Goal: Information Seeking & Learning: Learn about a topic

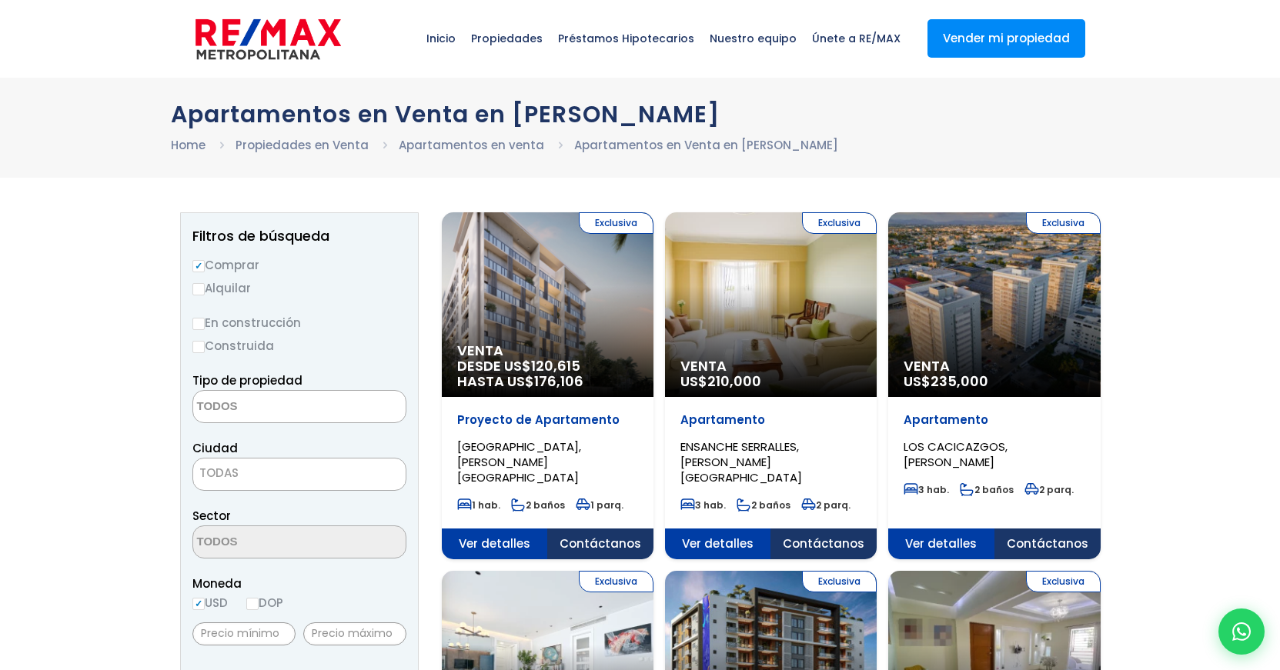
select select
click at [365, 639] on input "text" at bounding box center [354, 634] width 103 height 23
type input "3,500,000"
click at [256, 607] on input "DOP" at bounding box center [252, 604] width 12 height 12
radio input "true"
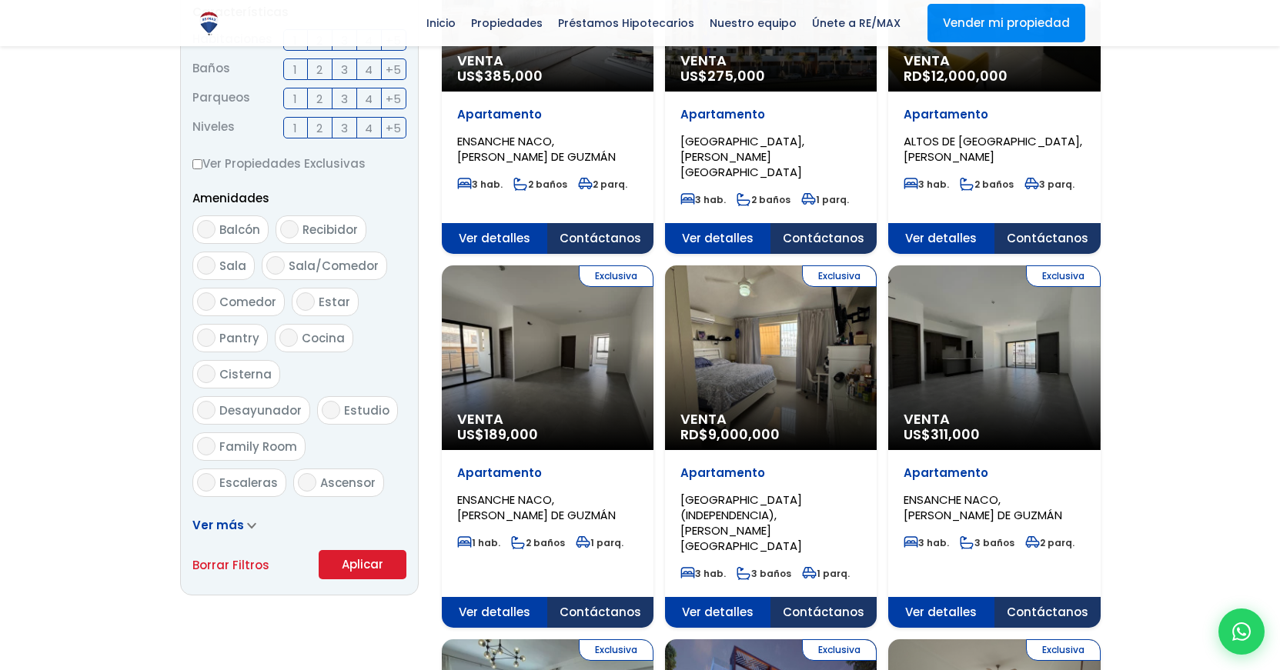
scroll to position [689, 0]
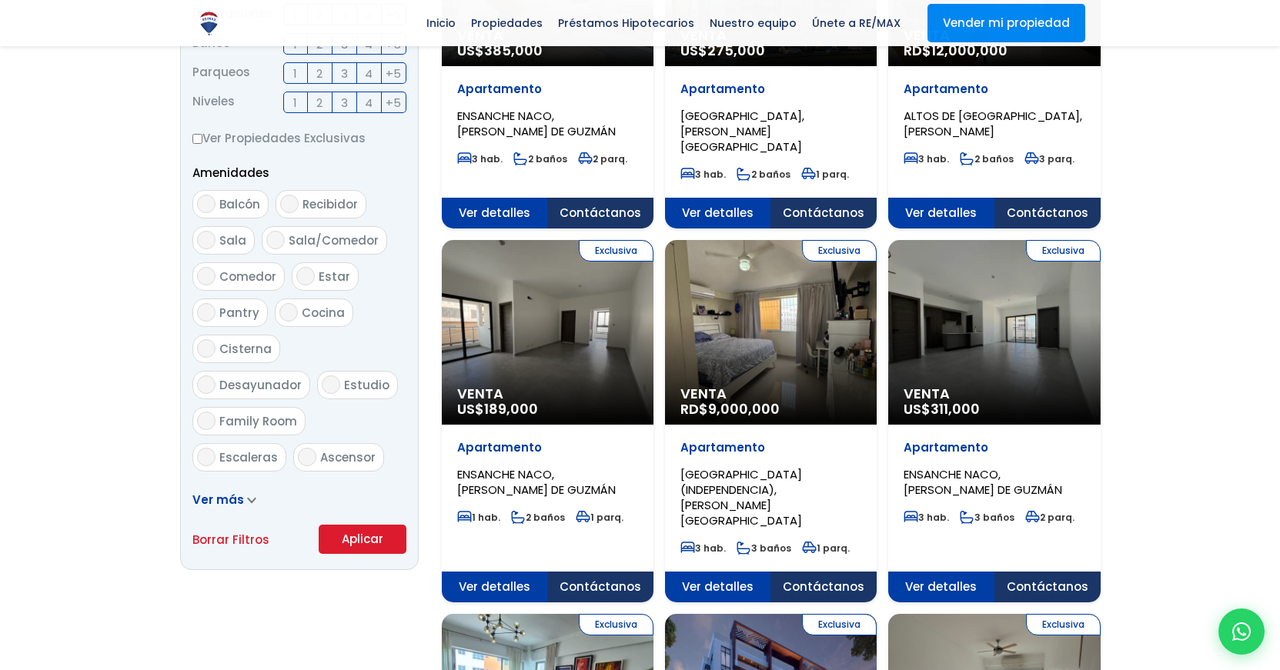
click at [371, 543] on button "Aplicar" at bounding box center [363, 539] width 88 height 29
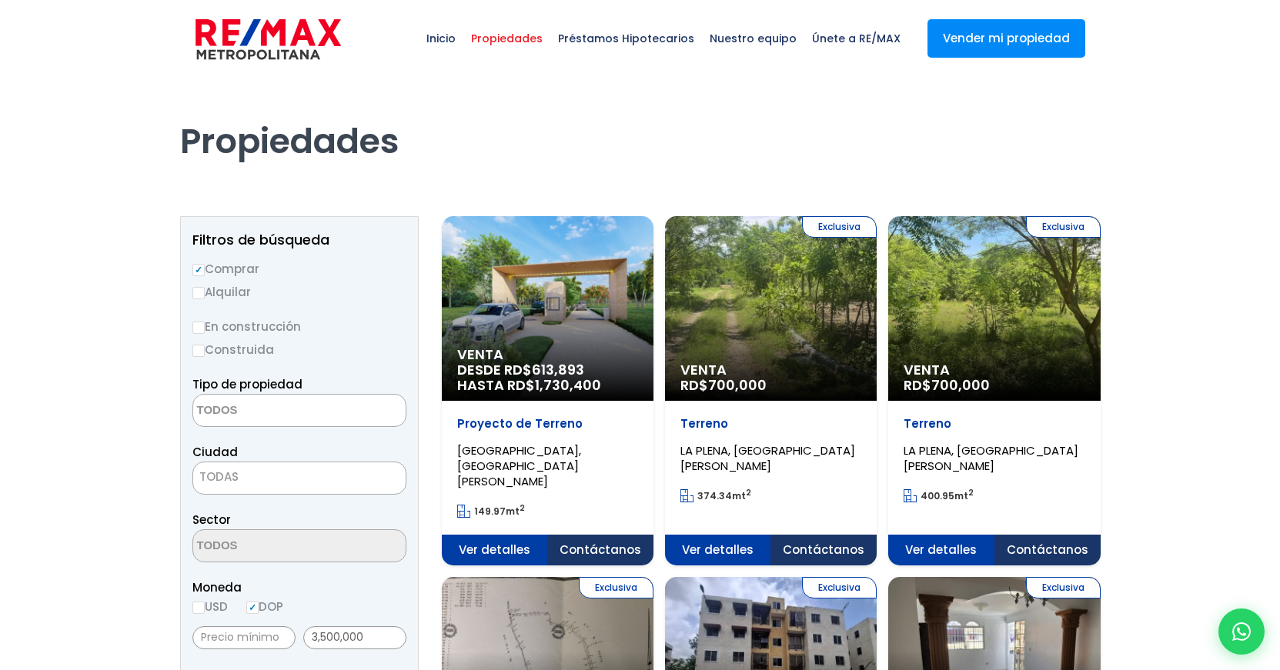
select select
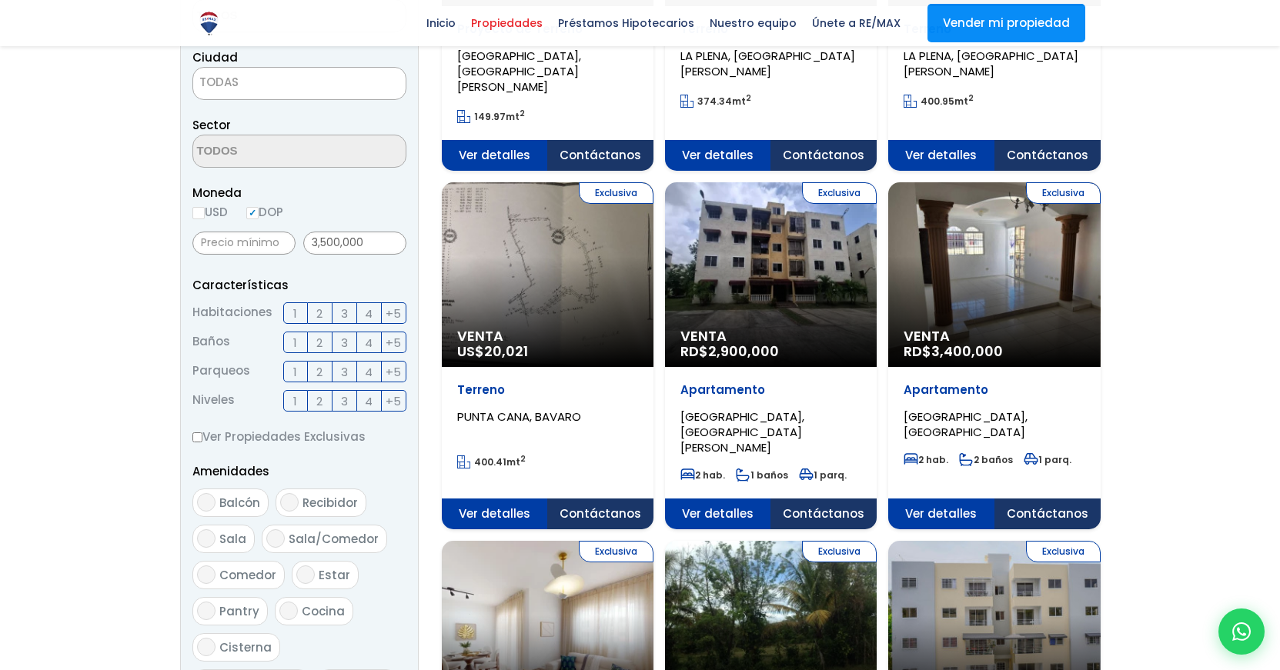
scroll to position [397, 0]
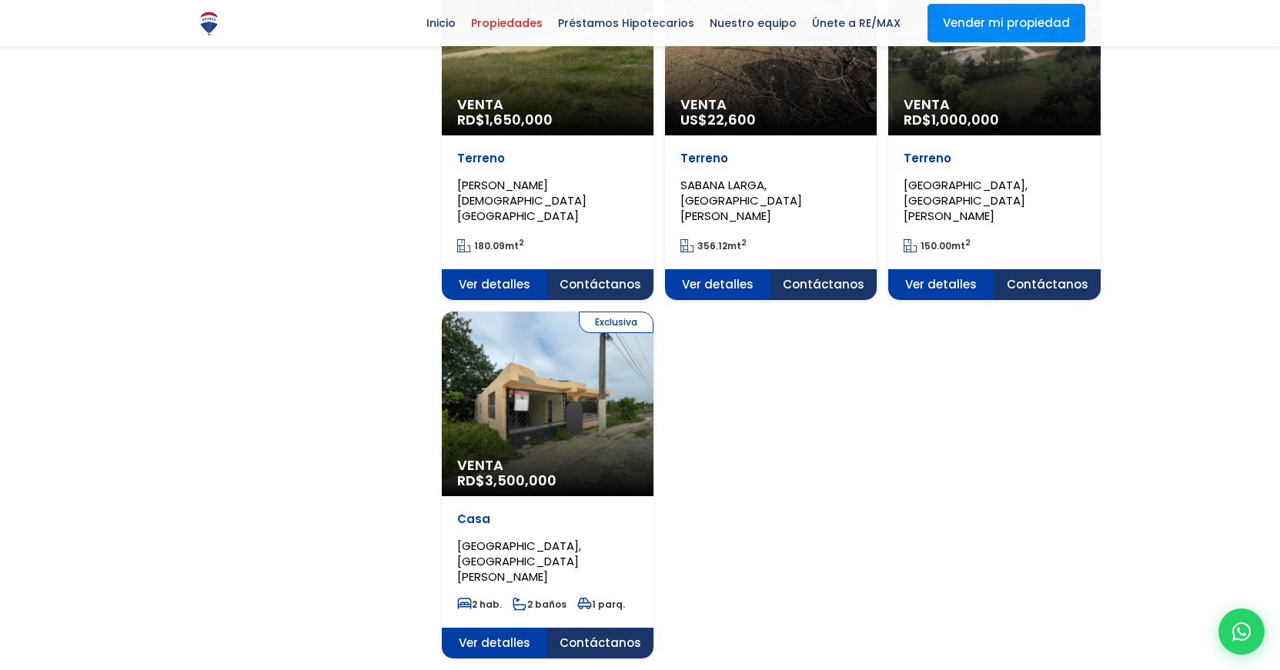
scroll to position [1739, 0]
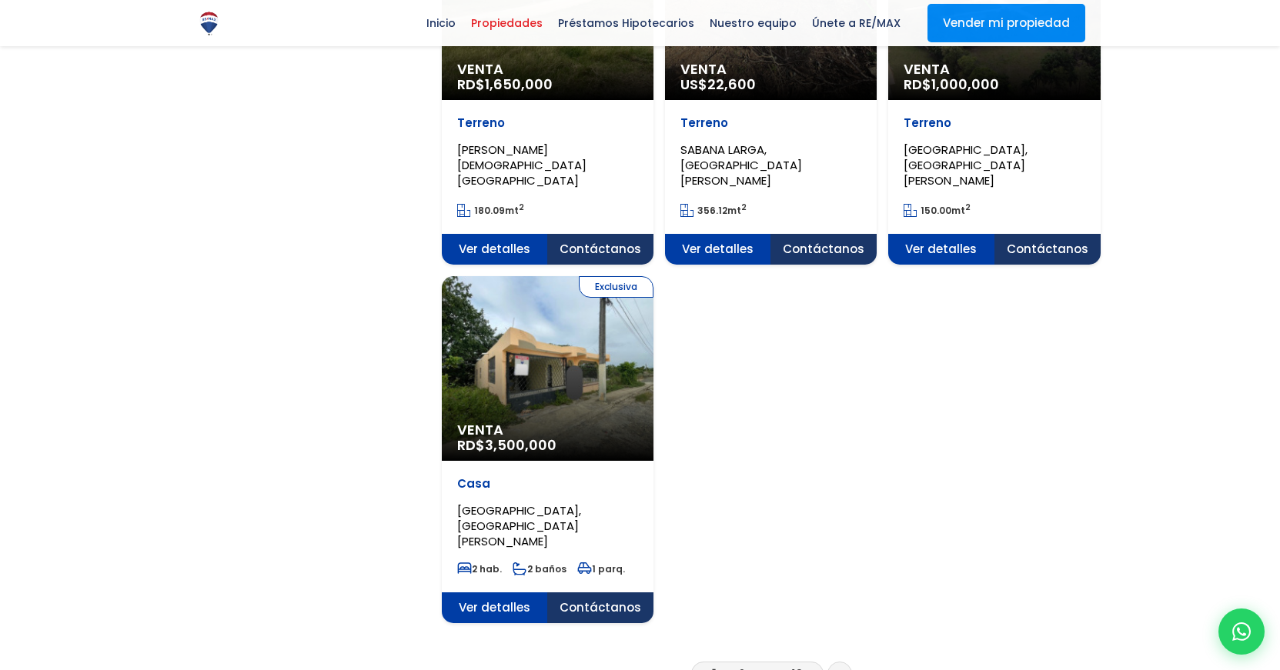
click at [840, 670] on icon at bounding box center [839, 674] width 5 height 8
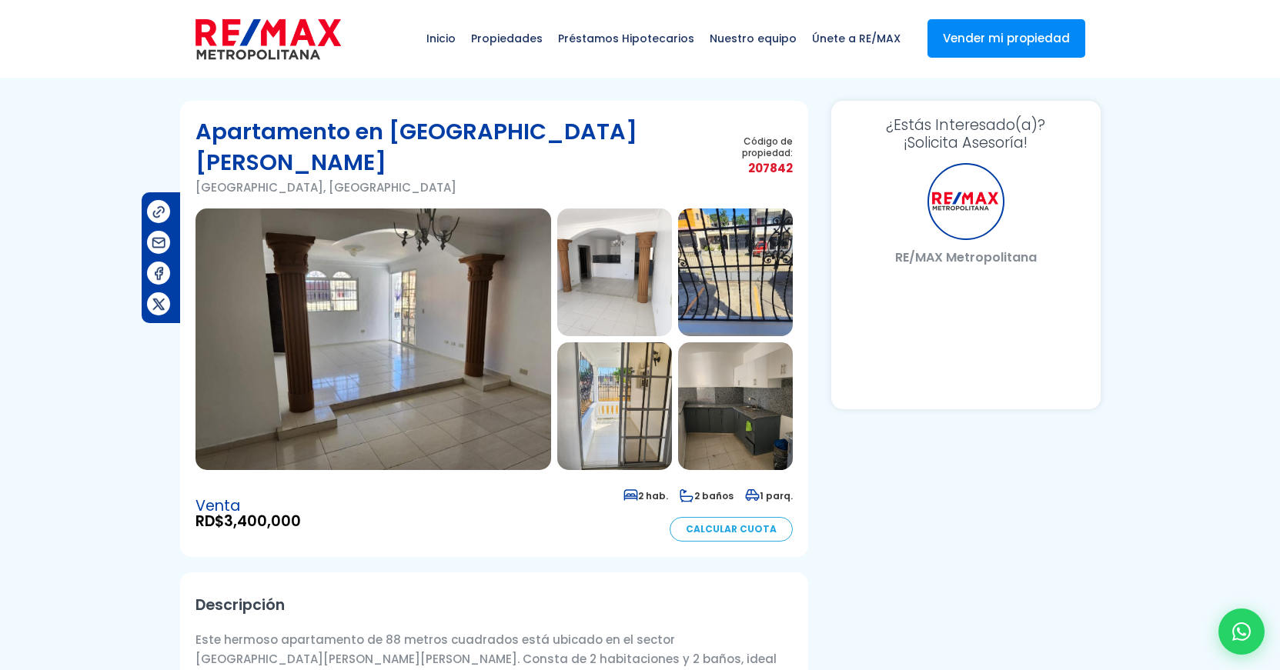
select select "US"
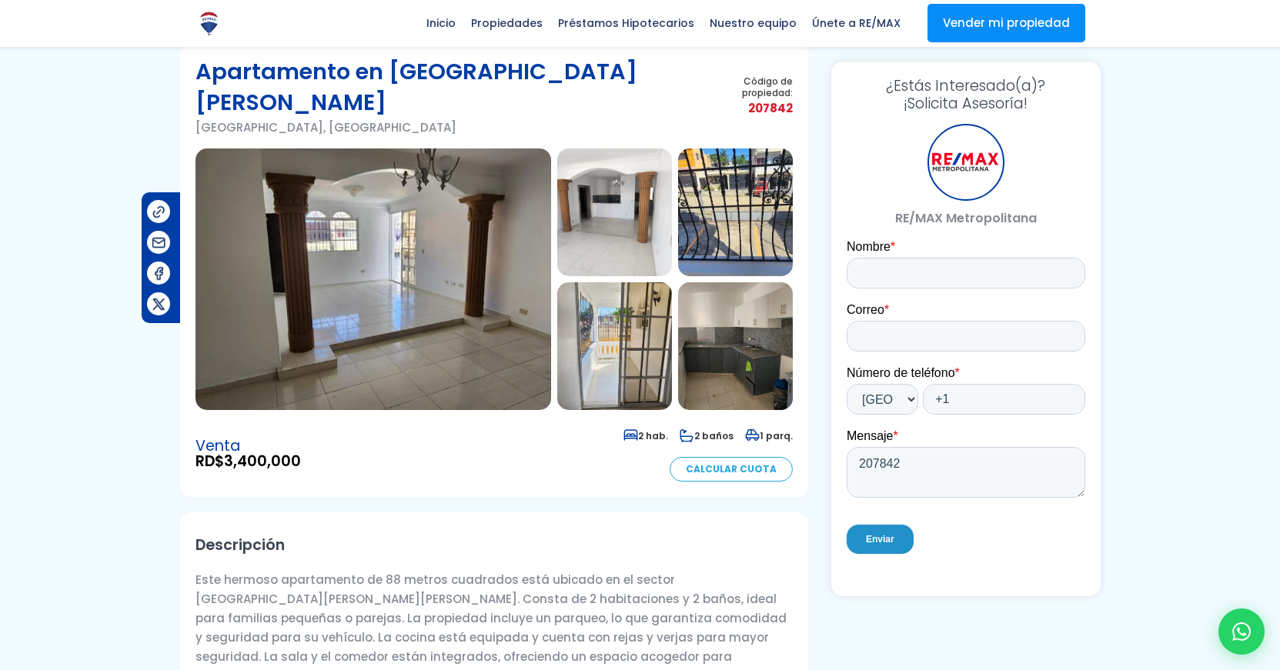
scroll to position [58, 0]
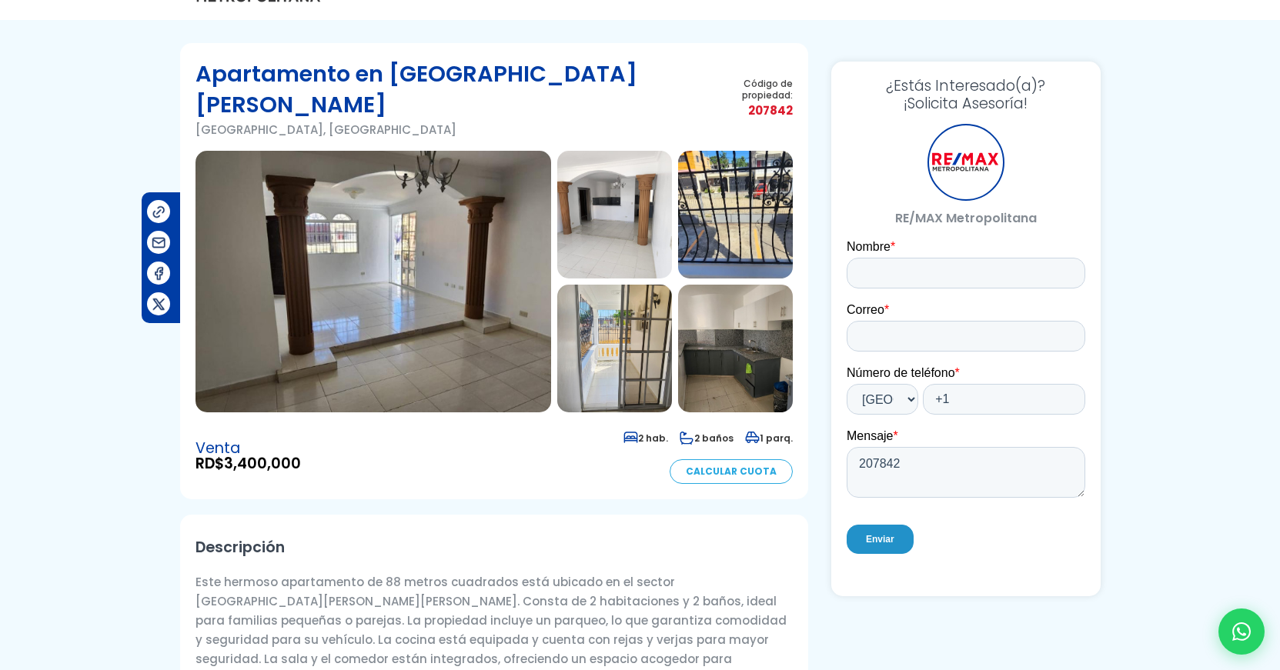
click at [506, 235] on img at bounding box center [373, 282] width 356 height 262
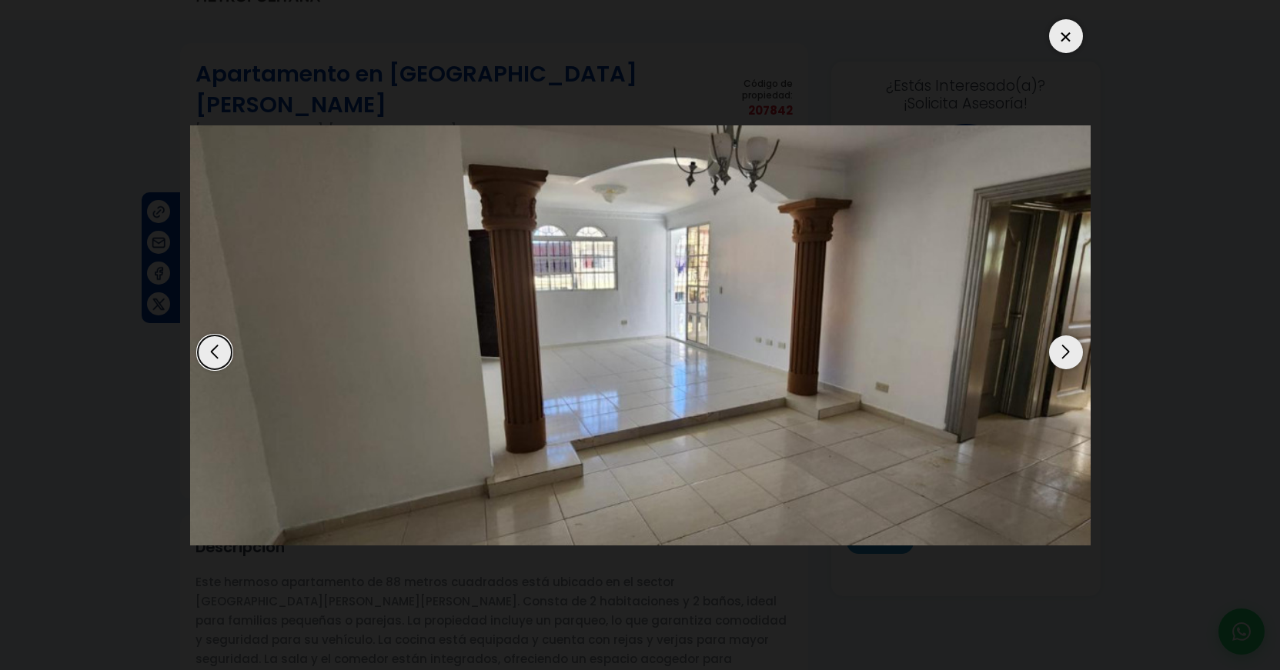
click at [1068, 353] on div "Next slide" at bounding box center [1066, 353] width 34 height 34
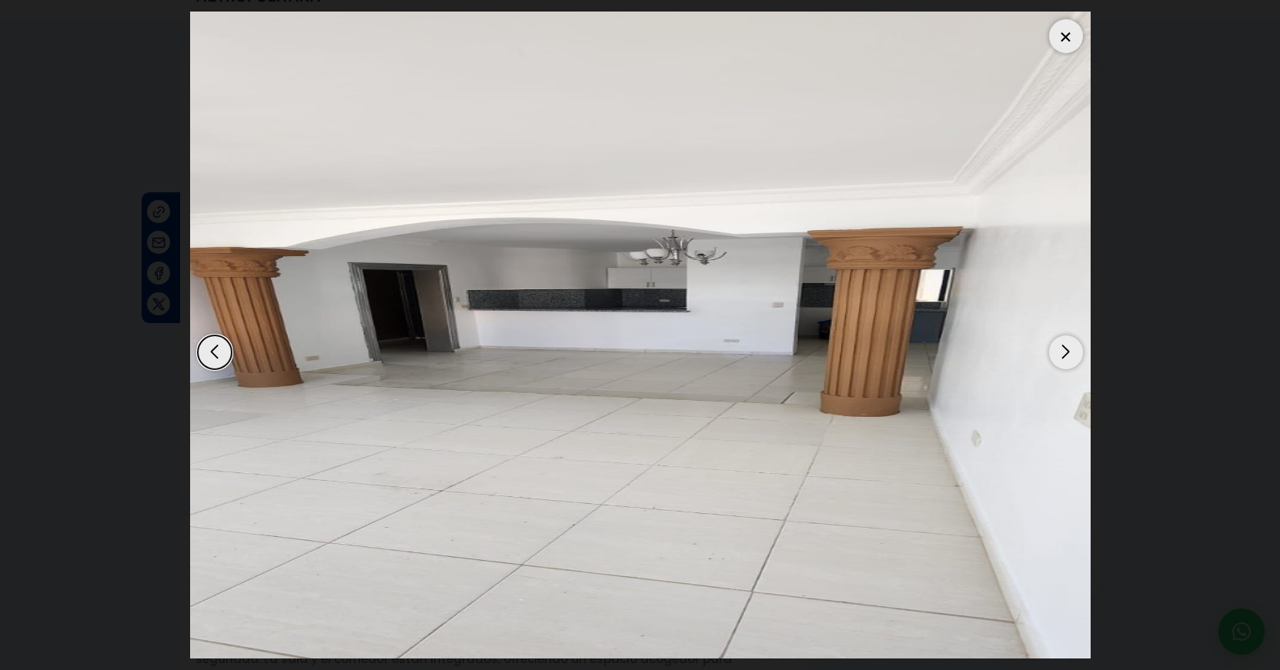
click at [1066, 356] on div "Next slide" at bounding box center [1066, 353] width 34 height 34
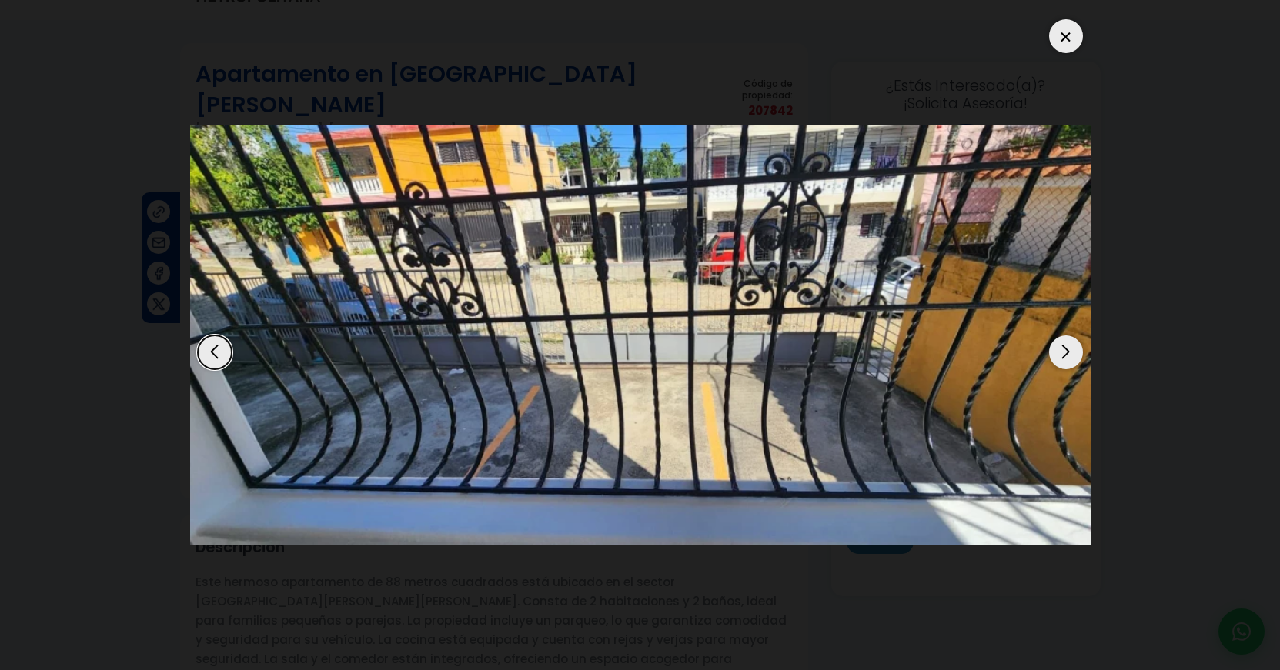
click at [1066, 356] on div "Next slide" at bounding box center [1066, 353] width 34 height 34
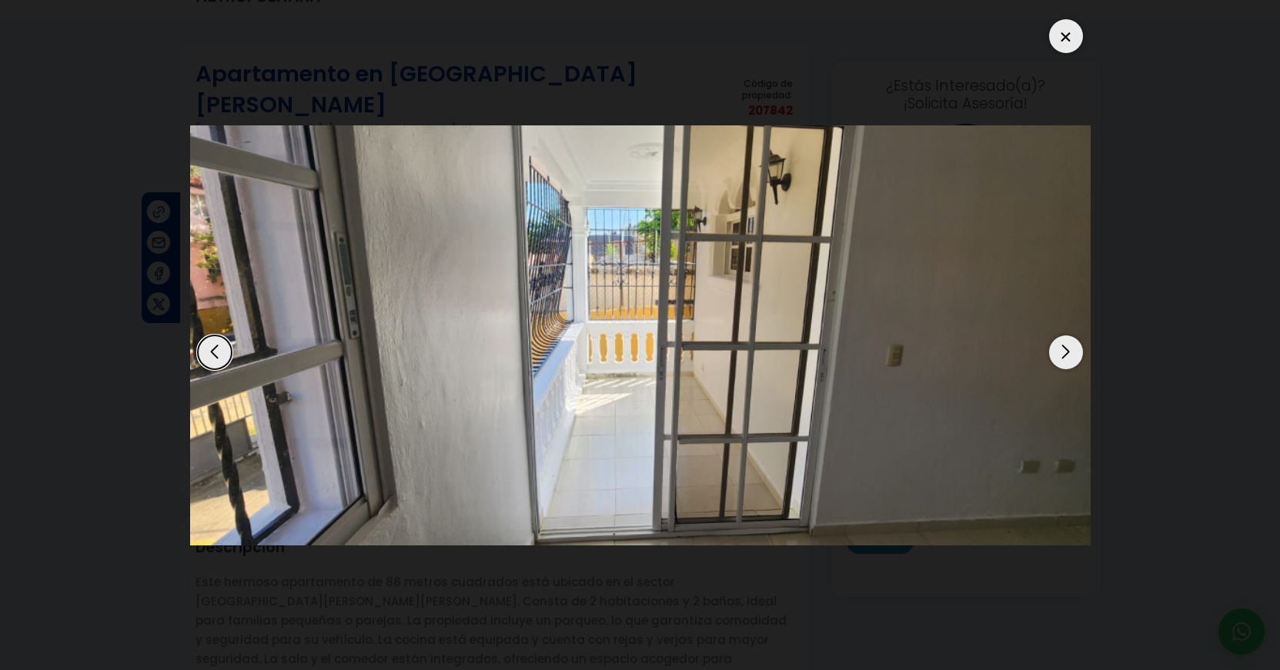
click at [1066, 356] on div "Next slide" at bounding box center [1066, 353] width 34 height 34
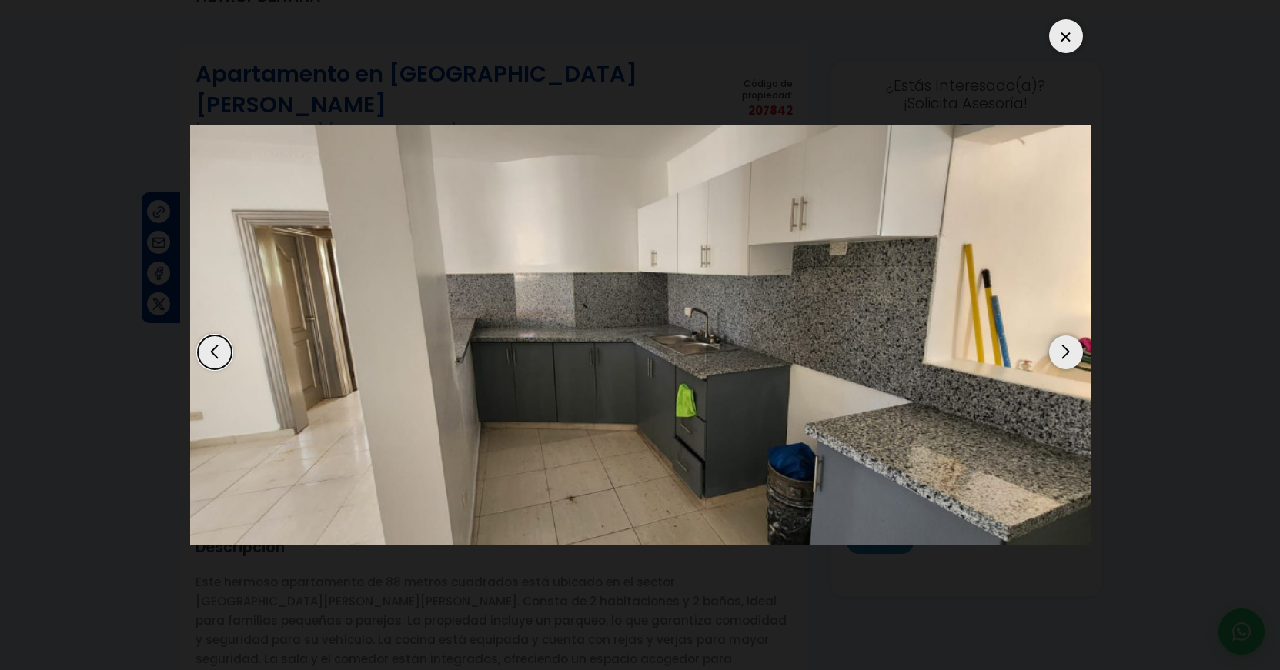
click at [1066, 356] on div "Next slide" at bounding box center [1066, 353] width 34 height 34
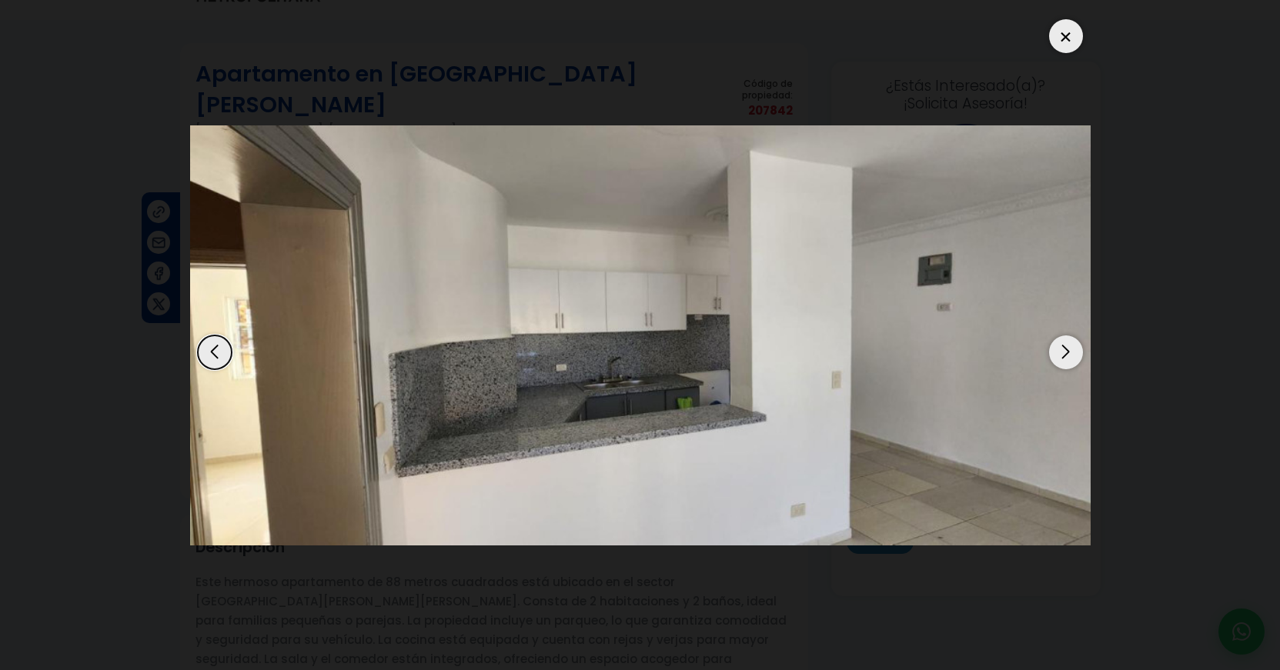
click at [1066, 356] on div "Next slide" at bounding box center [1066, 353] width 34 height 34
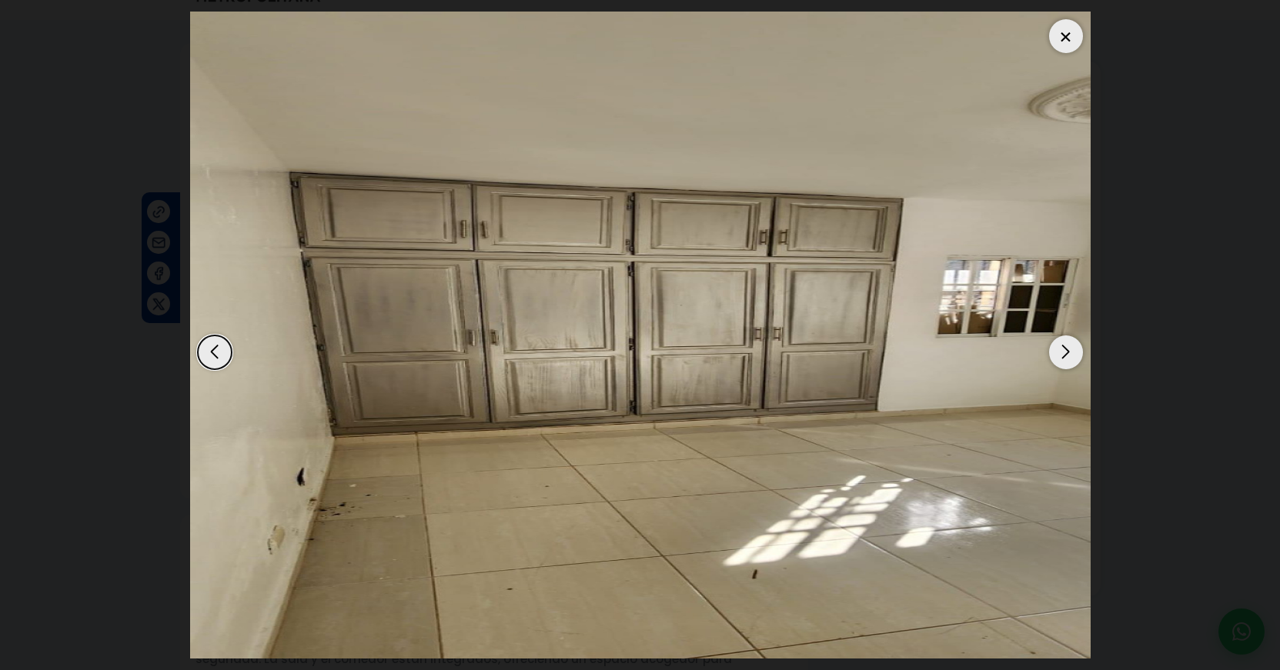
click at [1066, 356] on div "Next slide" at bounding box center [1066, 353] width 34 height 34
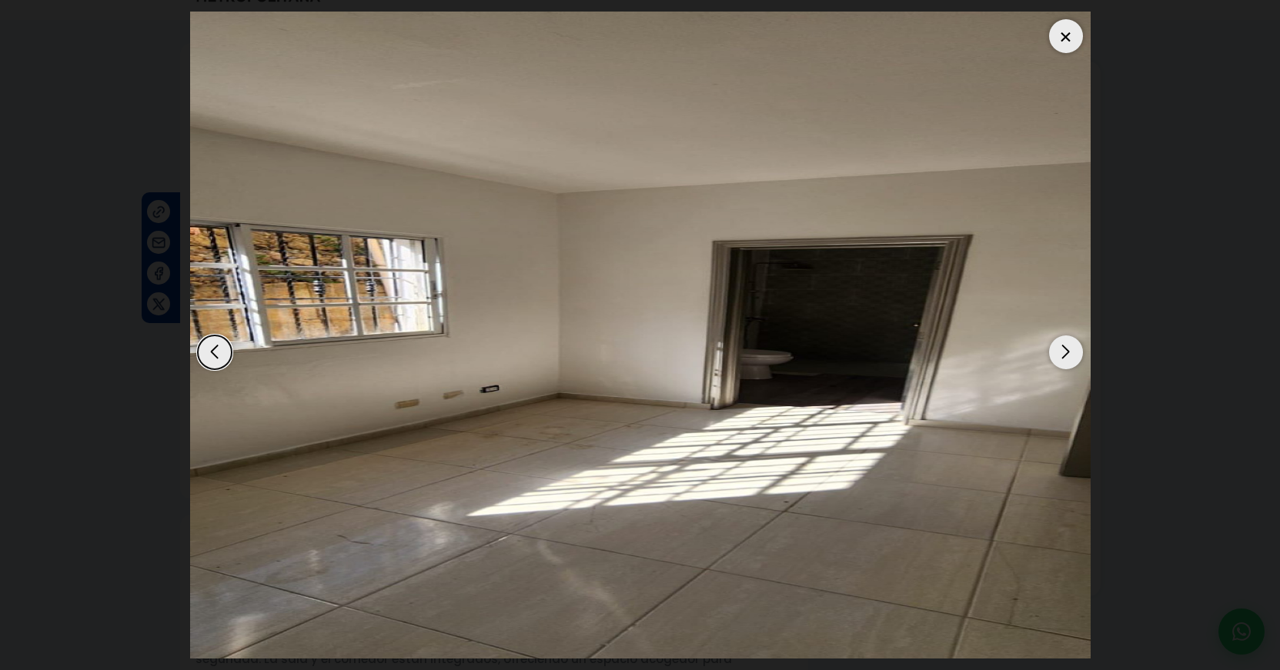
click at [1066, 356] on div "Next slide" at bounding box center [1066, 353] width 34 height 34
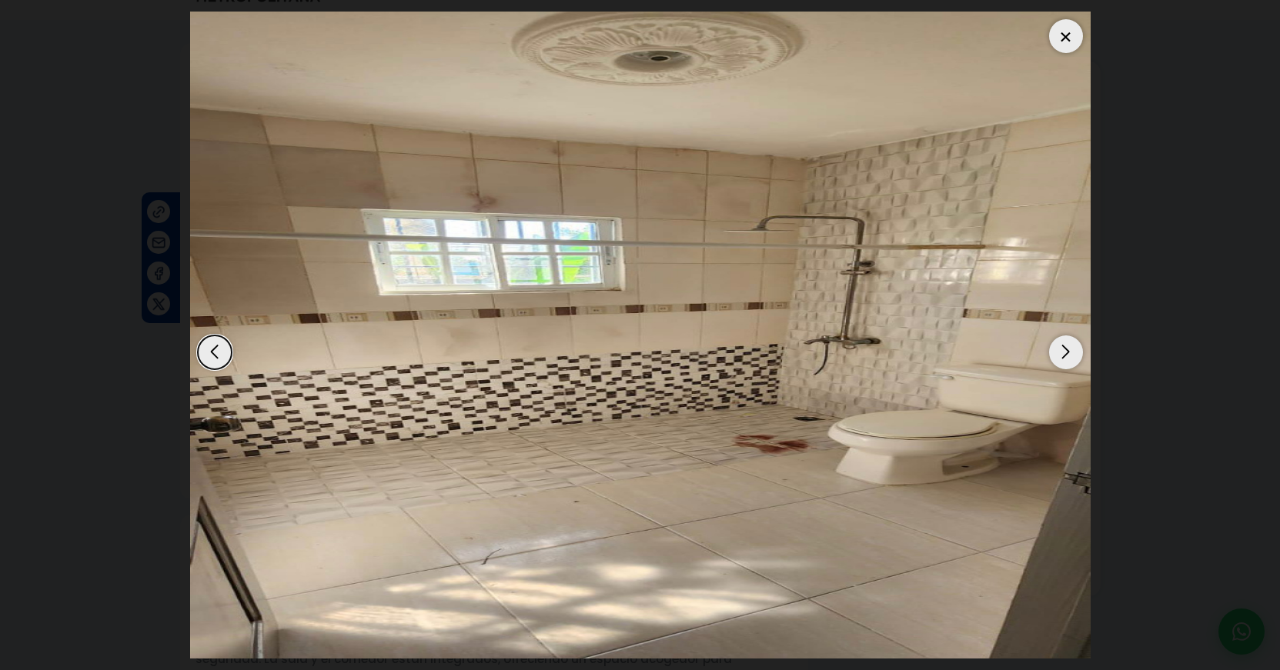
click at [1066, 356] on div "Next slide" at bounding box center [1066, 353] width 34 height 34
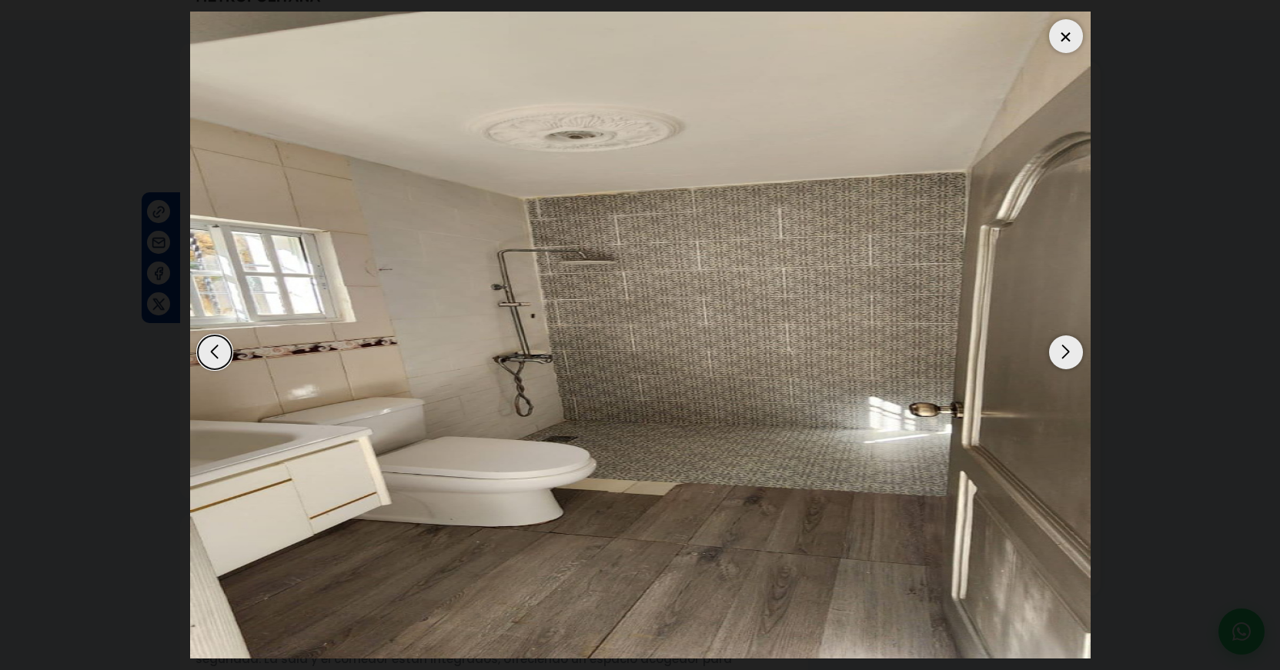
click at [1066, 356] on div "Next slide" at bounding box center [1066, 353] width 34 height 34
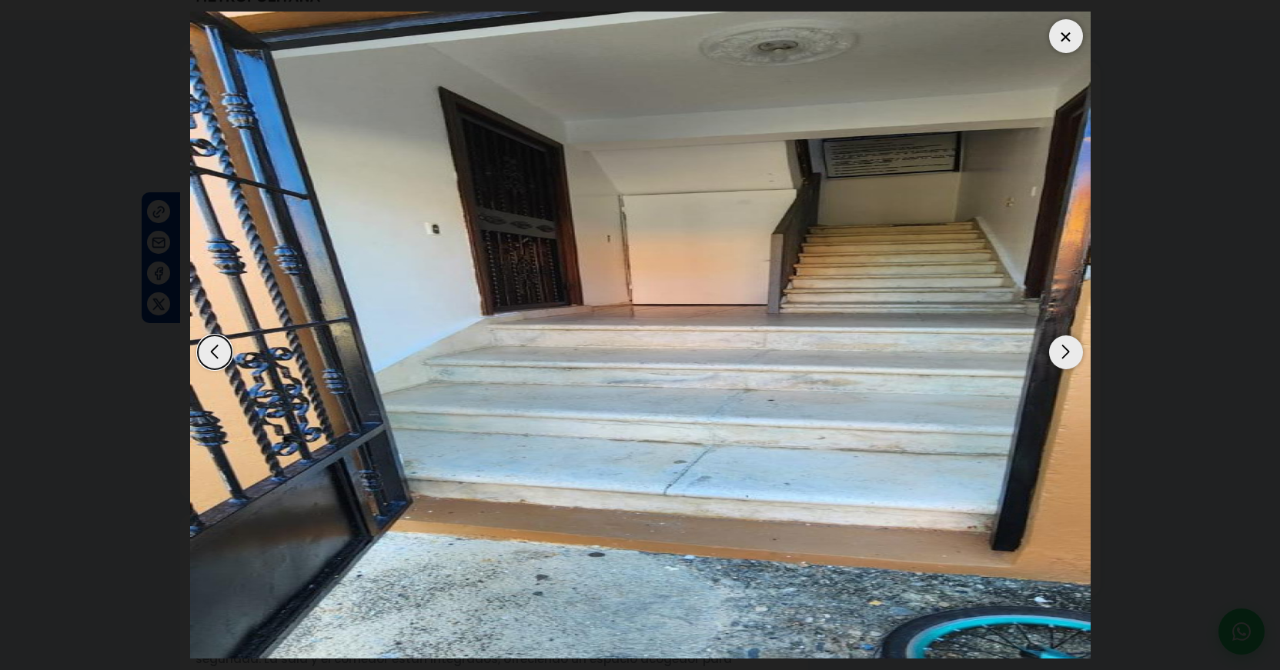
click at [1066, 356] on div "Next slide" at bounding box center [1066, 353] width 34 height 34
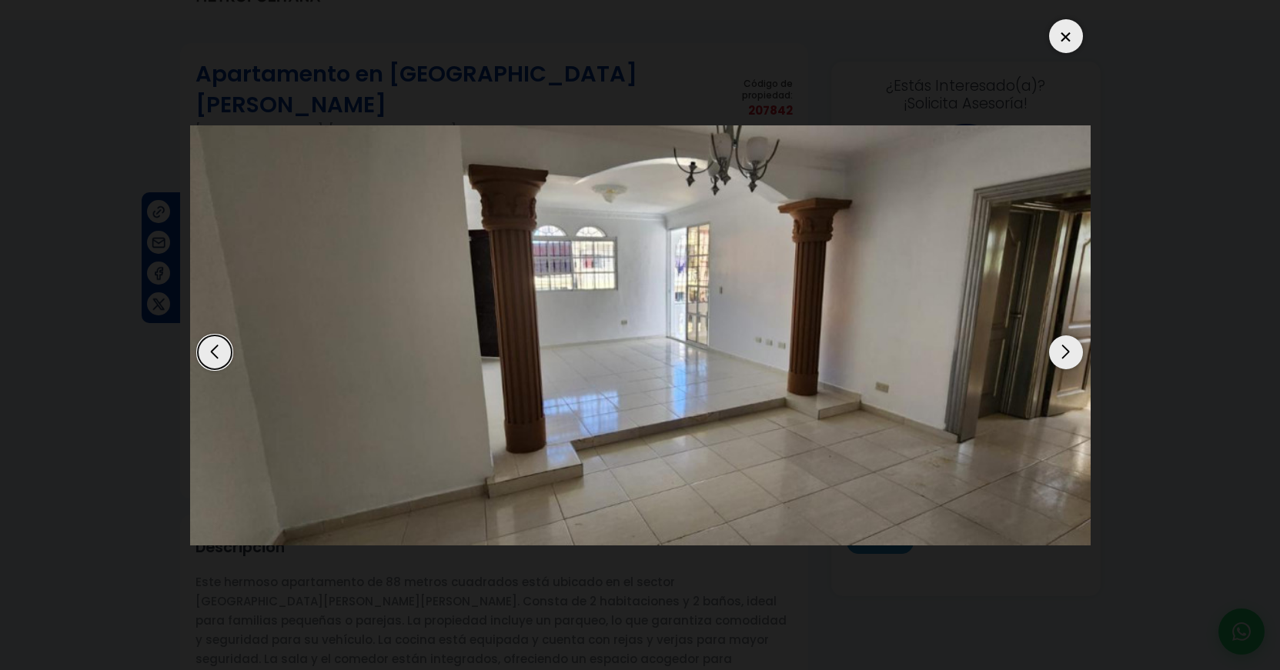
click at [1064, 361] on div "Next slide" at bounding box center [1066, 353] width 34 height 34
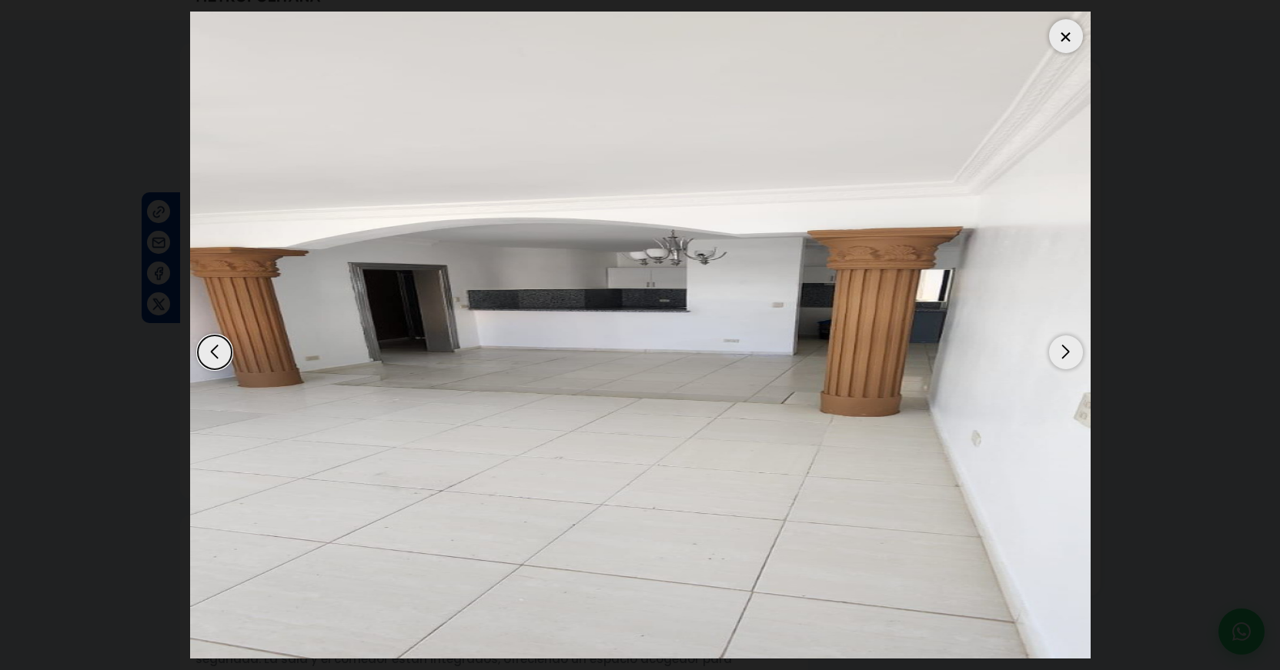
click at [1064, 361] on div "Next slide" at bounding box center [1066, 353] width 34 height 34
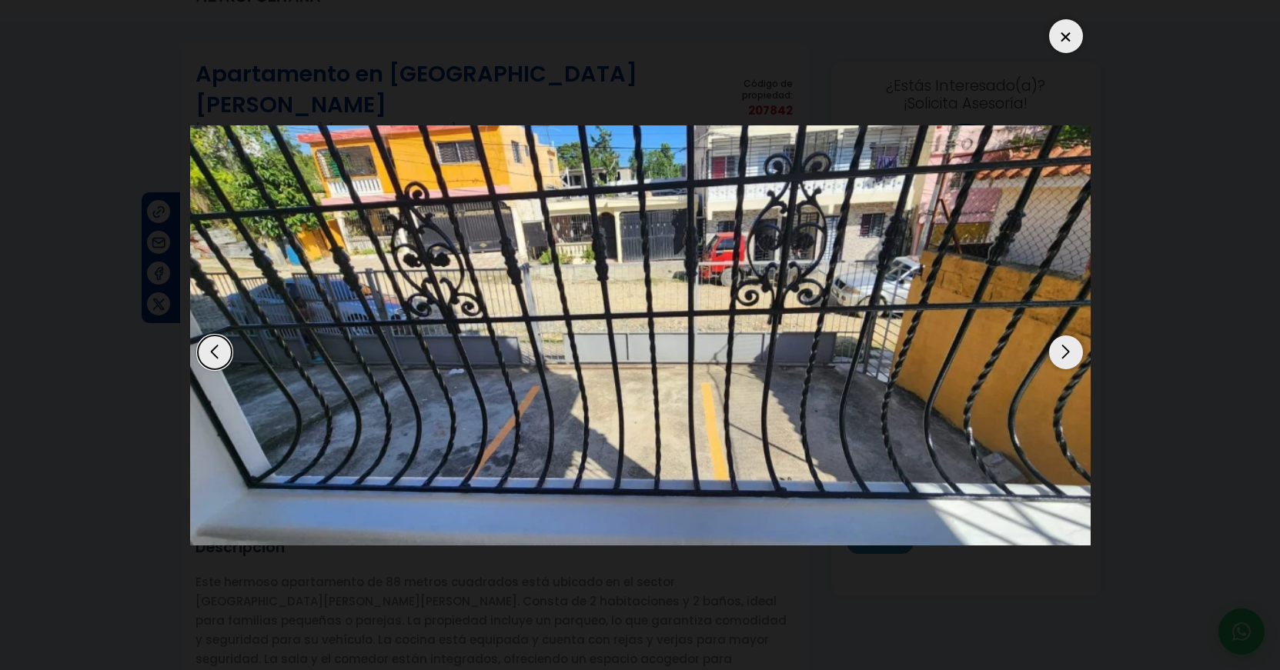
click at [1070, 38] on div at bounding box center [1066, 36] width 34 height 34
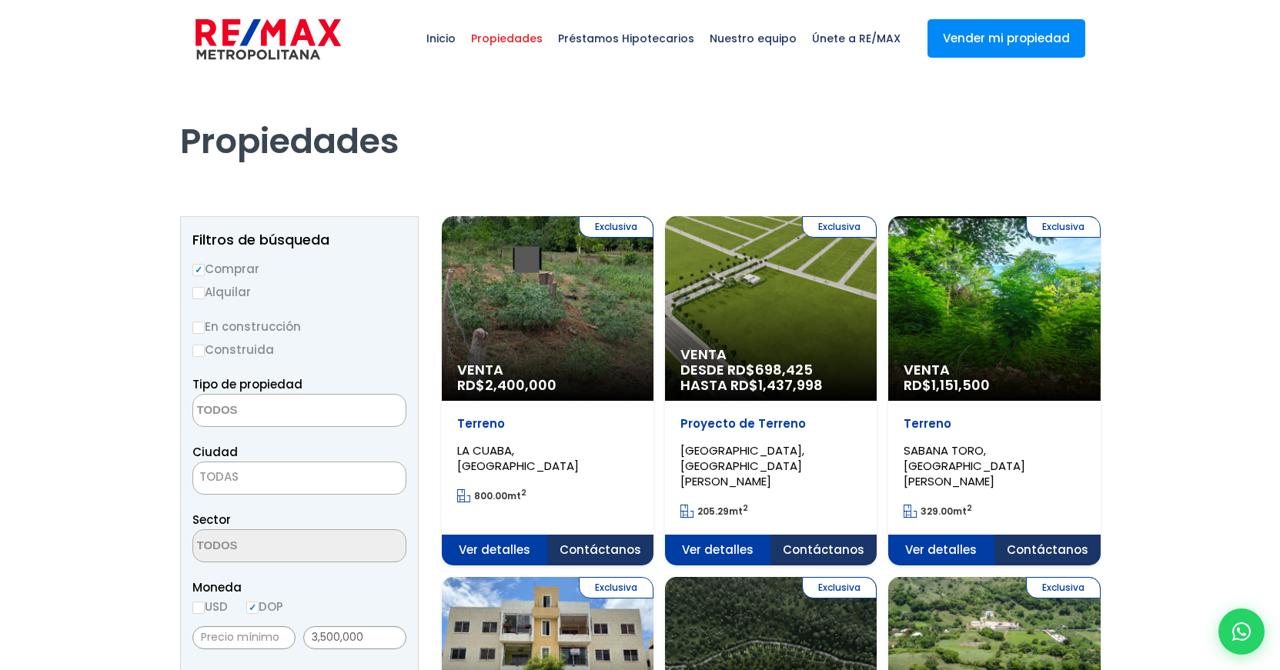
select select
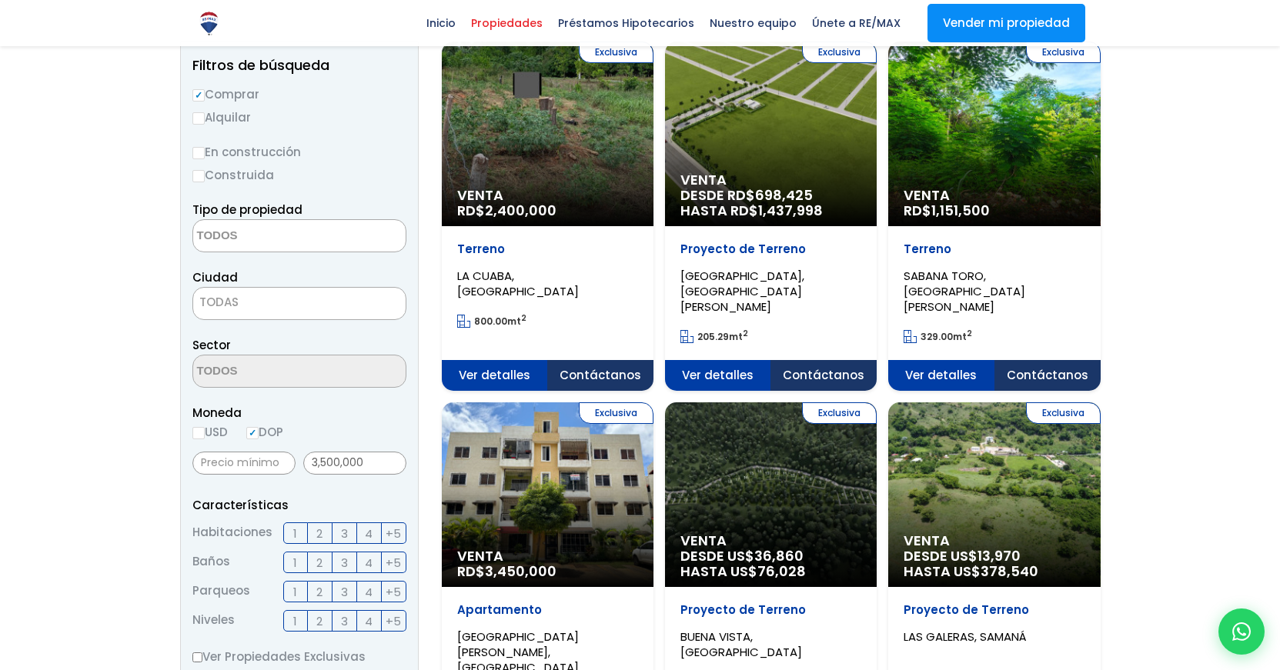
scroll to position [178, 0]
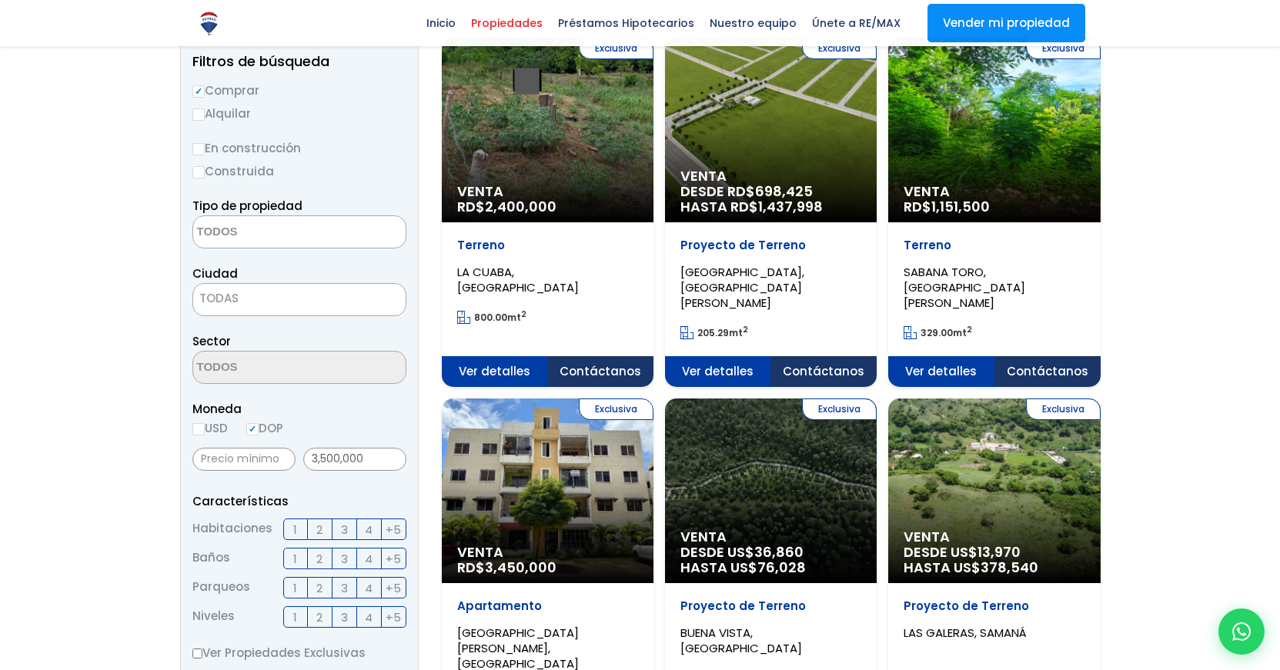
click at [197, 170] on input "Construida" at bounding box center [198, 172] width 12 height 12
radio input "true"
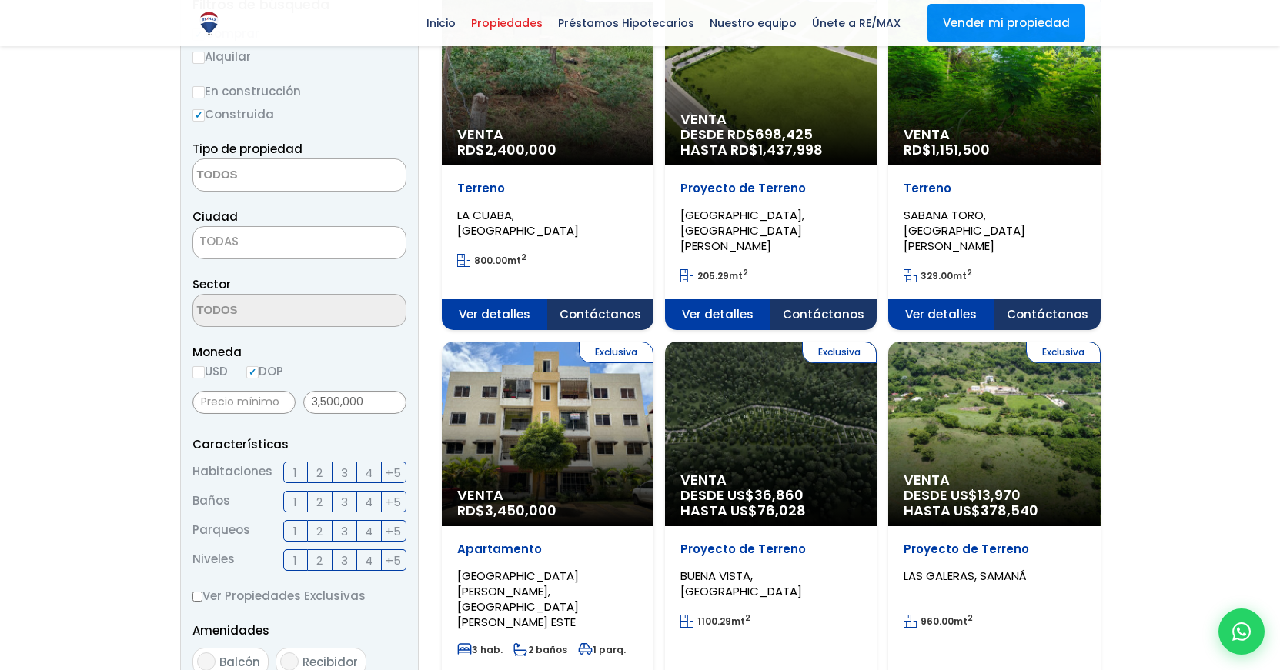
scroll to position [232, 0]
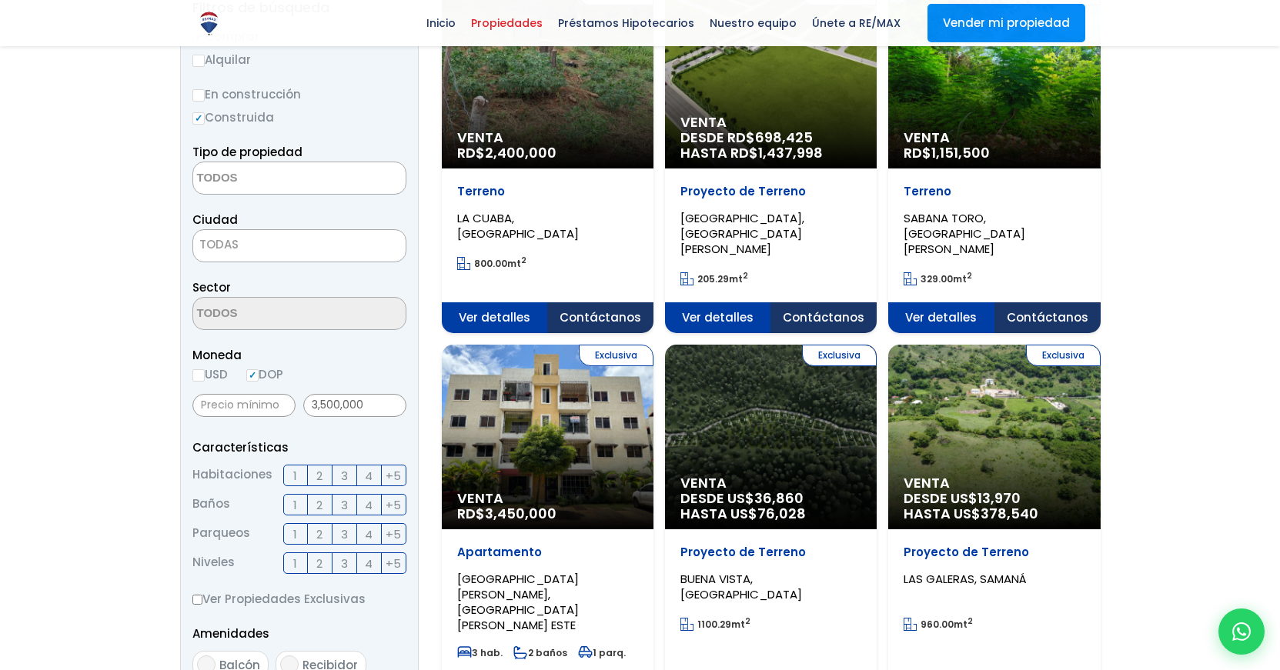
click at [237, 172] on textarea "Search" at bounding box center [267, 178] width 149 height 33
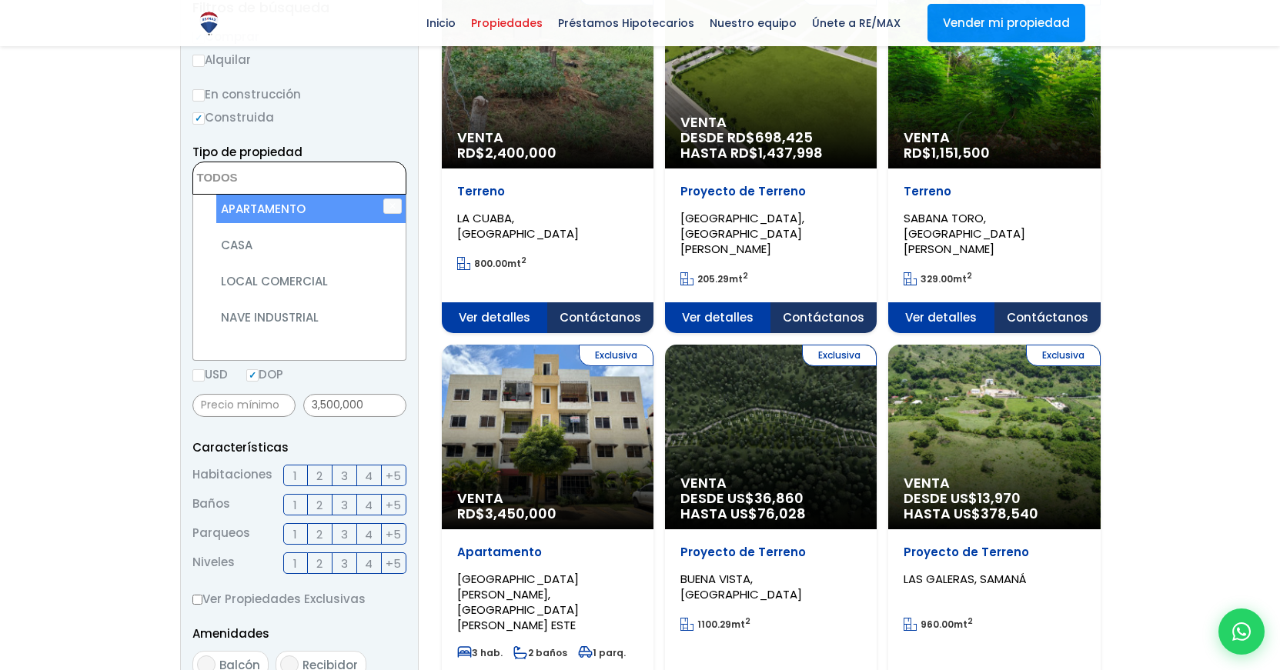
click at [242, 209] on li "APARTAMENTO" at bounding box center [310, 209] width 189 height 28
select select "apartment"
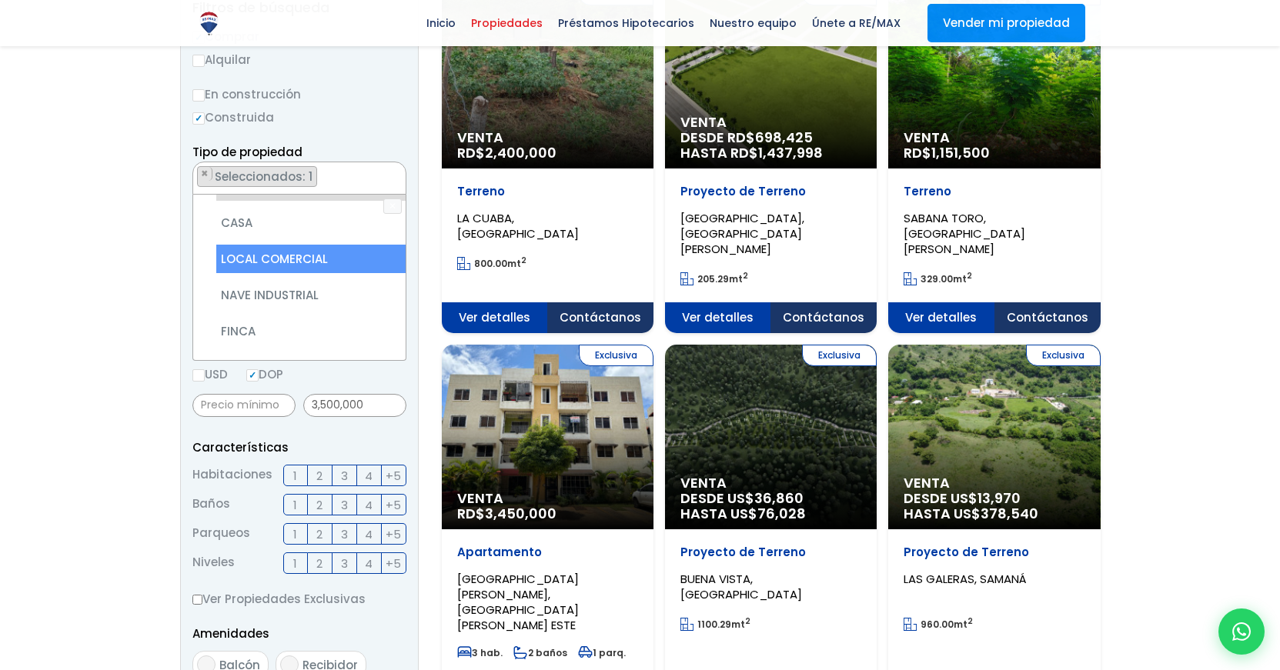
scroll to position [13, 0]
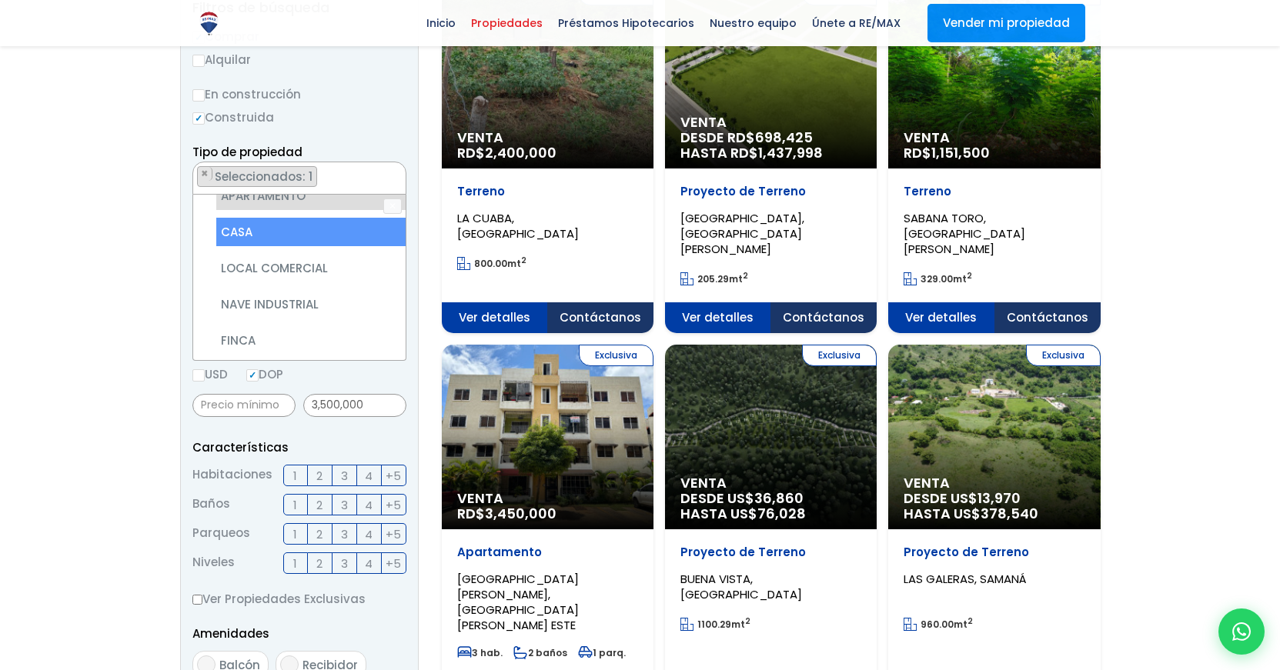
click at [276, 222] on li "CASA" at bounding box center [310, 232] width 189 height 28
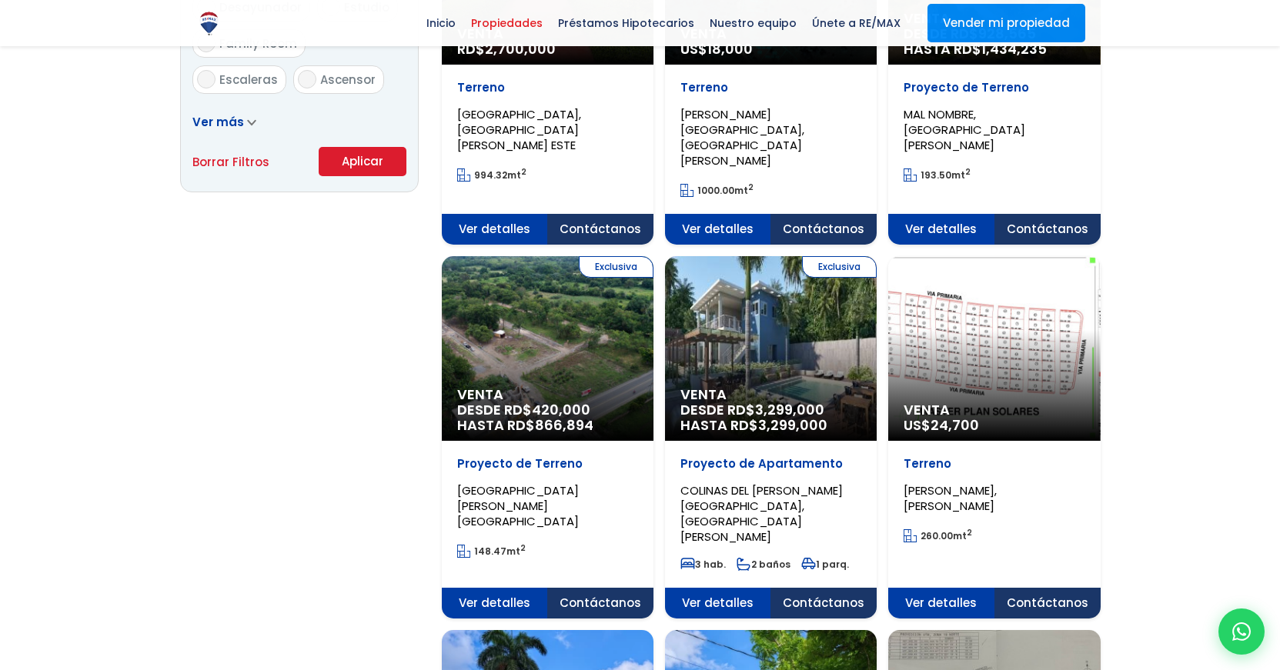
scroll to position [1023, 0]
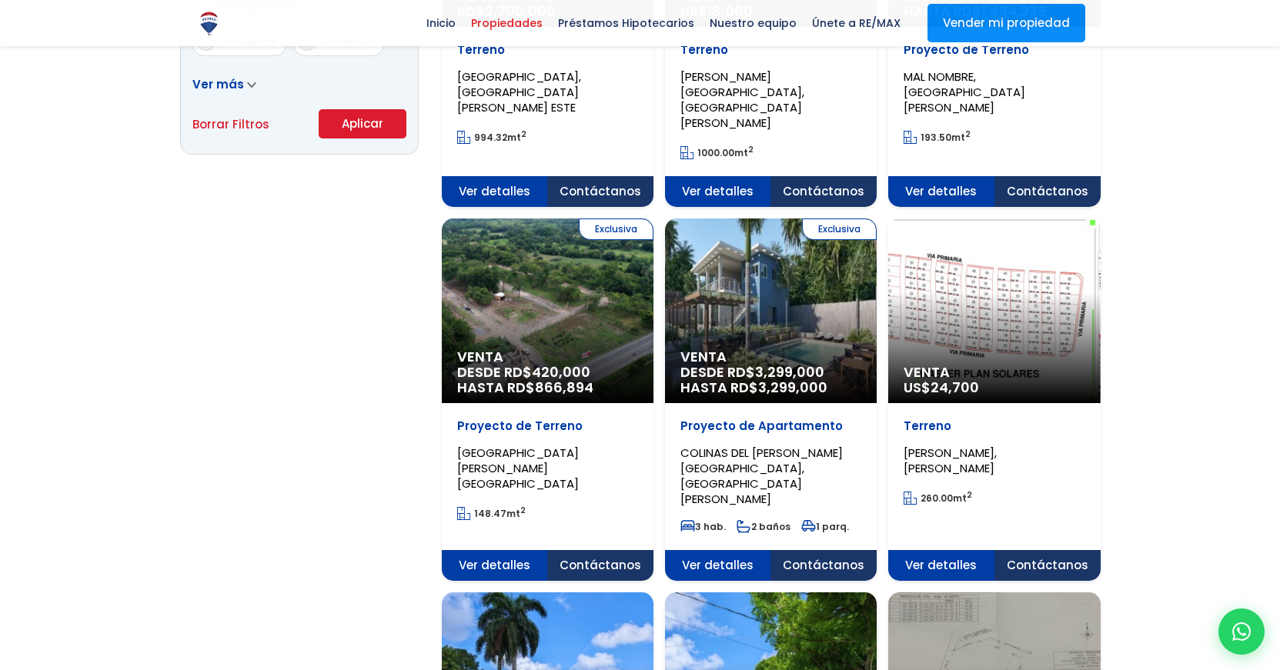
scroll to position [1057, 0]
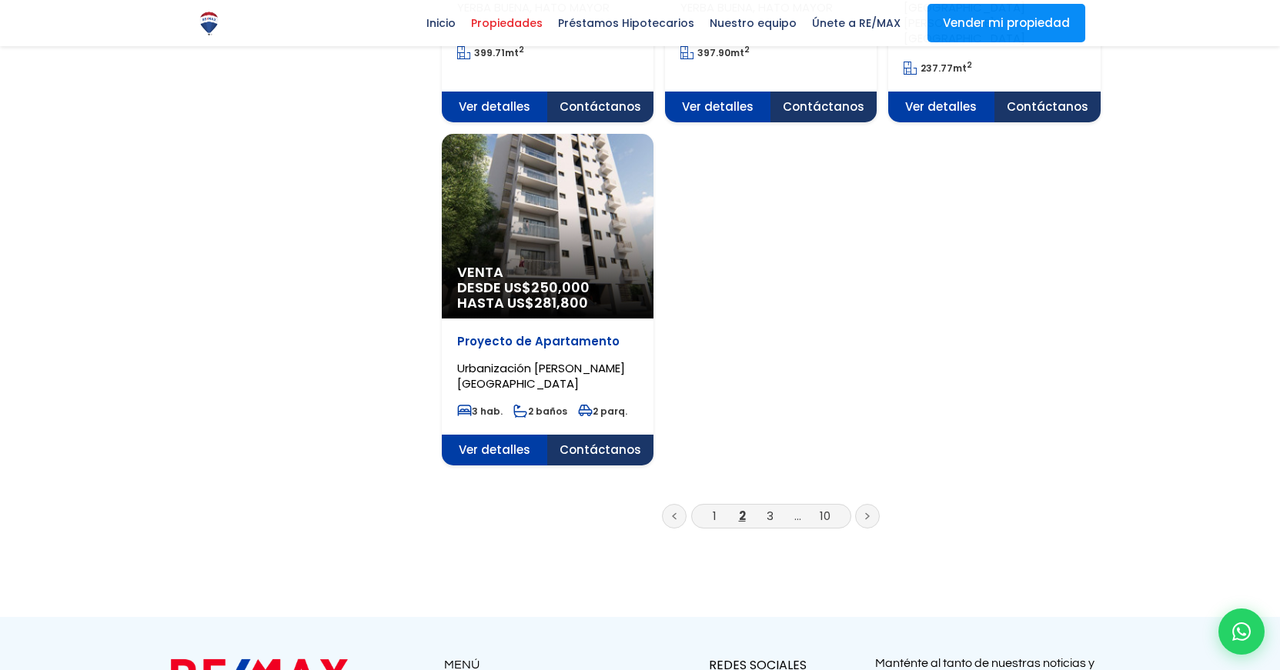
scroll to position [1938, 0]
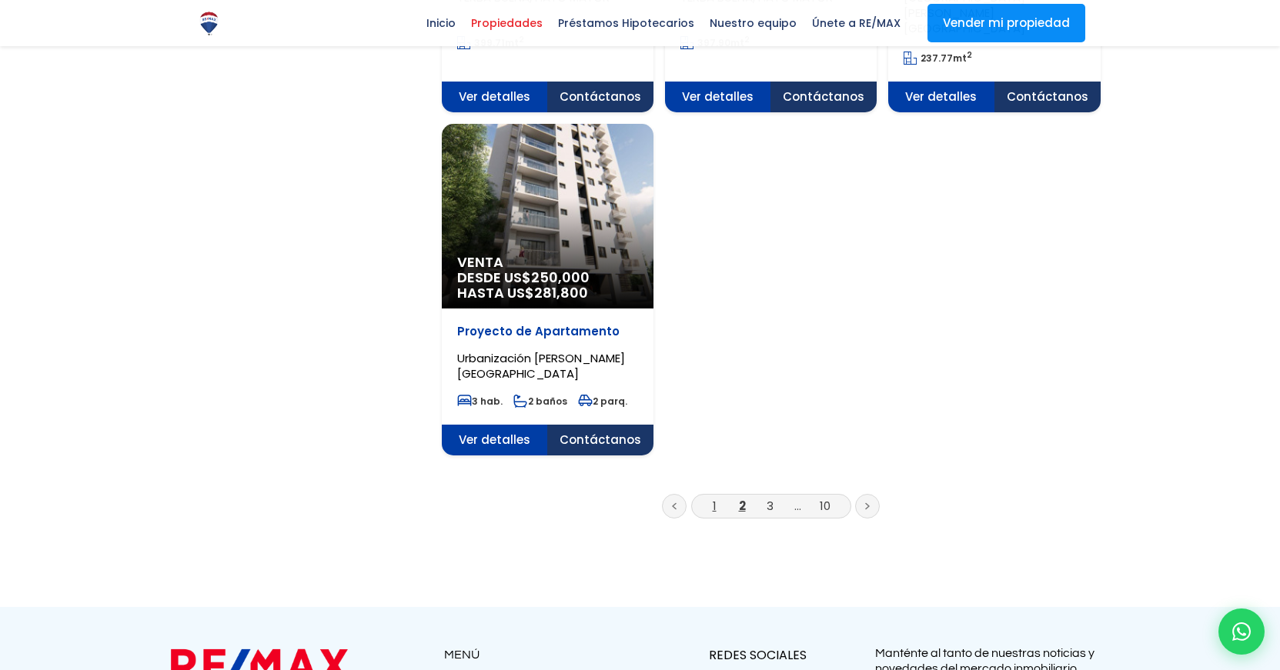
click at [713, 498] on link "1" at bounding box center [715, 506] width 4 height 16
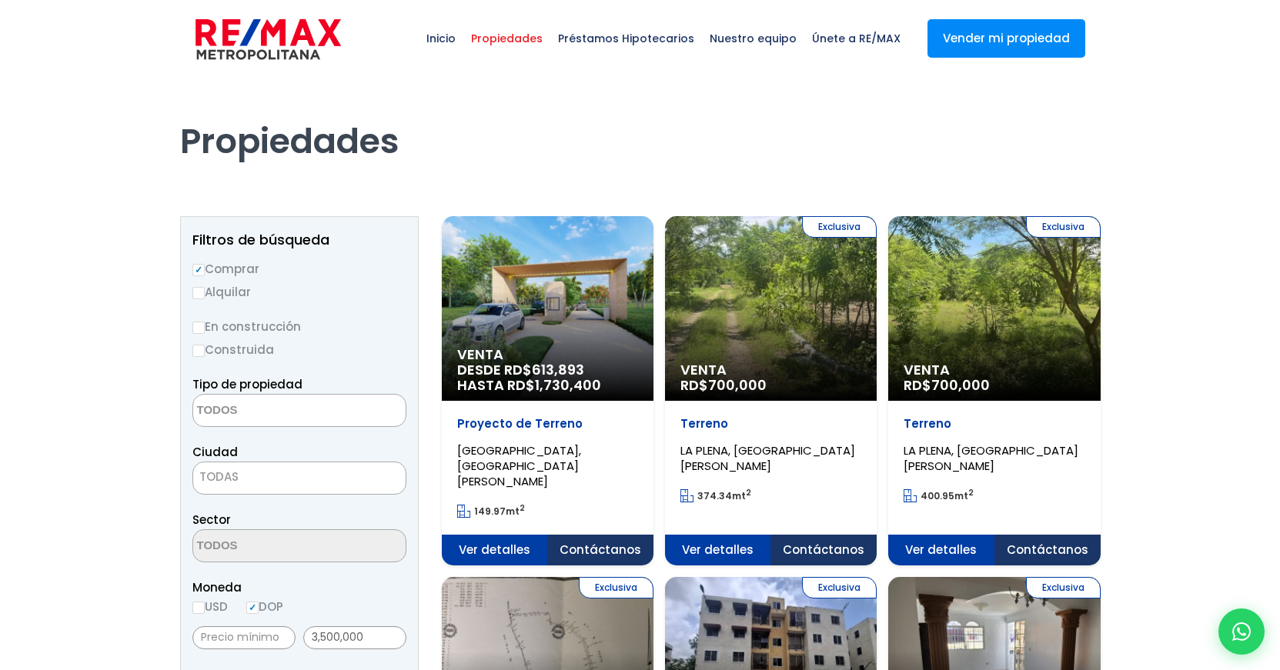
select select
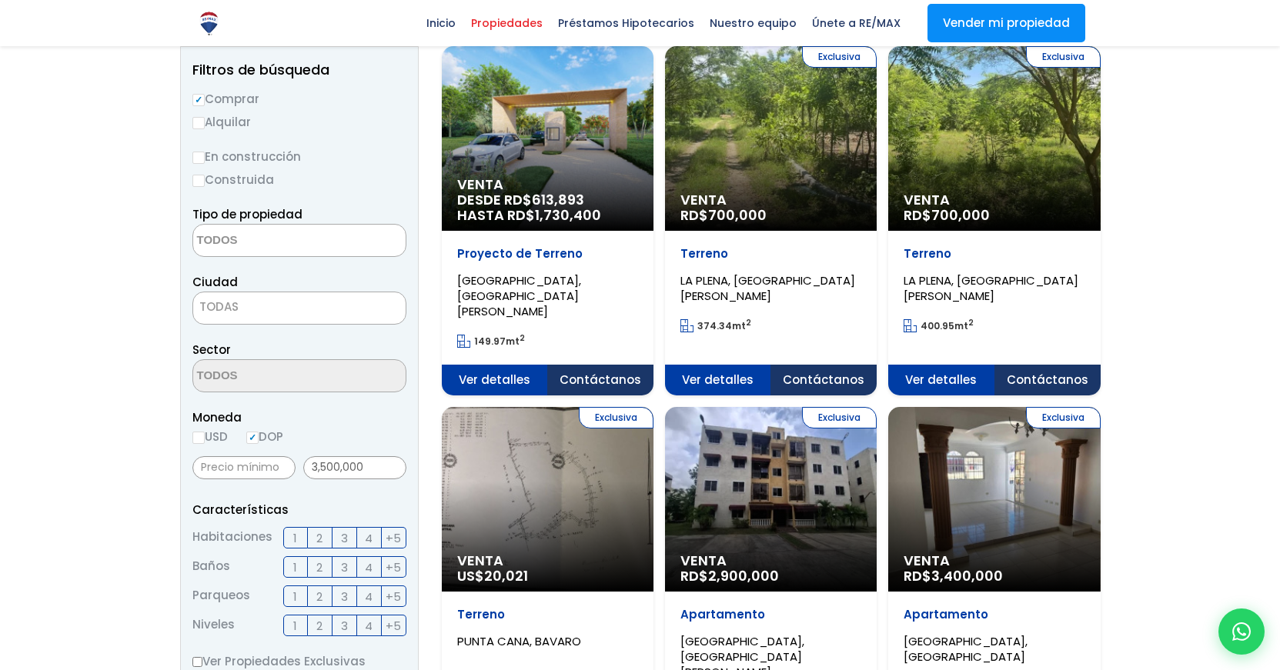
scroll to position [160, 0]
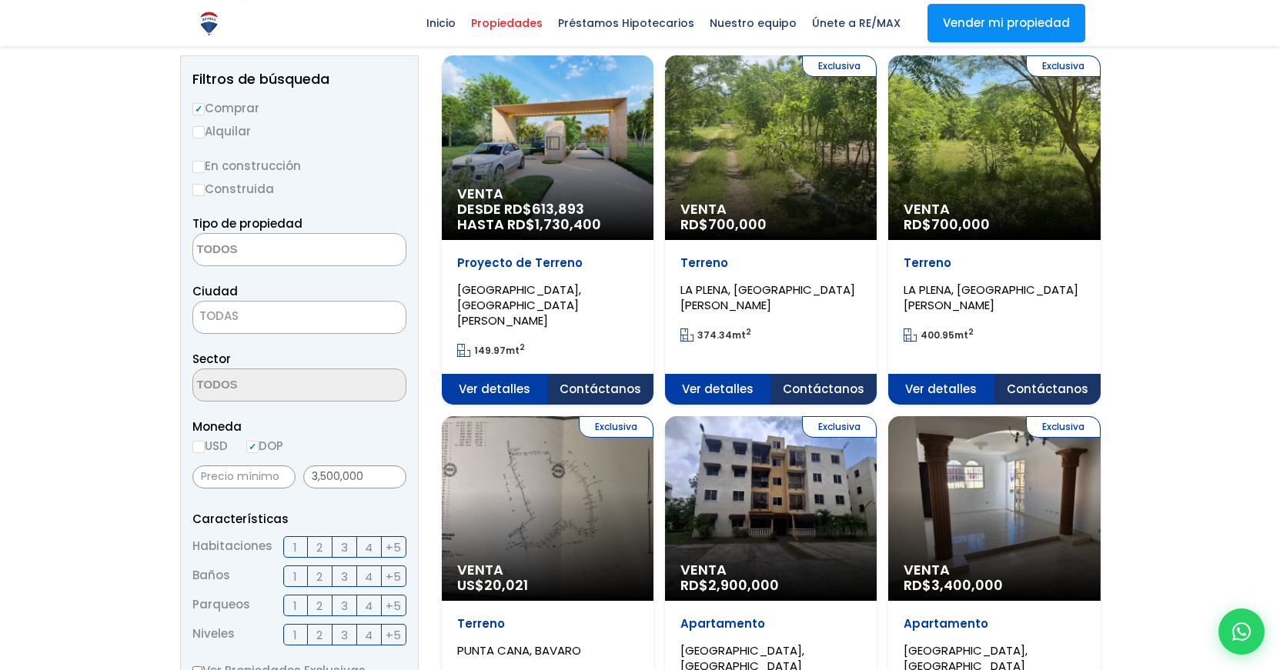
click at [653, 166] on div "Exclusiva Venta RD$ 700,000" at bounding box center [548, 147] width 212 height 185
click at [653, 240] on div "Exclusiva Venta RD$ 2,900,000" at bounding box center [548, 147] width 212 height 185
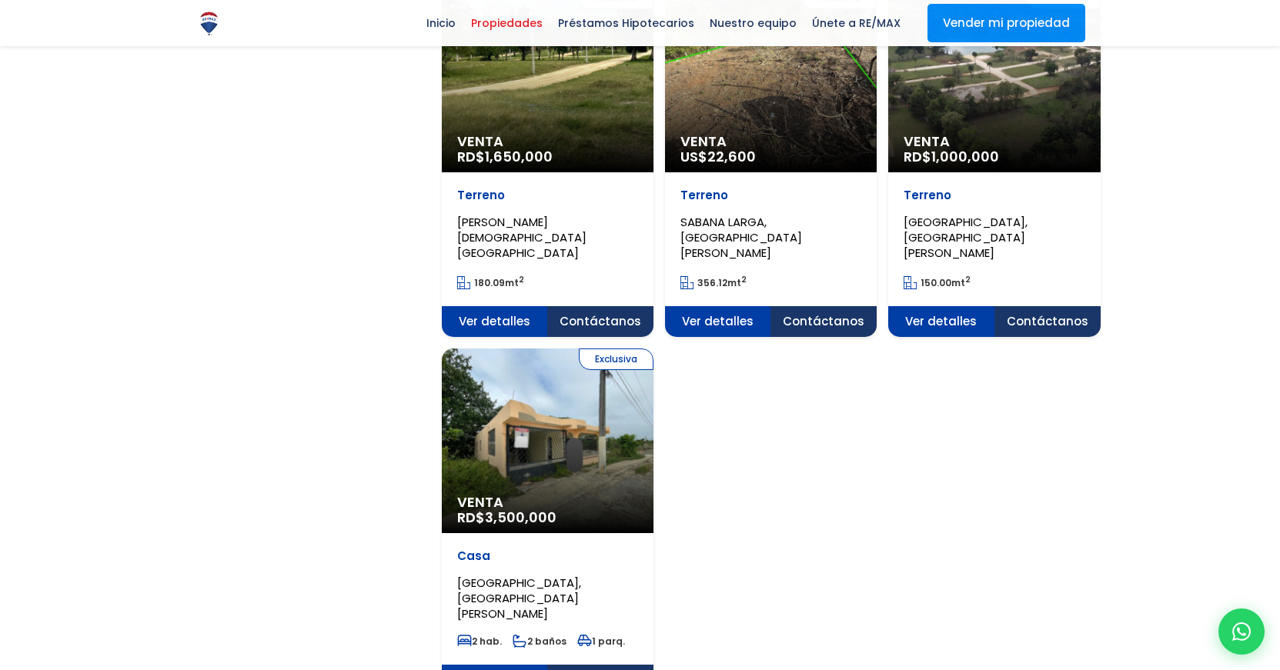
scroll to position [1731, 0]
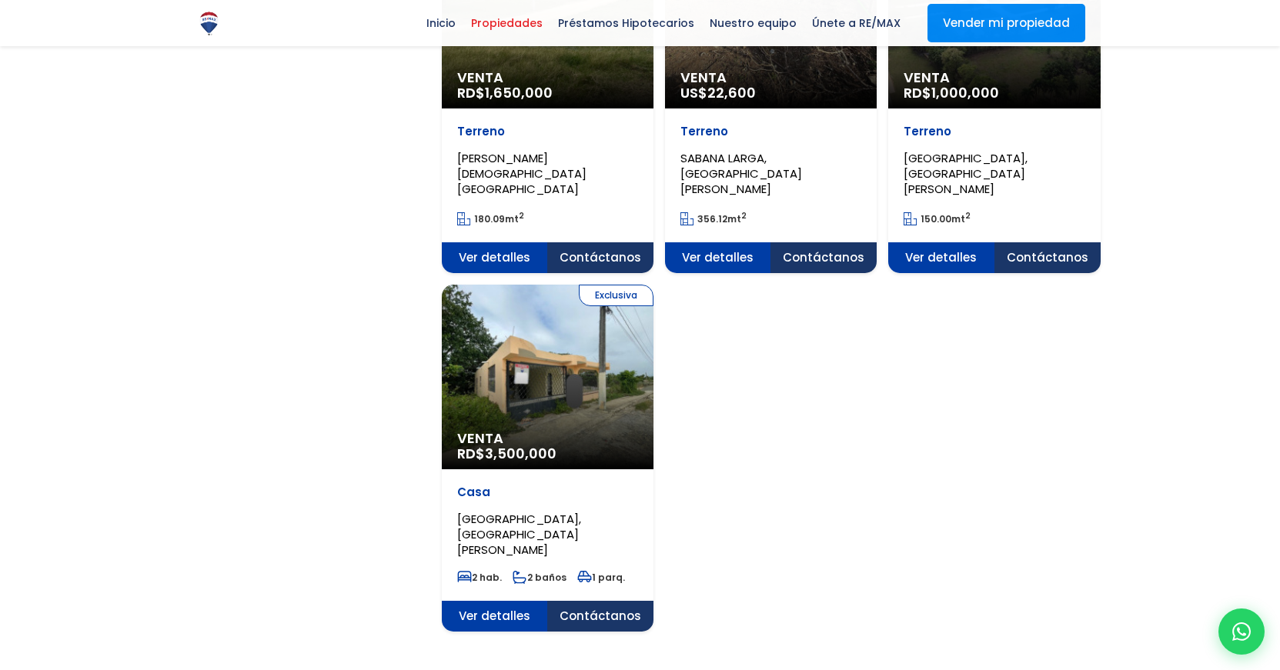
click at [841, 670] on link at bounding box center [839, 682] width 25 height 25
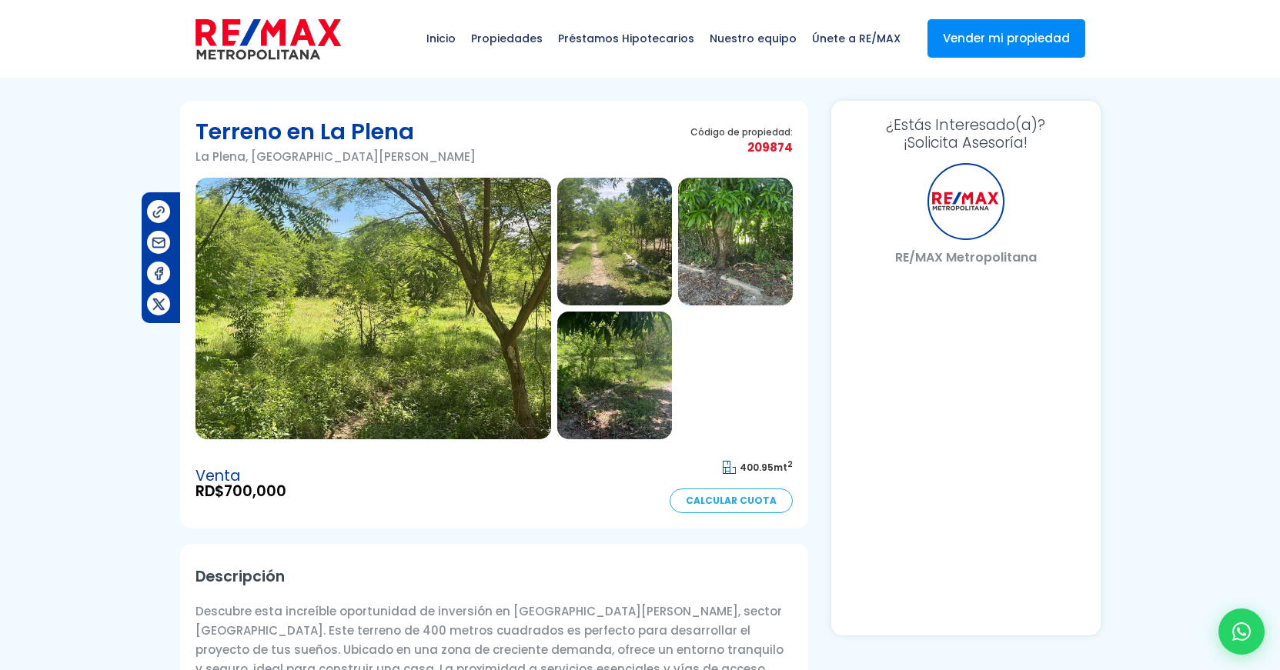
select select "US"
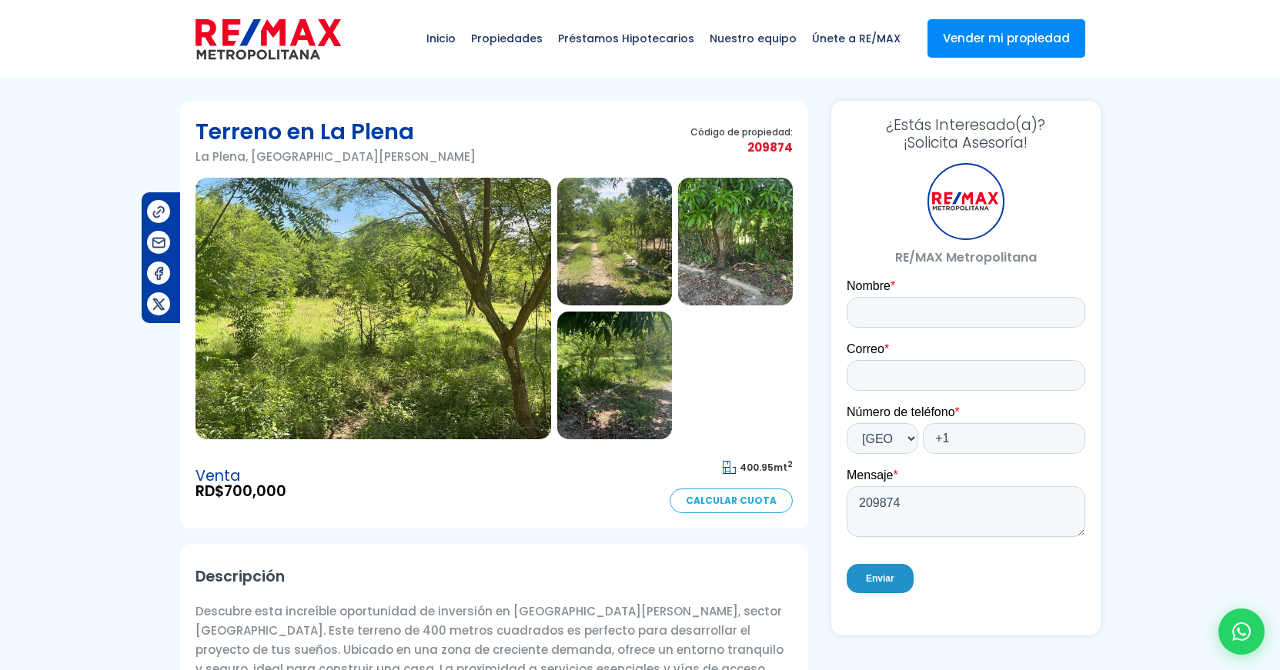
click at [436, 316] on img at bounding box center [373, 309] width 356 height 262
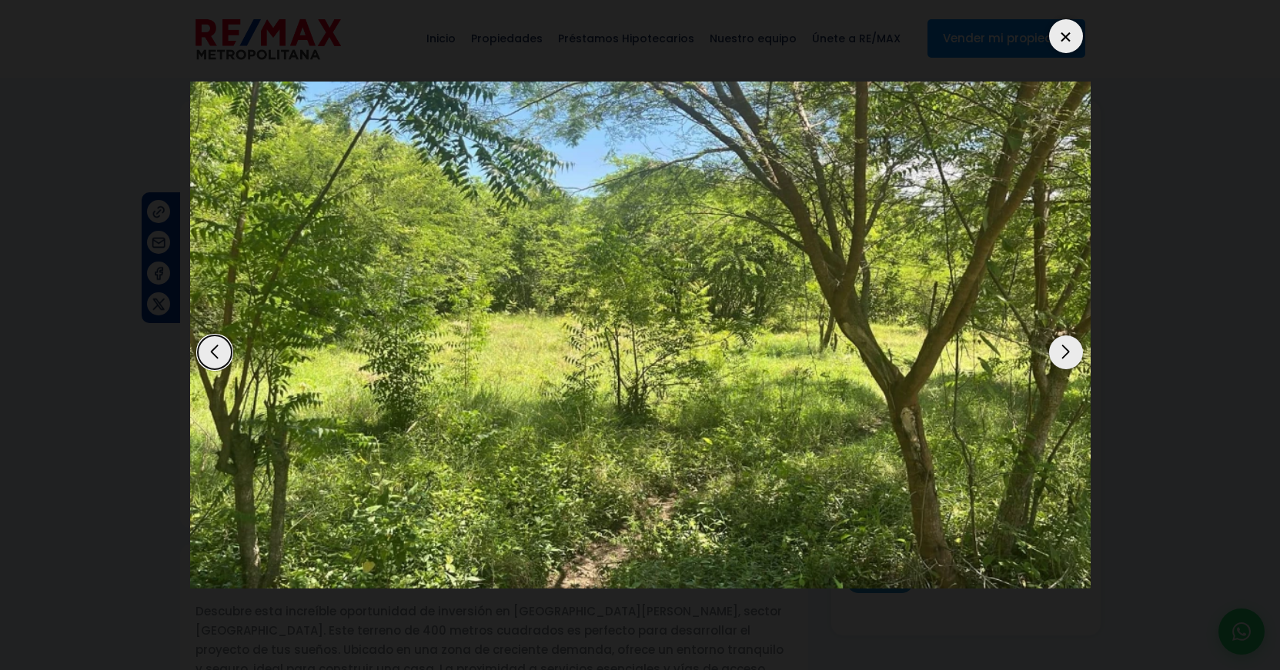
click at [1070, 350] on div "Next slide" at bounding box center [1066, 353] width 34 height 34
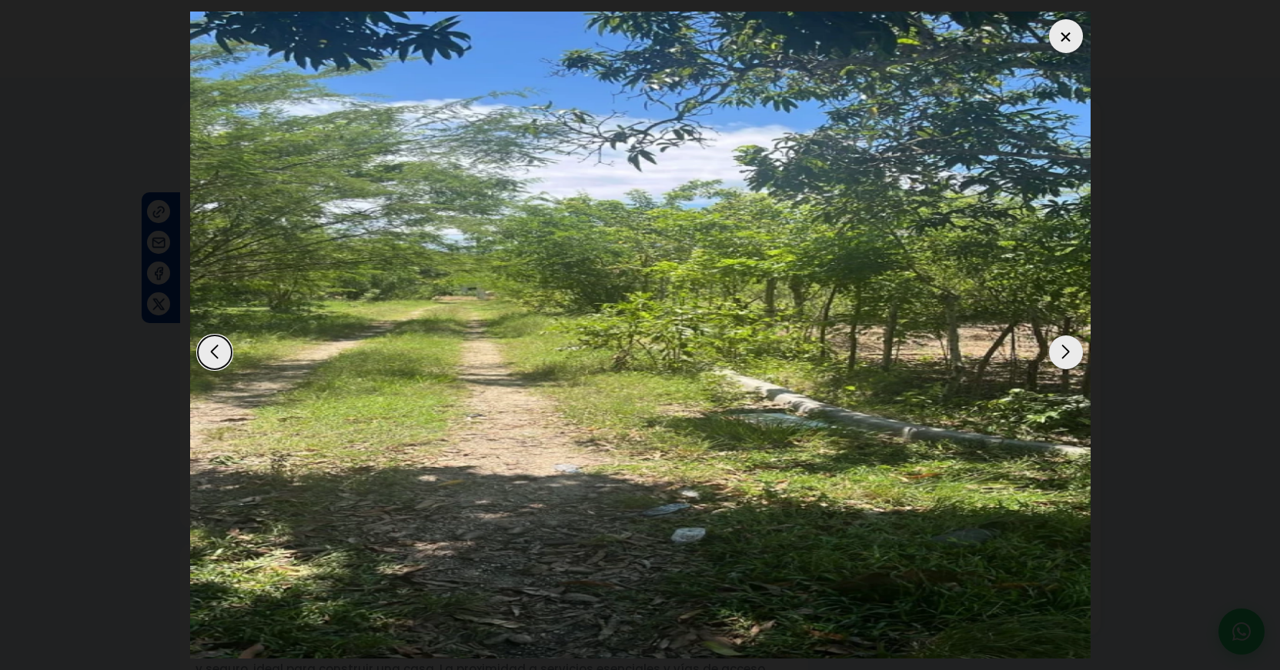
click at [1070, 350] on div "Next slide" at bounding box center [1066, 353] width 34 height 34
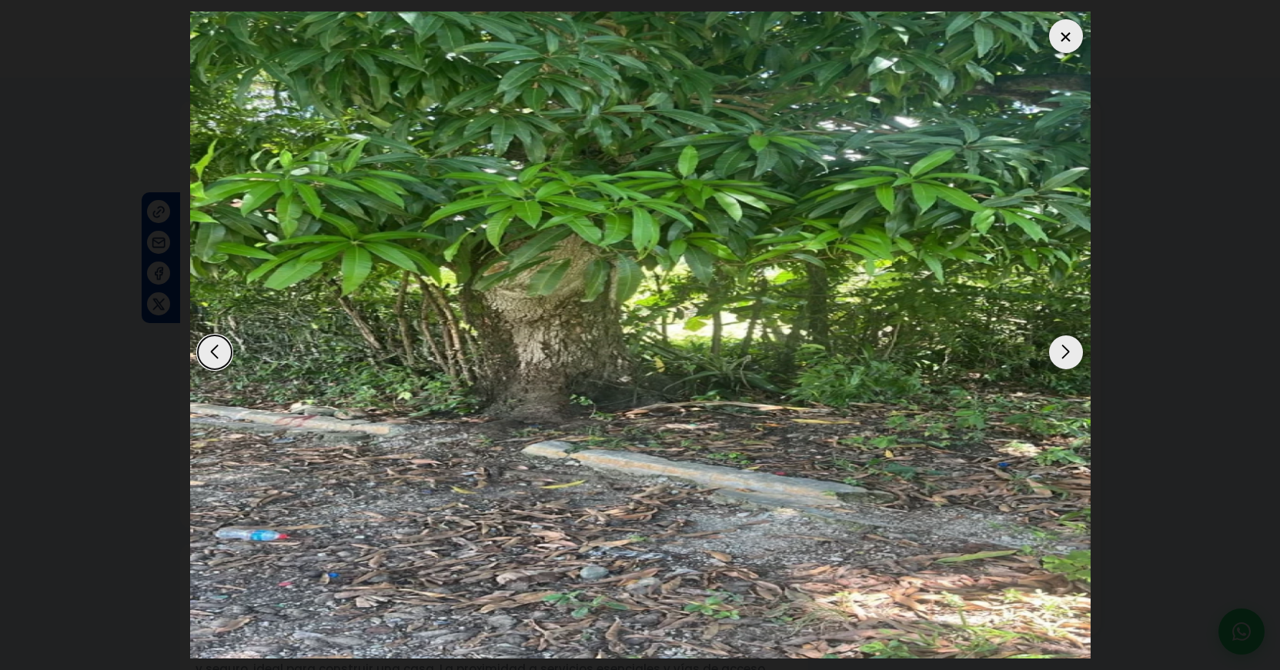
click at [1070, 350] on div "Next slide" at bounding box center [1066, 353] width 34 height 34
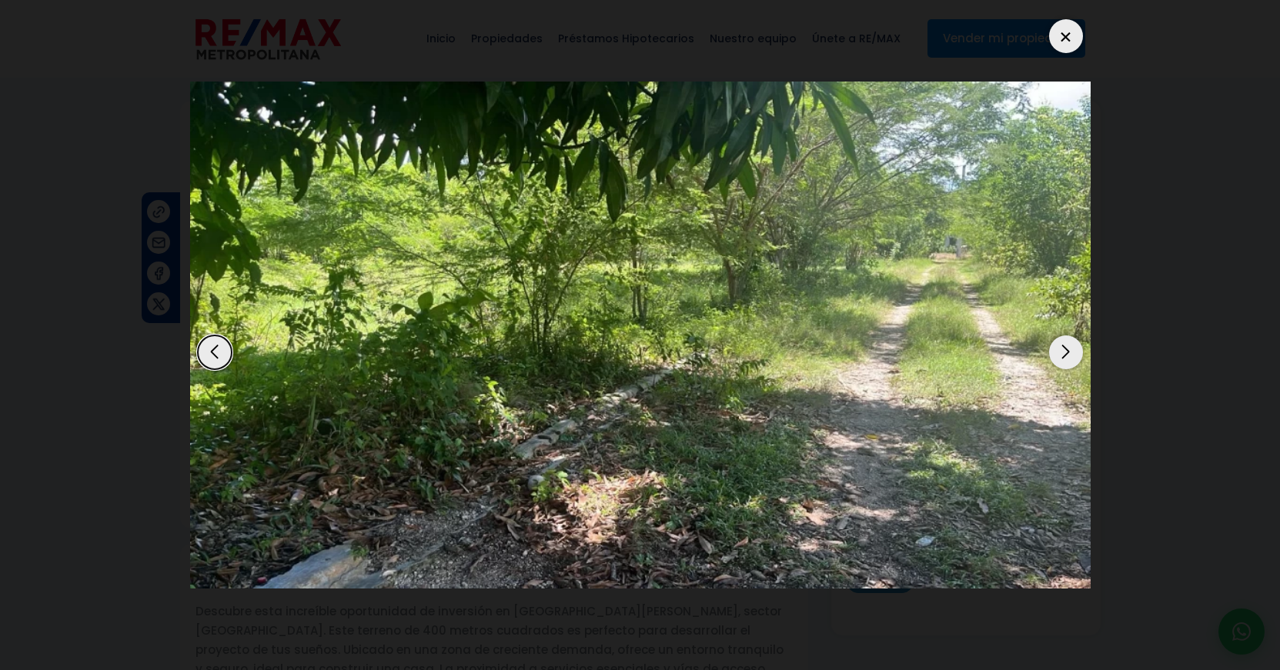
click at [1070, 350] on div "Next slide" at bounding box center [1066, 353] width 34 height 34
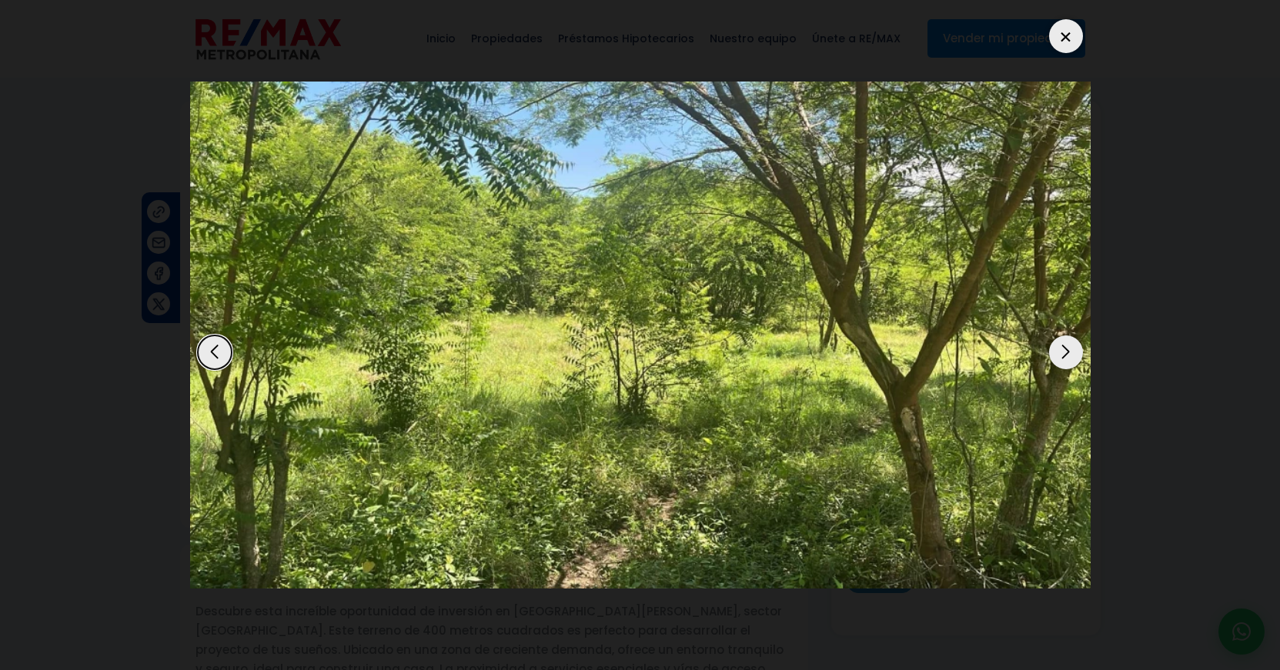
click at [1070, 350] on div "Next slide" at bounding box center [1066, 353] width 34 height 34
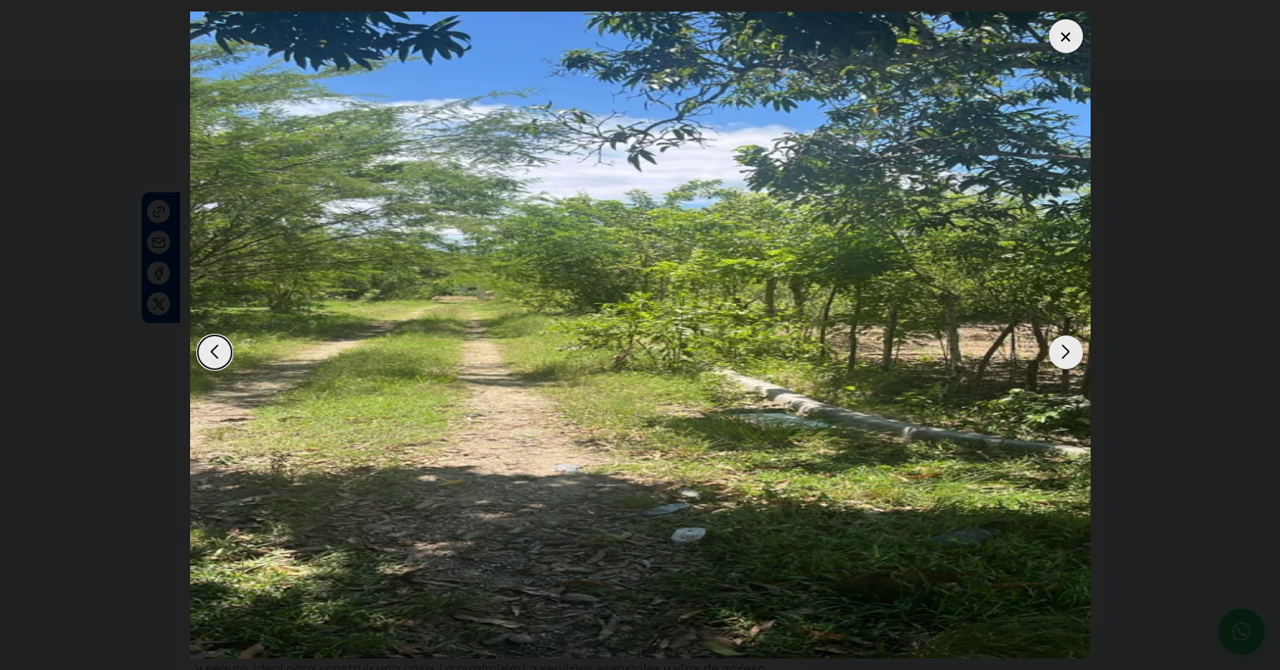
click at [1070, 350] on div "Next slide" at bounding box center [1066, 353] width 34 height 34
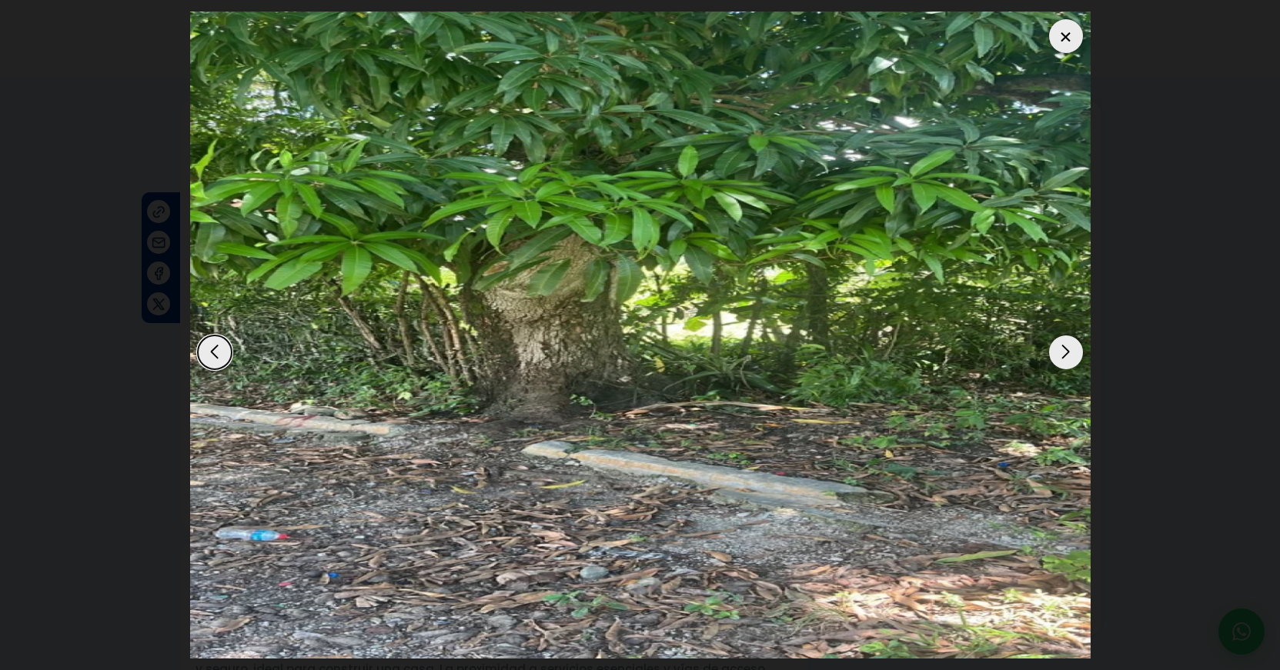
click at [1068, 41] on div at bounding box center [1066, 36] width 34 height 34
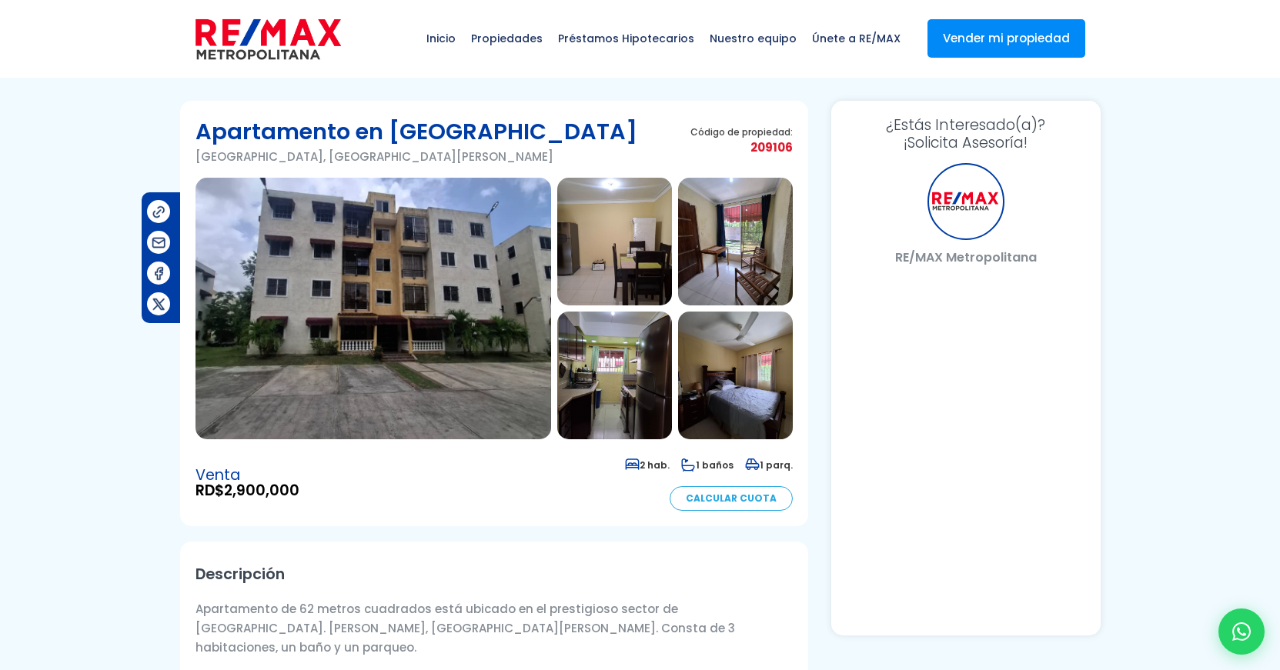
select select "US"
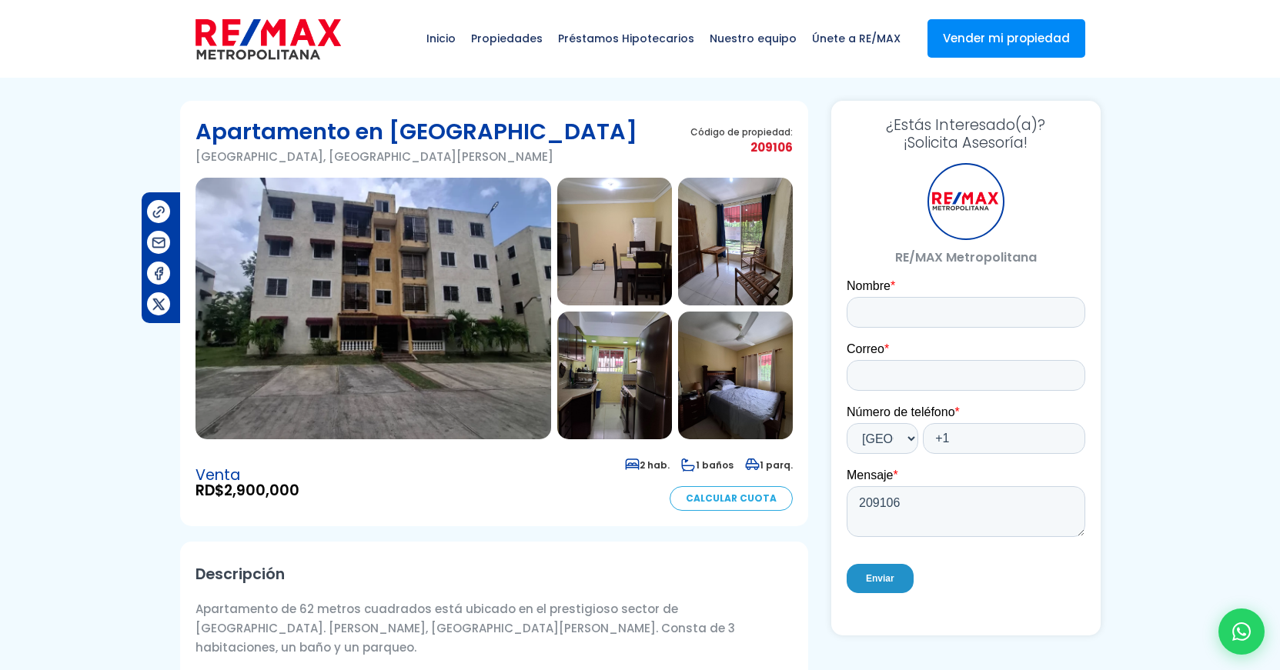
click at [436, 314] on img at bounding box center [373, 309] width 356 height 262
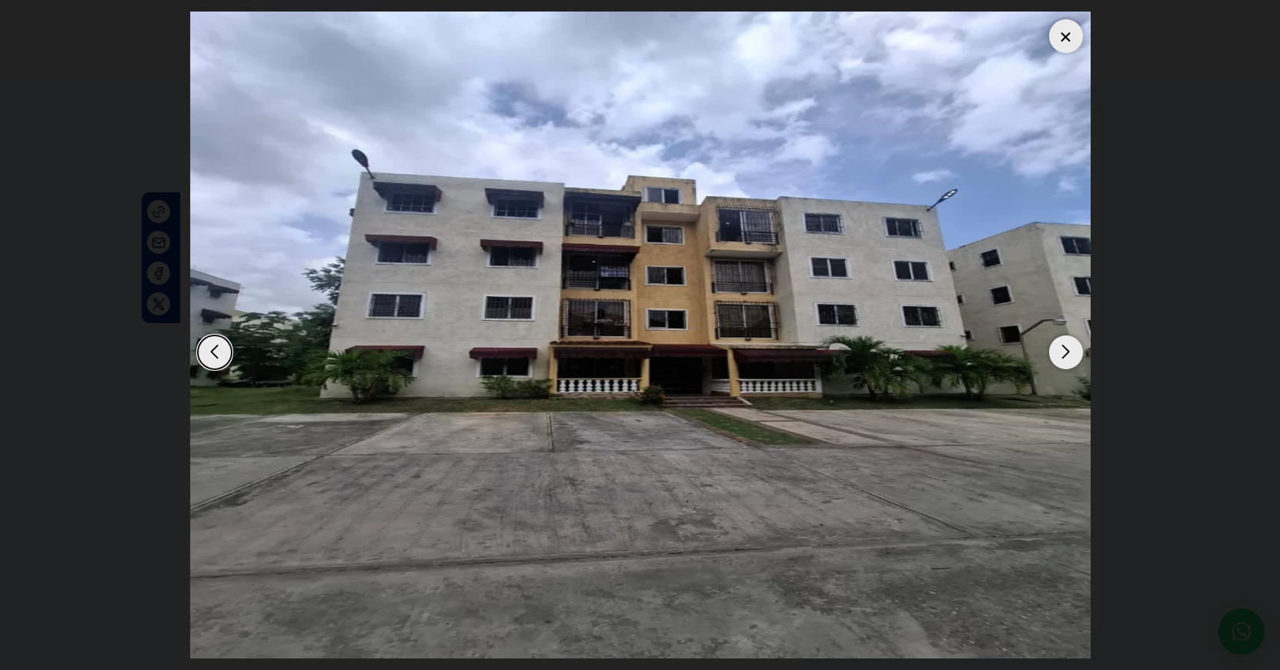
click at [1061, 359] on div "Next slide" at bounding box center [1066, 353] width 34 height 34
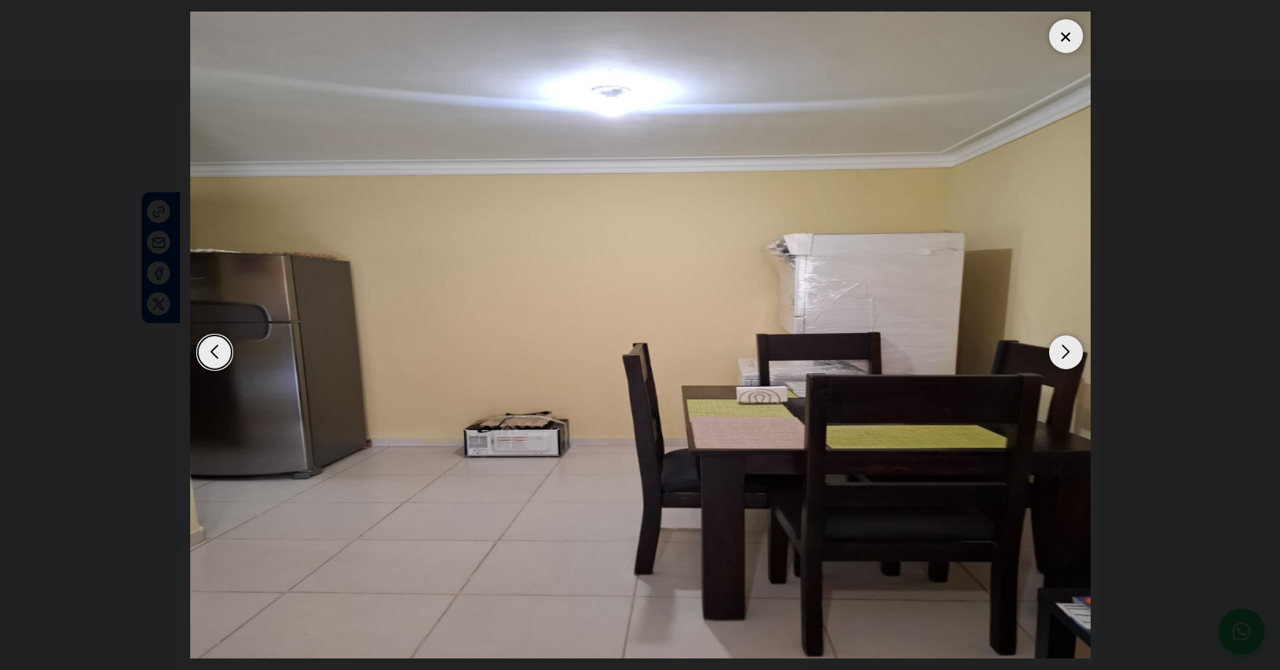
click at [1061, 359] on div "Next slide" at bounding box center [1066, 353] width 34 height 34
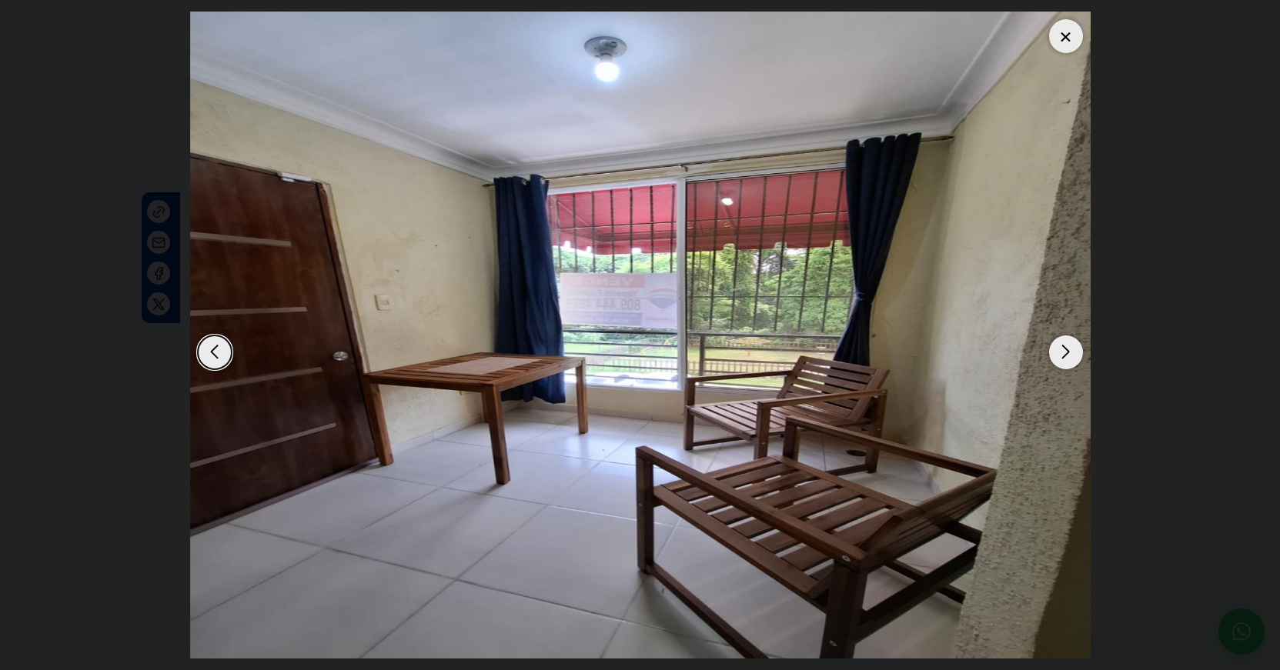
click at [1061, 359] on div "Next slide" at bounding box center [1066, 353] width 34 height 34
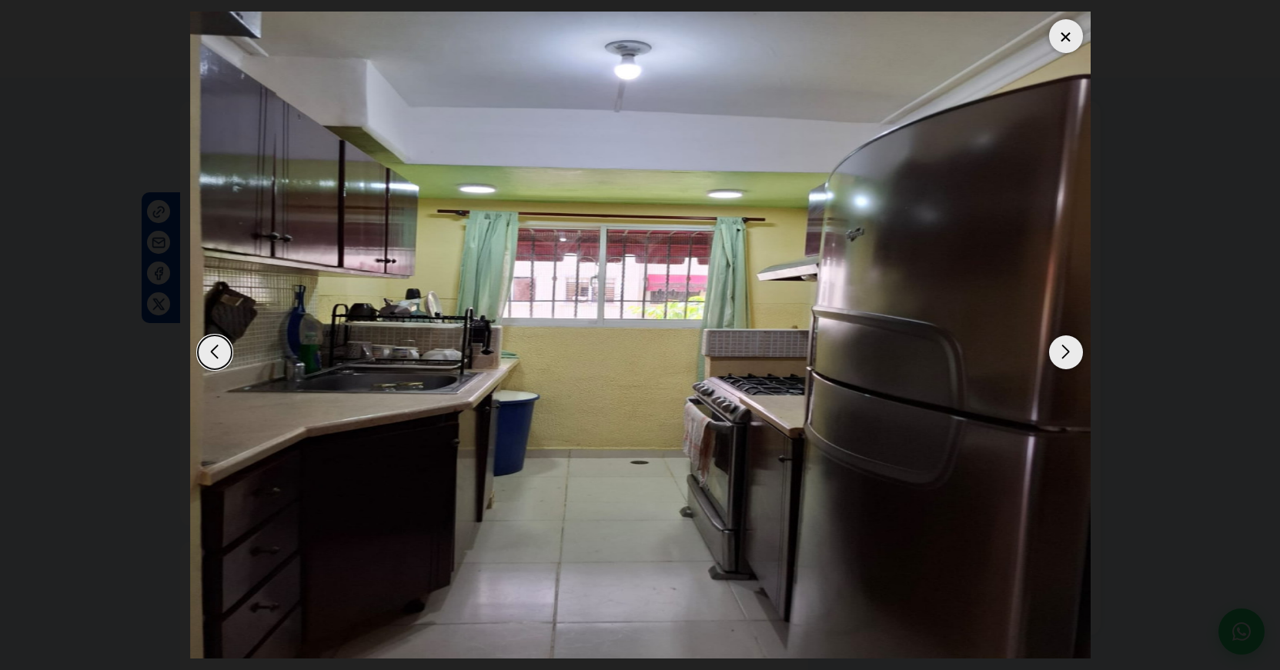
click at [1061, 359] on div "Next slide" at bounding box center [1066, 353] width 34 height 34
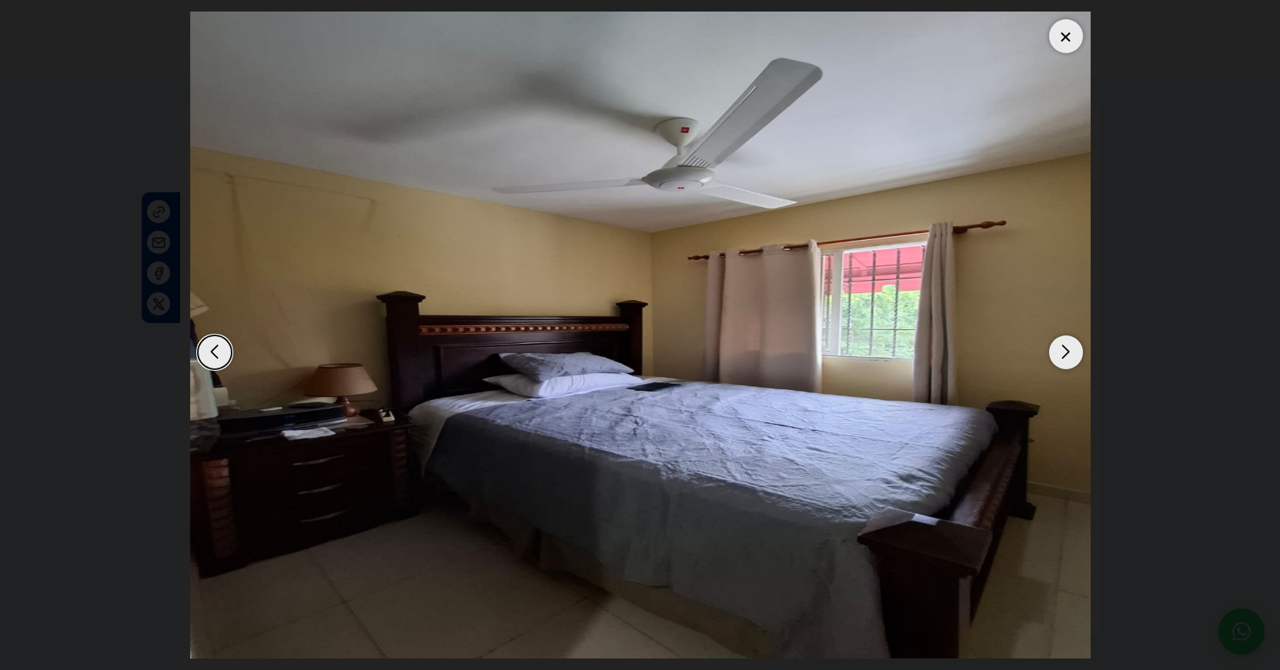
click at [1061, 359] on div "Next slide" at bounding box center [1066, 353] width 34 height 34
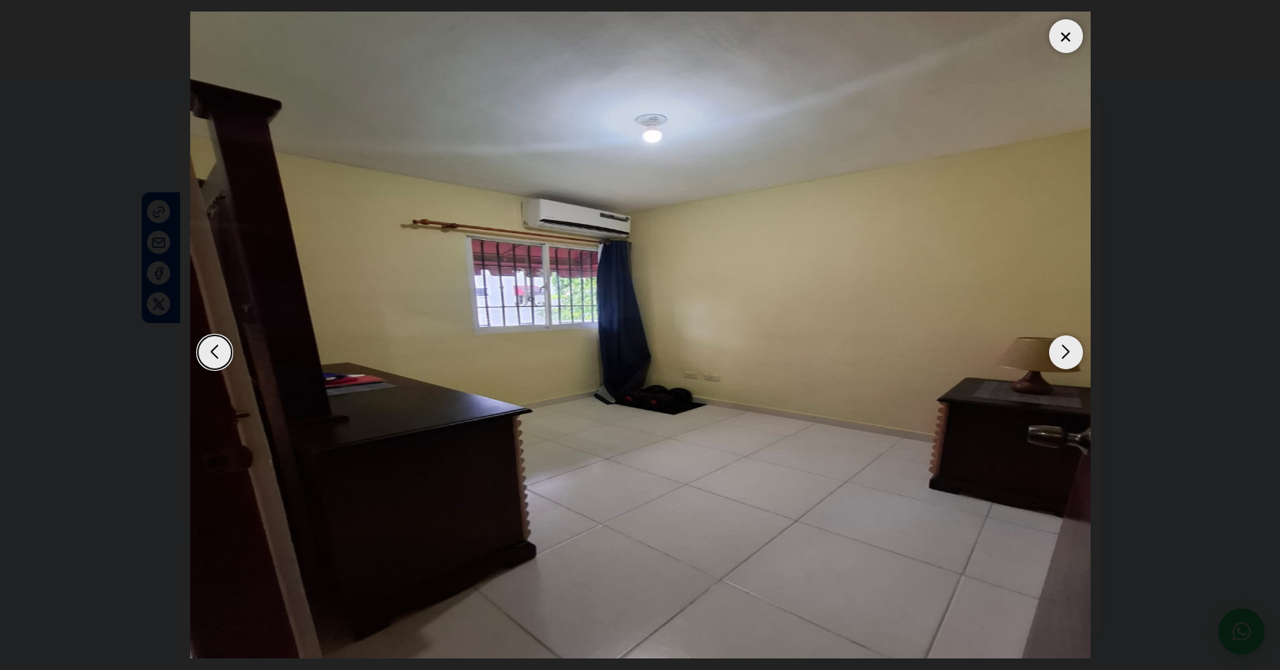
click at [1061, 359] on div "Next slide" at bounding box center [1066, 353] width 34 height 34
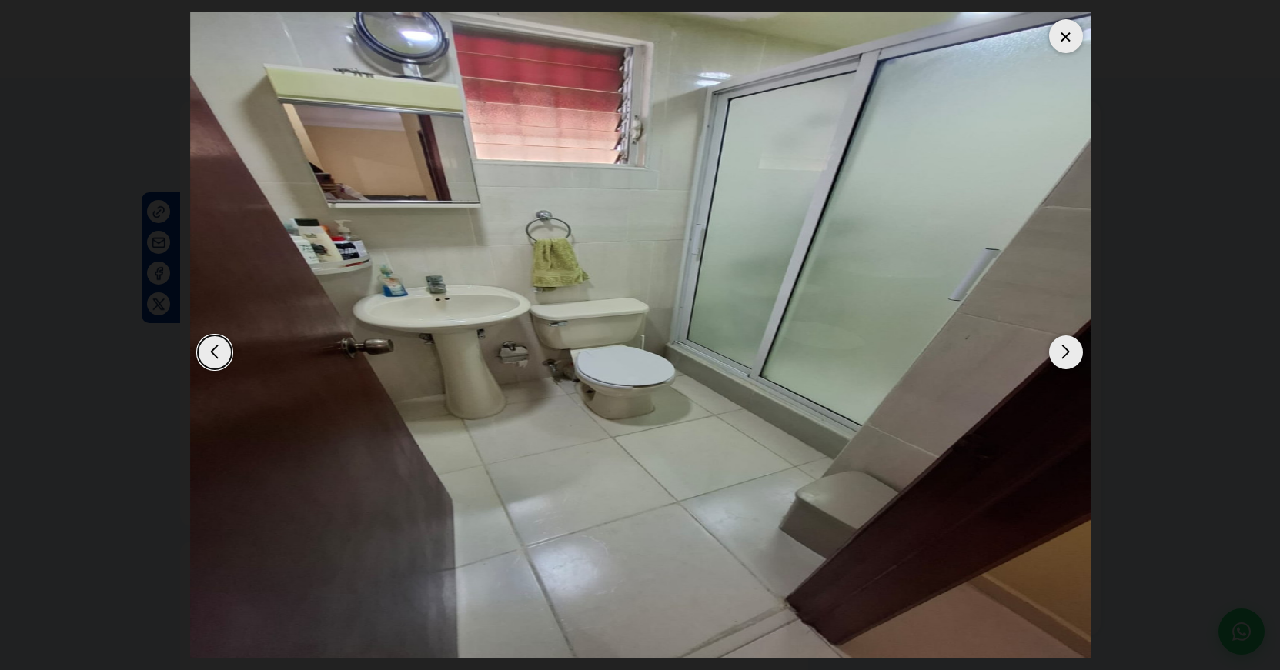
click at [1061, 359] on div "Next slide" at bounding box center [1066, 353] width 34 height 34
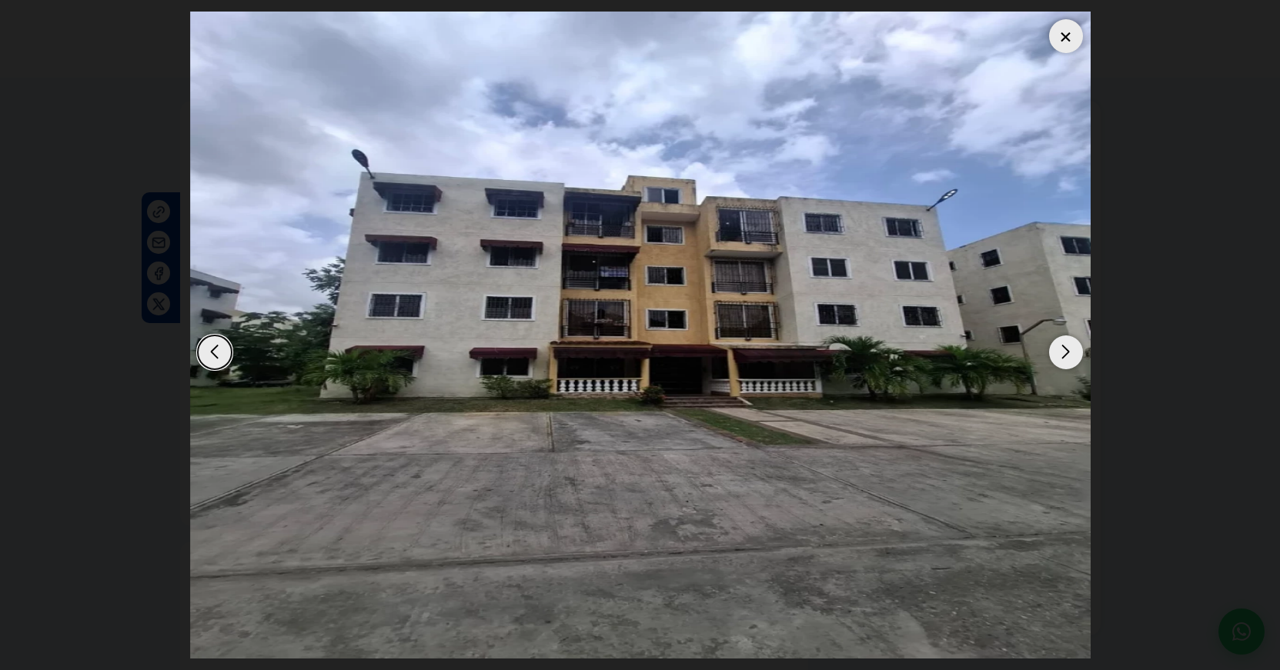
click at [1067, 352] on div "Next slide" at bounding box center [1066, 353] width 34 height 34
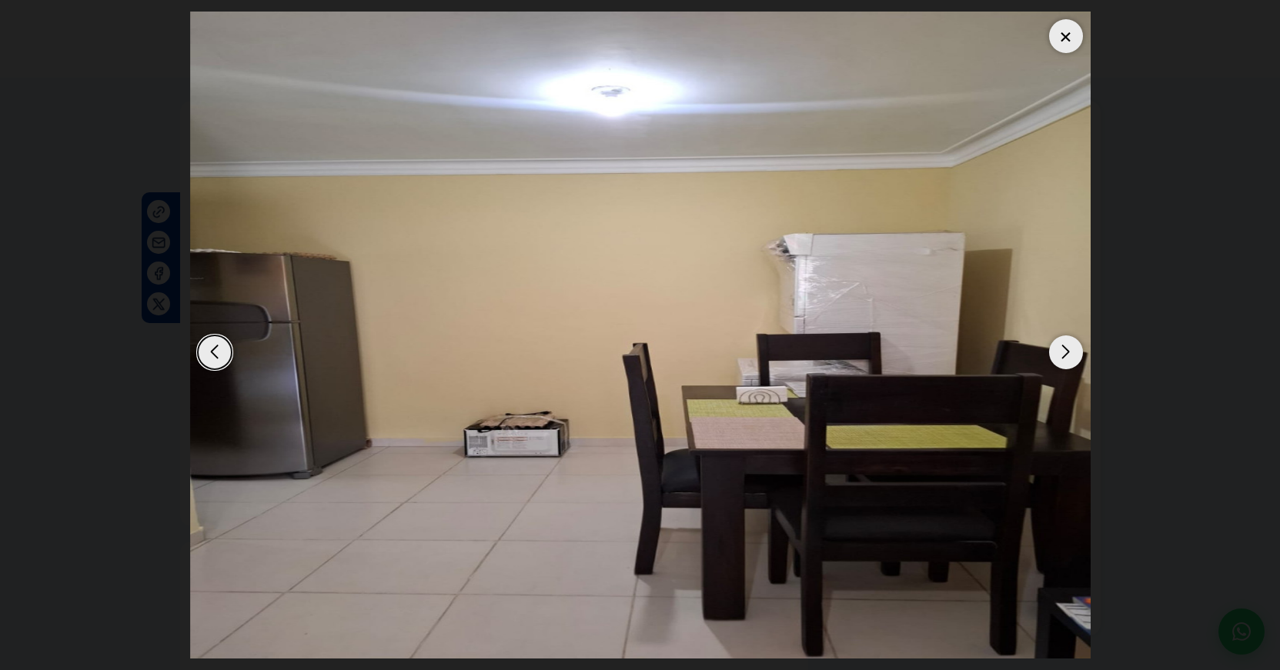
click at [1067, 352] on div "Next slide" at bounding box center [1066, 353] width 34 height 34
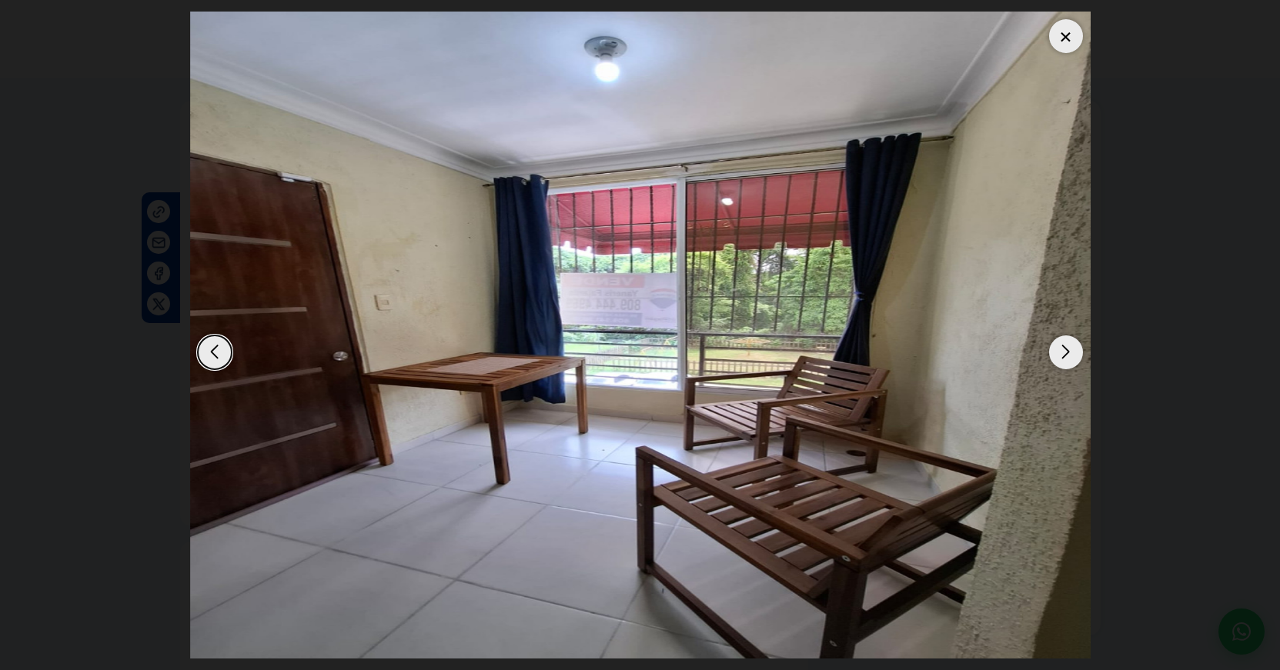
click at [1071, 39] on div at bounding box center [1066, 36] width 34 height 34
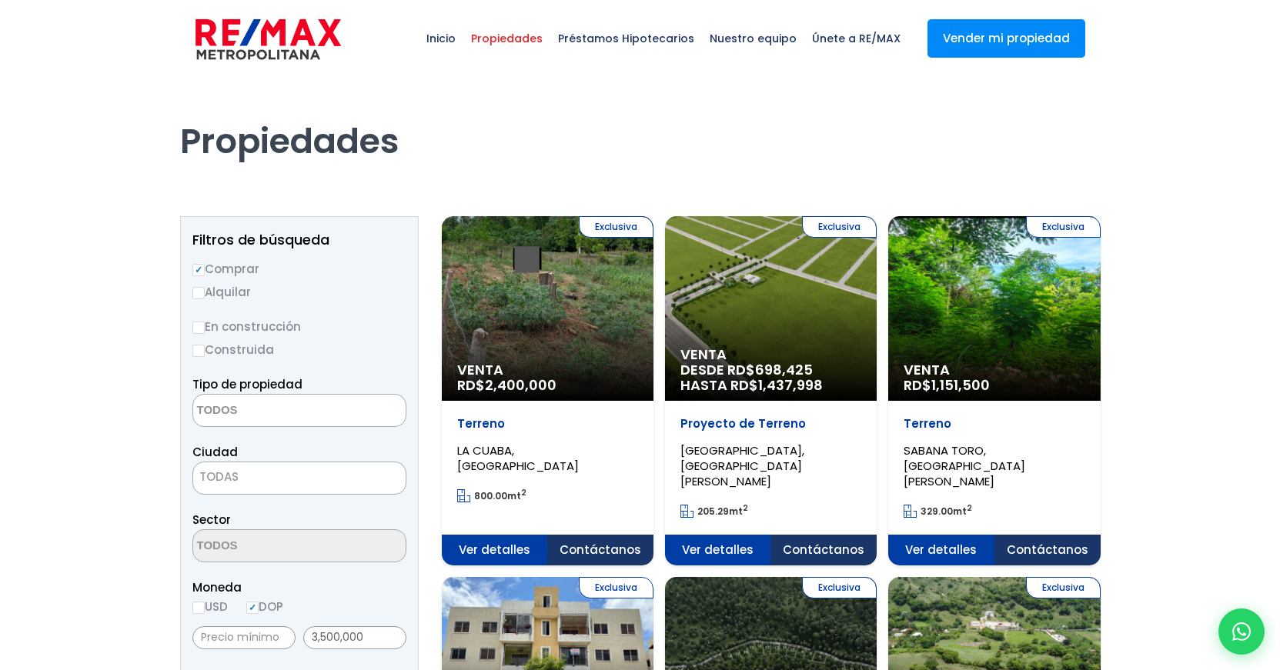
select select
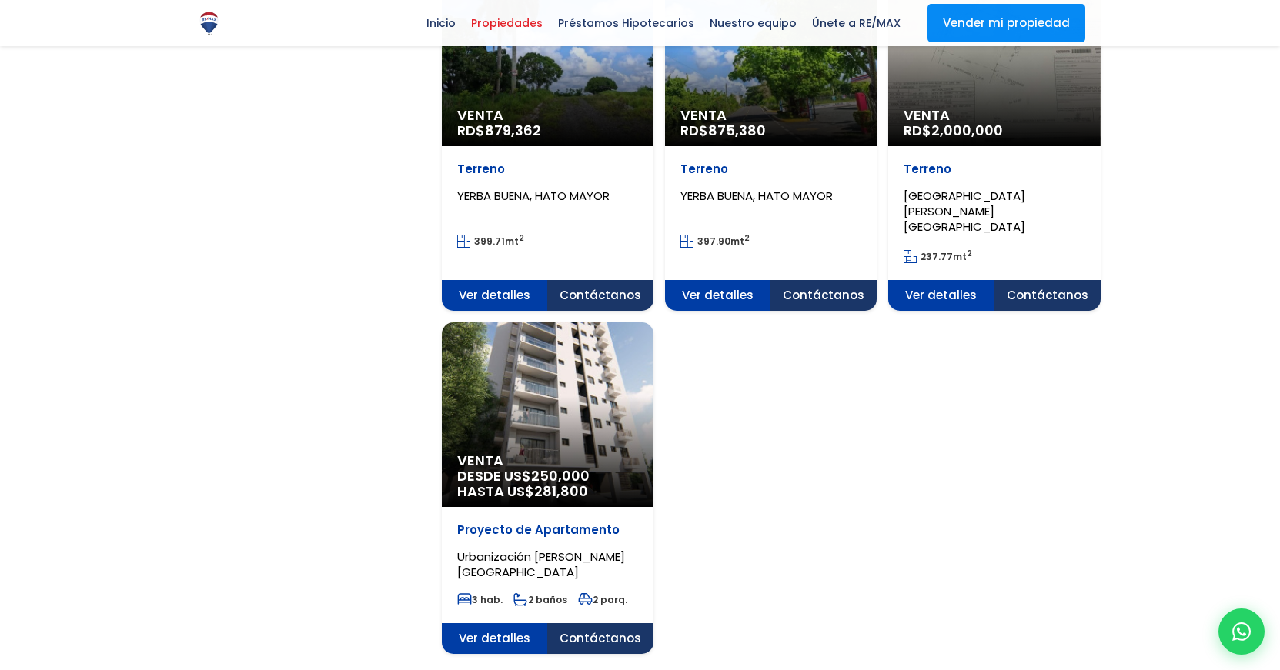
scroll to position [1759, 0]
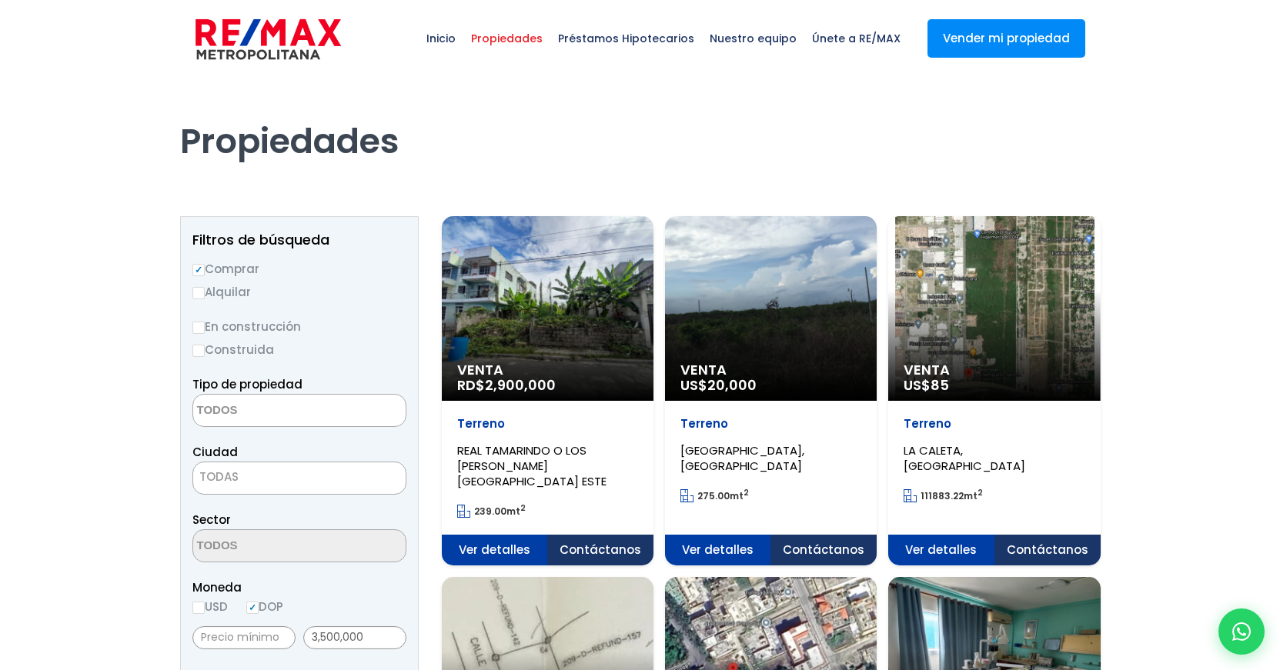
select select
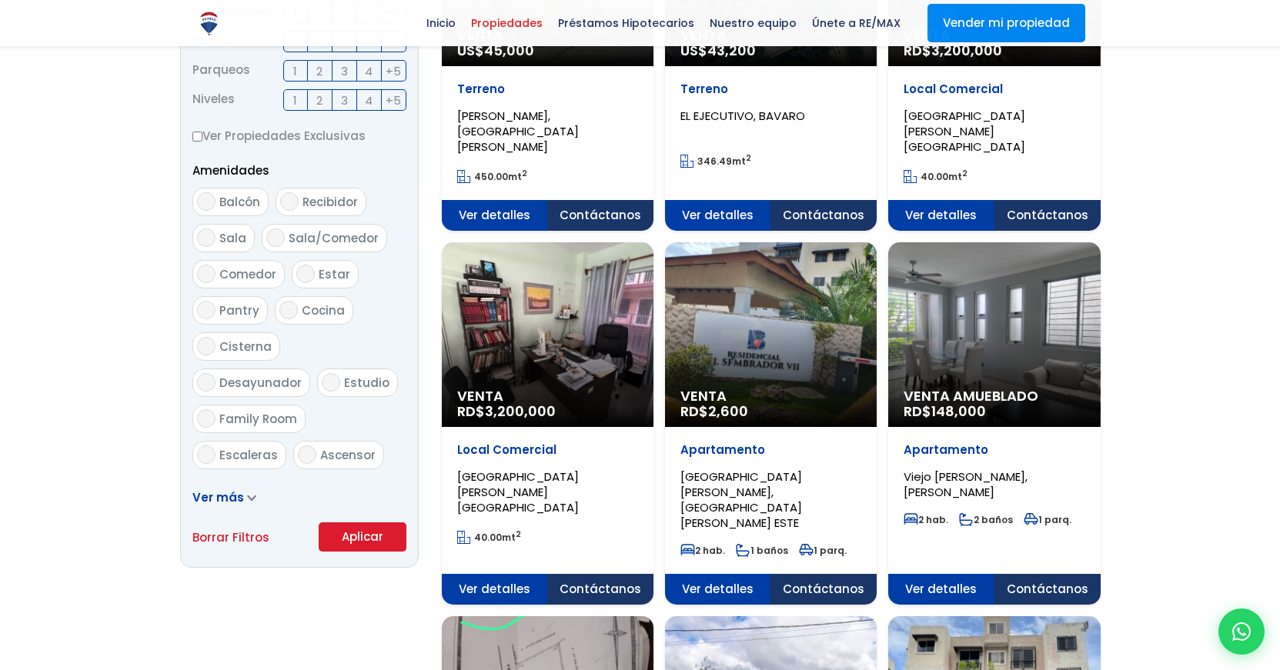
scroll to position [698, 0]
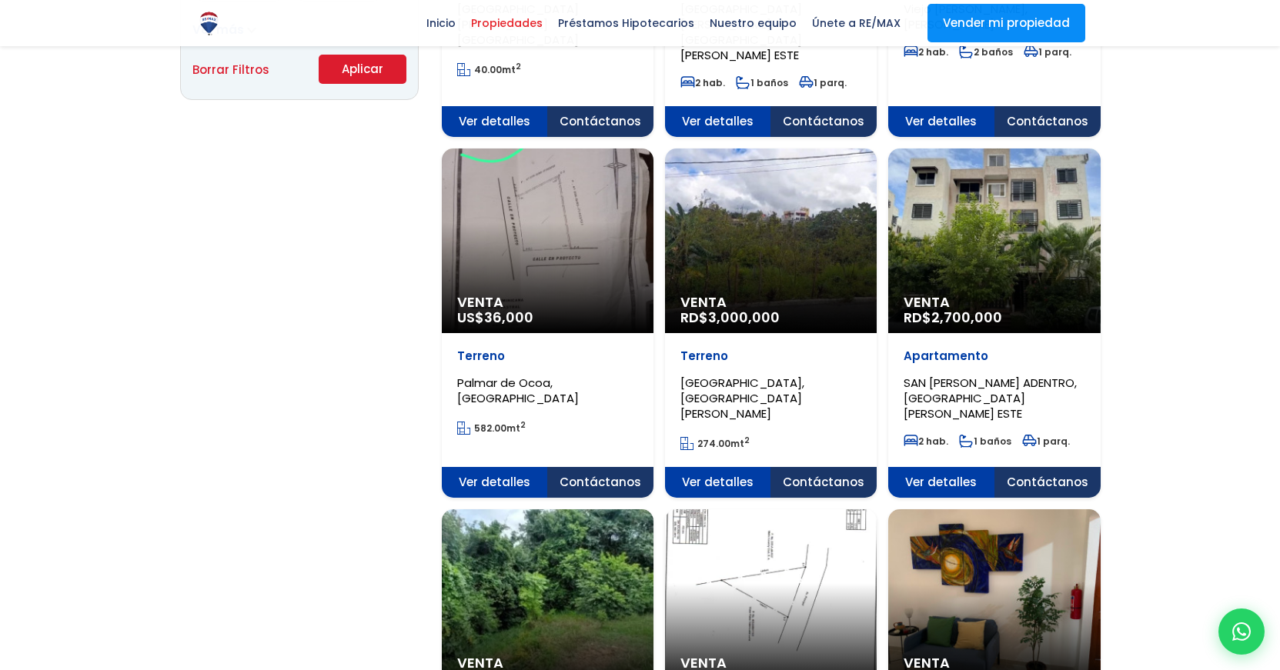
scroll to position [1201, 0]
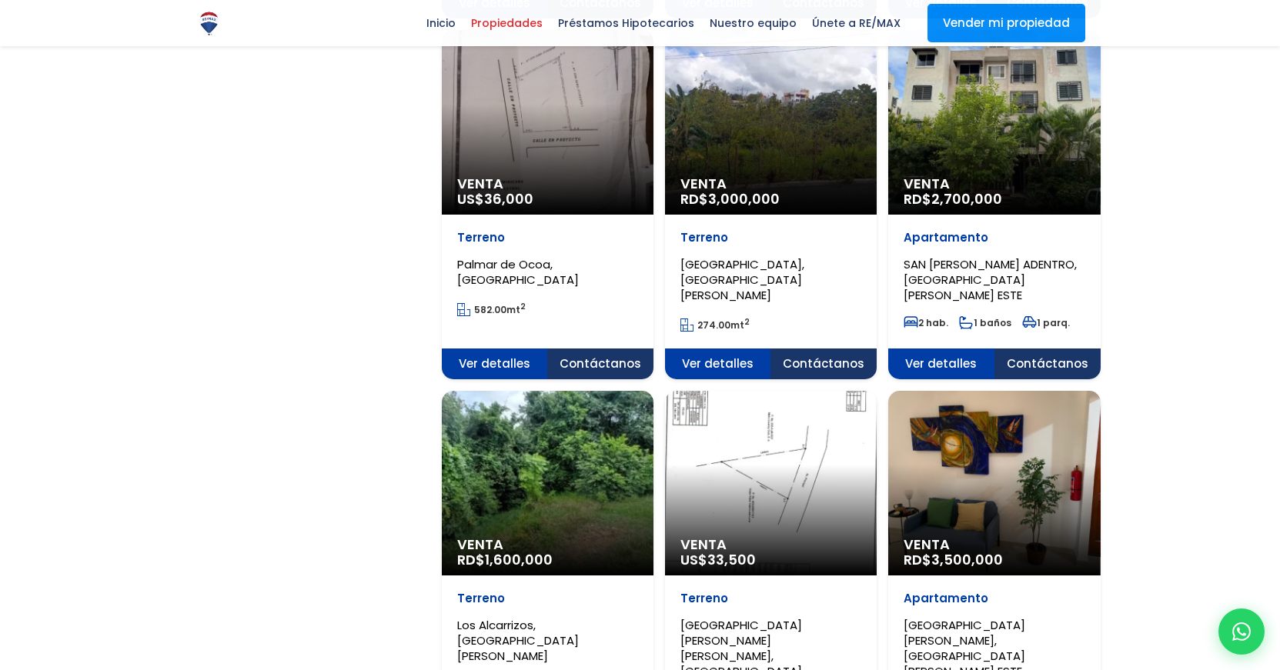
scroll to position [1275, 0]
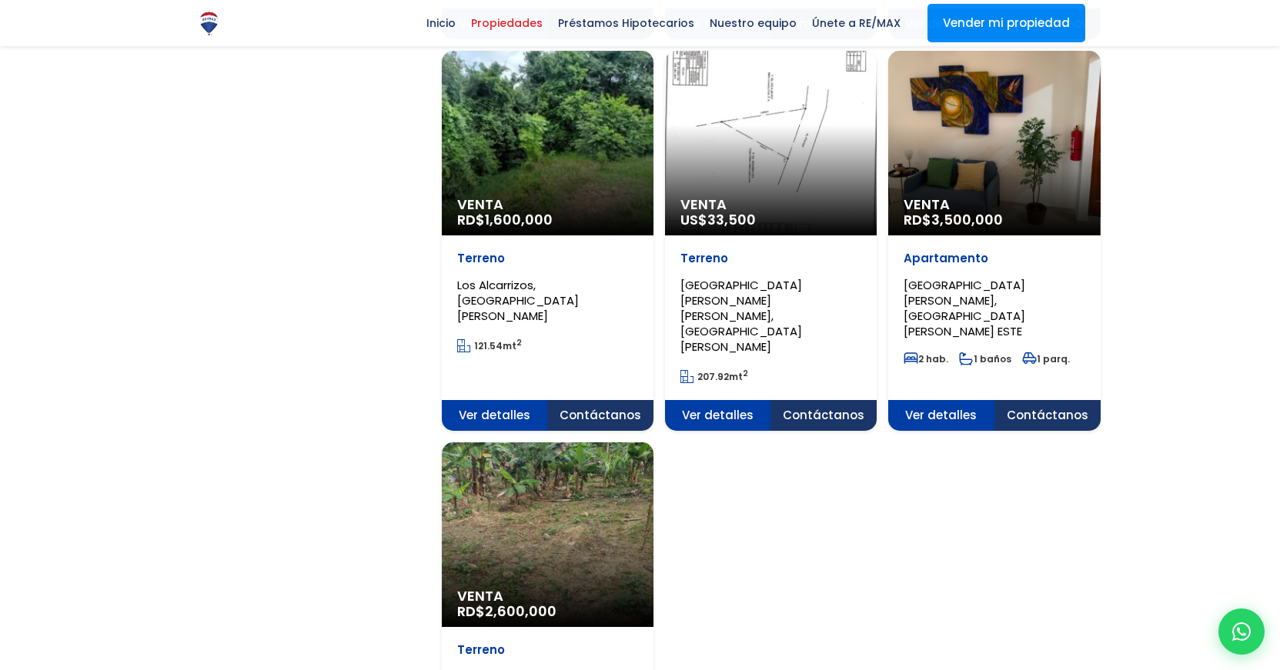
scroll to position [1458, 0]
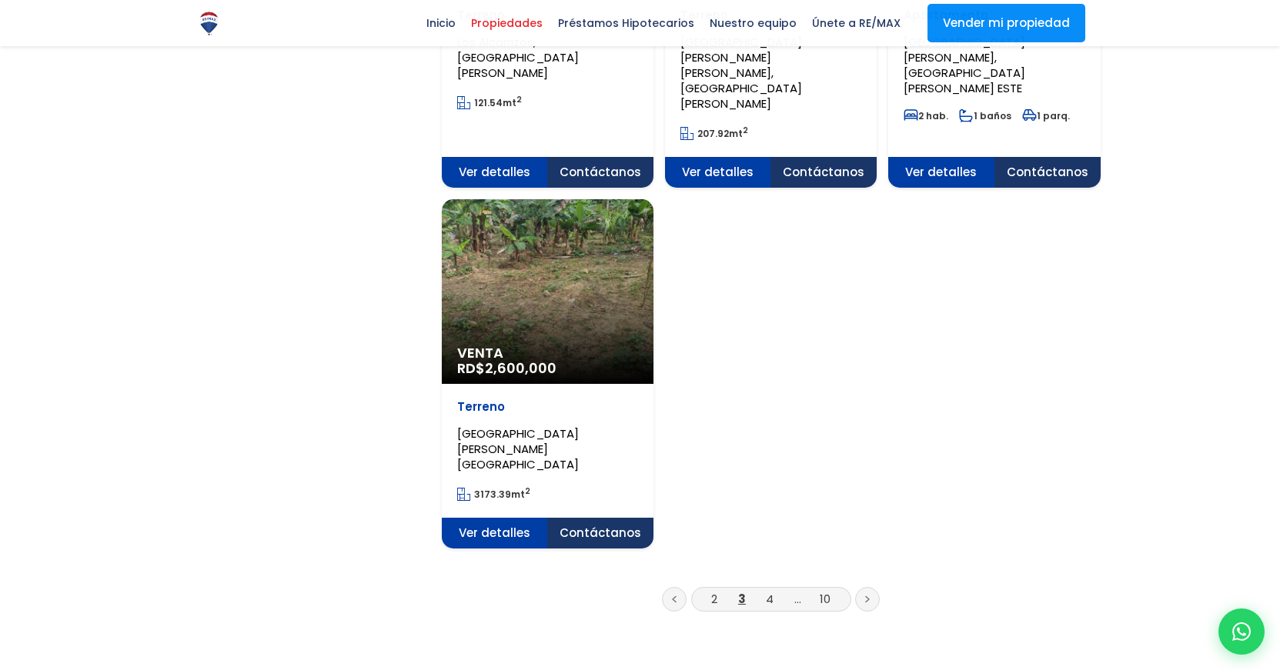
scroll to position [1900, 0]
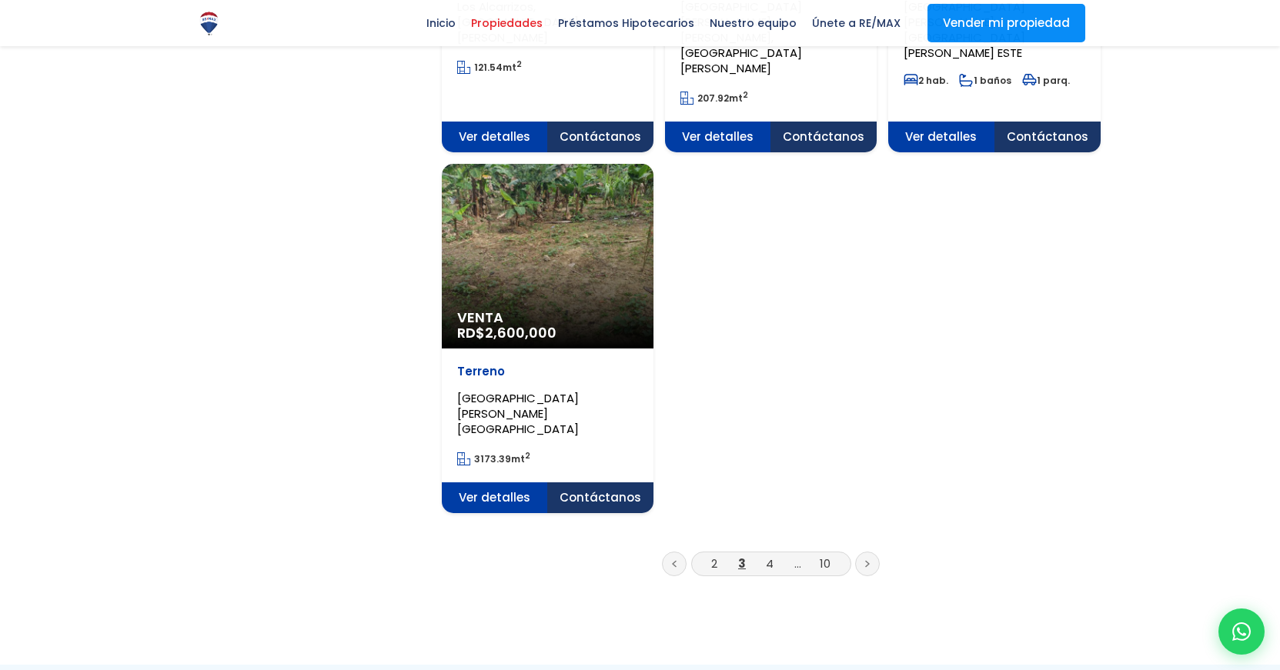
click at [865, 560] on icon at bounding box center [867, 564] width 5 height 8
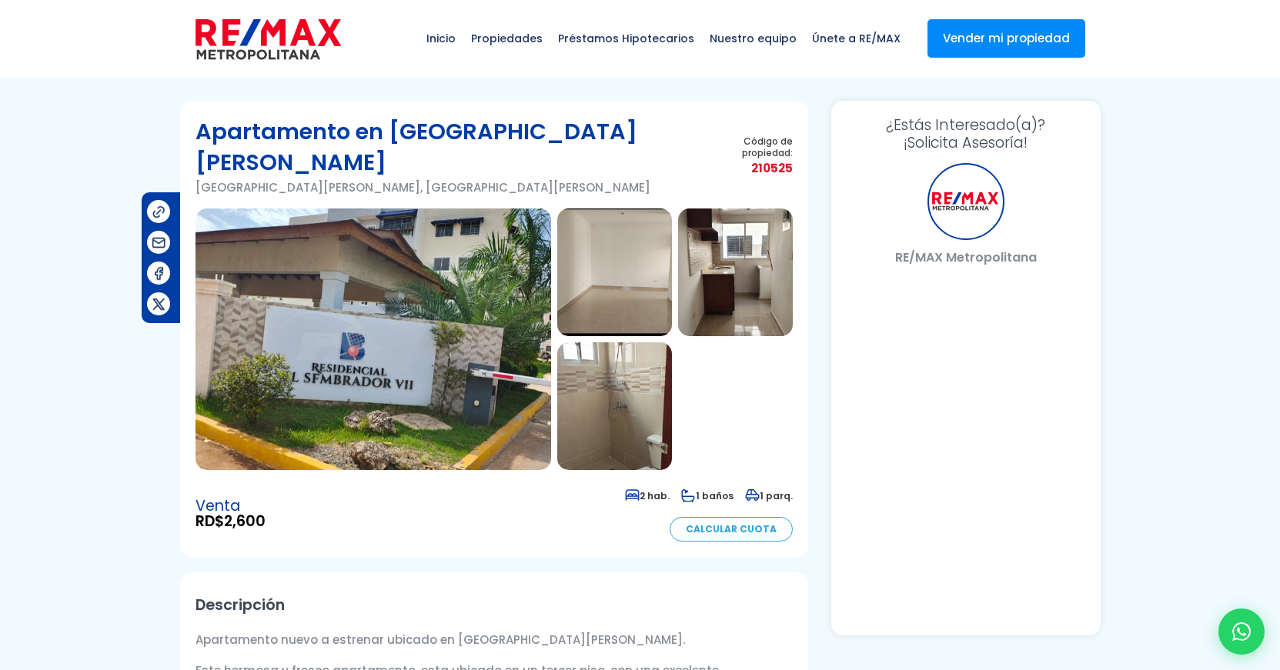
select select "US"
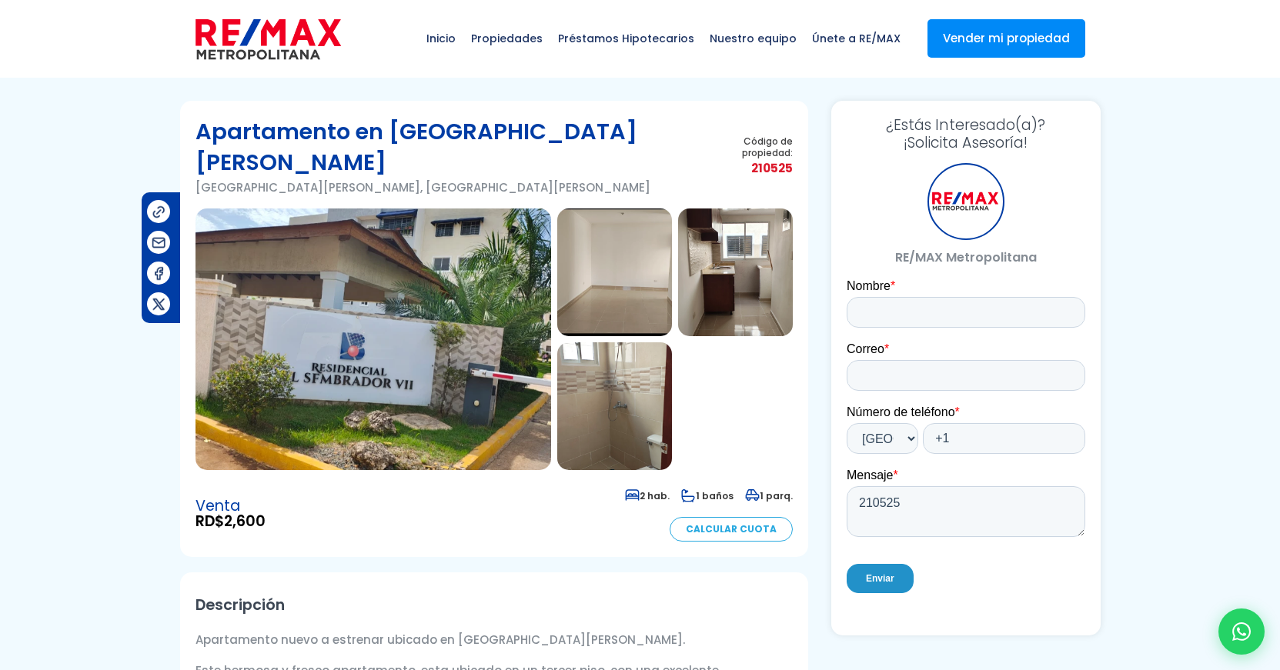
click at [446, 288] on img at bounding box center [373, 340] width 356 height 262
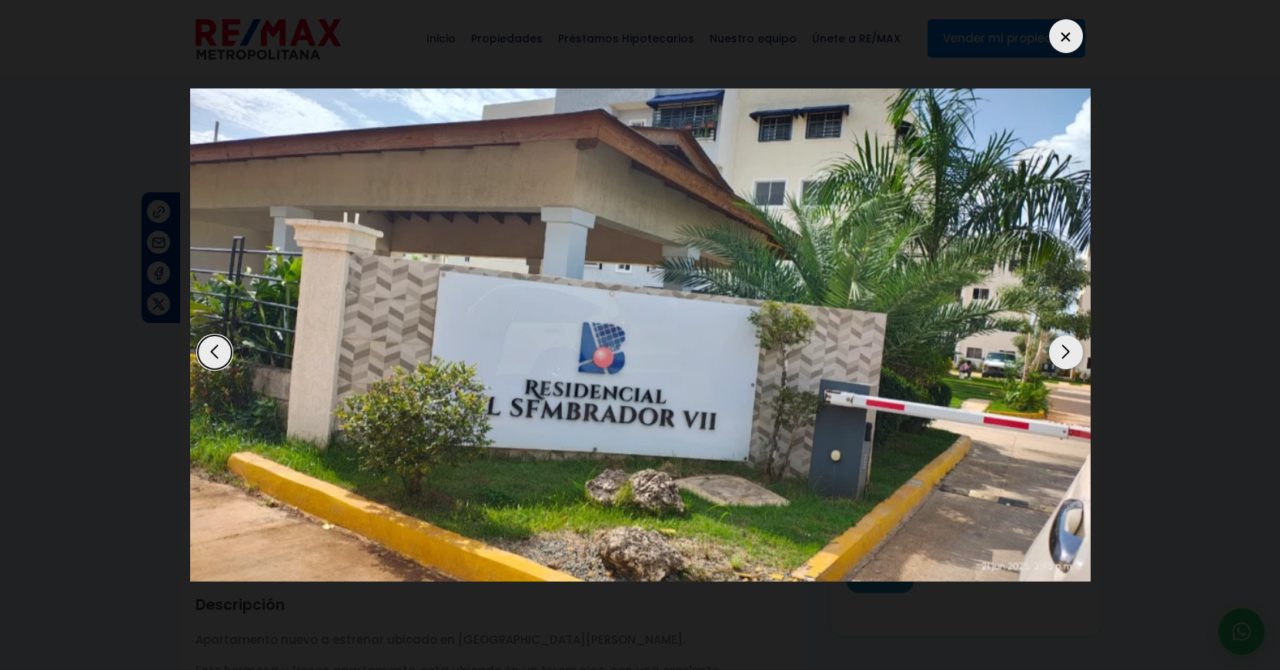
click at [1071, 357] on div "Next slide" at bounding box center [1066, 353] width 34 height 34
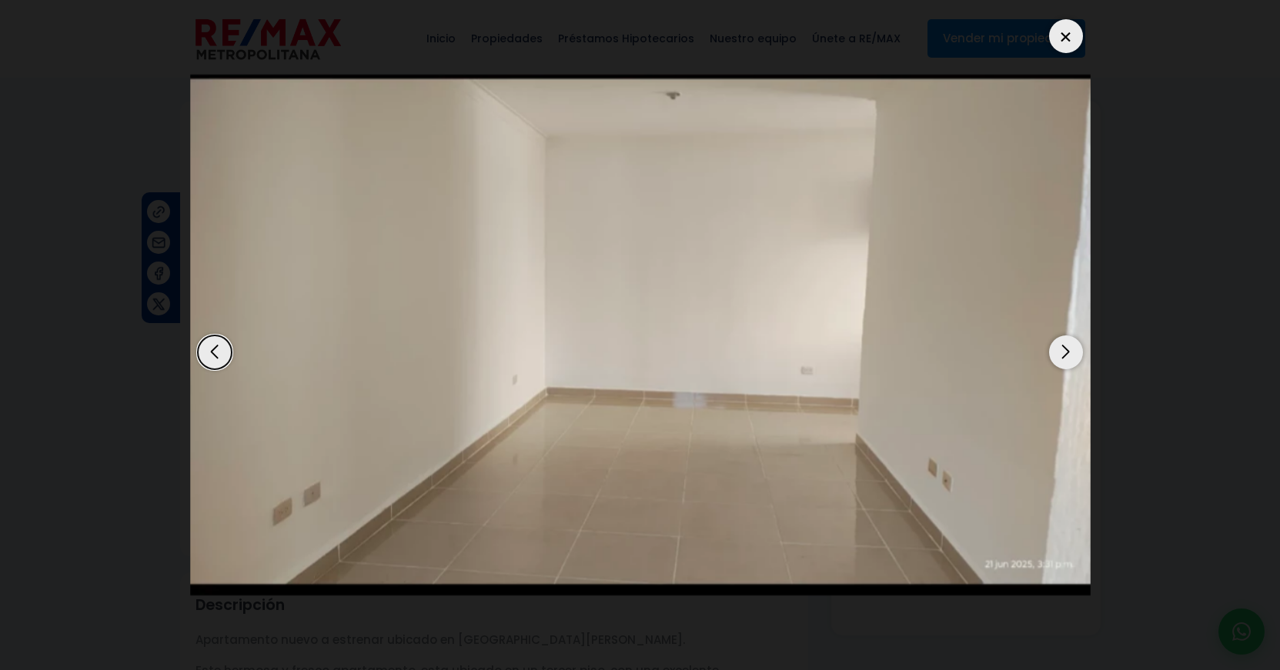
click at [1068, 353] on div "Next slide" at bounding box center [1066, 353] width 34 height 34
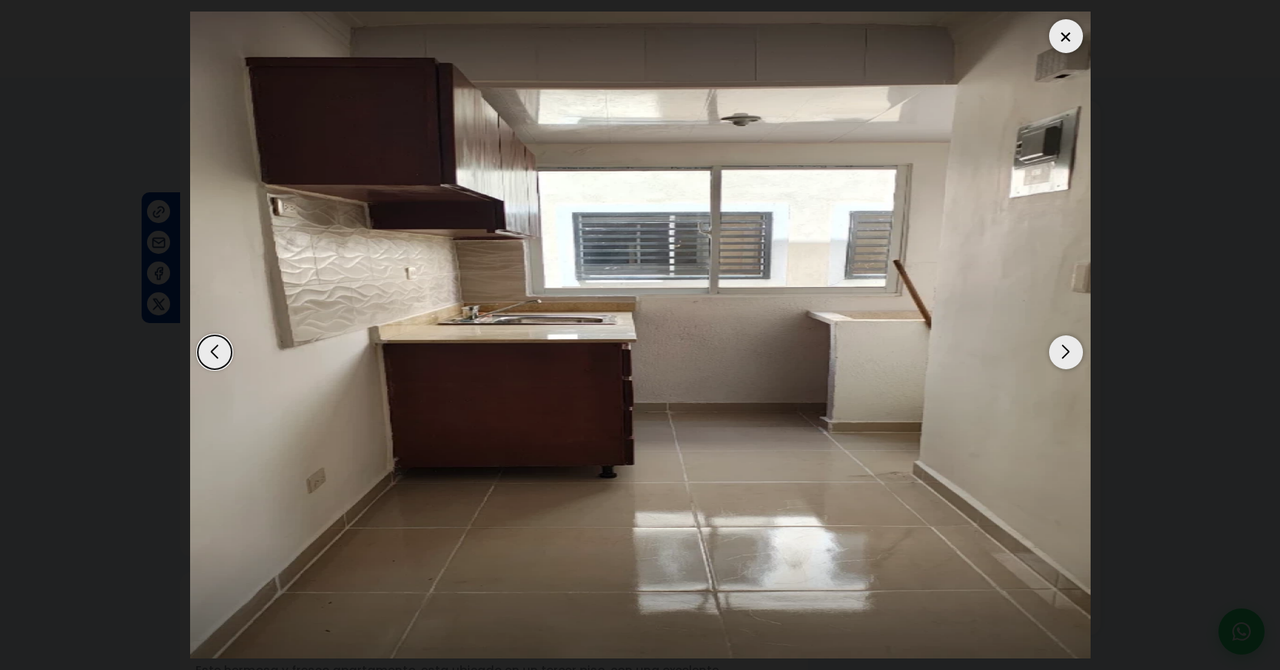
click at [1068, 352] on div "Next slide" at bounding box center [1066, 353] width 34 height 34
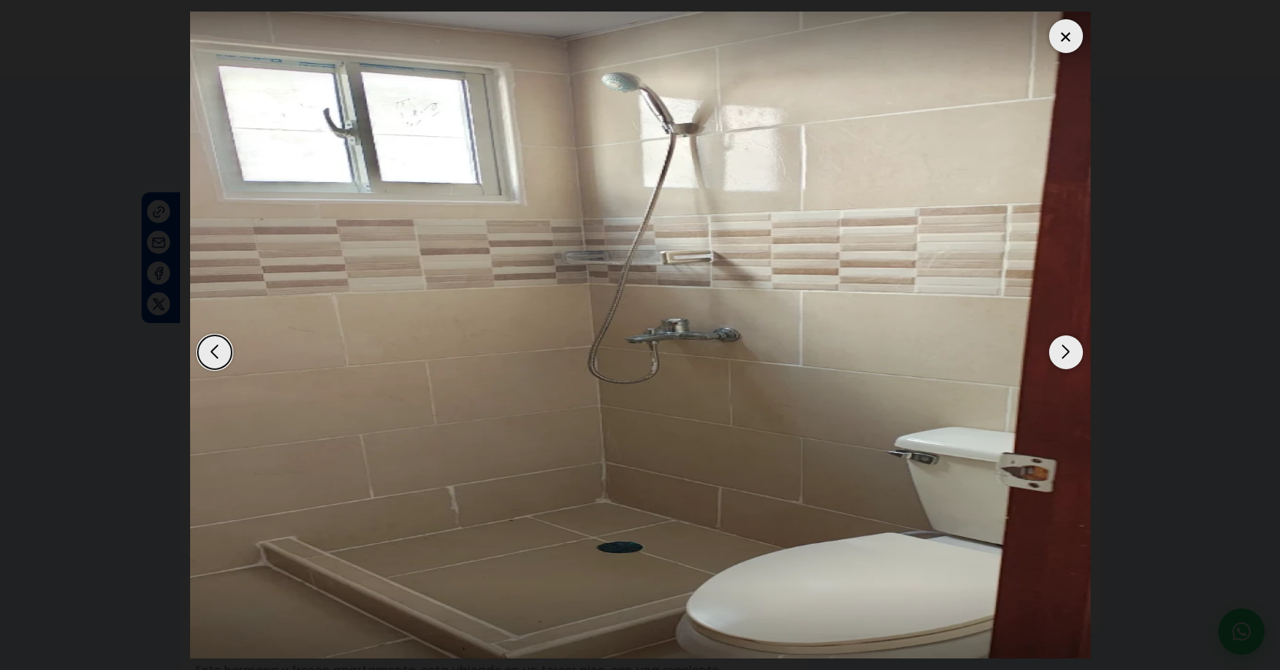
click at [1068, 351] on div "Next slide" at bounding box center [1066, 353] width 34 height 34
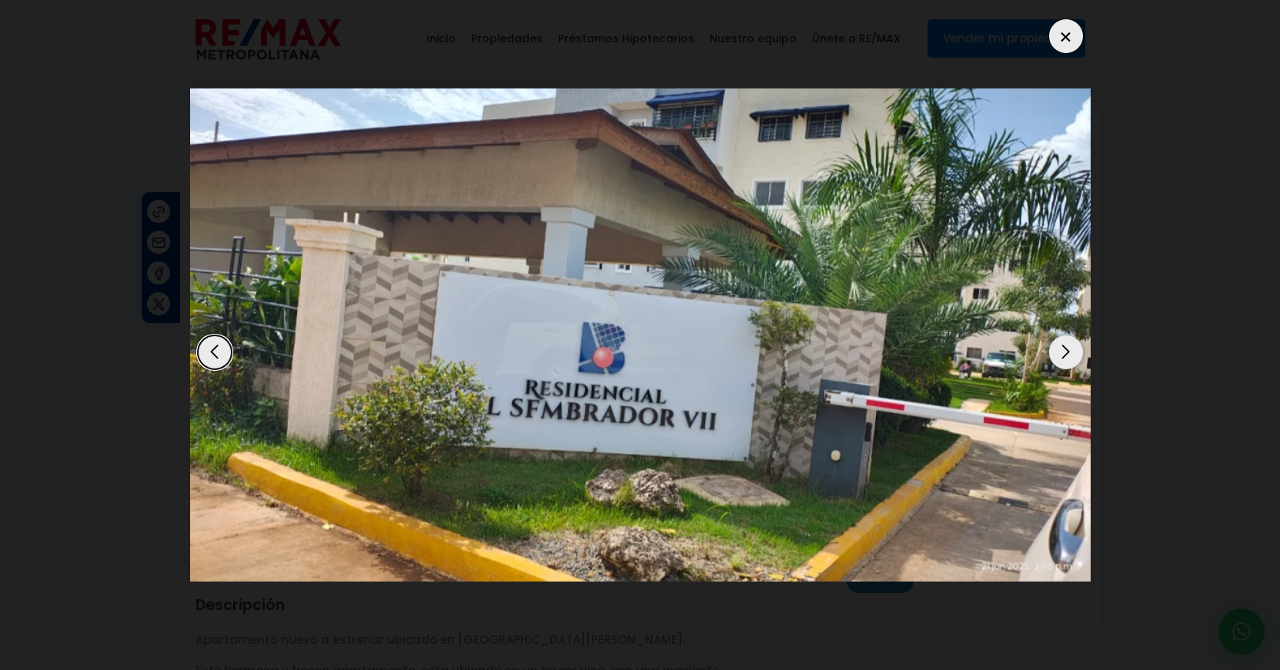
click at [1068, 350] on div "Next slide" at bounding box center [1066, 353] width 34 height 34
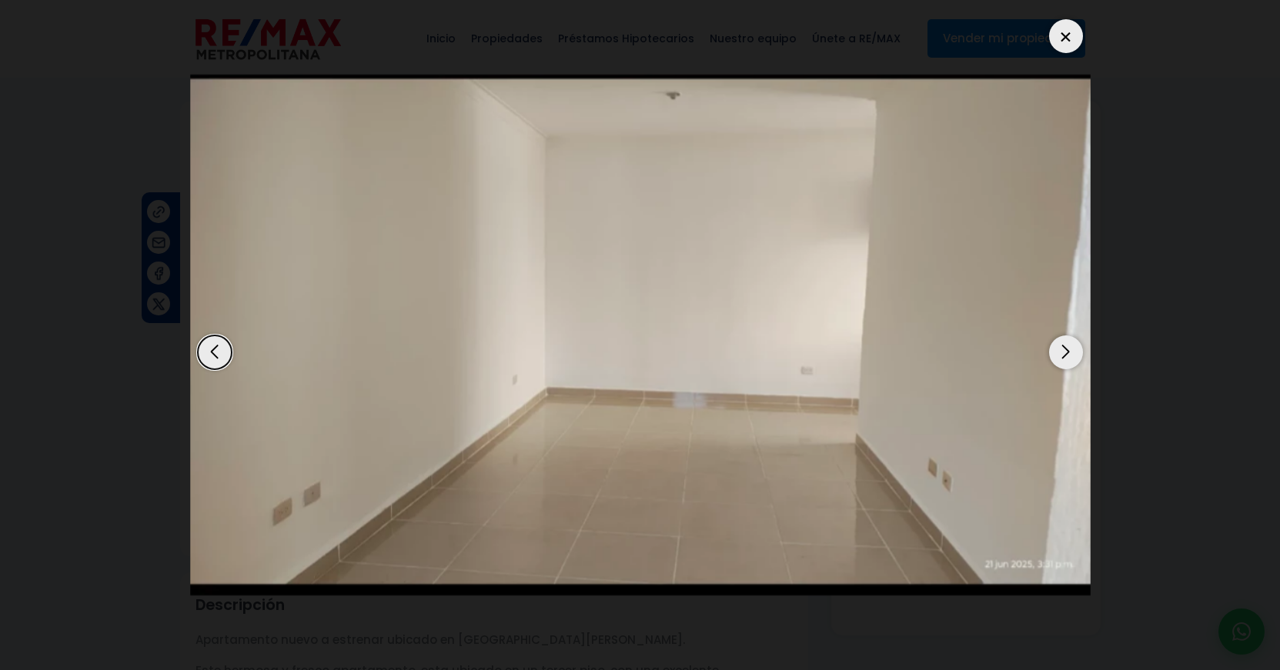
click at [1068, 348] on div "Next slide" at bounding box center [1066, 353] width 34 height 34
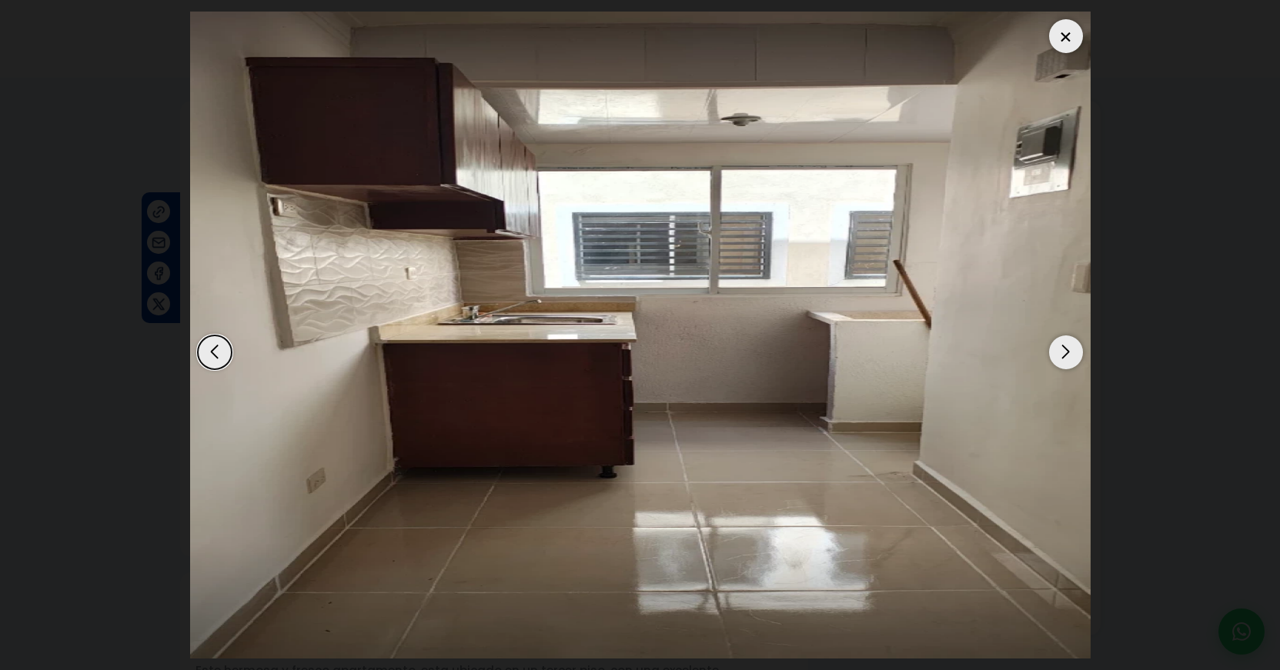
click at [1069, 33] on div at bounding box center [1066, 36] width 34 height 34
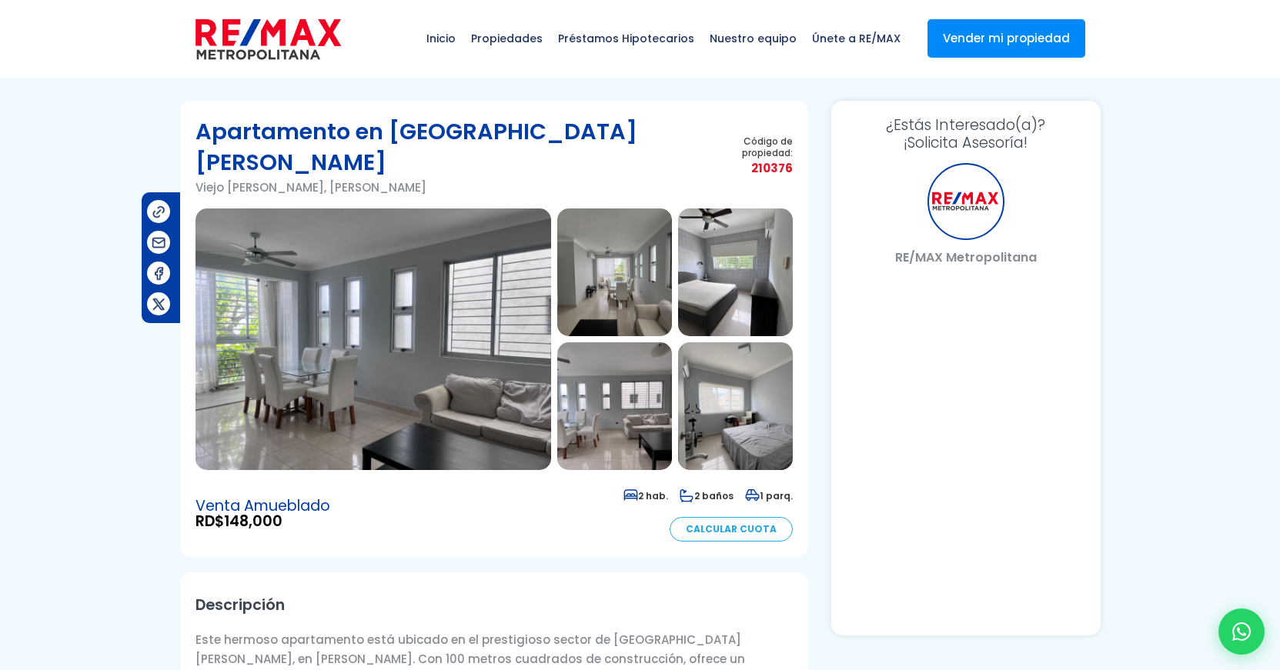
select select "US"
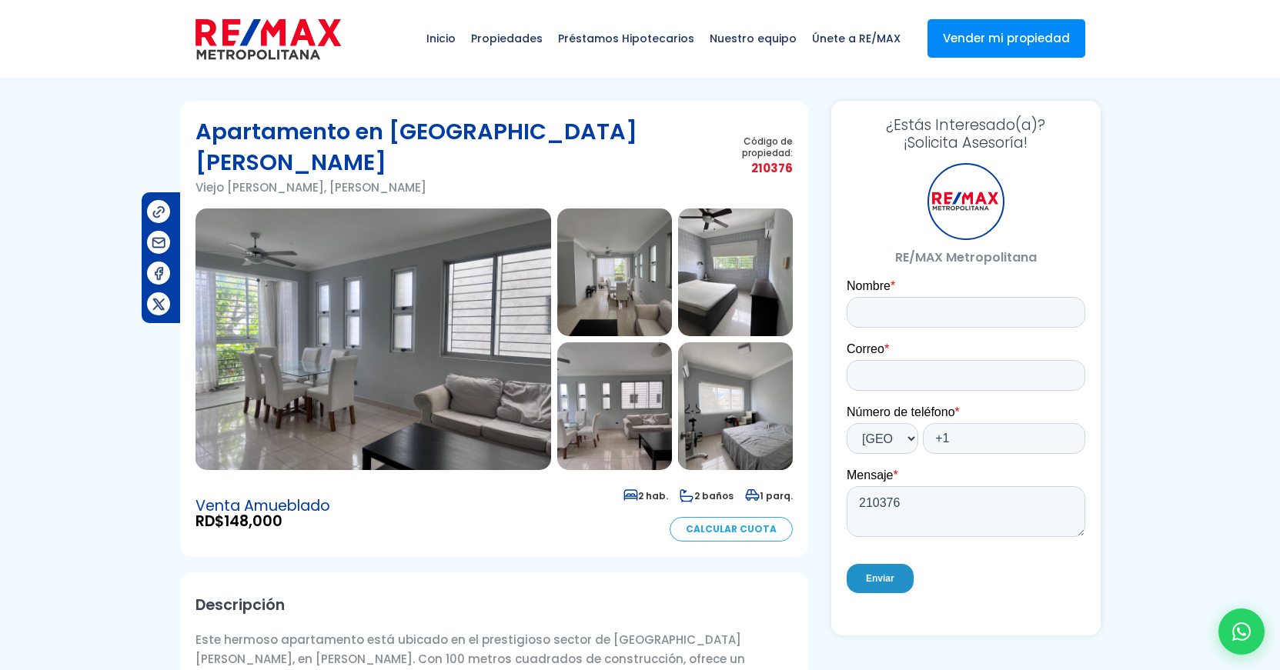
click at [476, 272] on img at bounding box center [373, 340] width 356 height 262
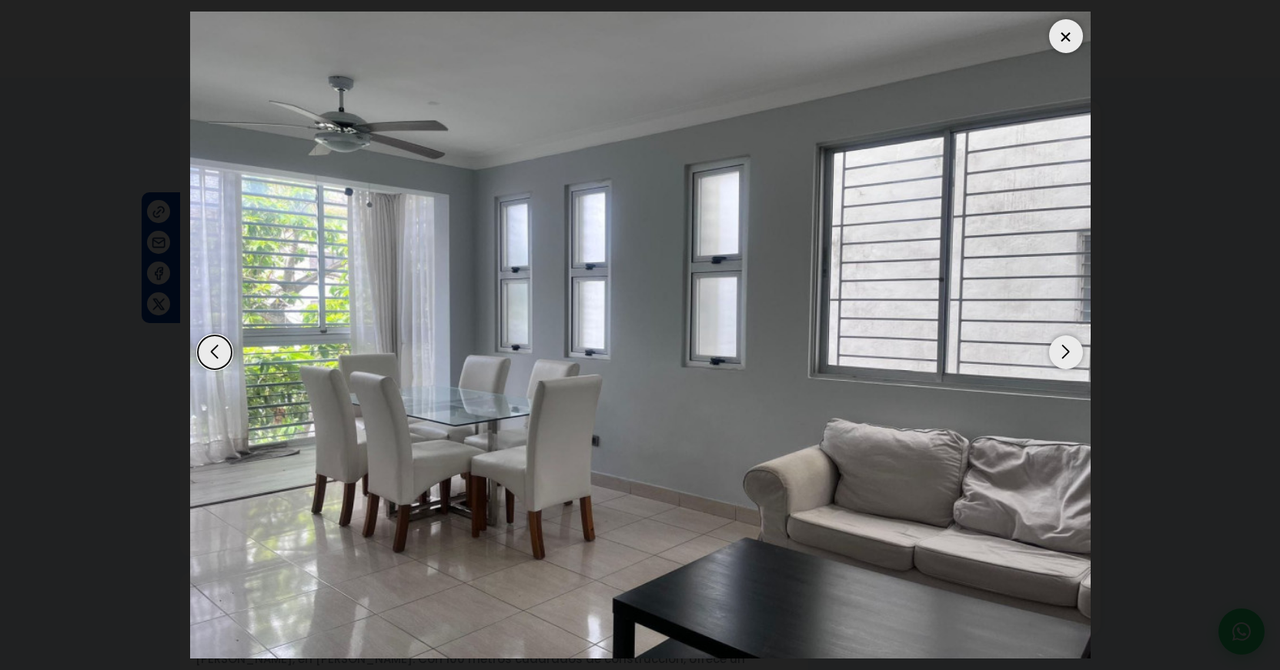
click at [1068, 354] on div "Next slide" at bounding box center [1066, 353] width 34 height 34
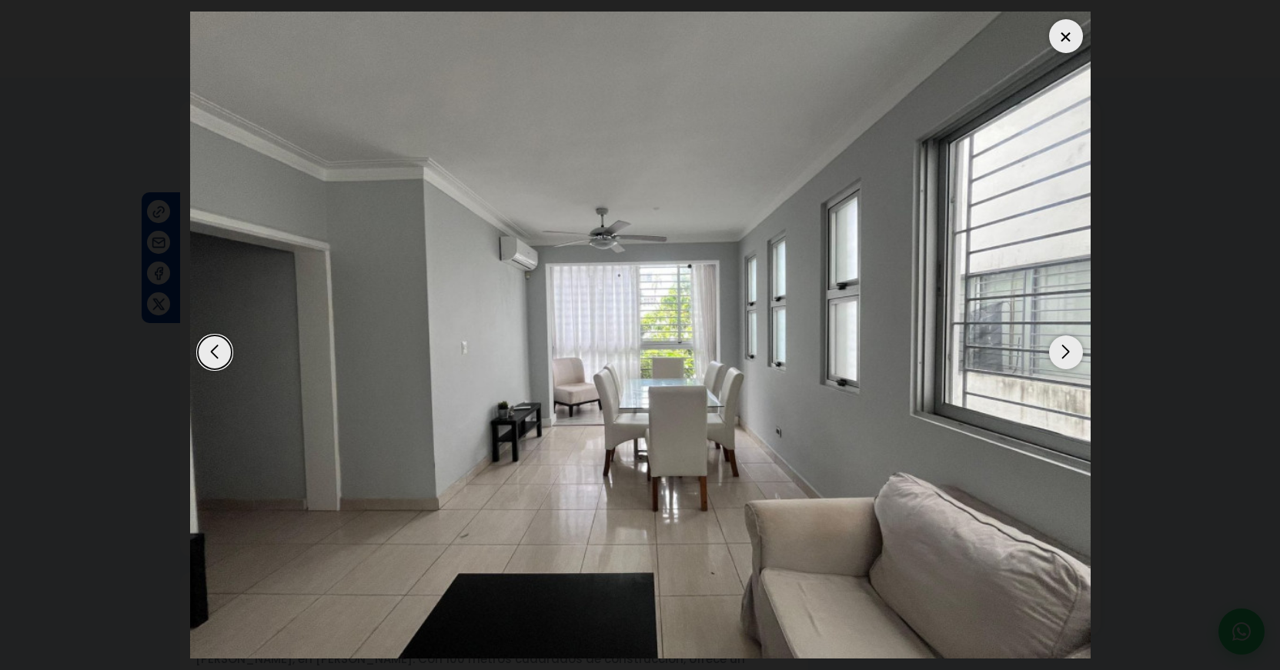
click at [1068, 354] on div "Next slide" at bounding box center [1066, 353] width 34 height 34
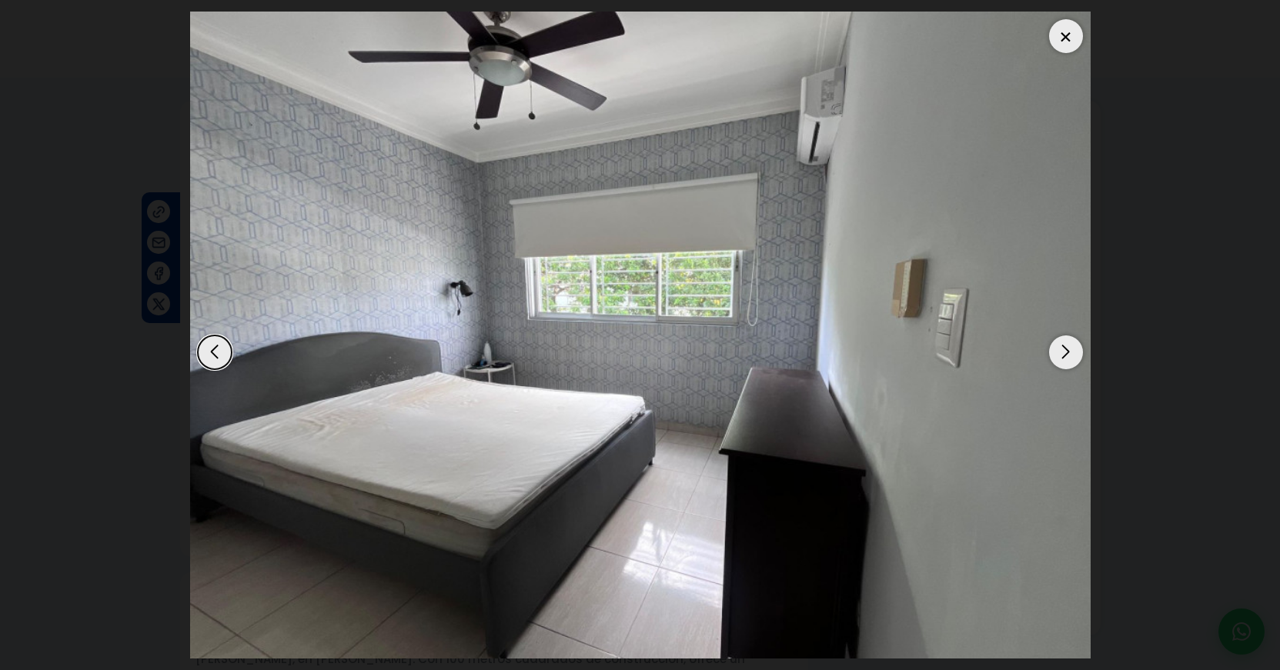
click at [1068, 354] on div "Next slide" at bounding box center [1066, 353] width 34 height 34
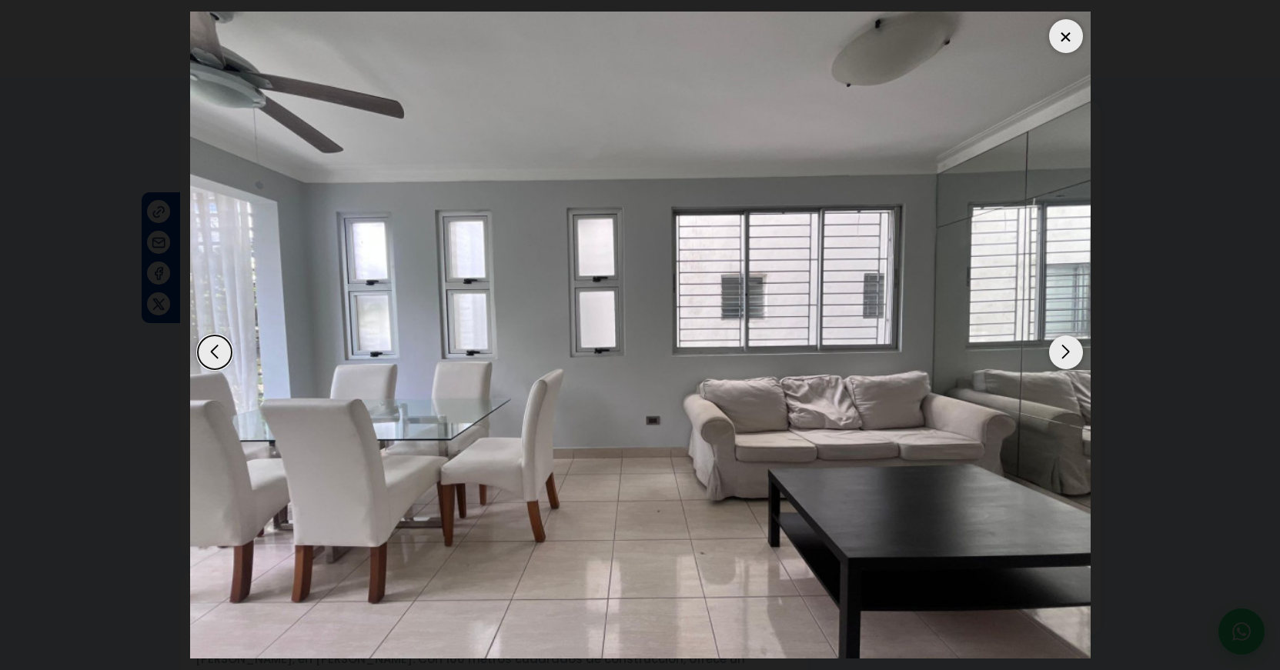
click at [1068, 354] on div "Next slide" at bounding box center [1066, 353] width 34 height 34
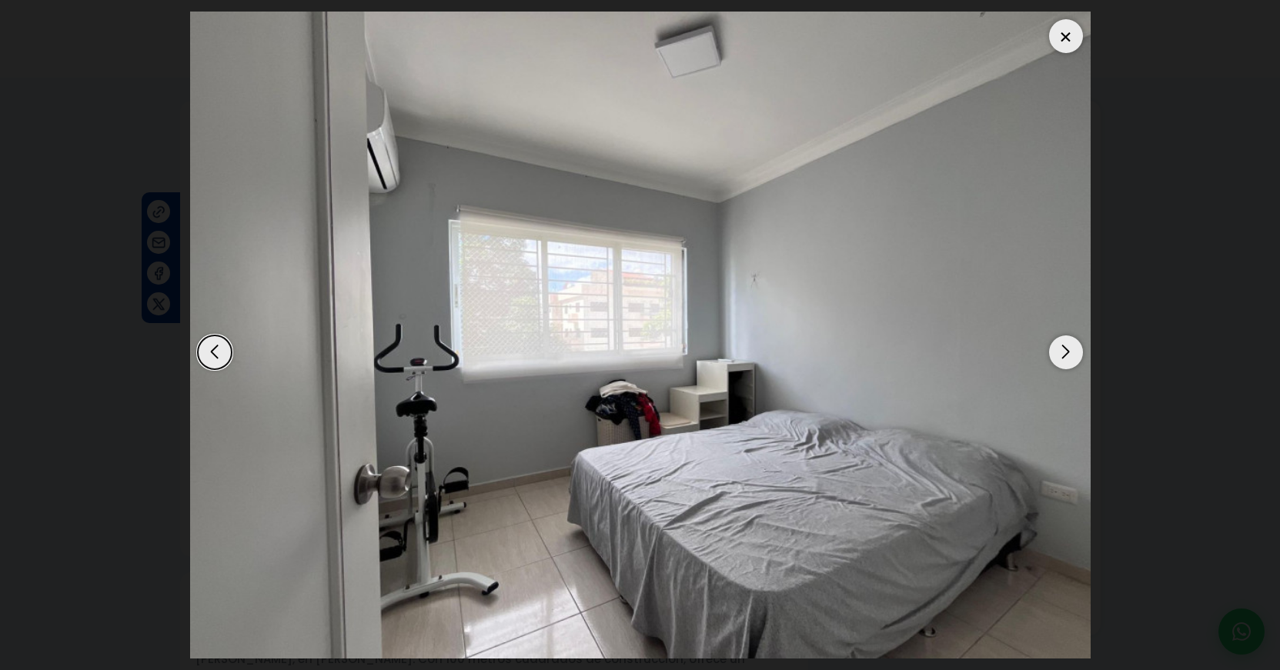
click at [1068, 354] on div "Next slide" at bounding box center [1066, 353] width 34 height 34
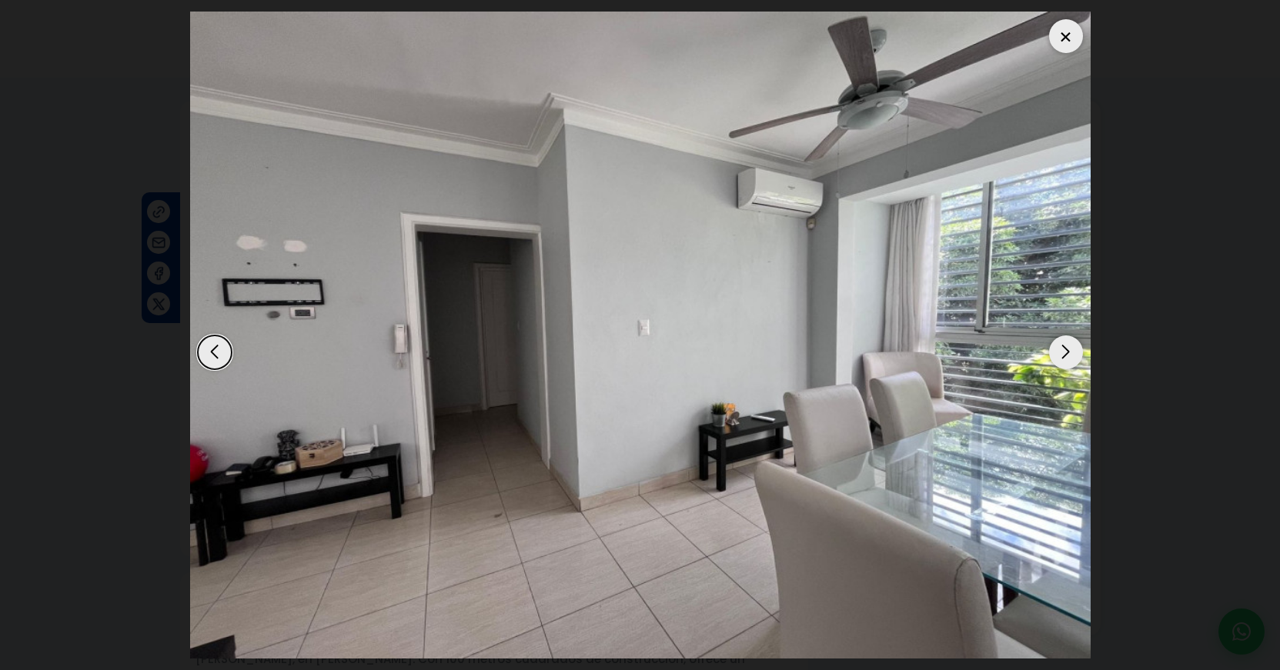
click at [1068, 354] on div "Next slide" at bounding box center [1066, 353] width 34 height 34
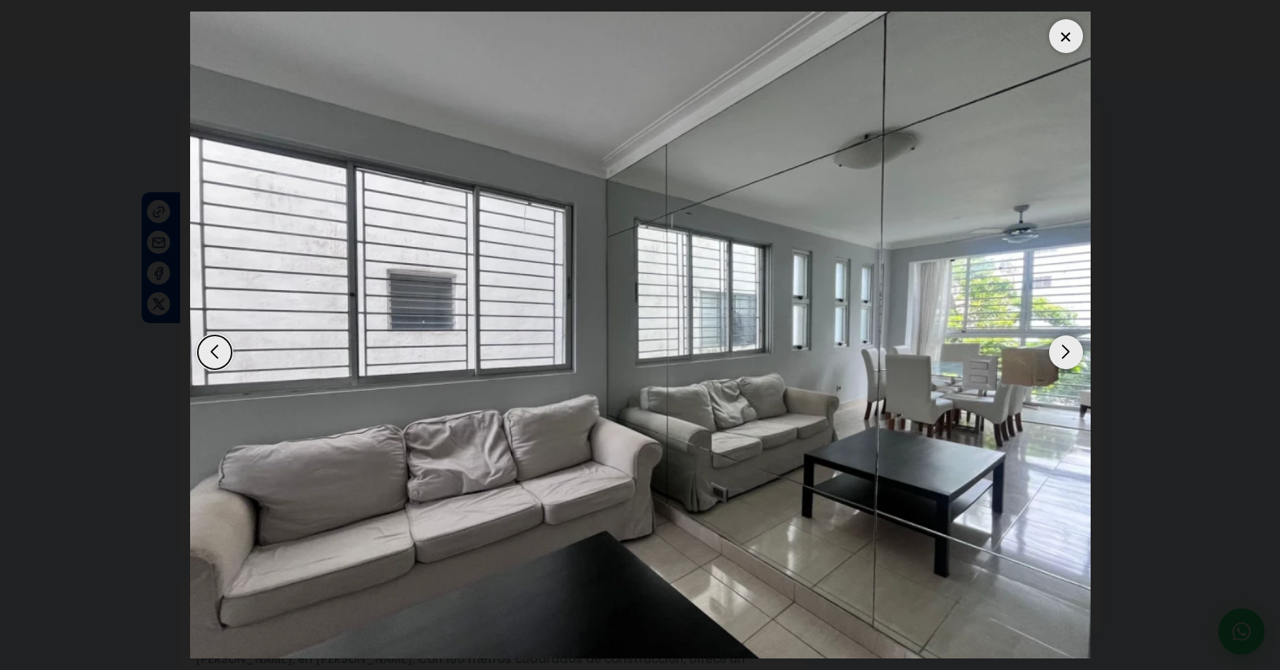
click at [1068, 354] on div "Next slide" at bounding box center [1066, 353] width 34 height 34
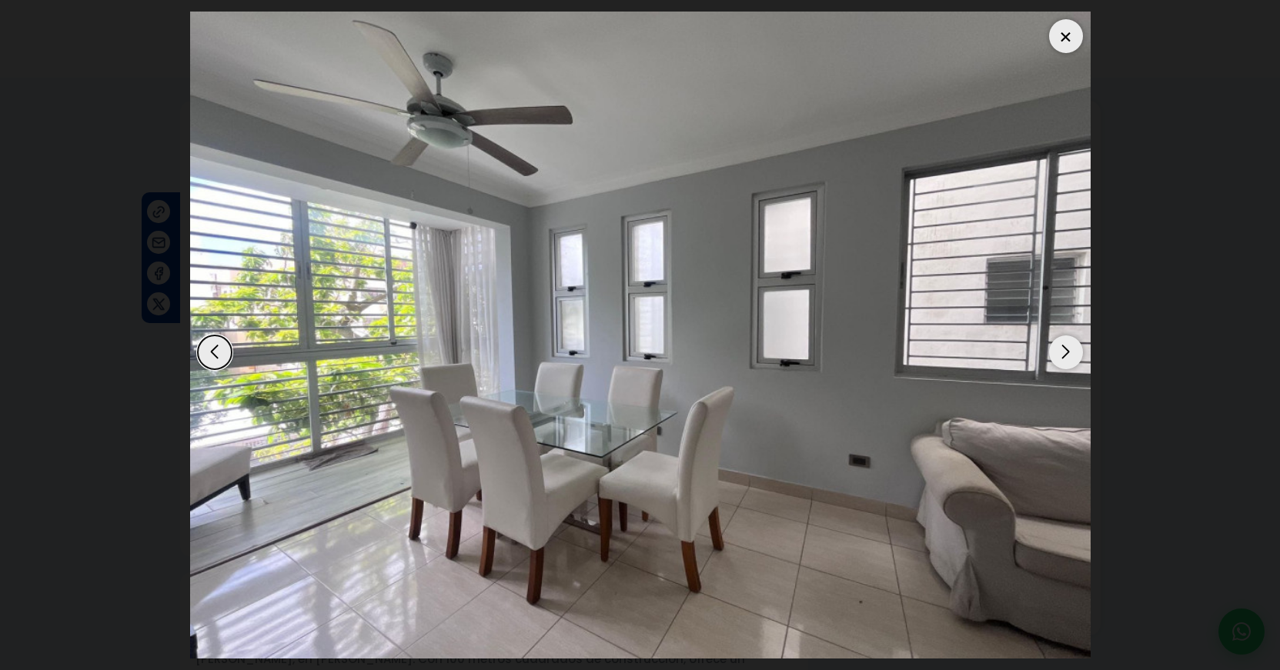
click at [1068, 354] on div "Next slide" at bounding box center [1066, 353] width 34 height 34
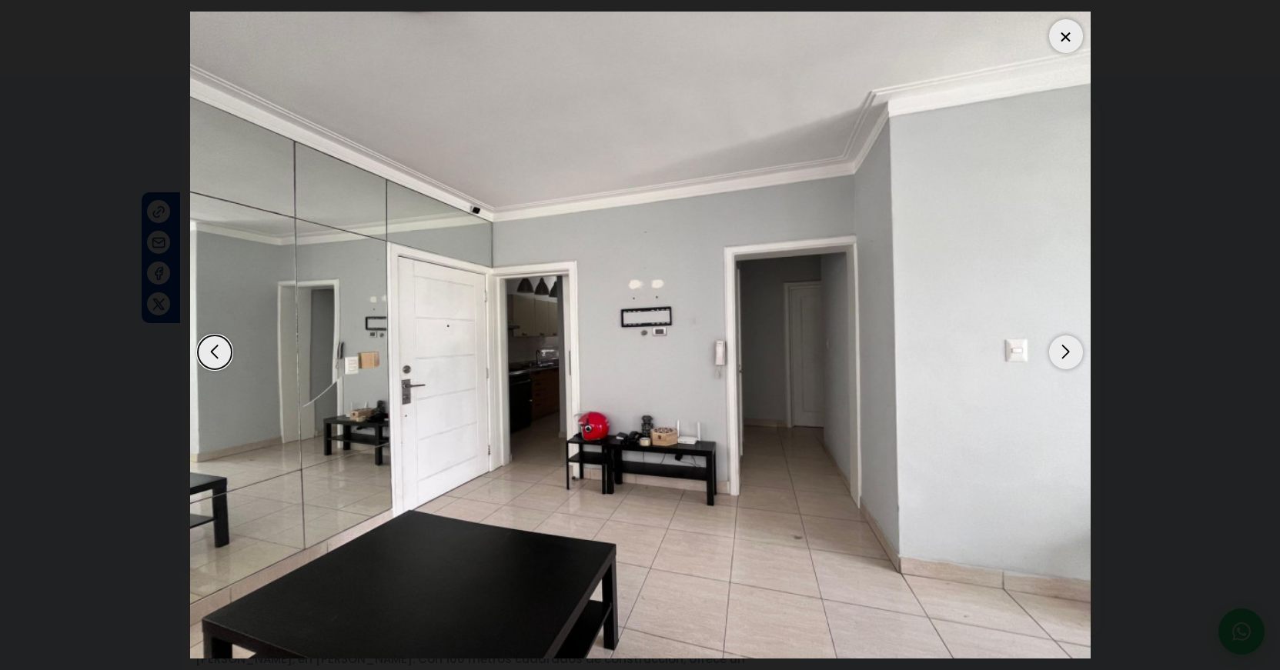
click at [1068, 354] on div "Next slide" at bounding box center [1066, 353] width 34 height 34
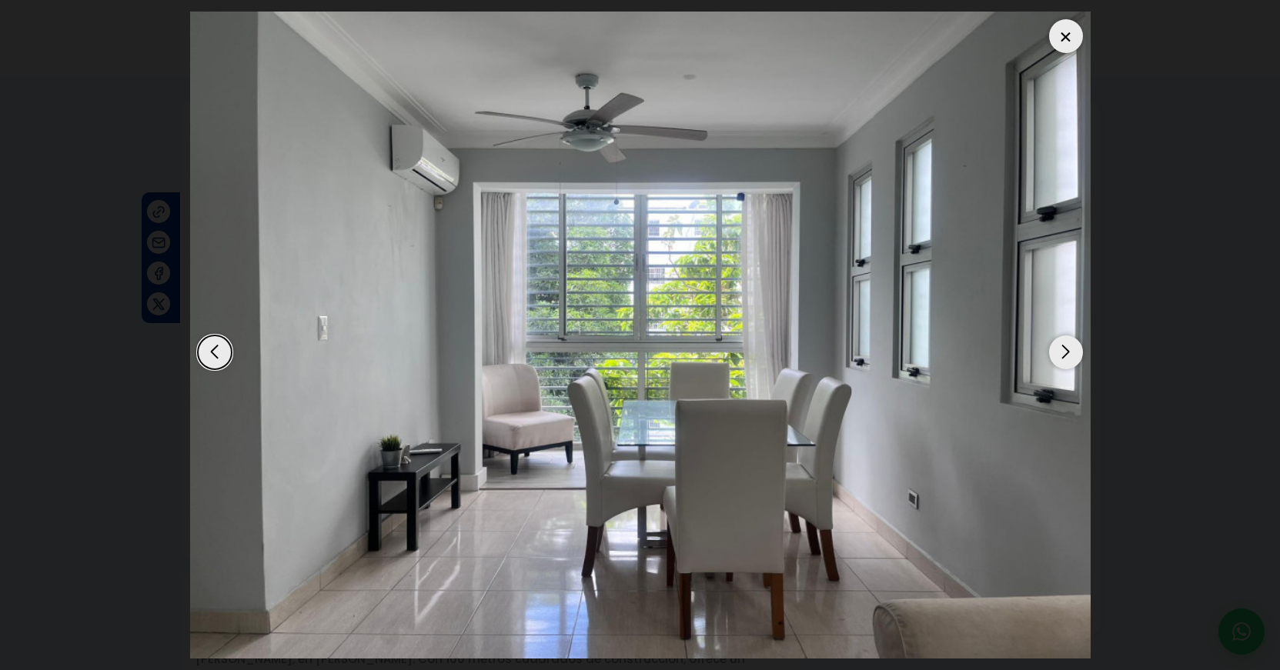
click at [1068, 354] on div "Next slide" at bounding box center [1066, 353] width 34 height 34
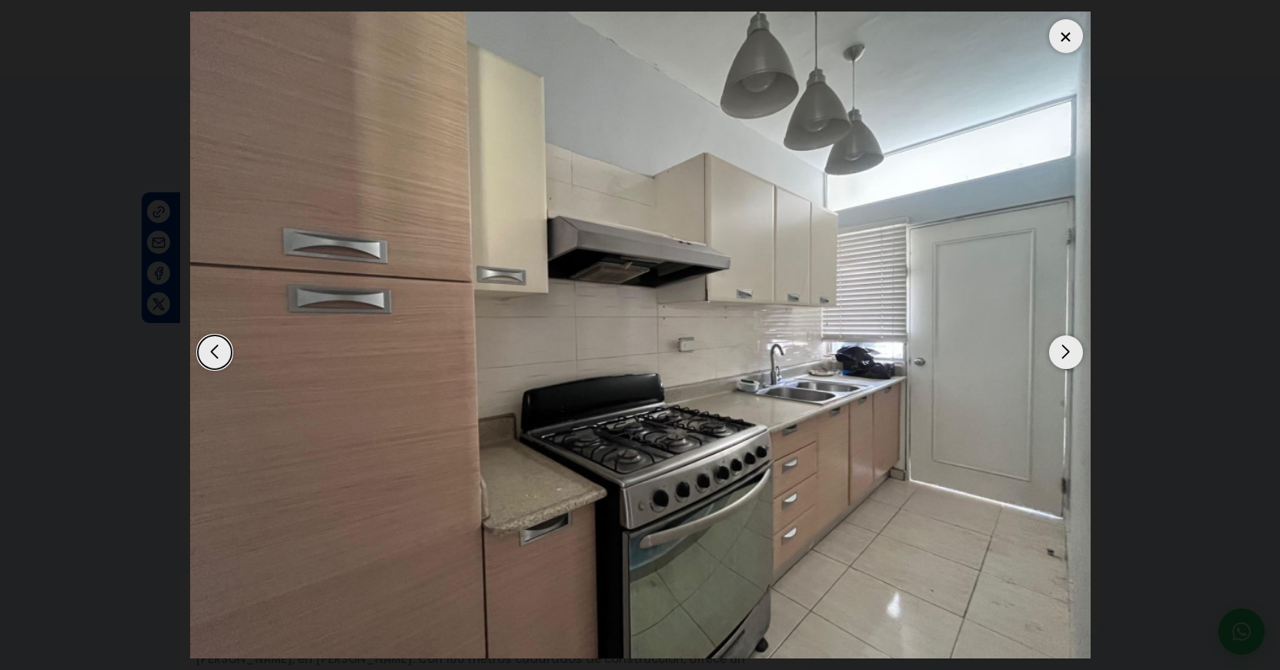
click at [1068, 354] on div "Next slide" at bounding box center [1066, 353] width 34 height 34
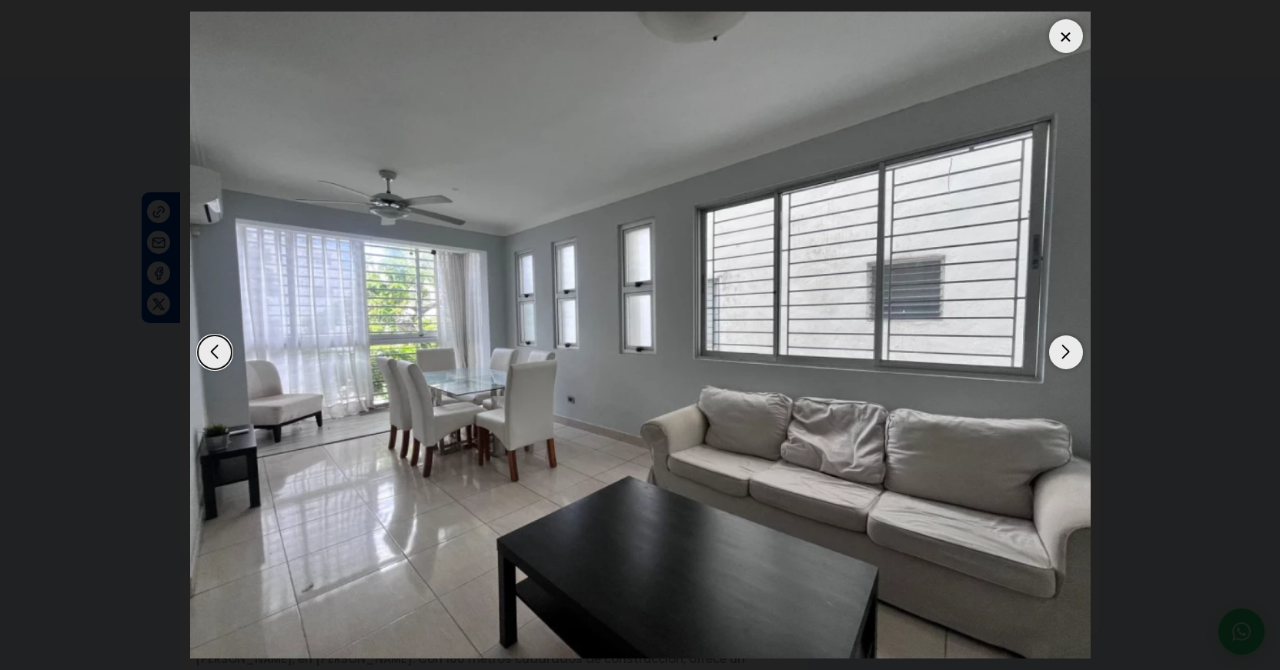
click at [1068, 354] on div "Next slide" at bounding box center [1066, 353] width 34 height 34
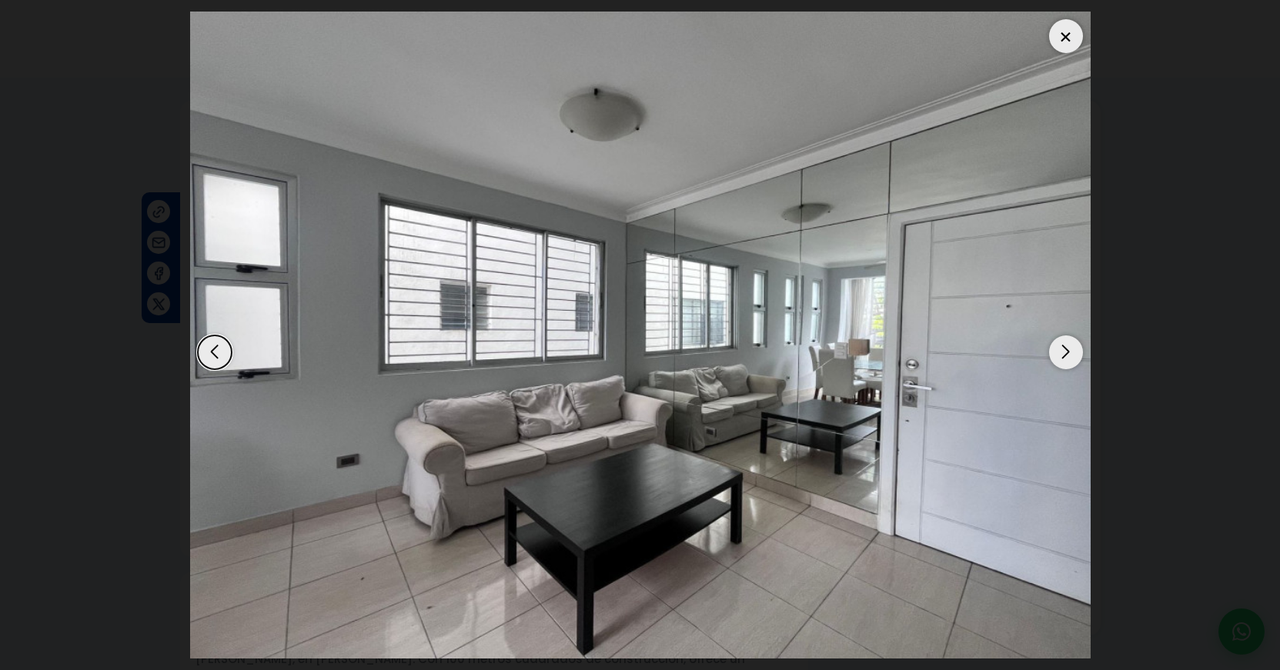
click at [1068, 354] on div "Next slide" at bounding box center [1066, 353] width 34 height 34
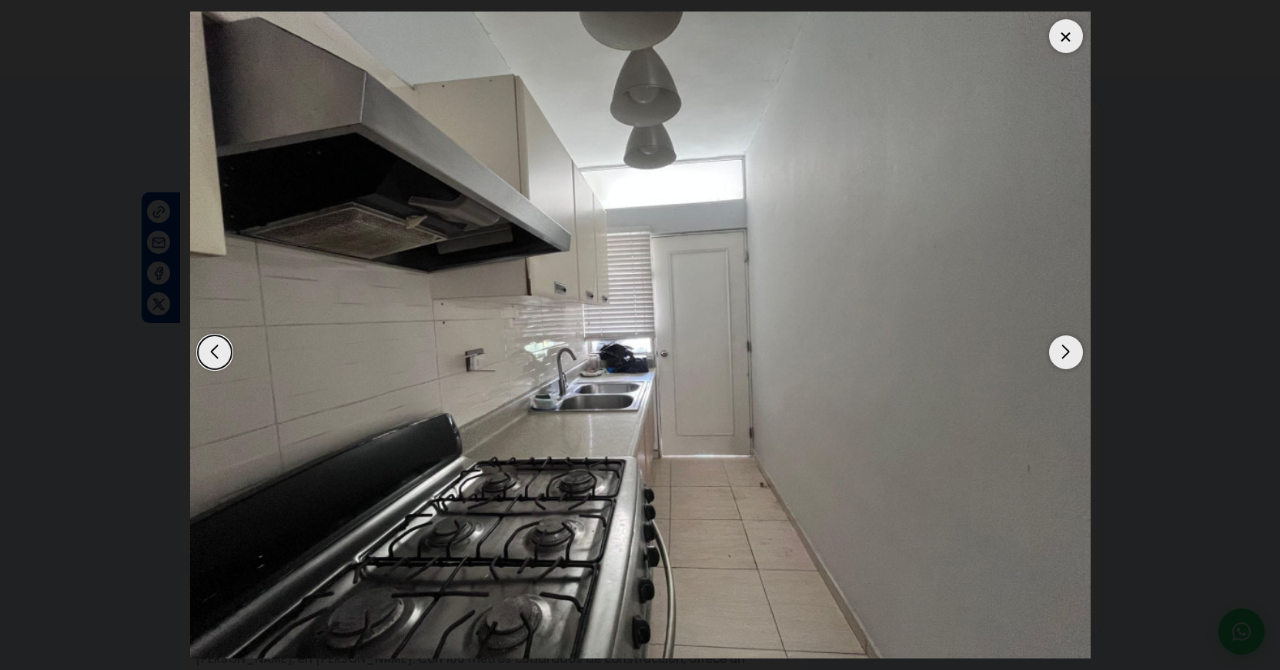
click at [1065, 41] on div at bounding box center [1066, 36] width 34 height 34
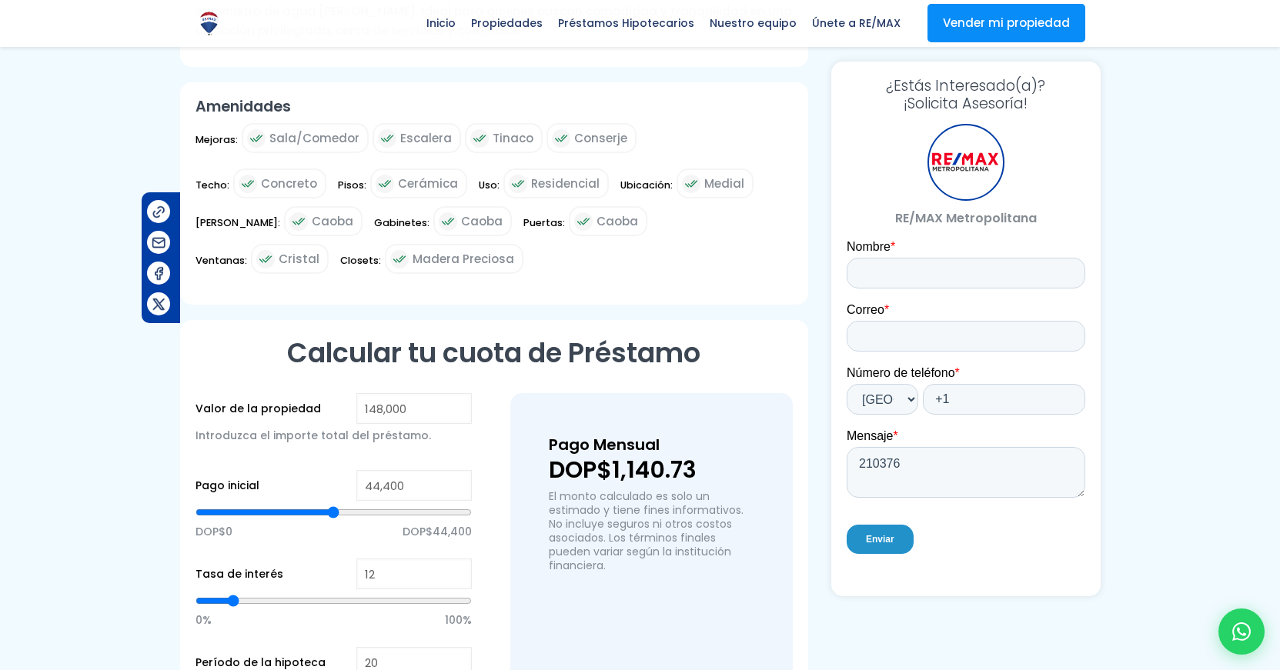
scroll to position [650, 0]
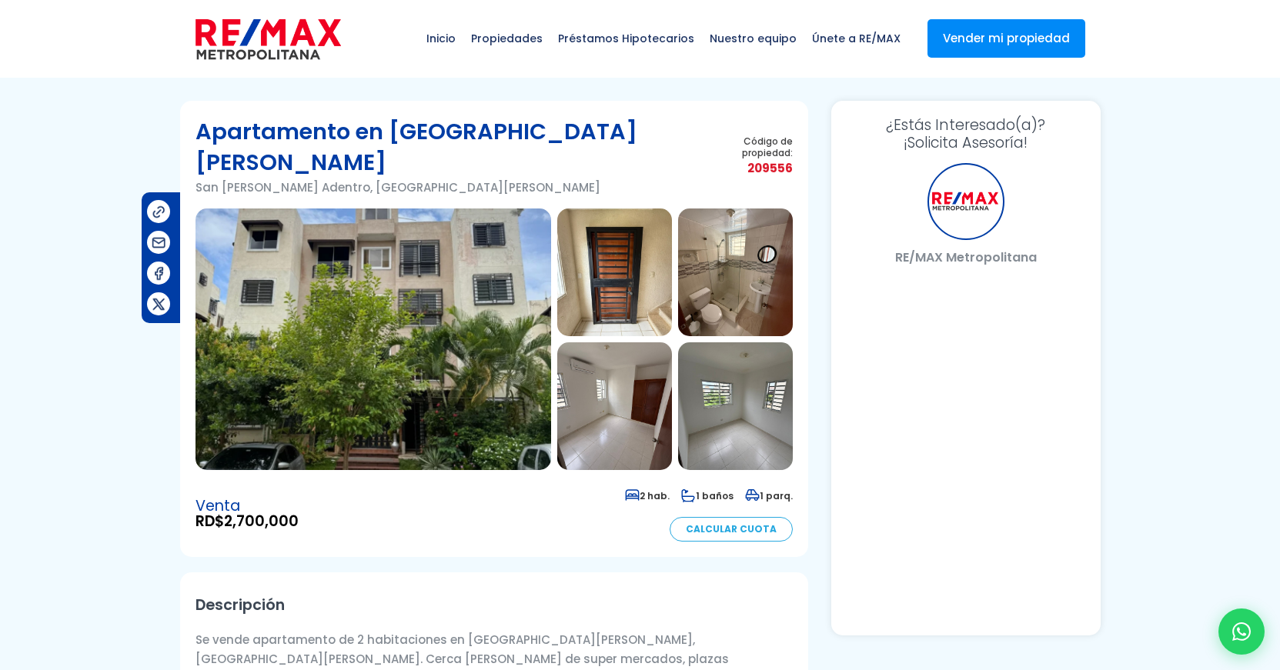
select select "US"
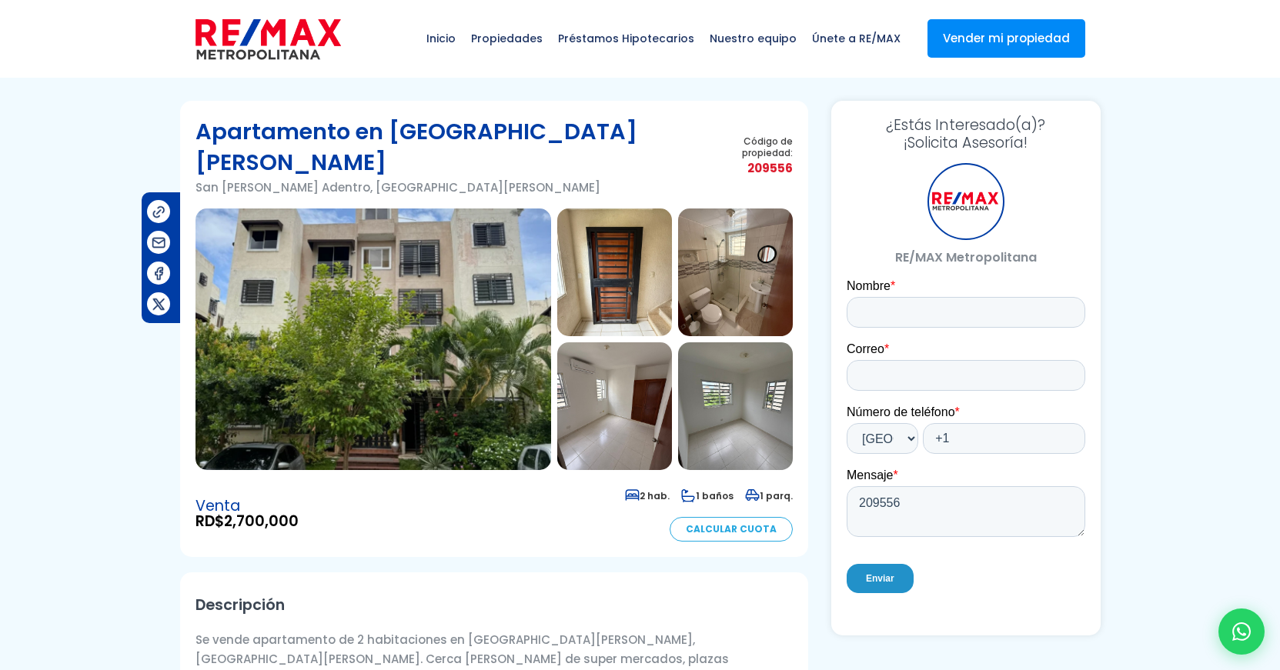
click at [406, 292] on img at bounding box center [373, 340] width 356 height 262
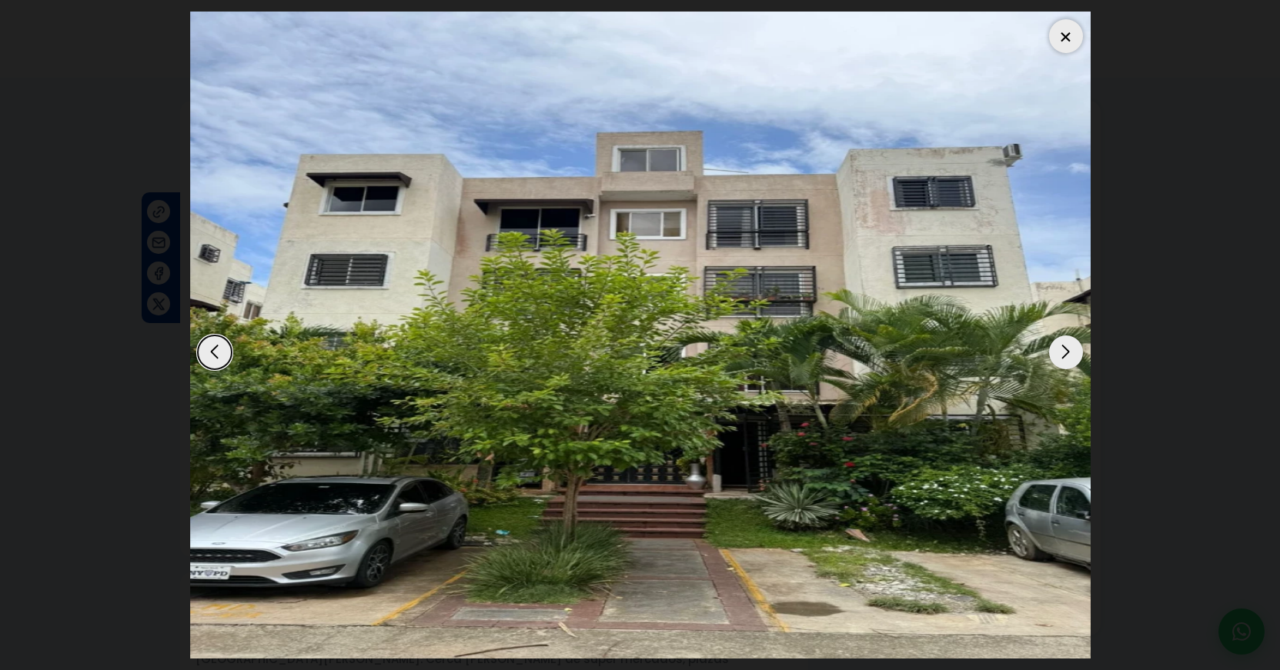
click at [1073, 355] on div "Next slide" at bounding box center [1066, 353] width 34 height 34
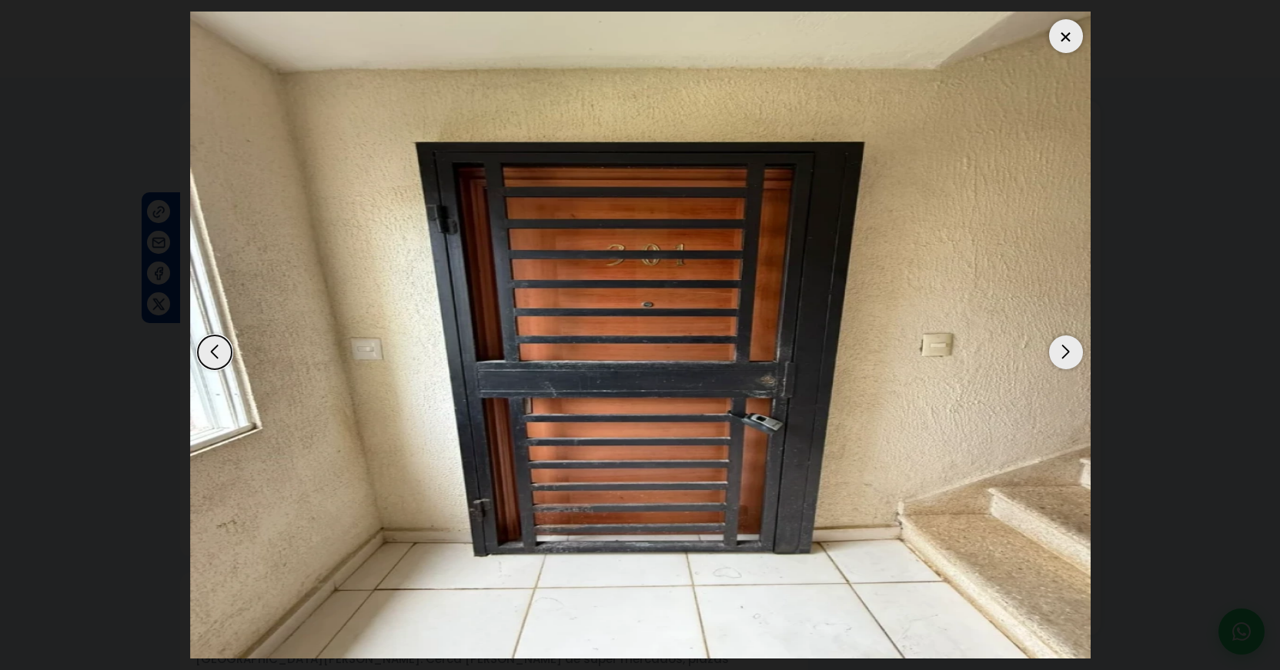
click at [1073, 355] on div "Next slide" at bounding box center [1066, 353] width 34 height 34
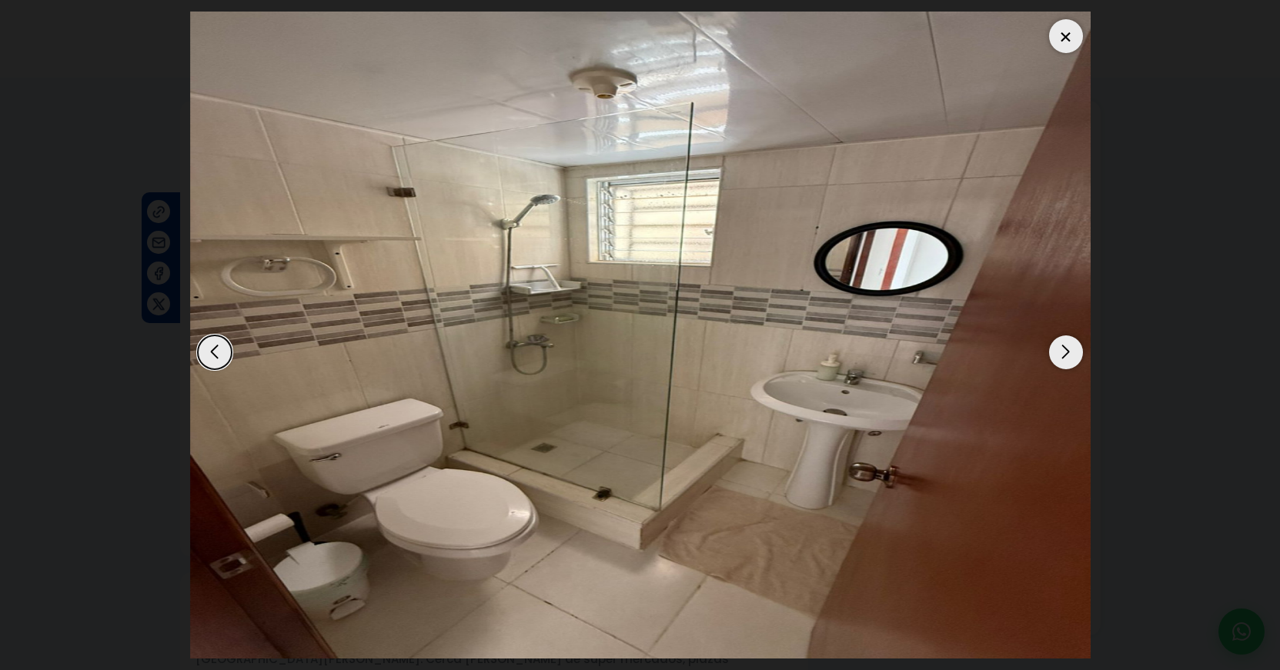
click at [1073, 355] on div "Next slide" at bounding box center [1066, 353] width 34 height 34
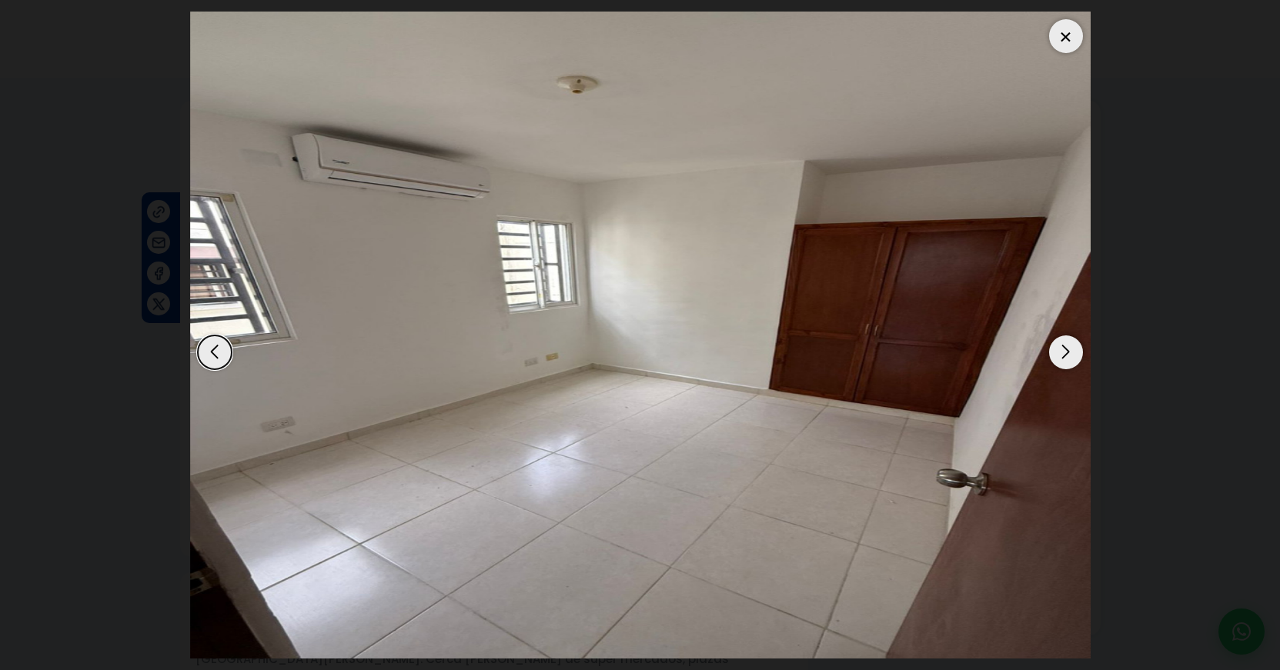
click at [1073, 355] on div "Next slide" at bounding box center [1066, 353] width 34 height 34
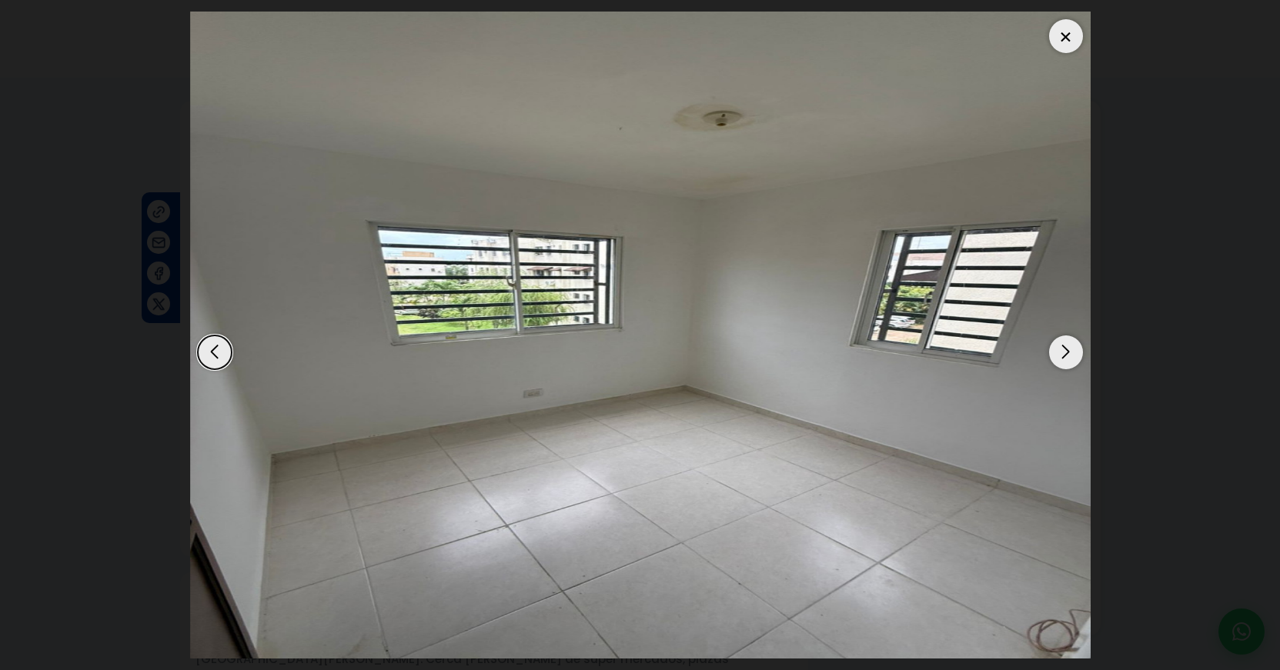
click at [1073, 355] on div "Next slide" at bounding box center [1066, 353] width 34 height 34
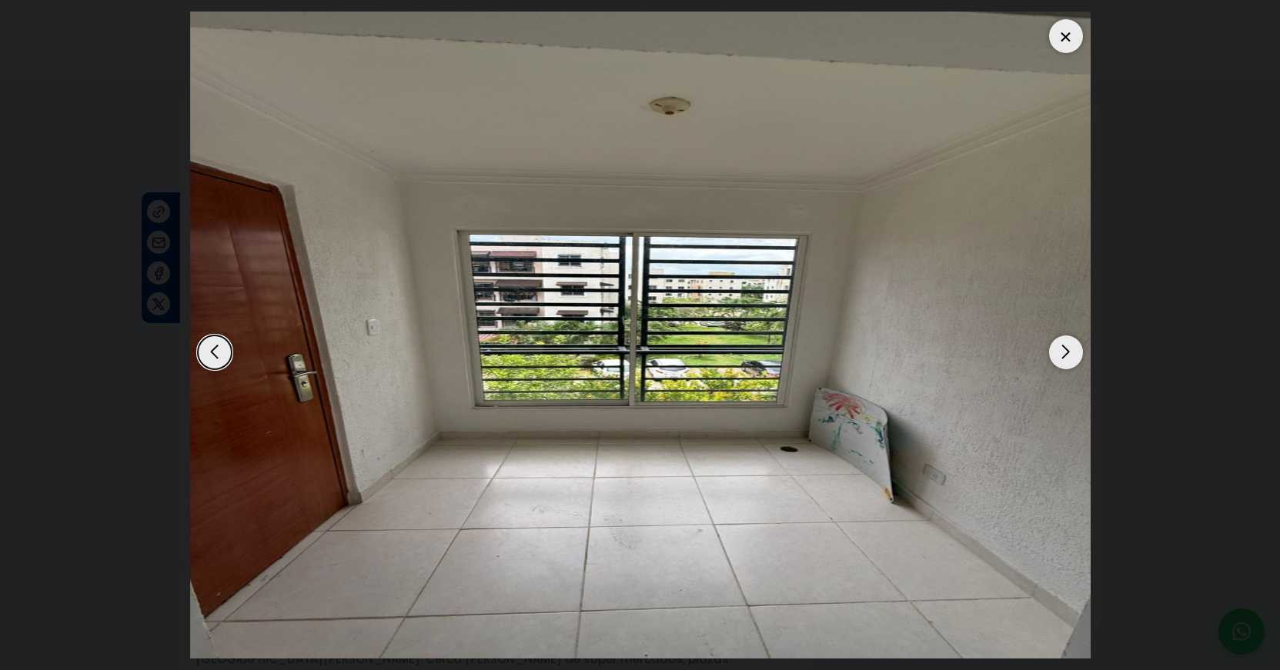
click at [1073, 355] on div "Next slide" at bounding box center [1066, 353] width 34 height 34
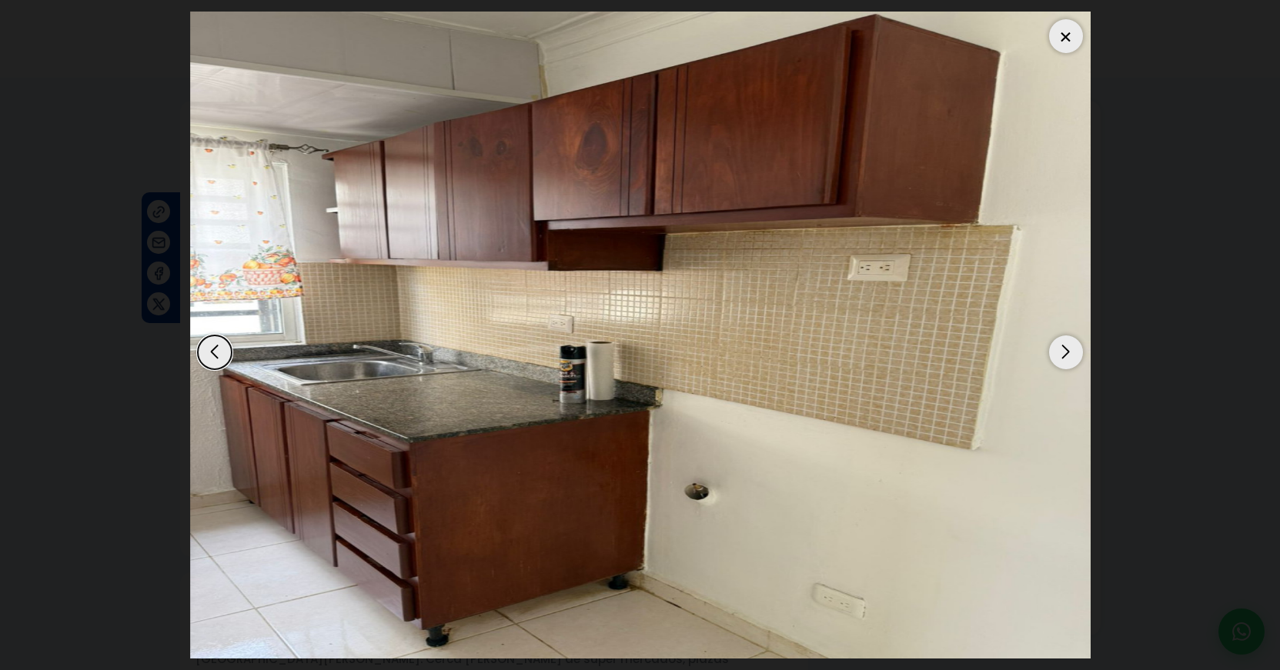
click at [1073, 355] on div "Next slide" at bounding box center [1066, 353] width 34 height 34
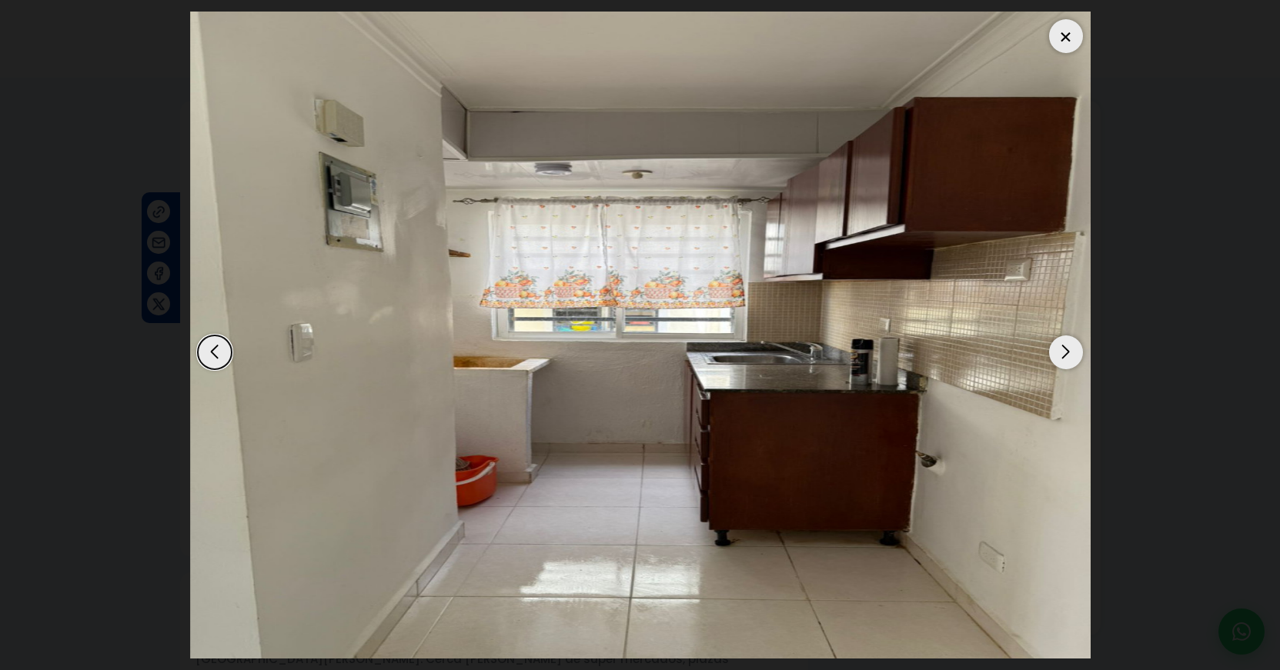
click at [1073, 355] on div "Next slide" at bounding box center [1066, 353] width 34 height 34
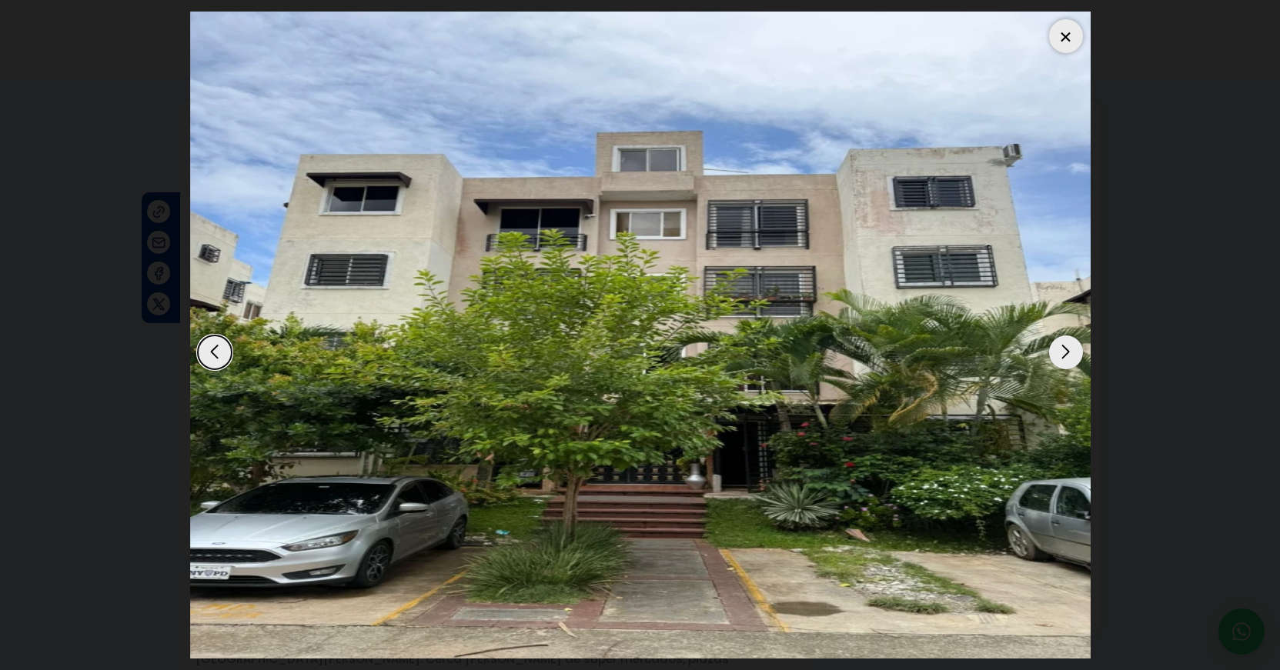
click at [1073, 355] on div "Next slide" at bounding box center [1066, 353] width 34 height 34
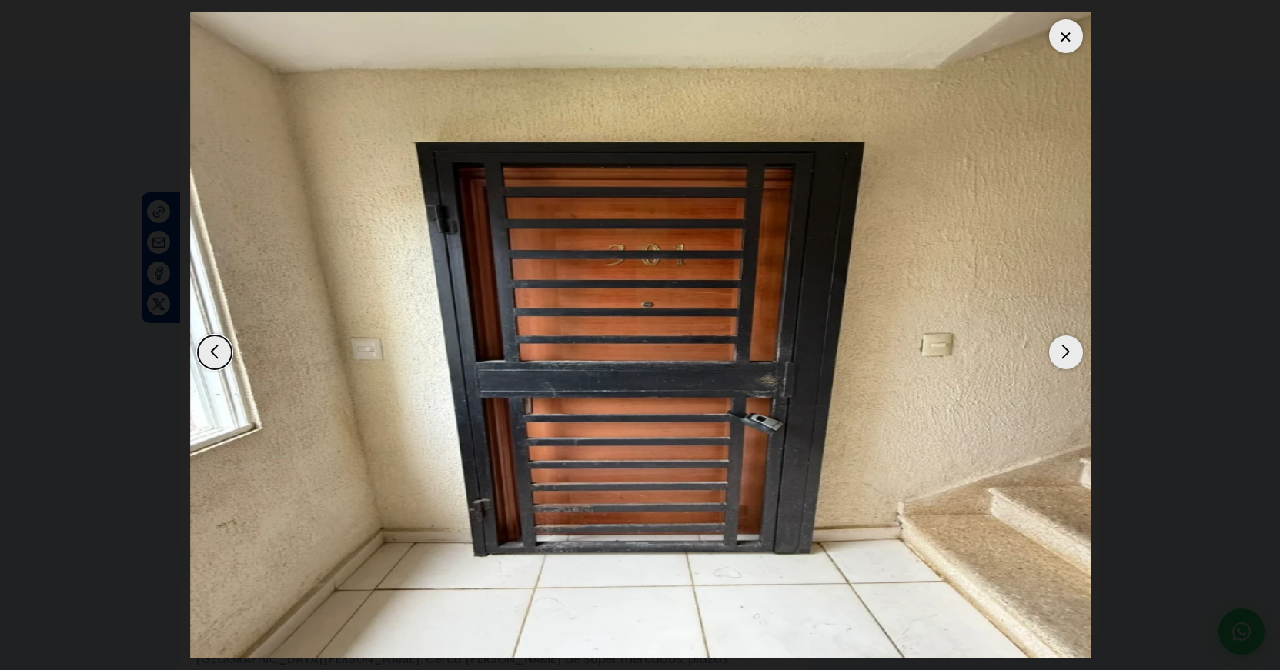
click at [1065, 34] on div at bounding box center [1066, 36] width 34 height 34
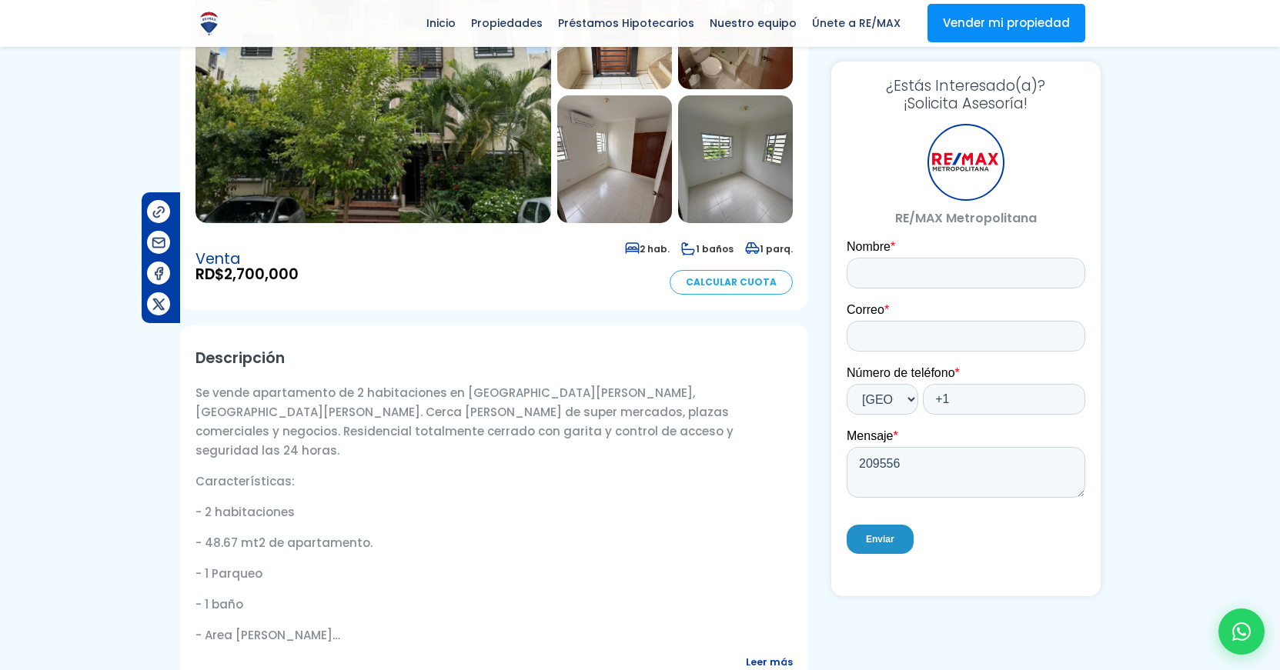
scroll to position [369, 0]
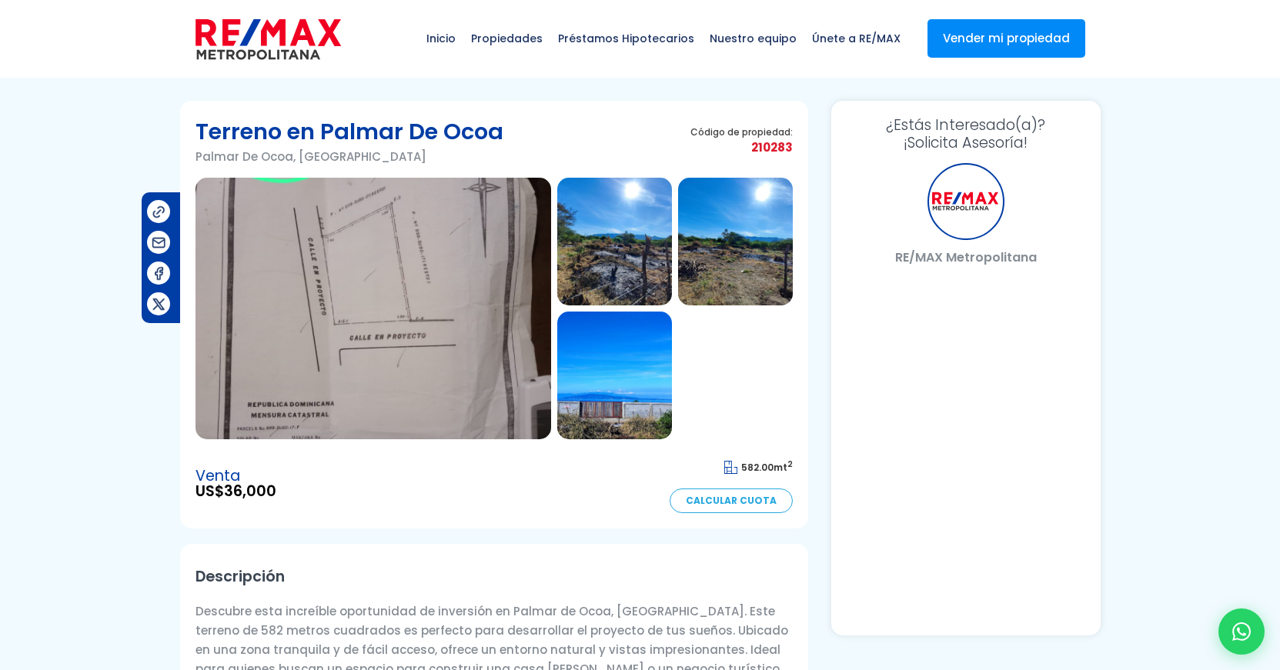
select select "US"
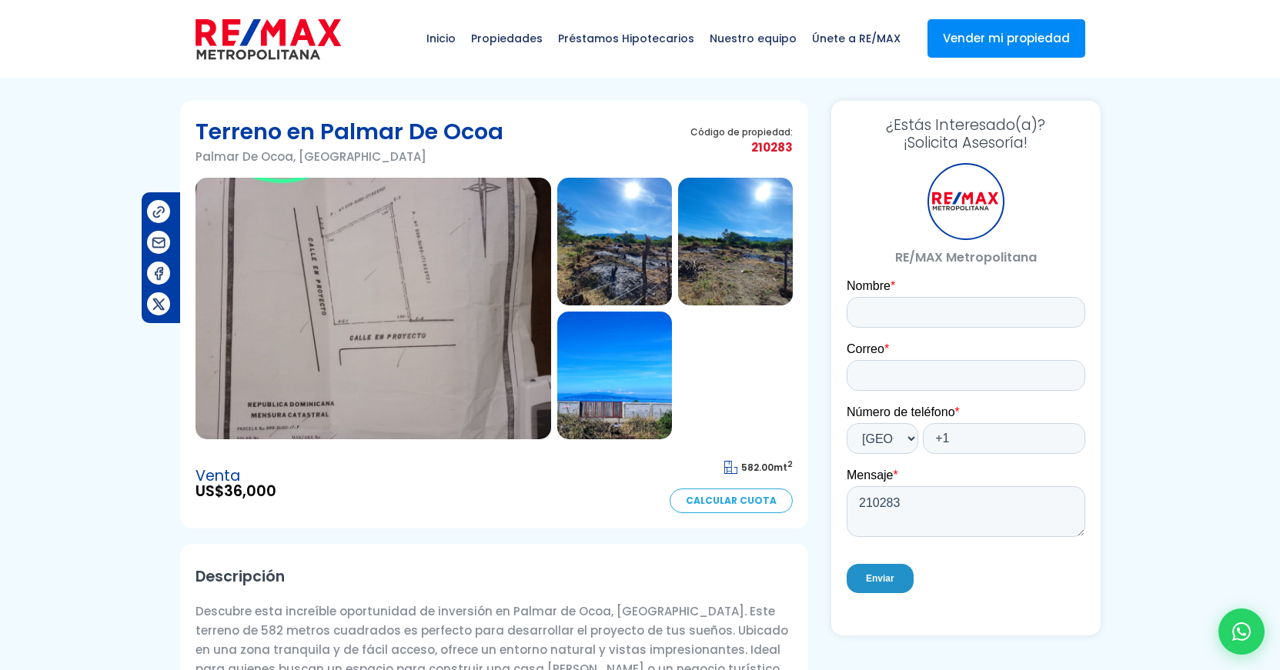
click at [593, 261] on img at bounding box center [614, 242] width 115 height 128
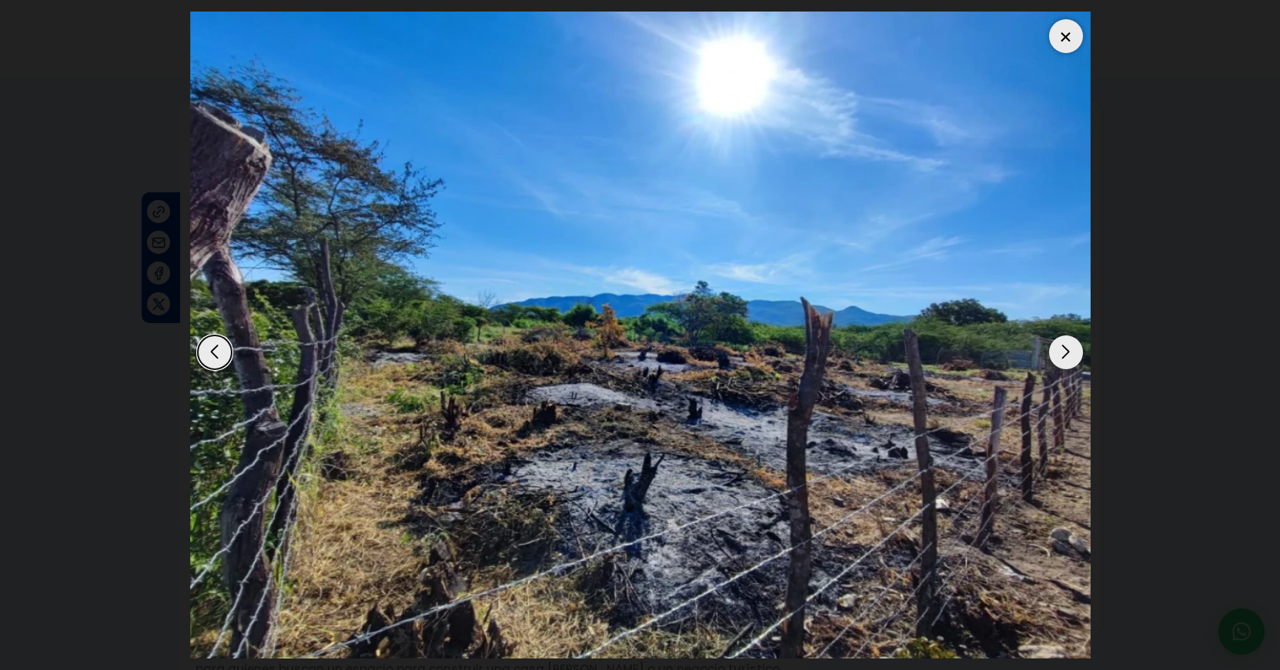
click at [1076, 357] on div "Next slide" at bounding box center [1066, 353] width 34 height 34
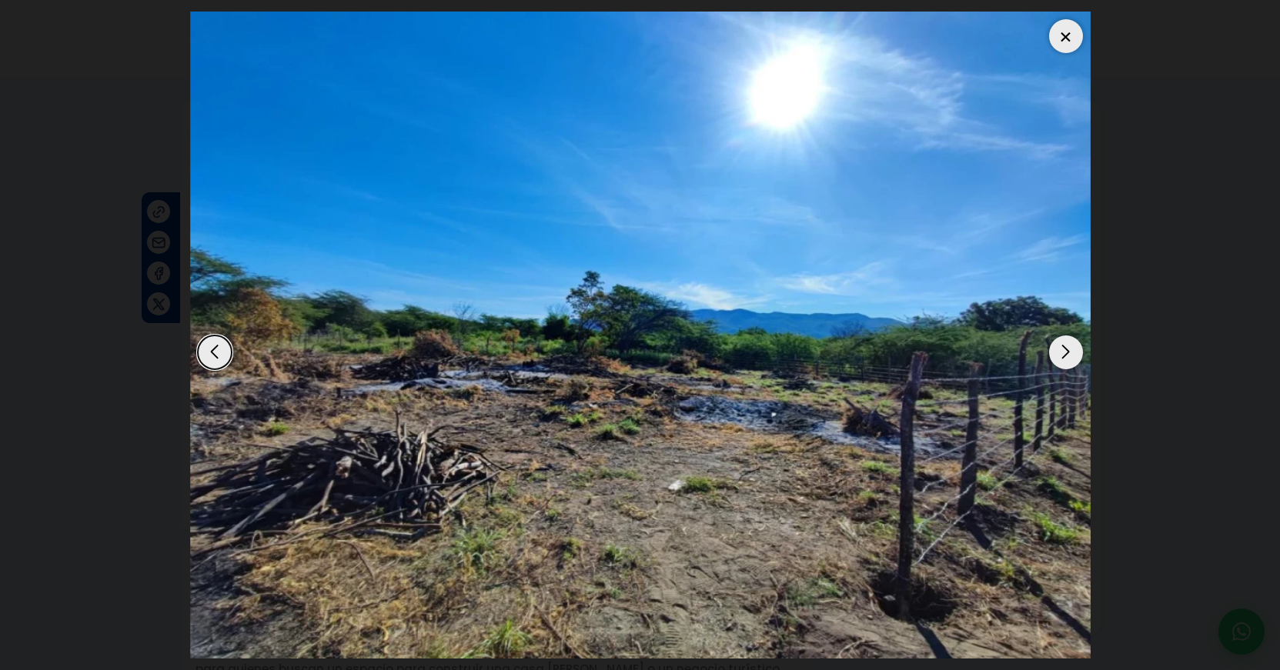
click at [1076, 357] on div "Next slide" at bounding box center [1066, 353] width 34 height 34
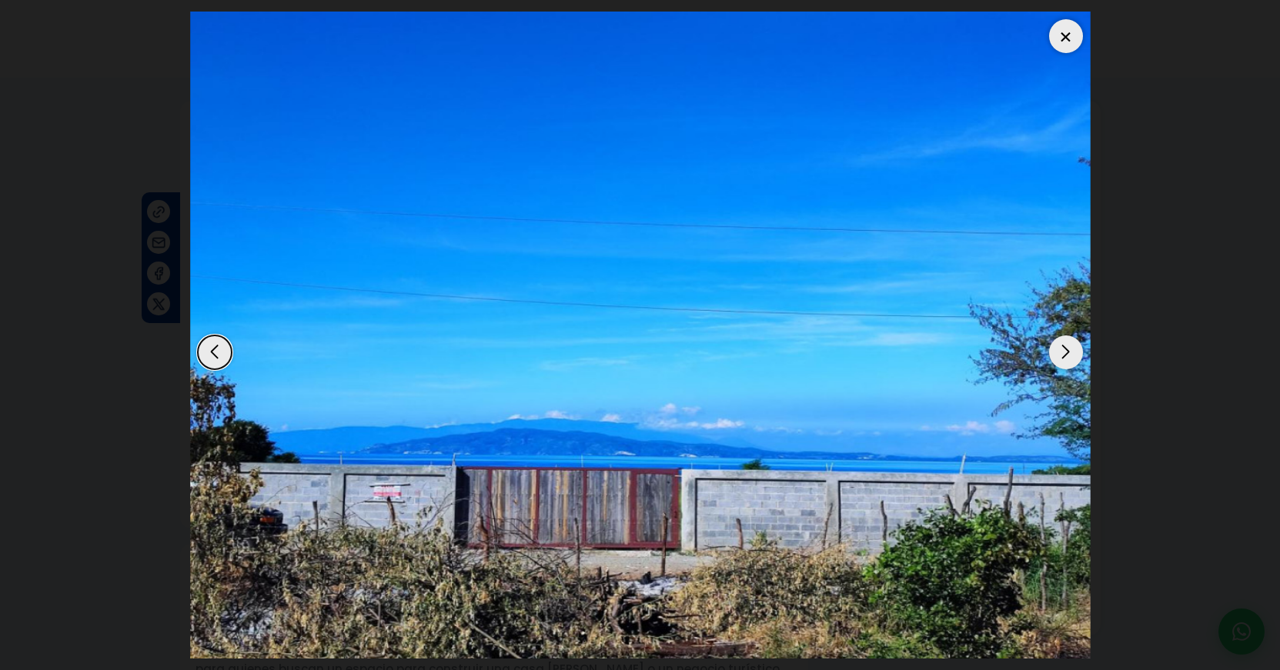
click at [1076, 356] on div "Next slide" at bounding box center [1066, 353] width 34 height 34
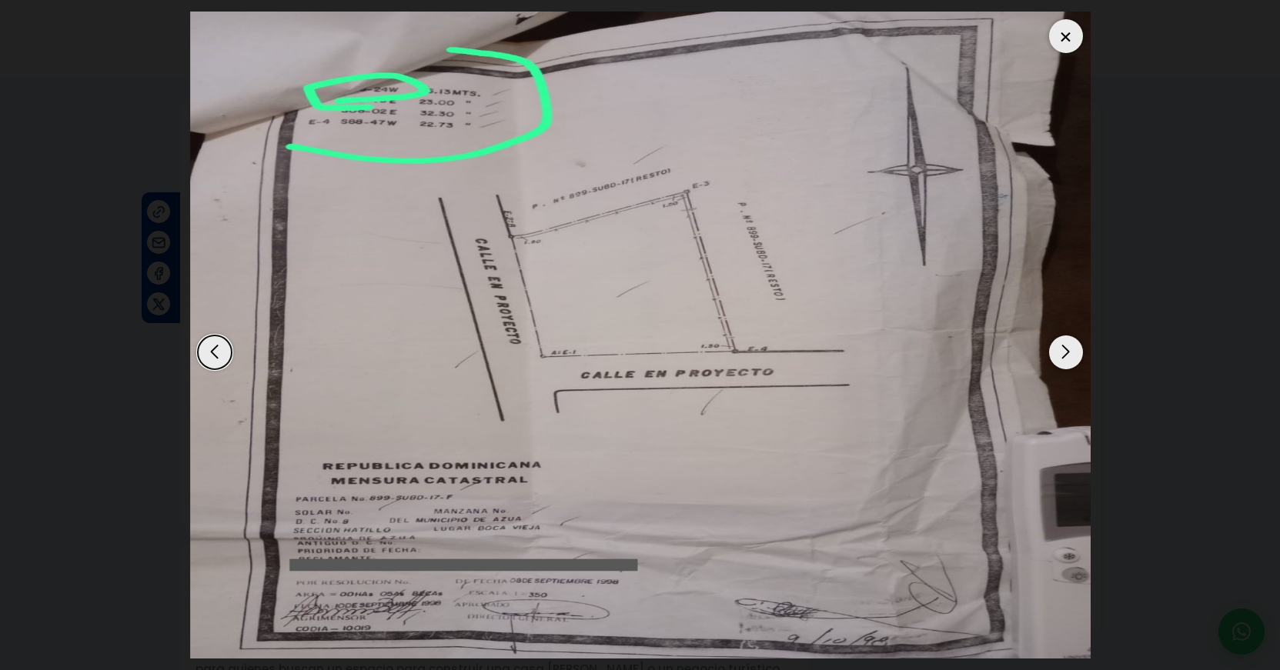
click at [1074, 348] on div "Next slide" at bounding box center [1066, 353] width 34 height 34
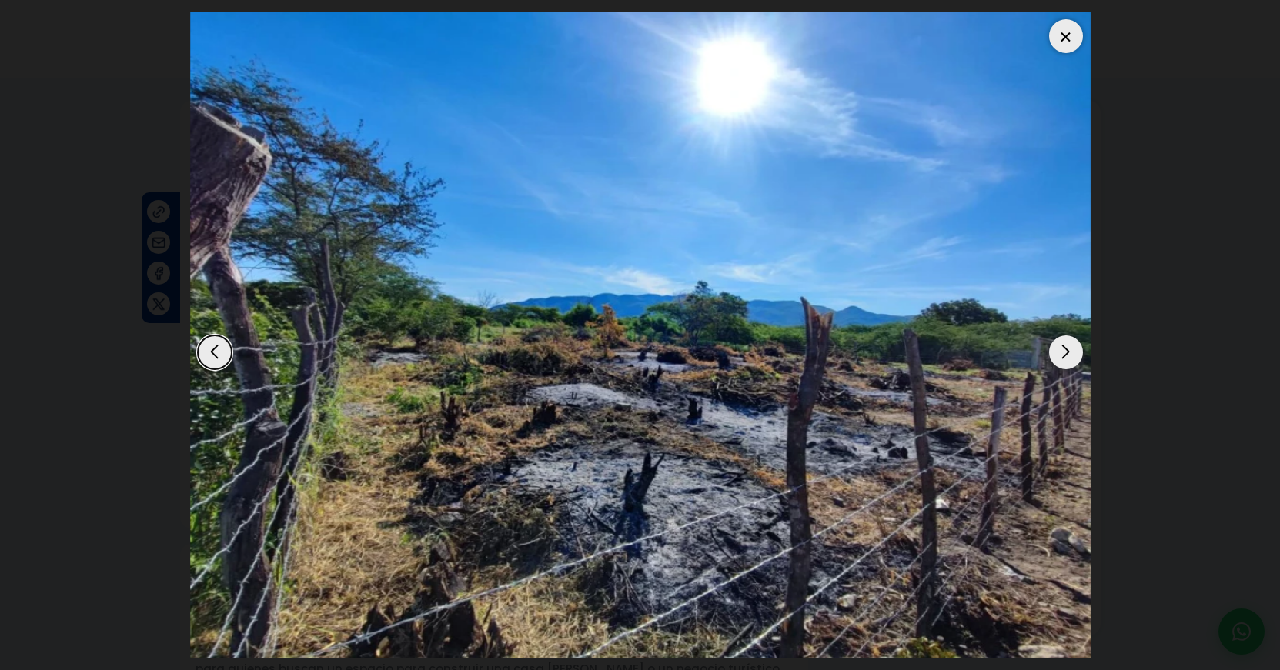
click at [1074, 346] on div "Next slide" at bounding box center [1066, 353] width 34 height 34
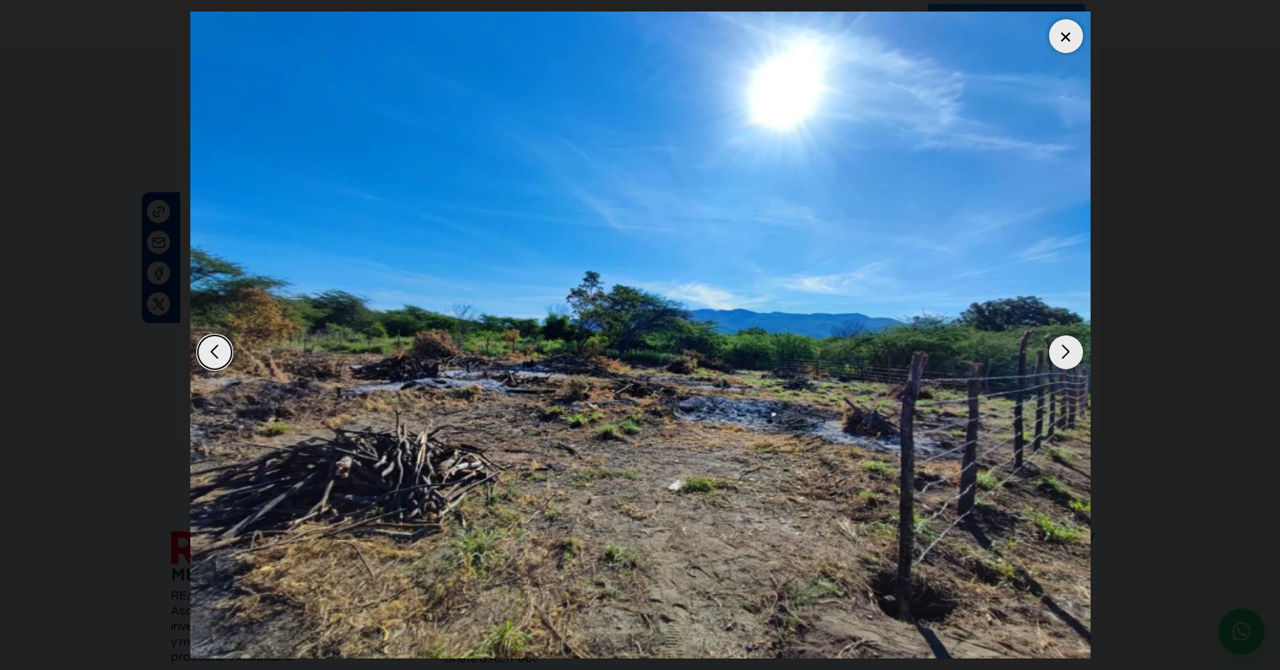
scroll to position [1122, 0]
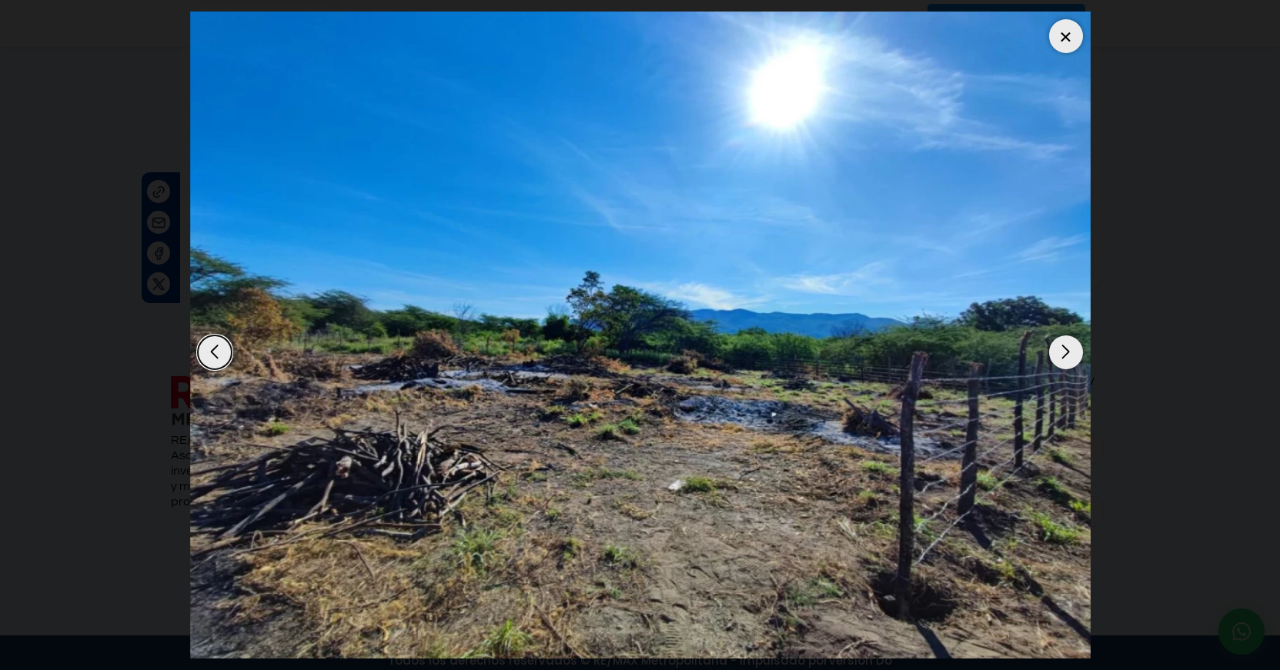
click at [1068, 28] on div at bounding box center [1066, 36] width 34 height 34
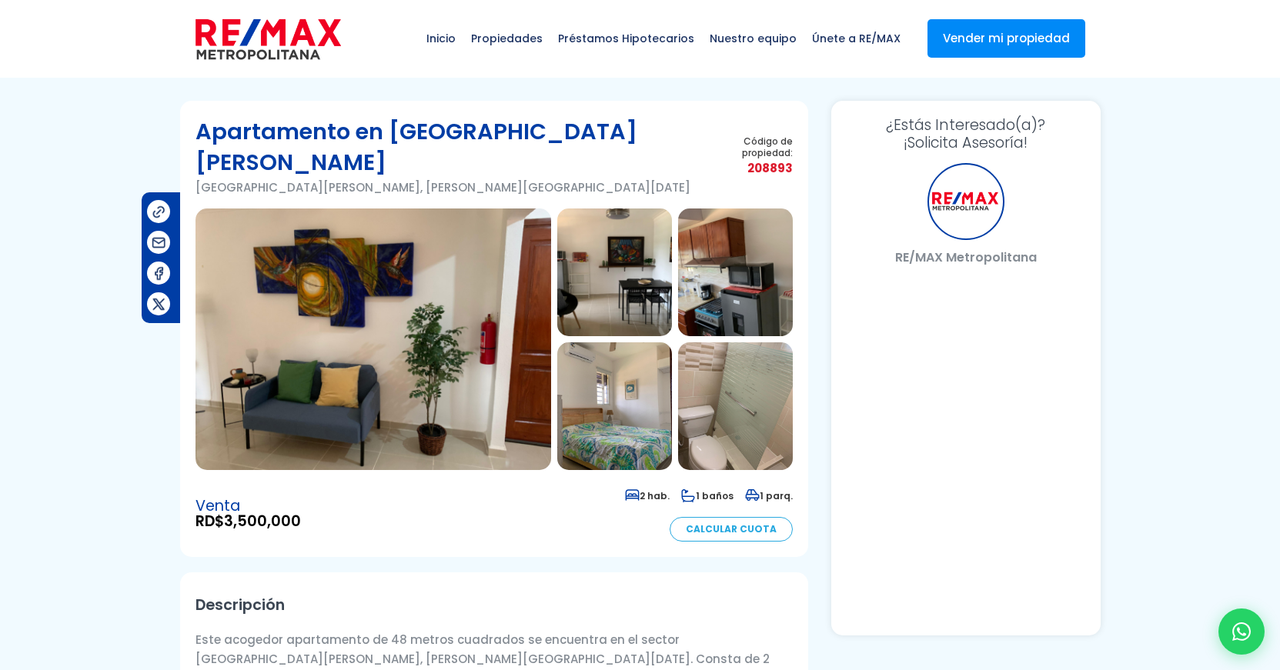
select select "US"
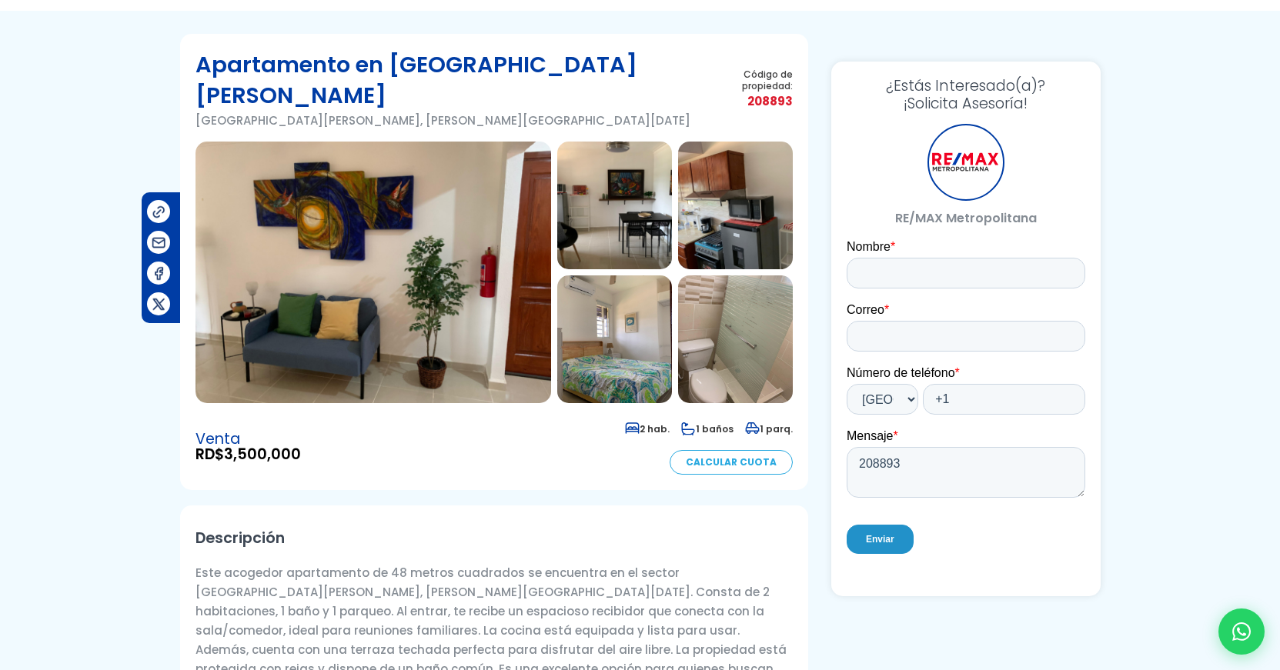
scroll to position [48, 0]
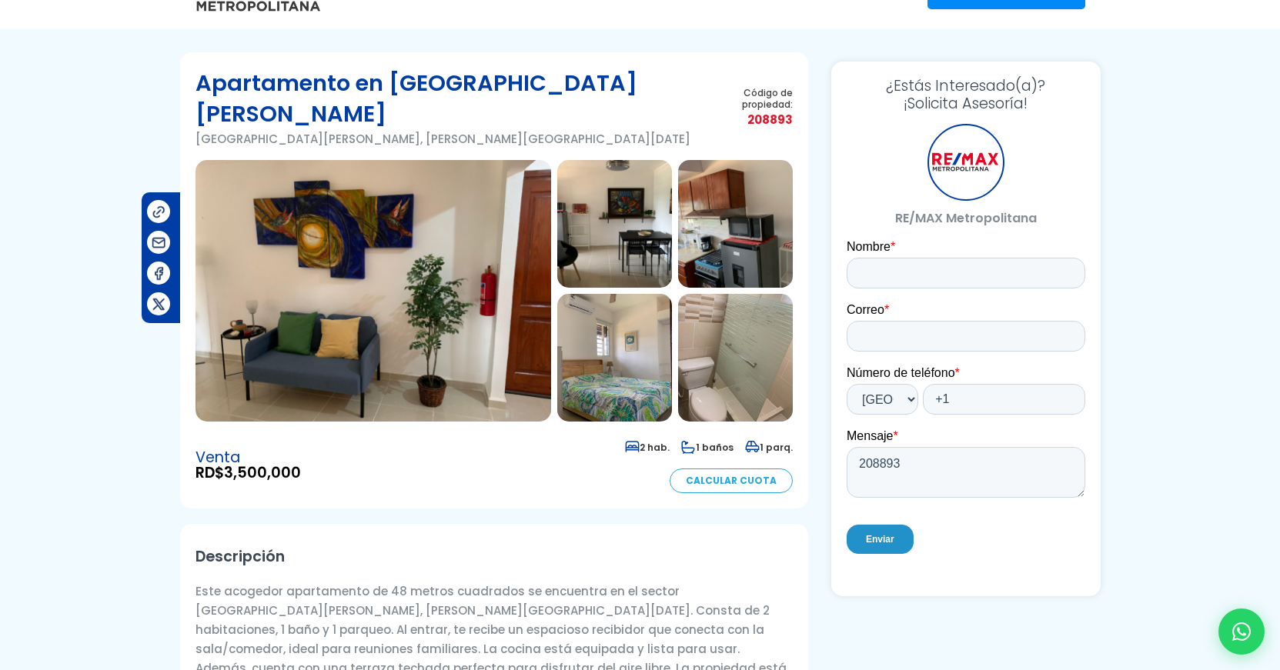
click at [402, 205] on img at bounding box center [373, 291] width 356 height 262
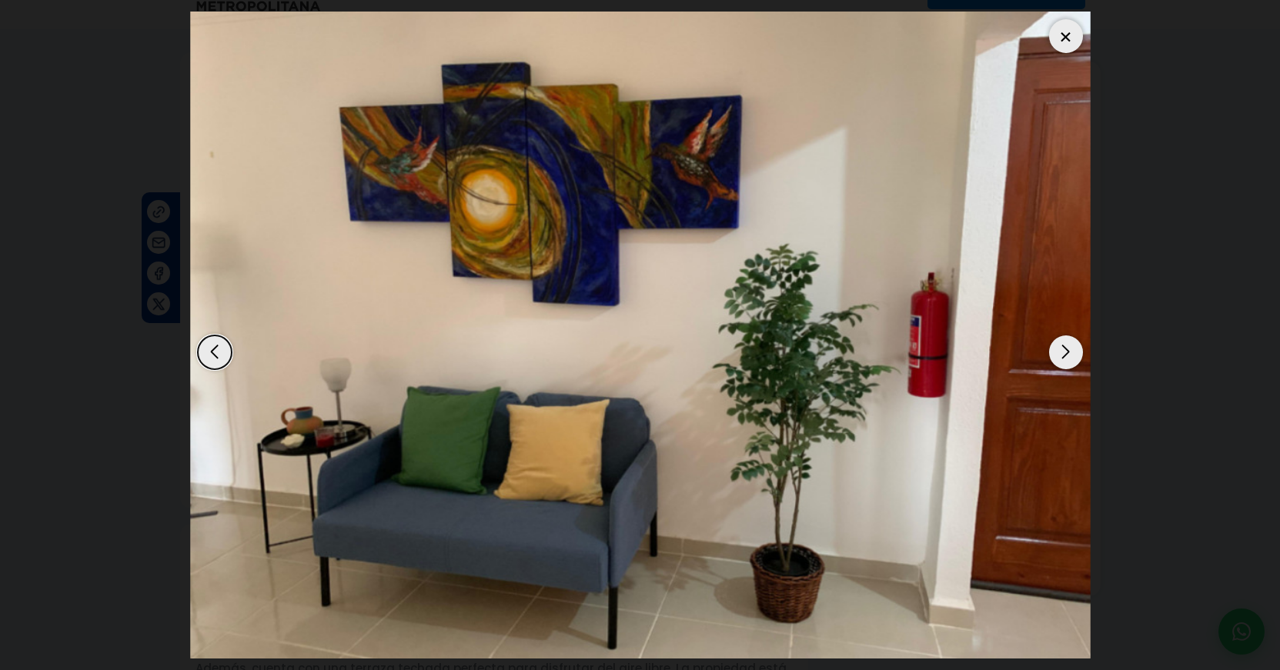
click at [1068, 359] on div "Next slide" at bounding box center [1066, 353] width 34 height 34
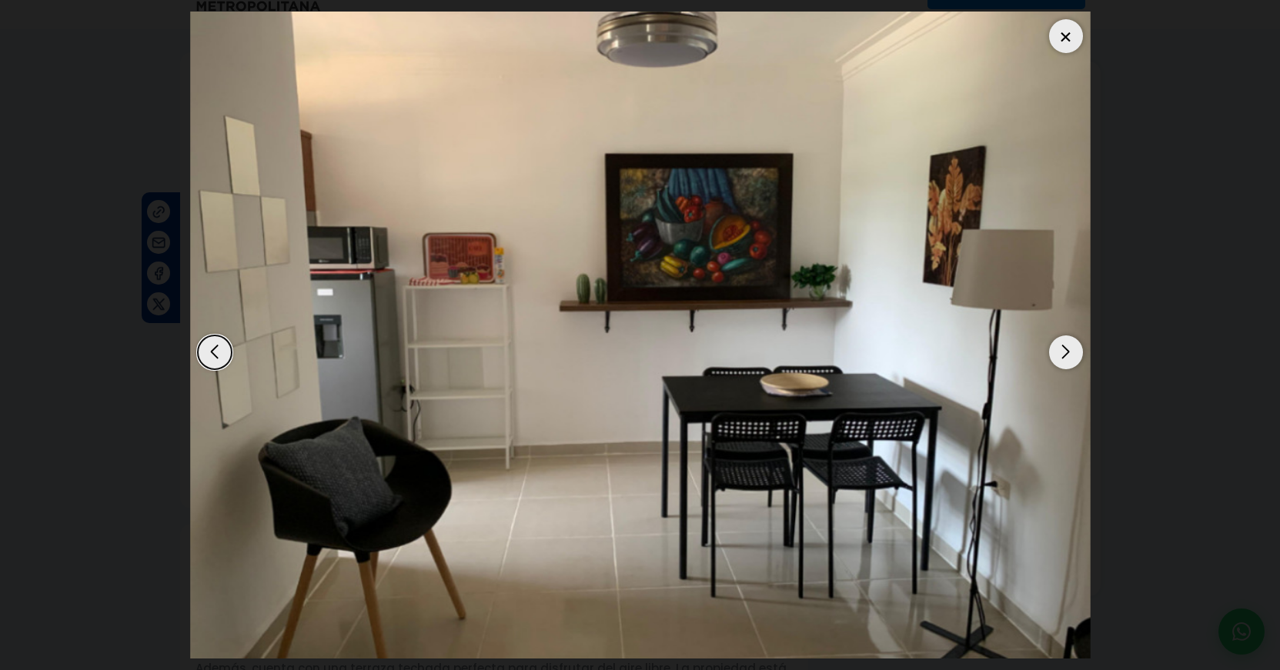
click at [1068, 358] on div "Next slide" at bounding box center [1066, 353] width 34 height 34
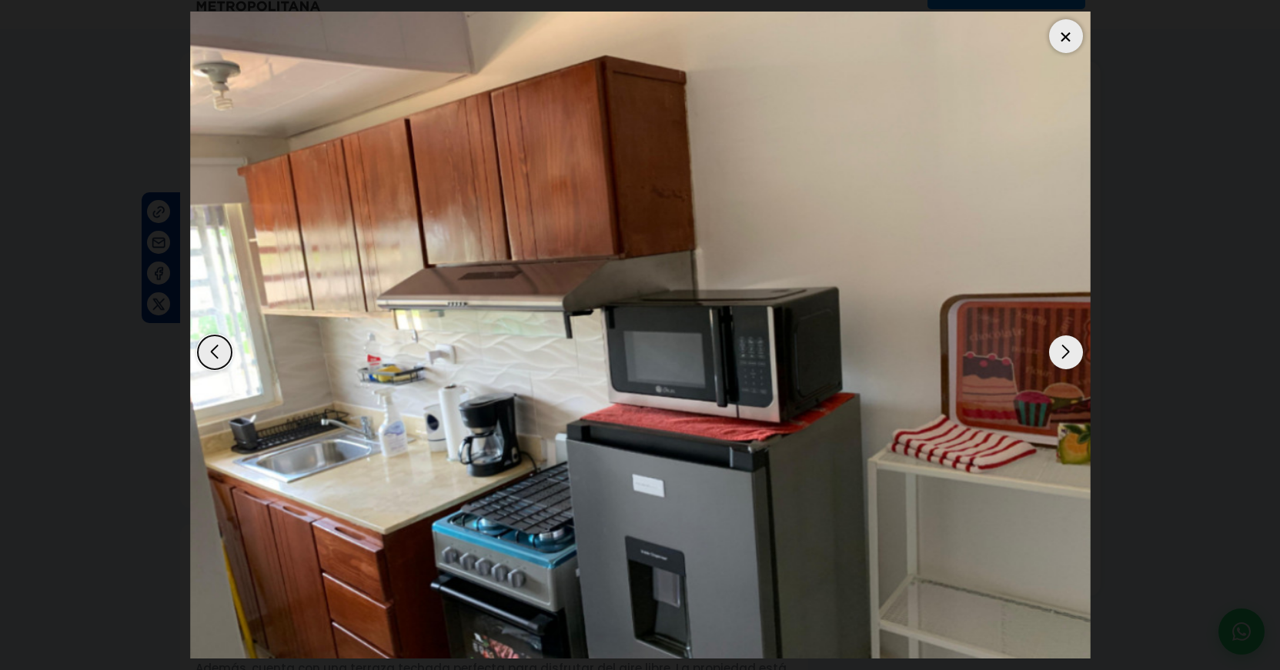
click at [1068, 358] on div "Next slide" at bounding box center [1066, 353] width 34 height 34
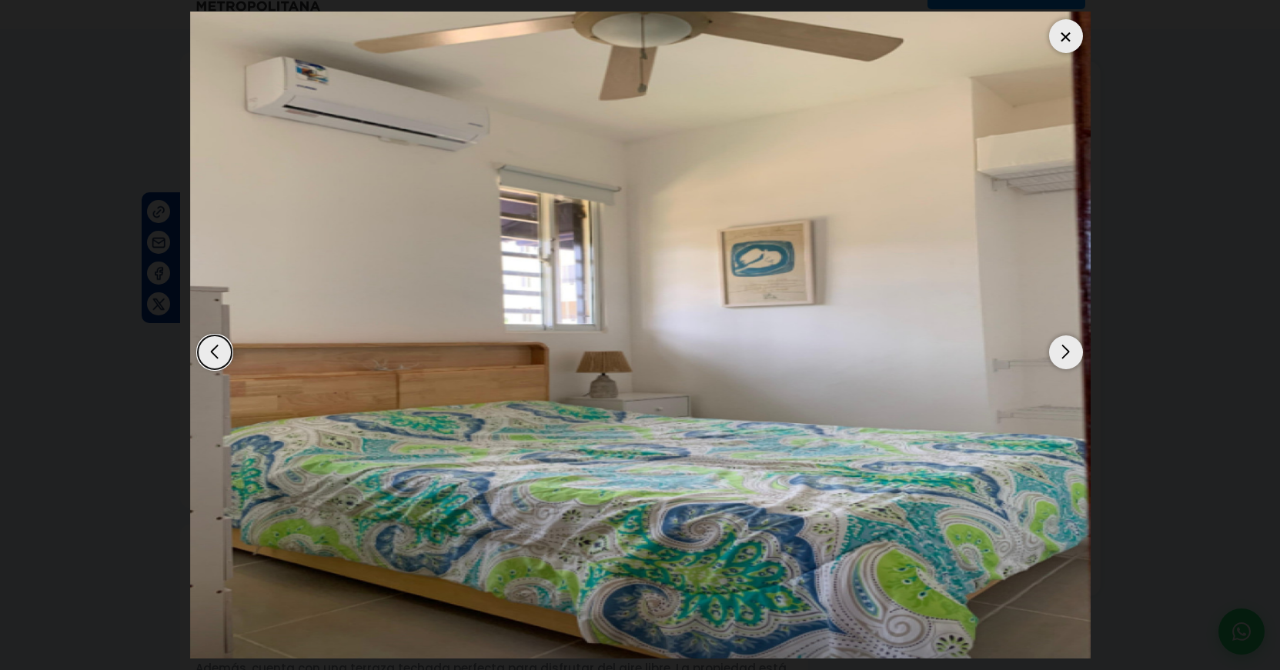
click at [1068, 358] on div "Next slide" at bounding box center [1066, 353] width 34 height 34
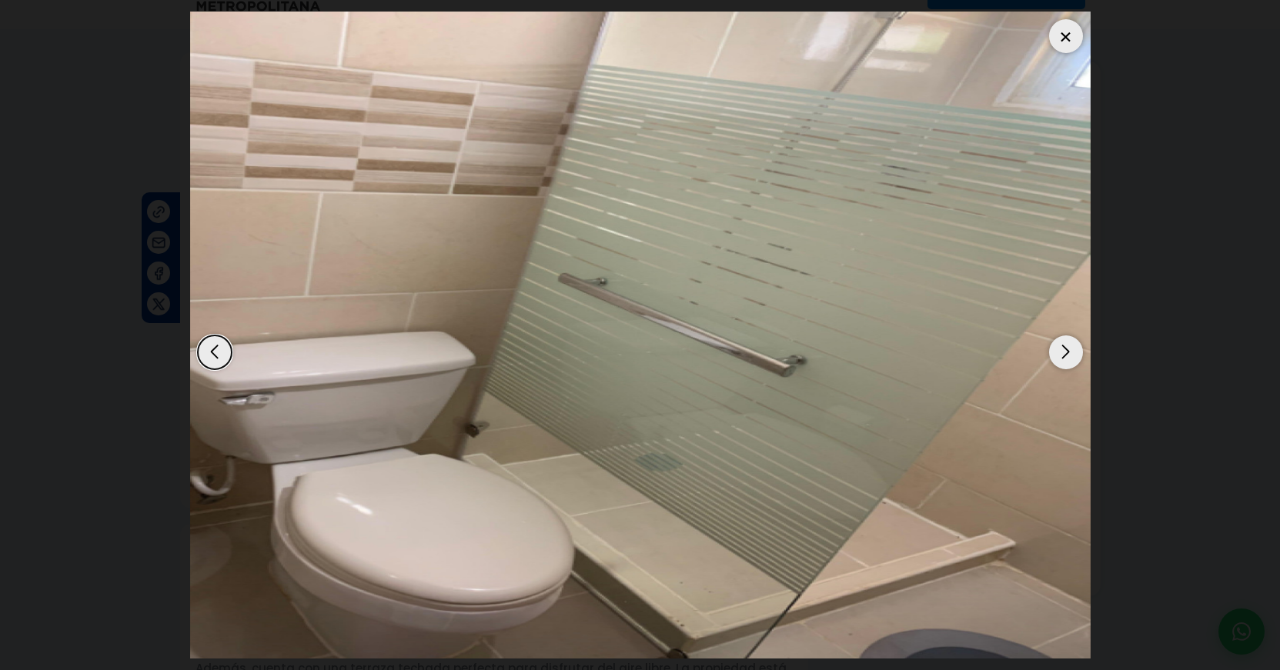
click at [1068, 358] on div "Next slide" at bounding box center [1066, 353] width 34 height 34
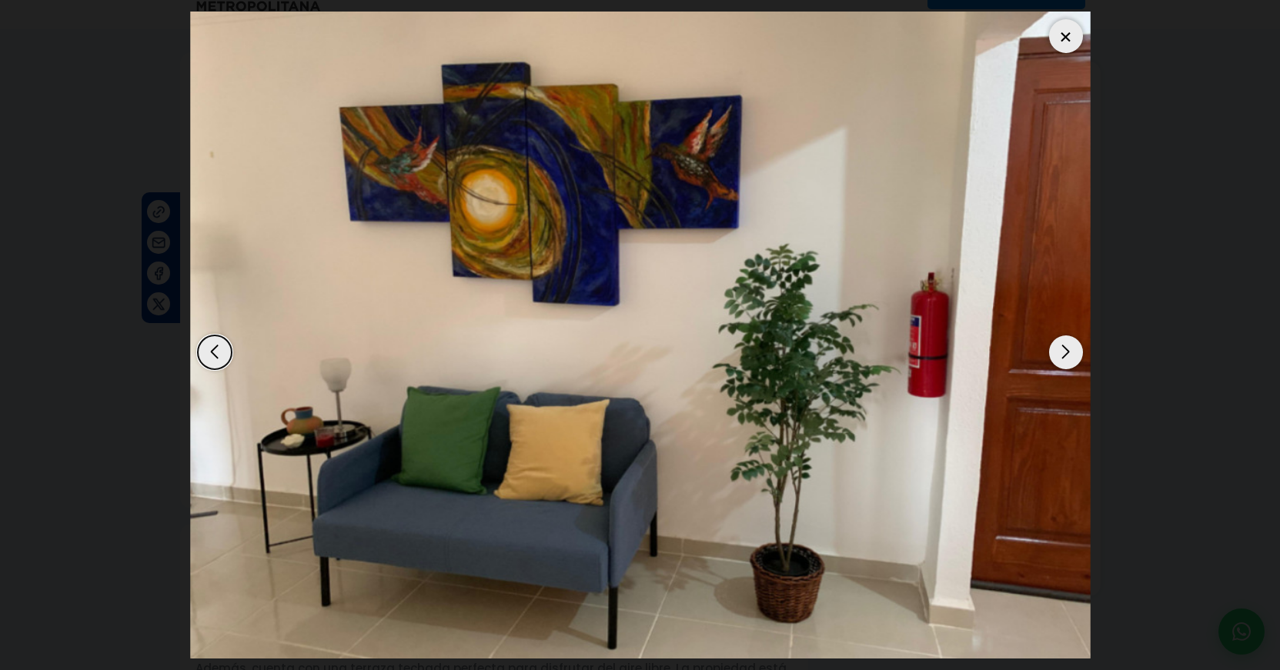
click at [1068, 358] on div "Next slide" at bounding box center [1066, 353] width 34 height 34
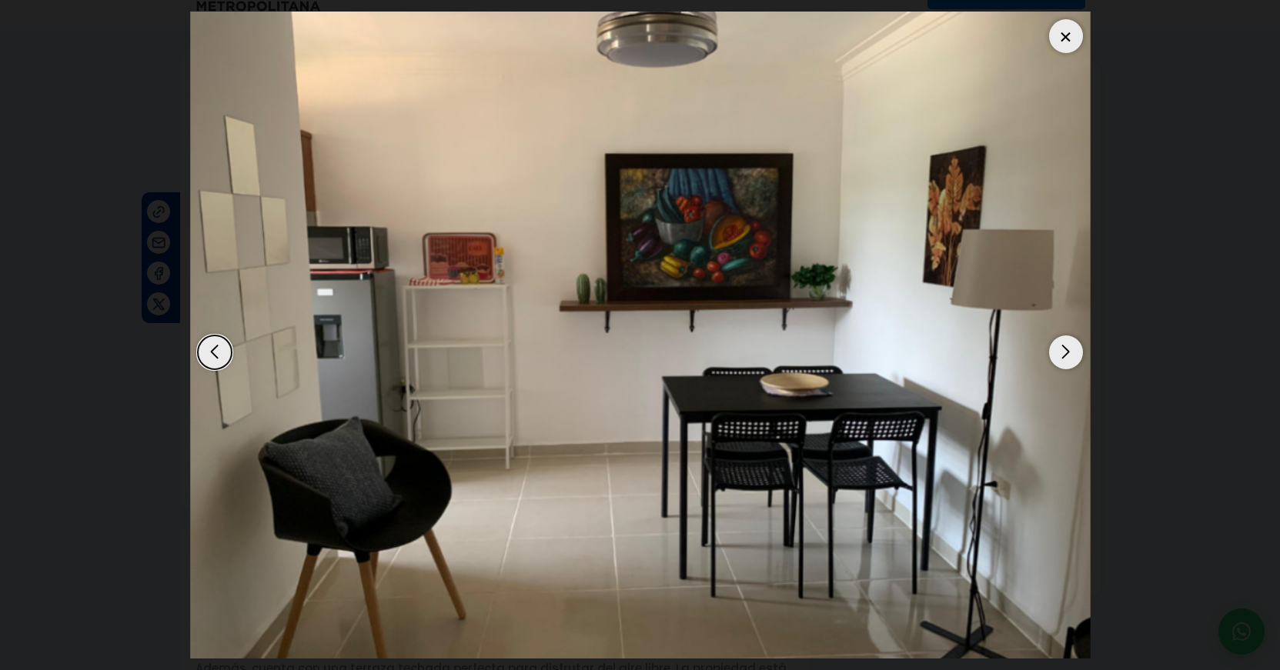
click at [1068, 358] on div "Next slide" at bounding box center [1066, 353] width 34 height 34
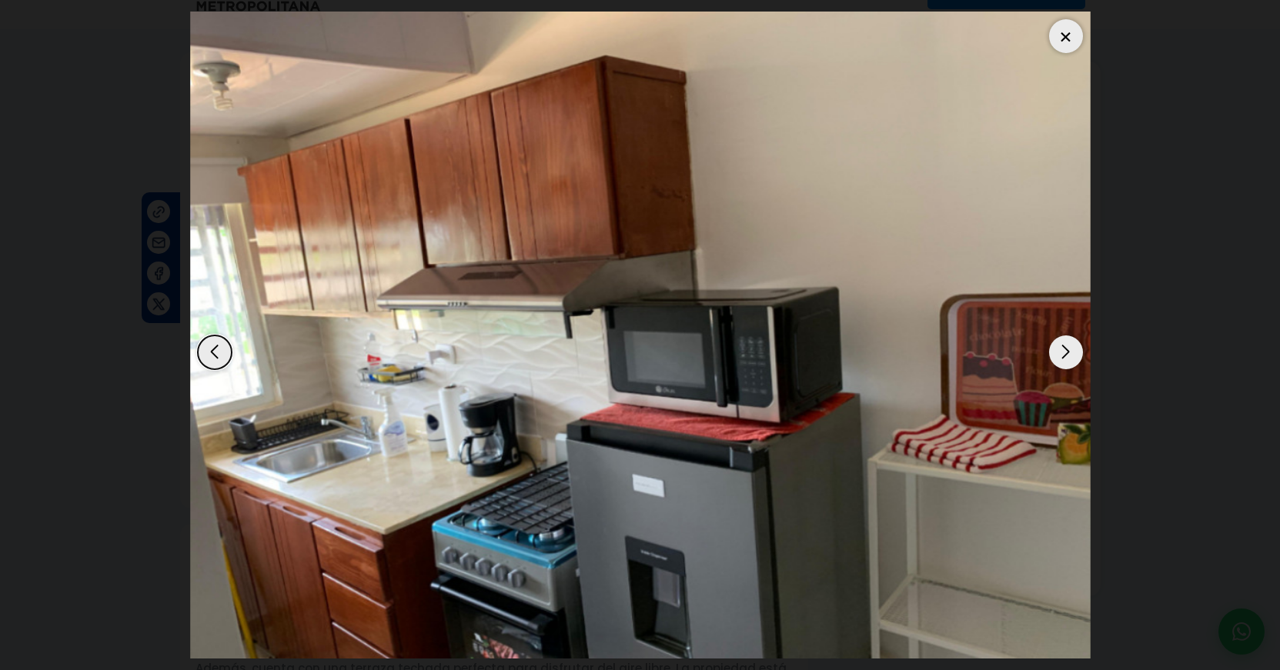
click at [1068, 358] on div "Next slide" at bounding box center [1066, 353] width 34 height 34
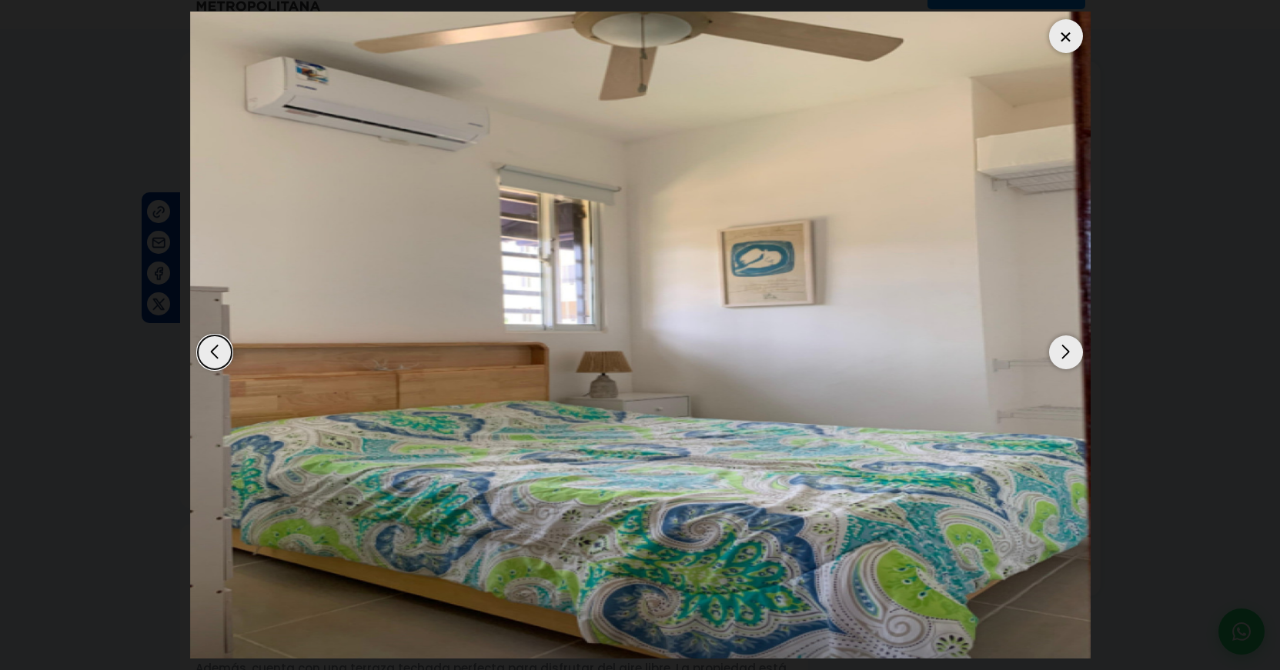
click at [1061, 35] on div at bounding box center [1066, 36] width 34 height 34
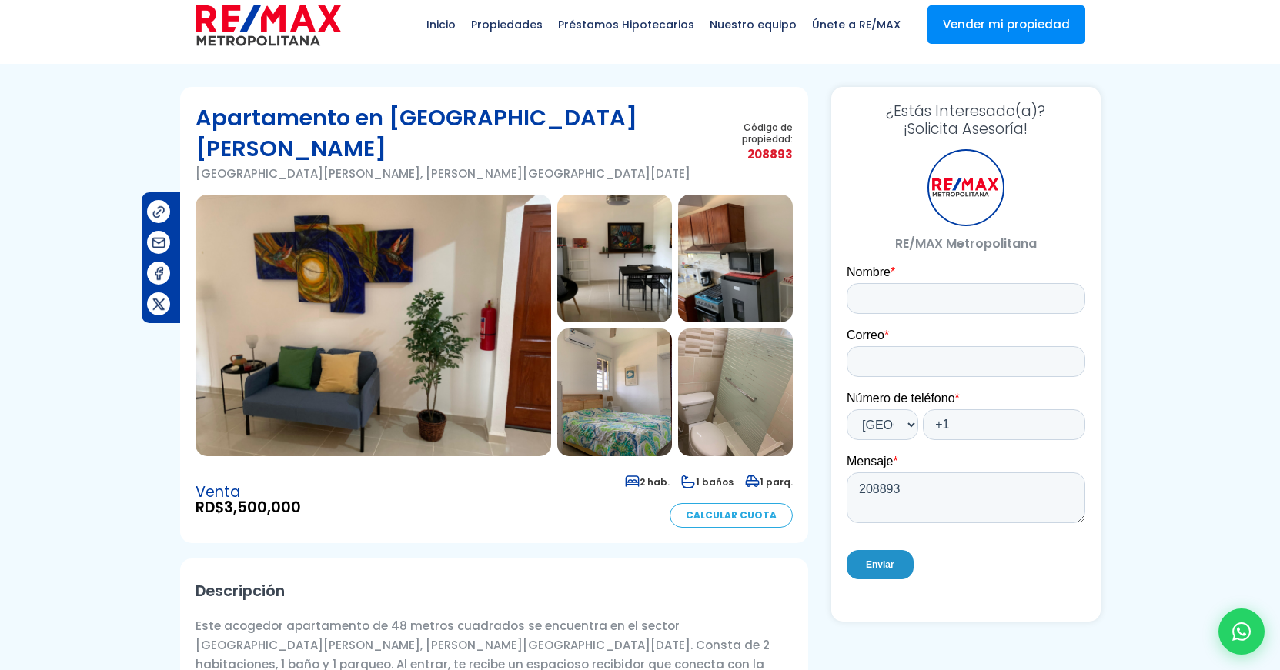
scroll to position [0, 0]
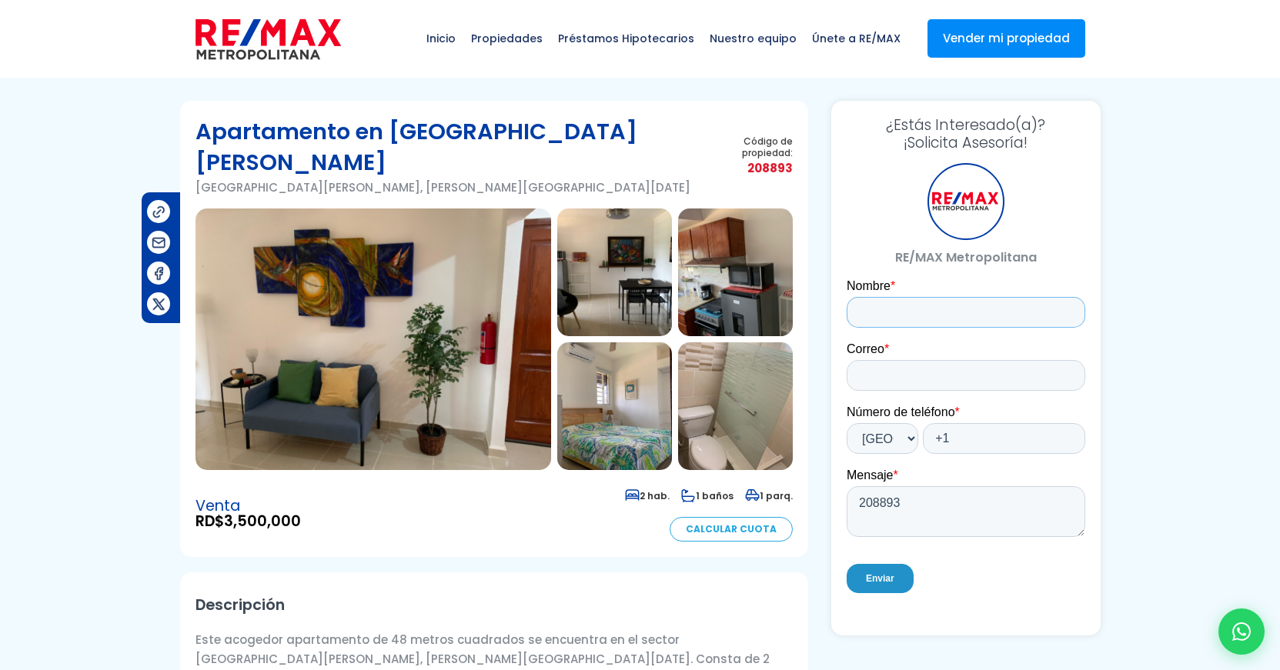
click at [912, 306] on input "Nombre *" at bounding box center [965, 312] width 239 height 31
type input "[PERSON_NAME]"
type input "[EMAIL_ADDRESS][DOMAIN_NAME]"
click at [952, 437] on input "+1" at bounding box center [1003, 438] width 162 height 31
click at [910, 439] on select "* [GEOGRAPHIC_DATA] (‫[GEOGRAPHIC_DATA]‬‎) [GEOGRAPHIC_DATA] ([GEOGRAPHIC_DATA]…" at bounding box center [882, 438] width 72 height 31
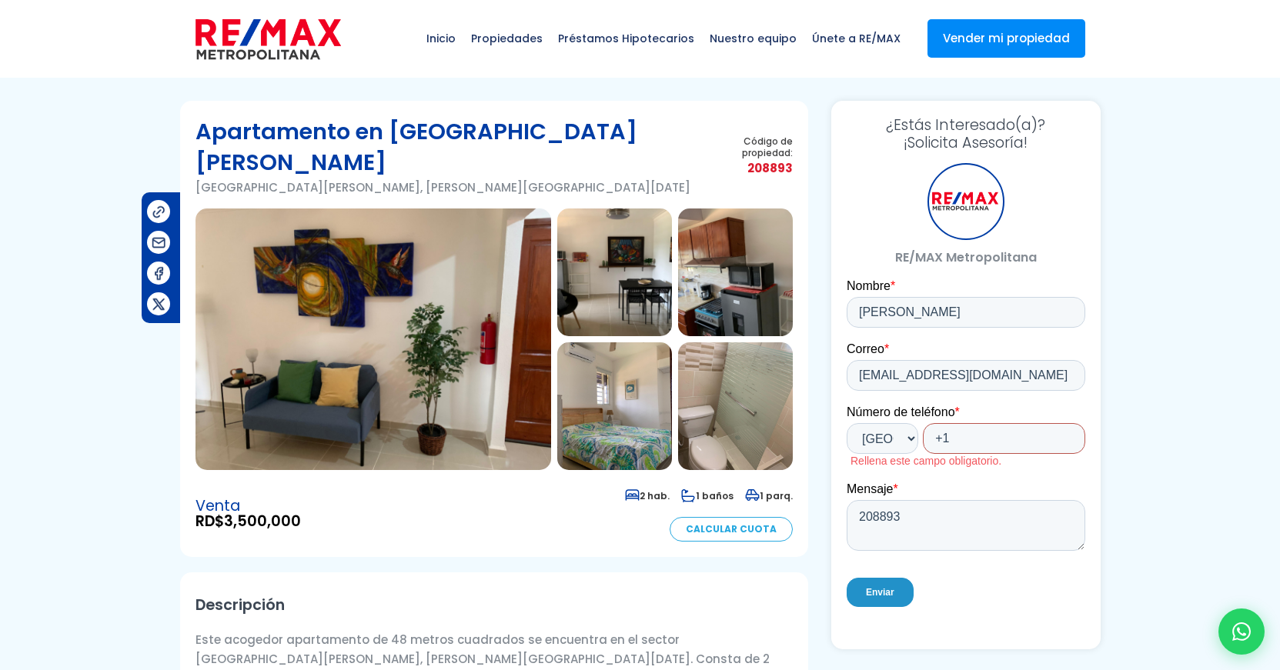
click at [961, 436] on input "+1" at bounding box center [1003, 438] width 162 height 31
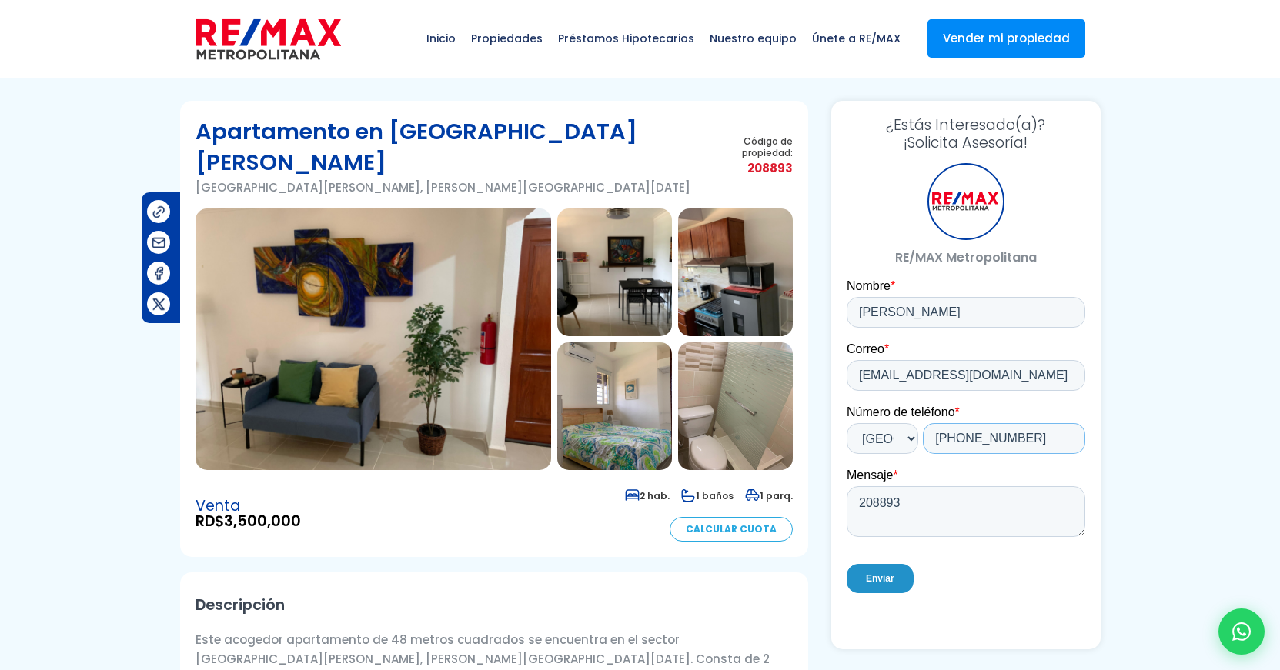
type input "+1 6035546888"
drag, startPoint x: 860, startPoint y: 504, endPoint x: 870, endPoint y: 491, distance: 16.9
click at [860, 504] on textarea "208893" at bounding box center [965, 511] width 239 height 51
click at [878, 520] on textarea "1- Costo de mantenimiento 2- si existen gravámenes o segundas hipotecas. 3- Tít…" at bounding box center [965, 511] width 239 height 51
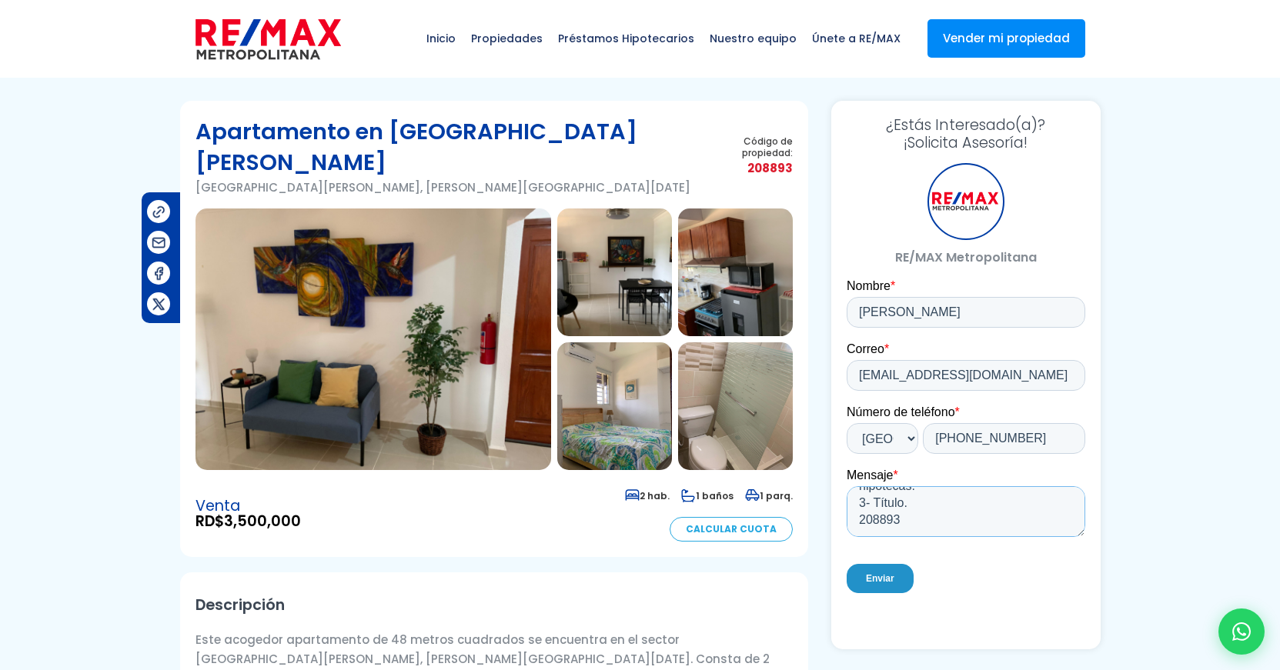
click at [914, 505] on textarea "1- Costo de mantenimiento 2- Si existen gravámenes o segundas hipotecas. 3- Tít…" at bounding box center [965, 511] width 239 height 51
type textarea "1- Costo de mantenimiento 2- Si existen gravámenes o segundas hipotecas. 3- Tít…"
click at [870, 573] on input "Enviar" at bounding box center [879, 578] width 67 height 29
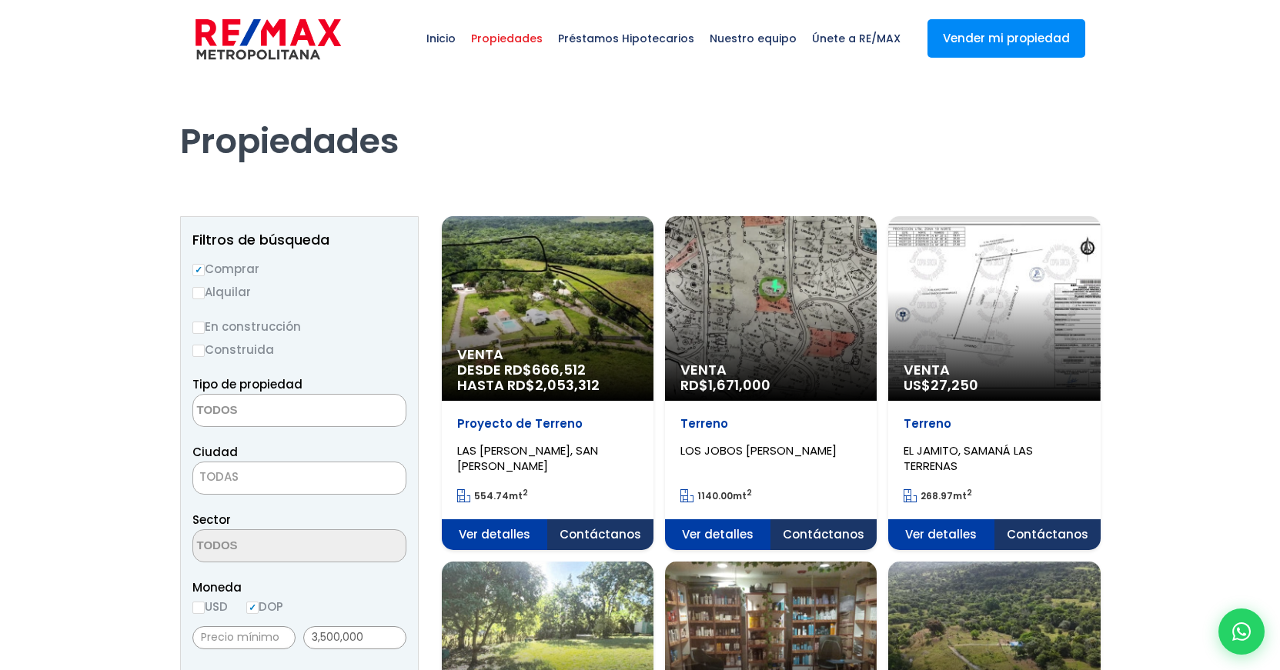
select select
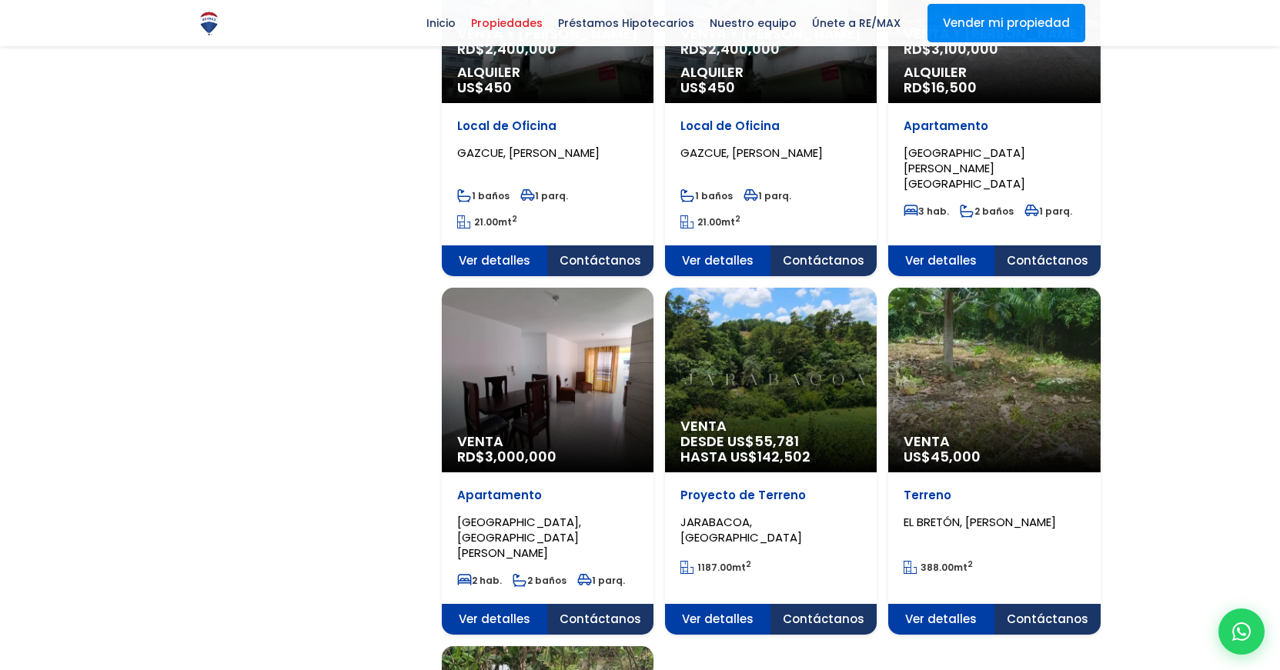
scroll to position [1368, 0]
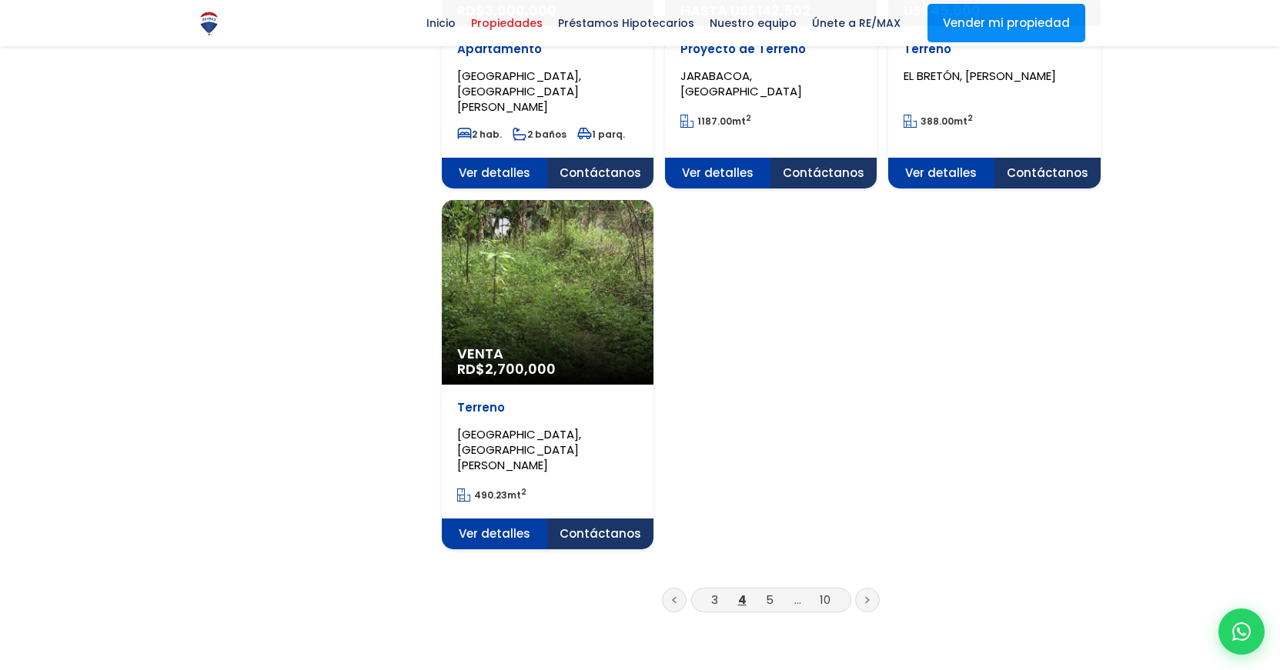
scroll to position [1843, 0]
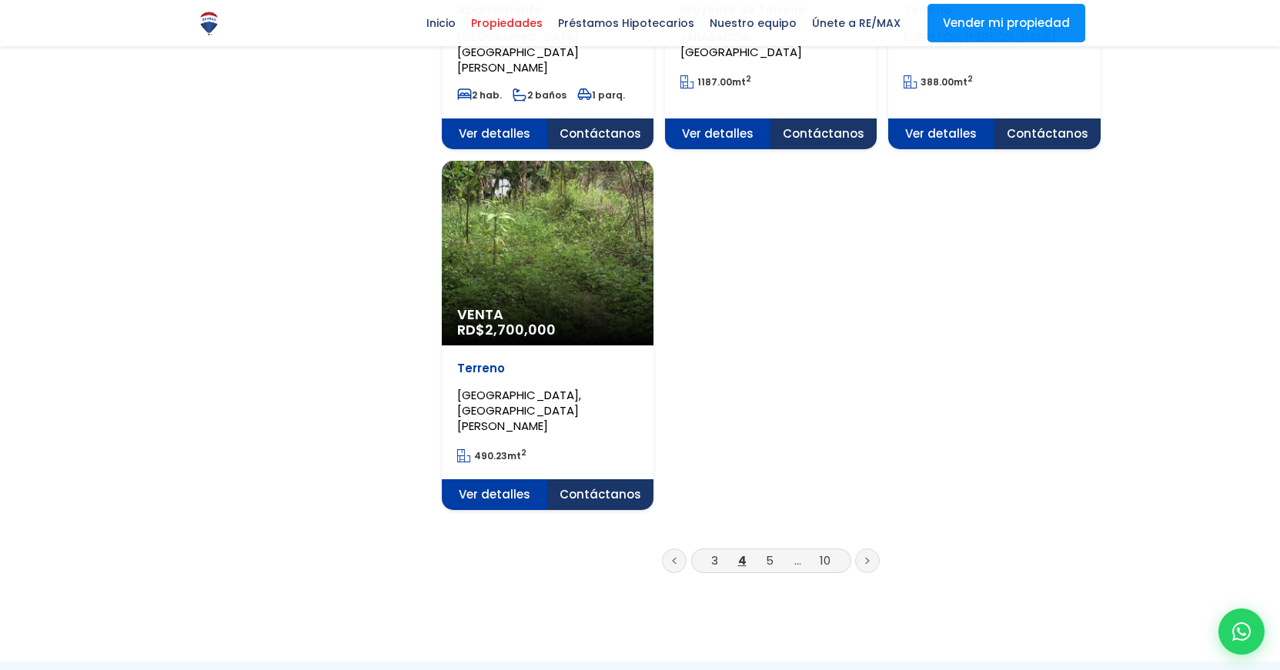
click at [877, 549] on link at bounding box center [867, 561] width 25 height 25
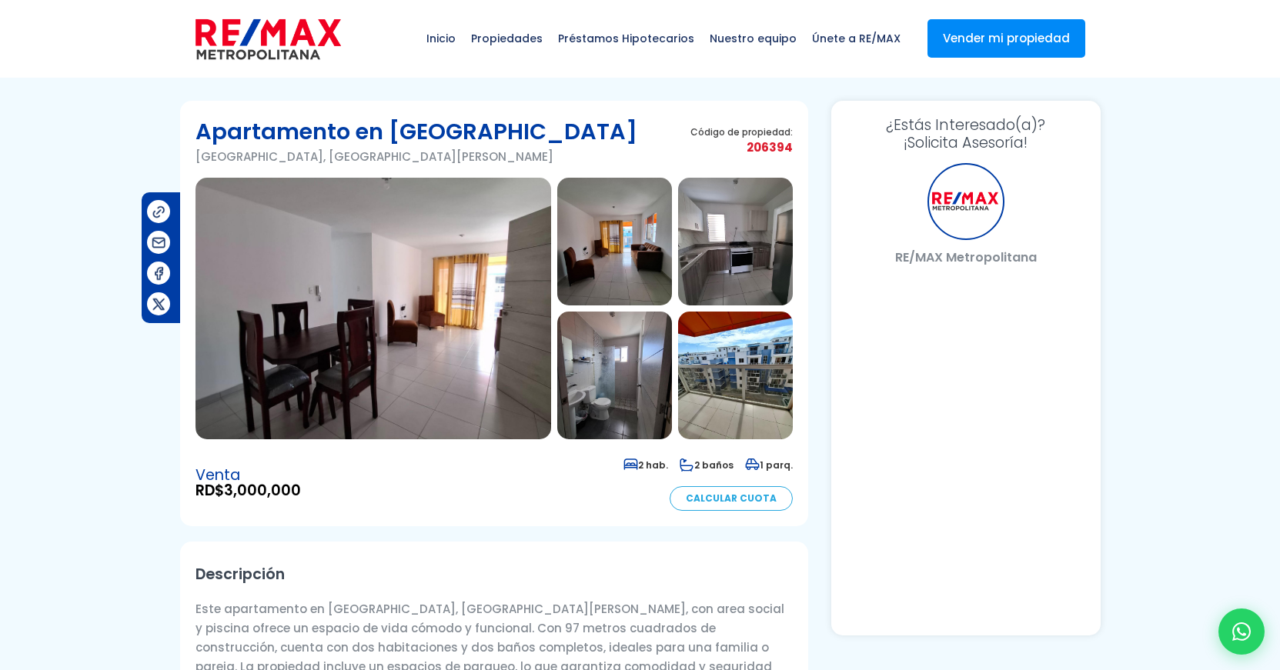
select select "US"
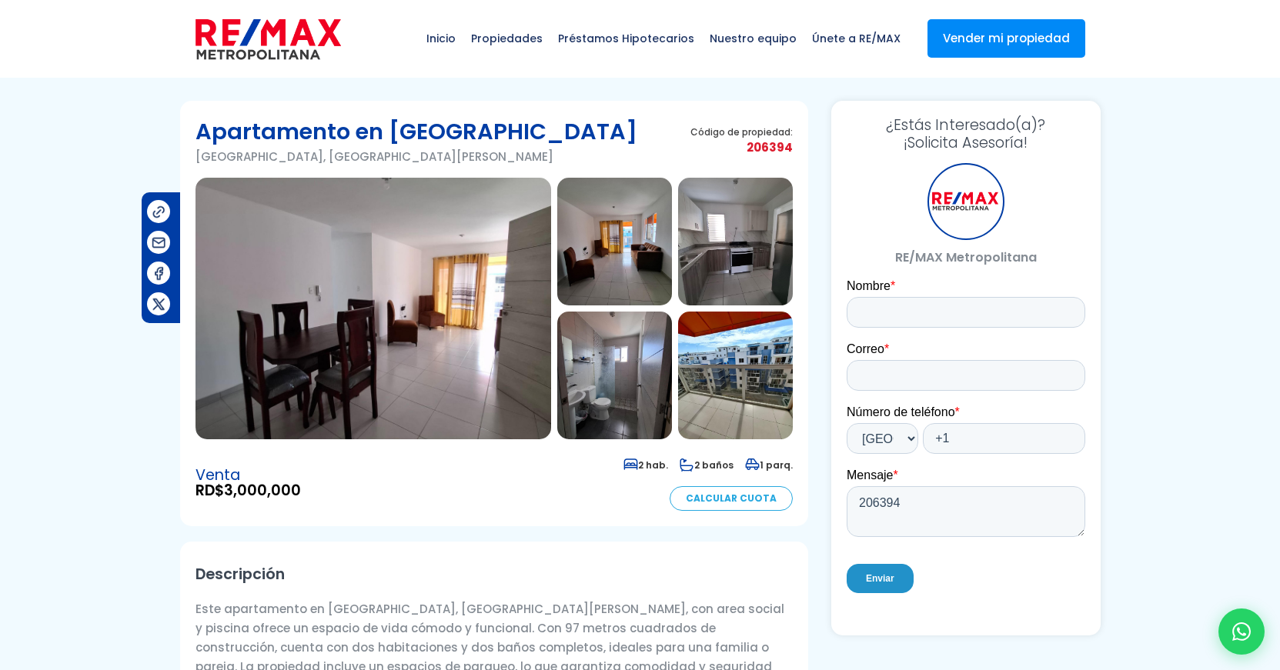
click at [419, 308] on img at bounding box center [373, 309] width 356 height 262
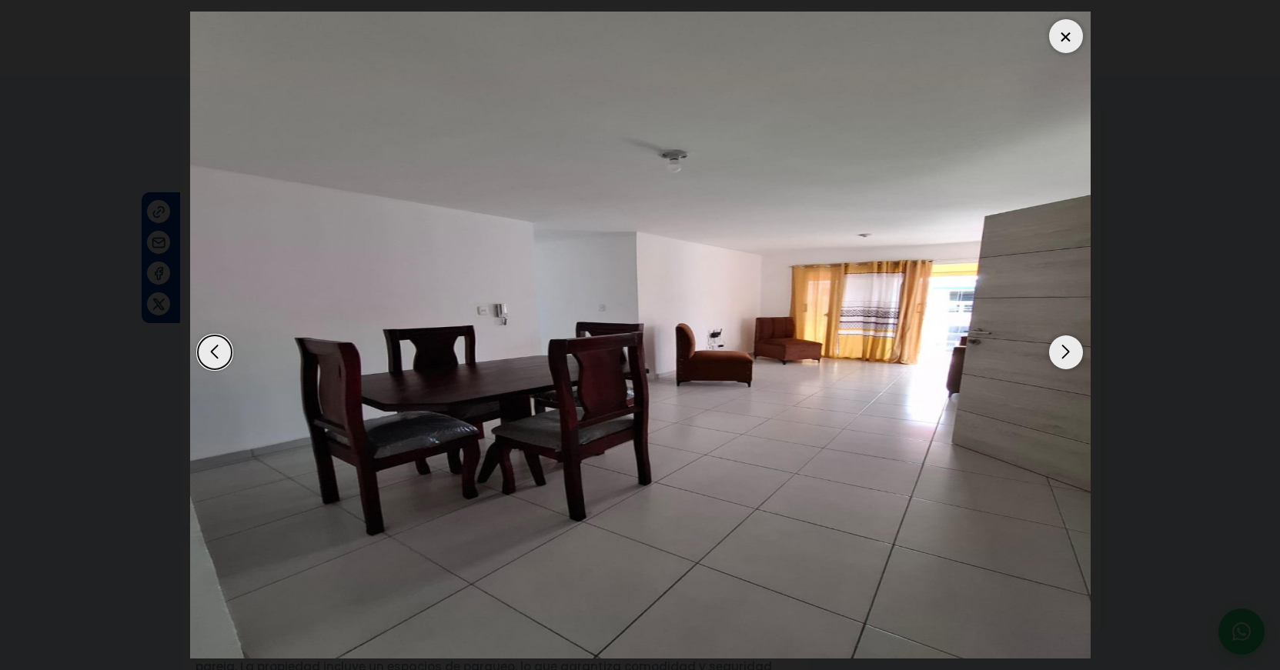
click at [1065, 347] on div "Next slide" at bounding box center [1066, 353] width 34 height 34
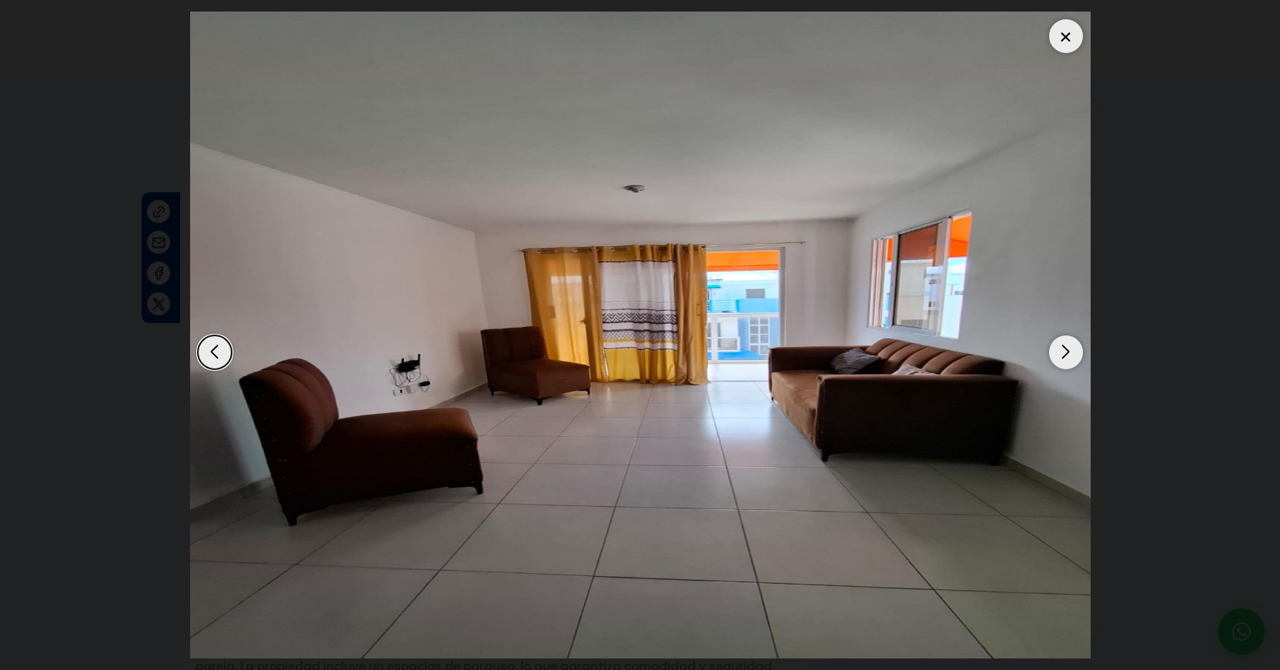
click at [1065, 347] on div "Next slide" at bounding box center [1066, 353] width 34 height 34
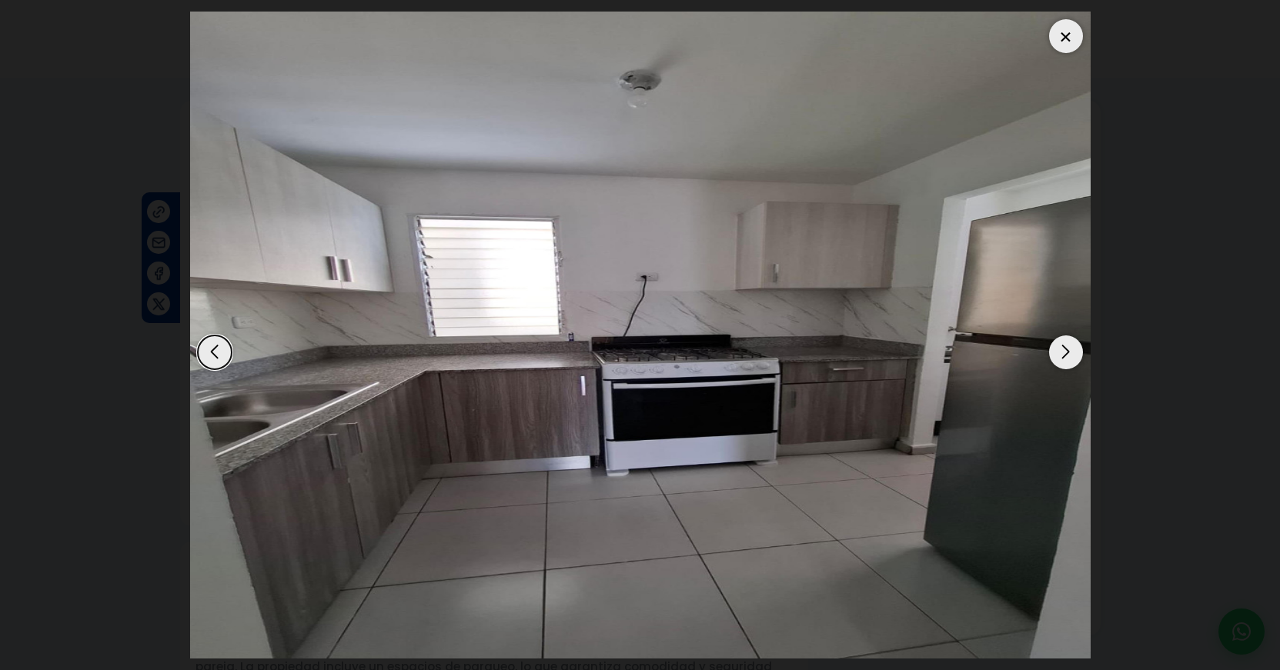
click at [1065, 347] on div "Next slide" at bounding box center [1066, 353] width 34 height 34
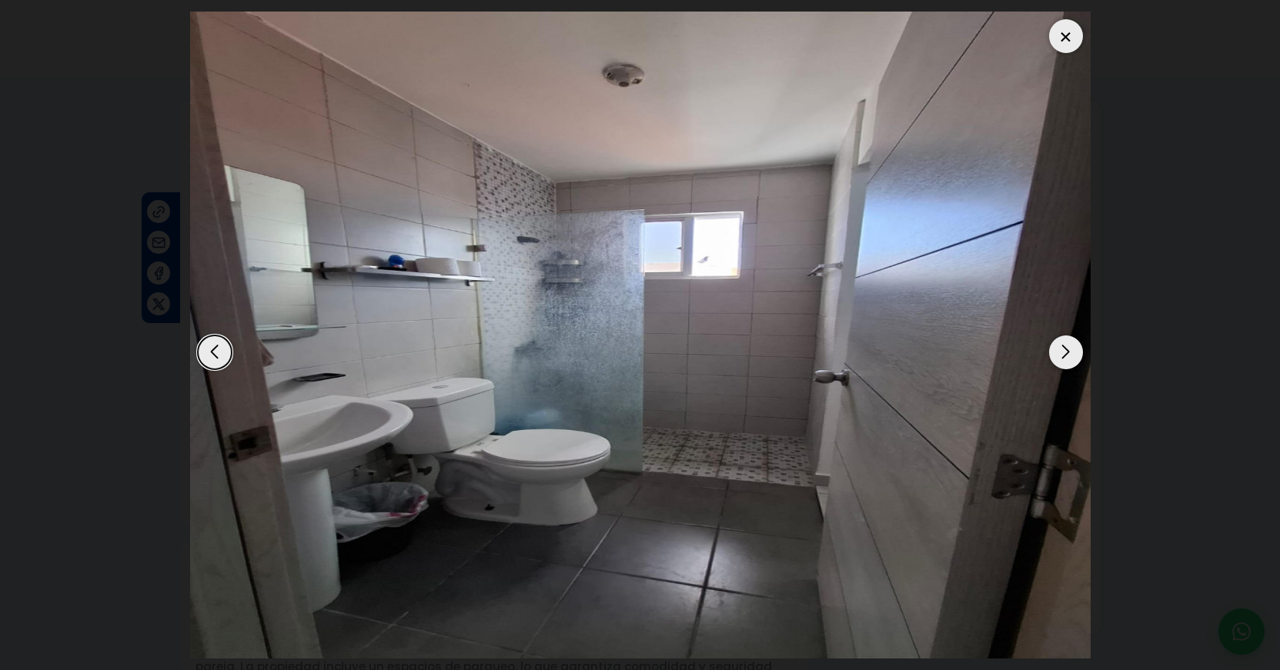
click at [1065, 347] on div "Next slide" at bounding box center [1066, 353] width 34 height 34
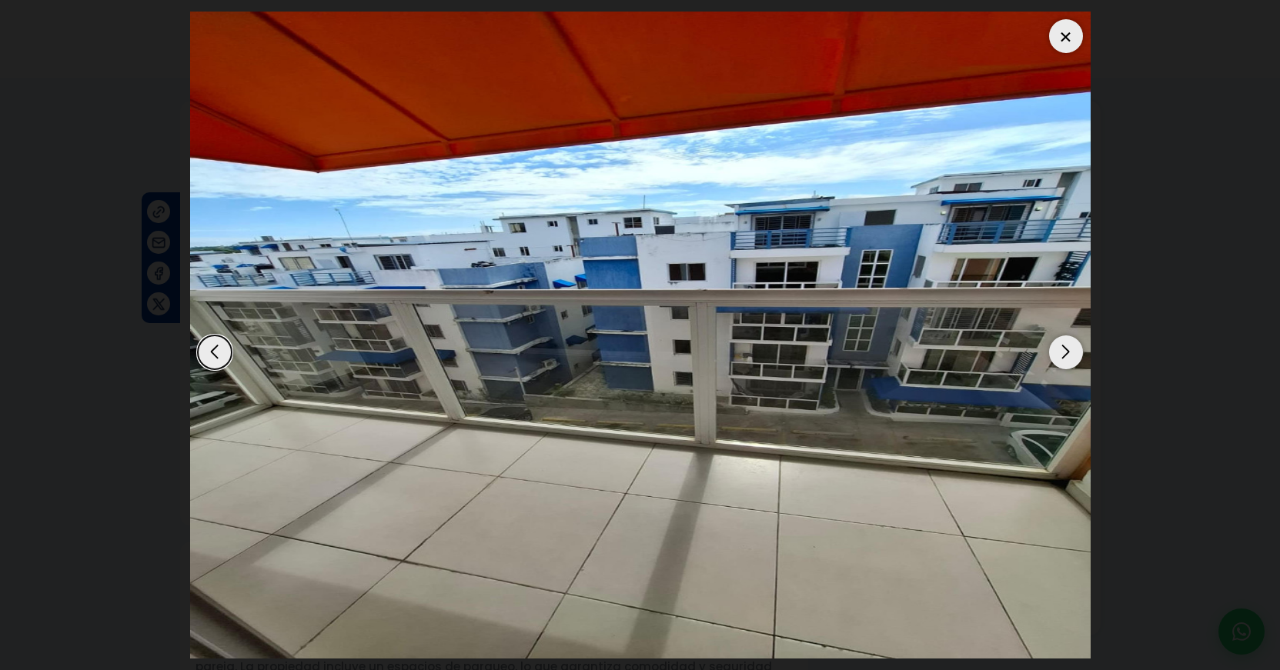
click at [1065, 347] on div "Next slide" at bounding box center [1066, 353] width 34 height 34
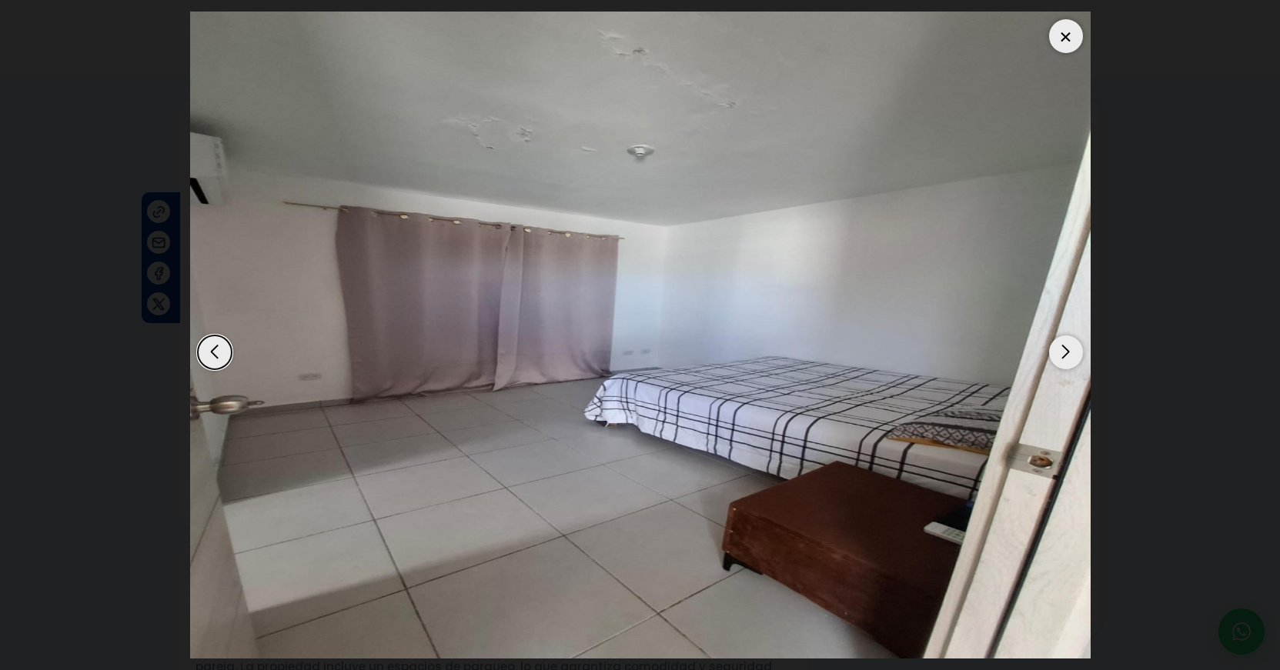
click at [1065, 347] on div "Next slide" at bounding box center [1066, 353] width 34 height 34
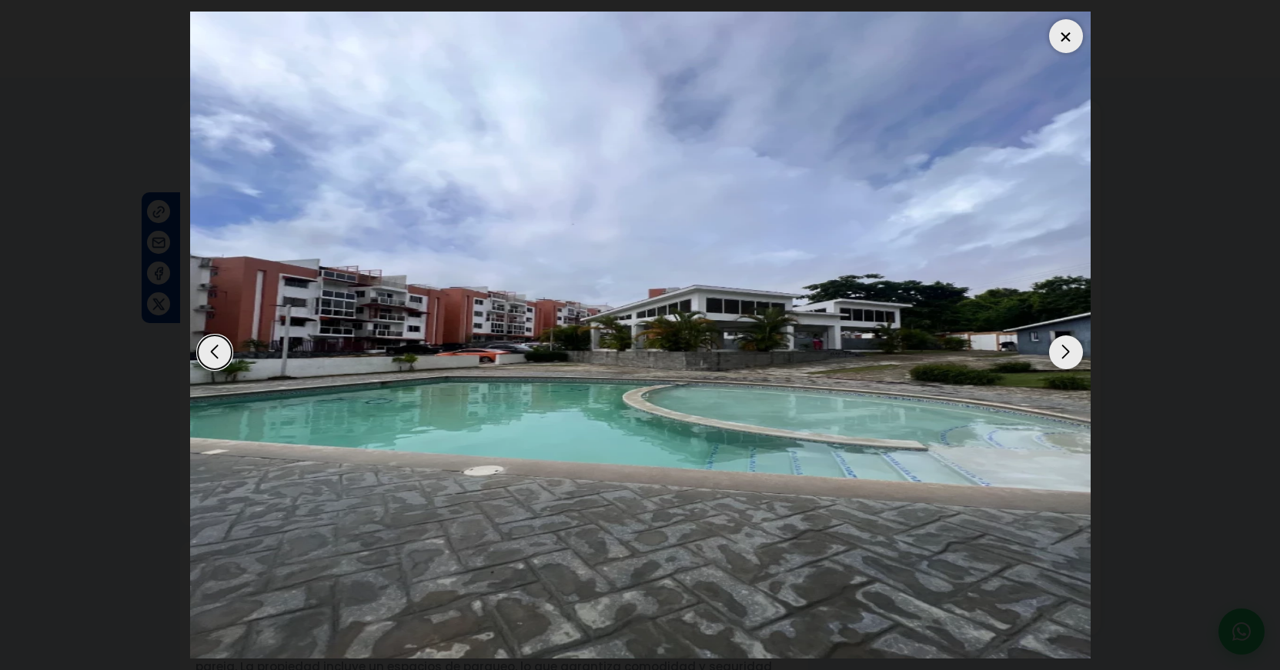
click at [1065, 347] on div "Next slide" at bounding box center [1066, 353] width 34 height 34
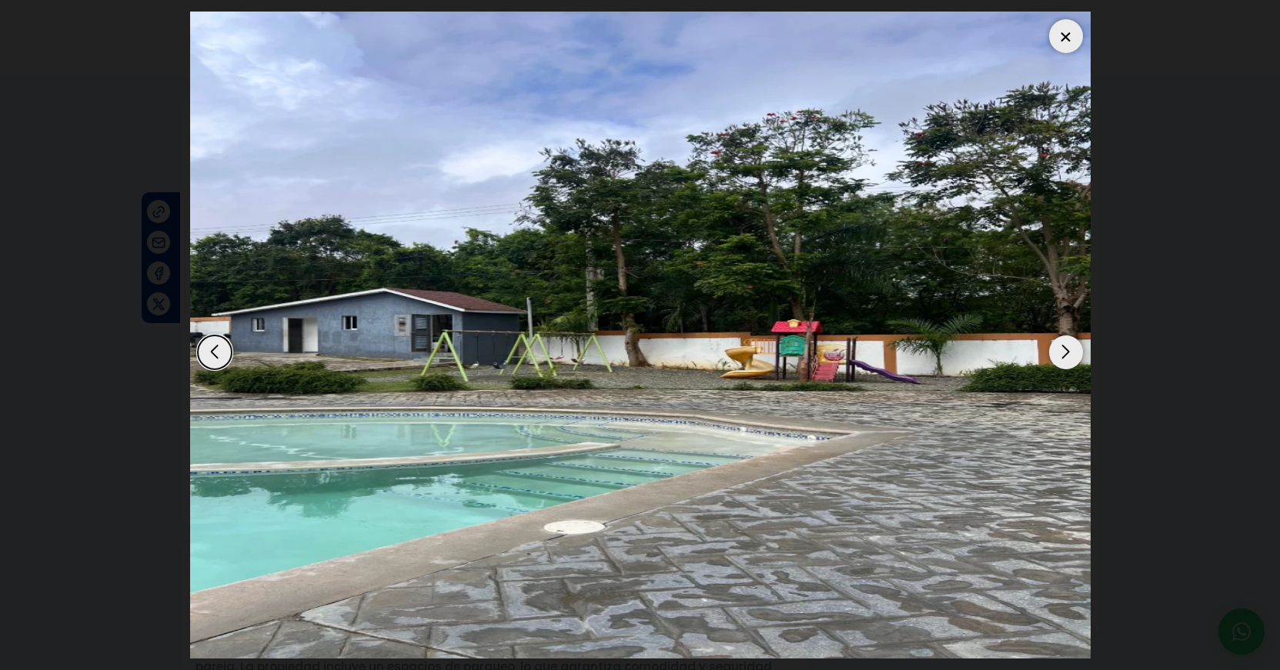
click at [1065, 347] on div "Next slide" at bounding box center [1066, 353] width 34 height 34
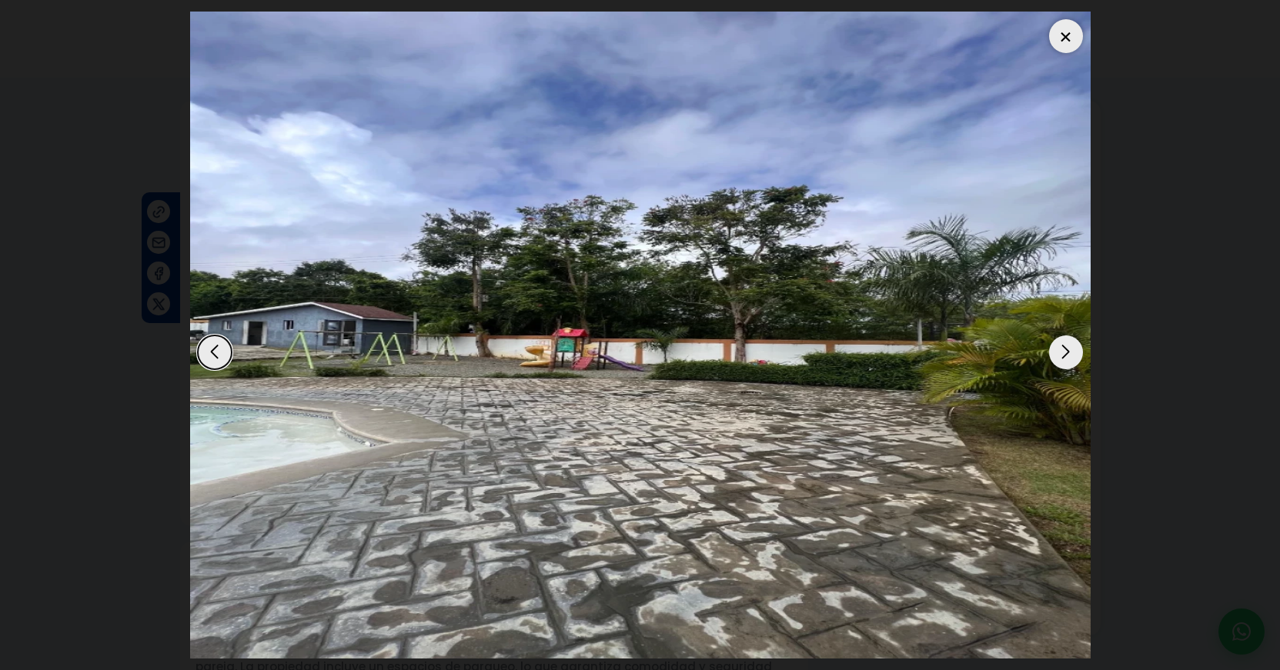
click at [1065, 347] on div "Next slide" at bounding box center [1066, 353] width 34 height 34
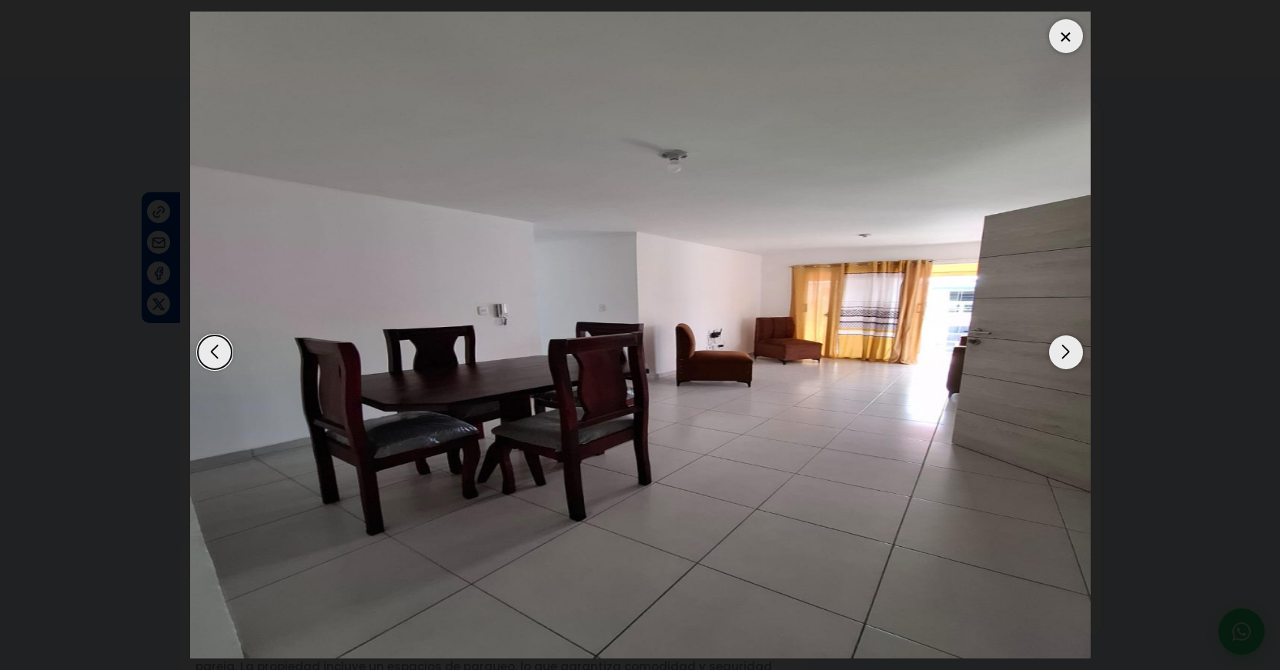
click at [1063, 38] on div at bounding box center [1066, 36] width 34 height 34
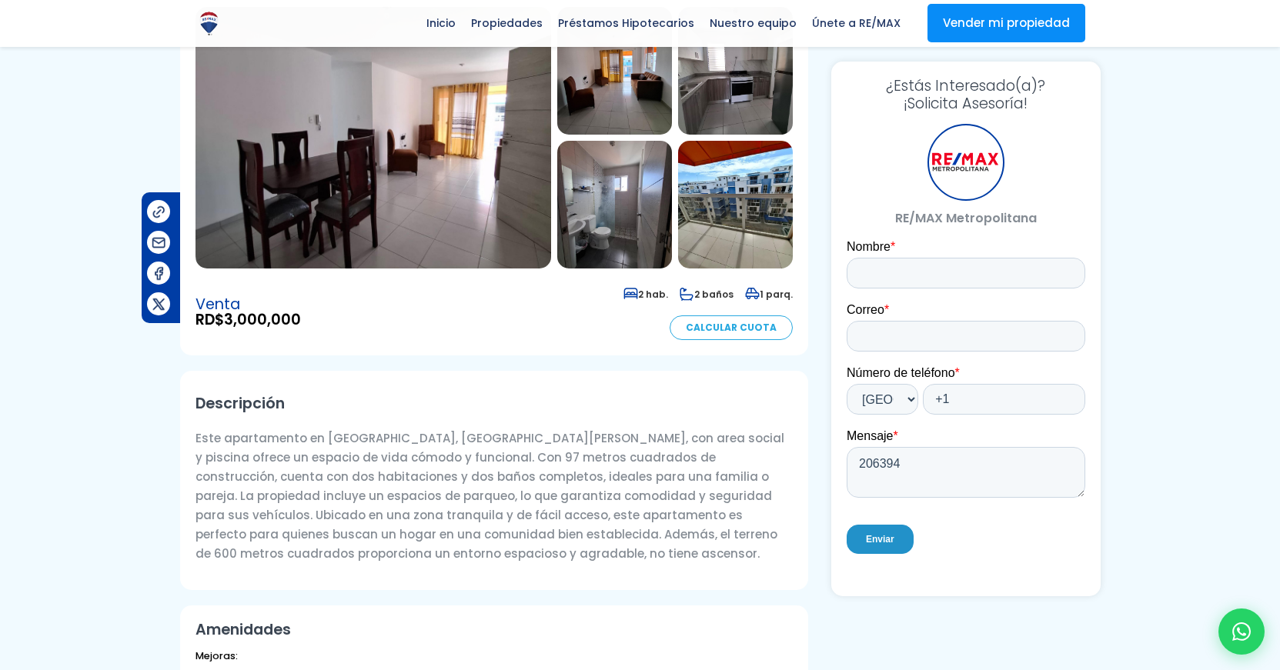
scroll to position [273, 0]
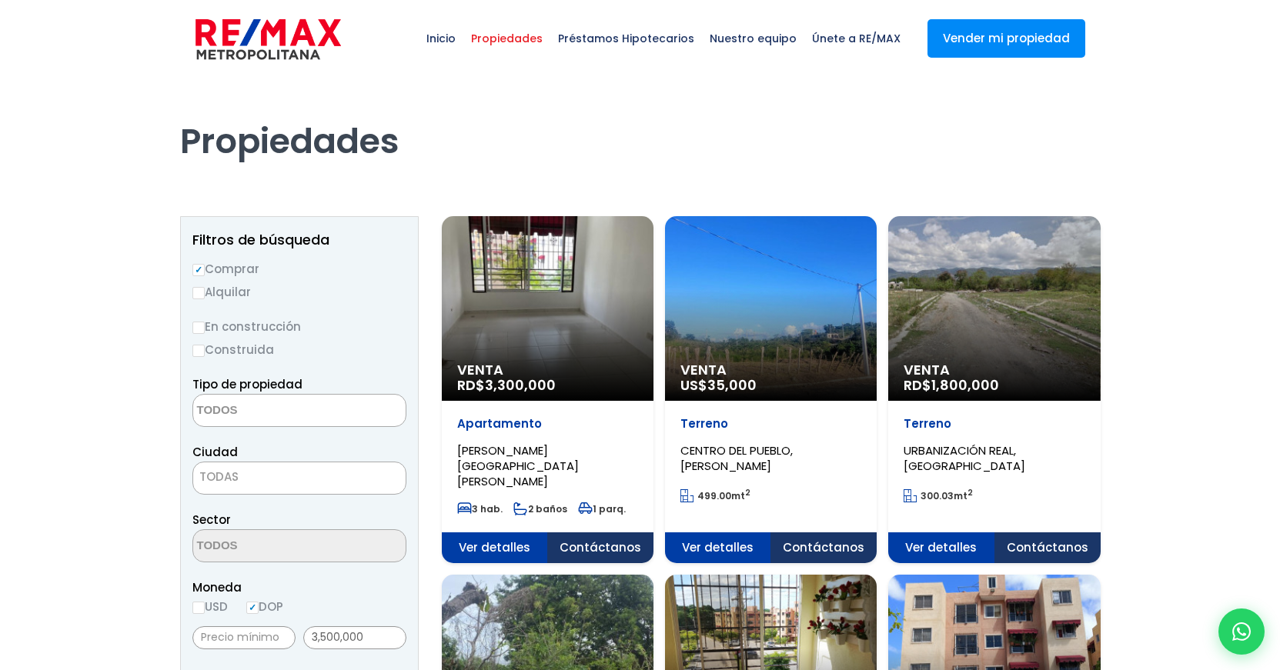
select select
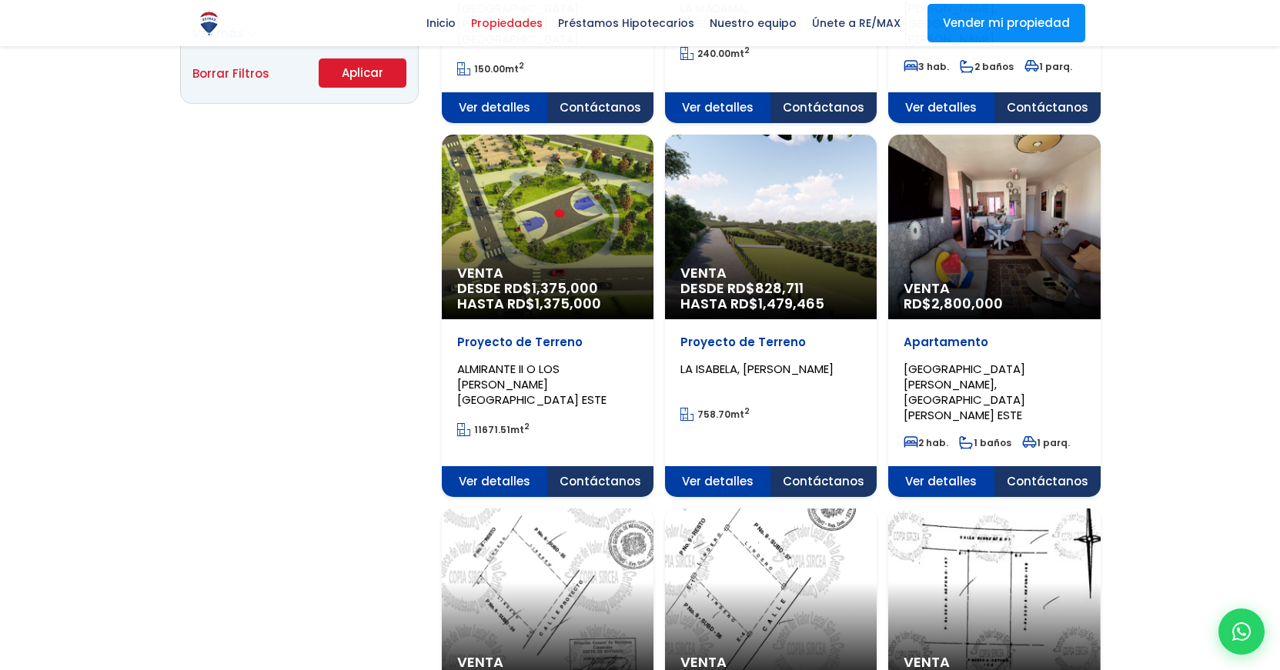
scroll to position [1175, 0]
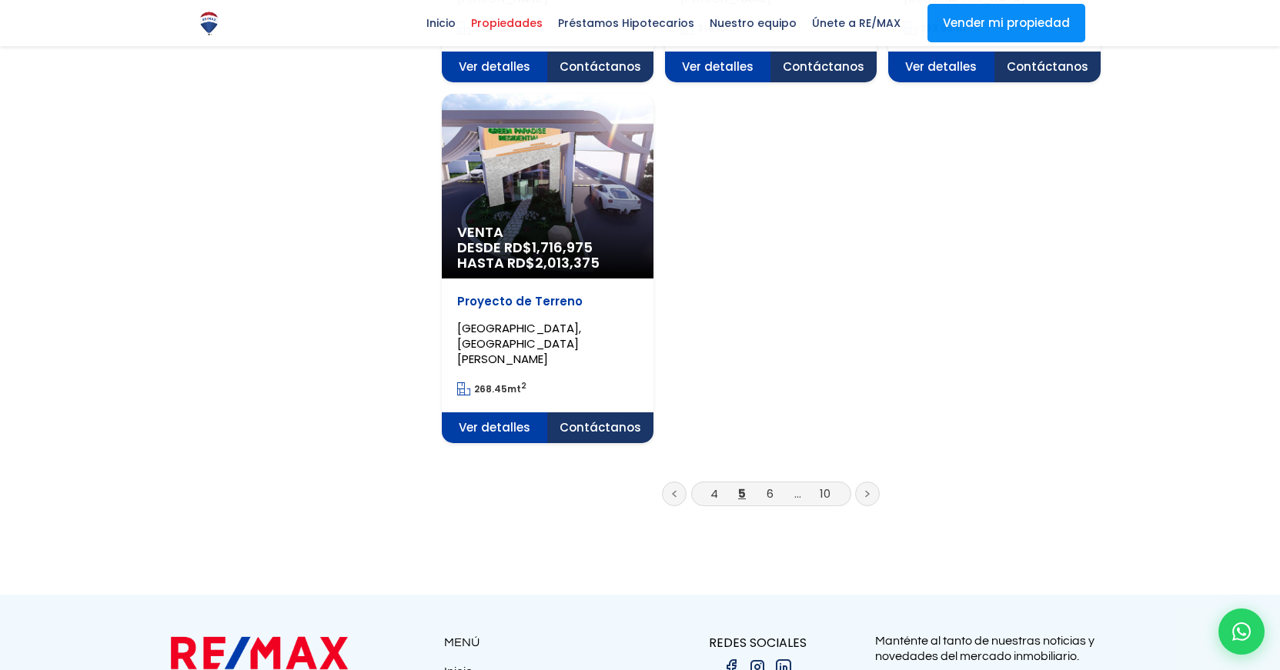
scroll to position [1938, 0]
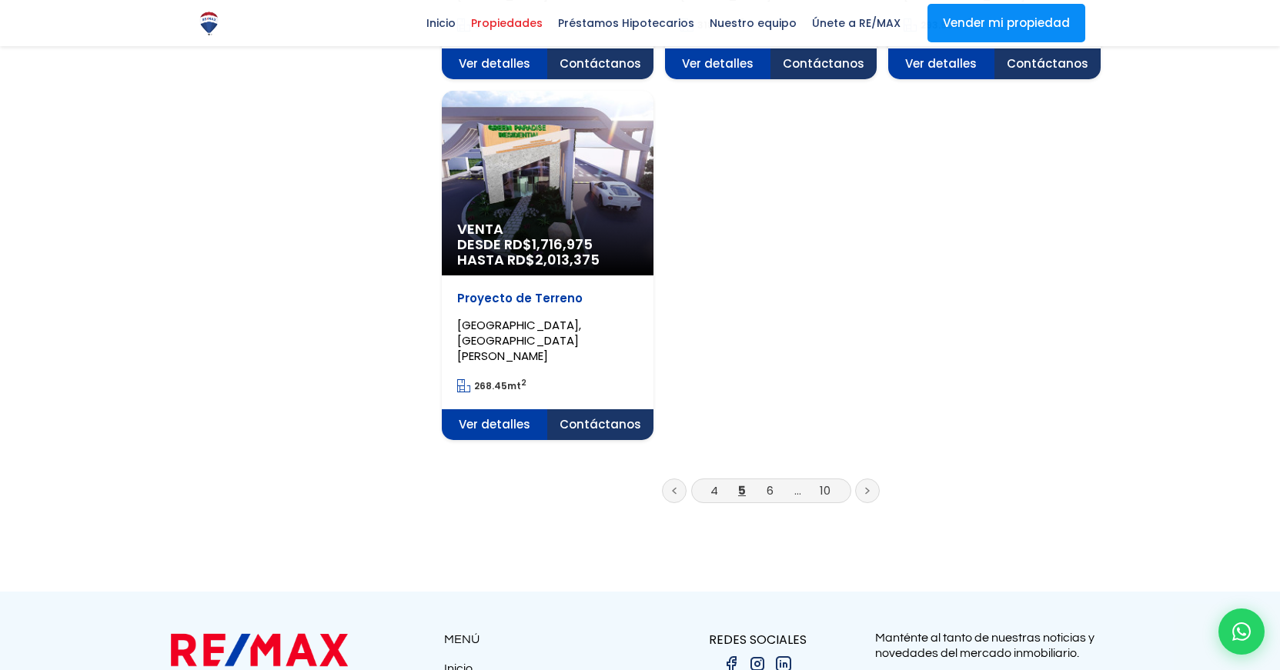
click at [872, 479] on link at bounding box center [867, 491] width 25 height 25
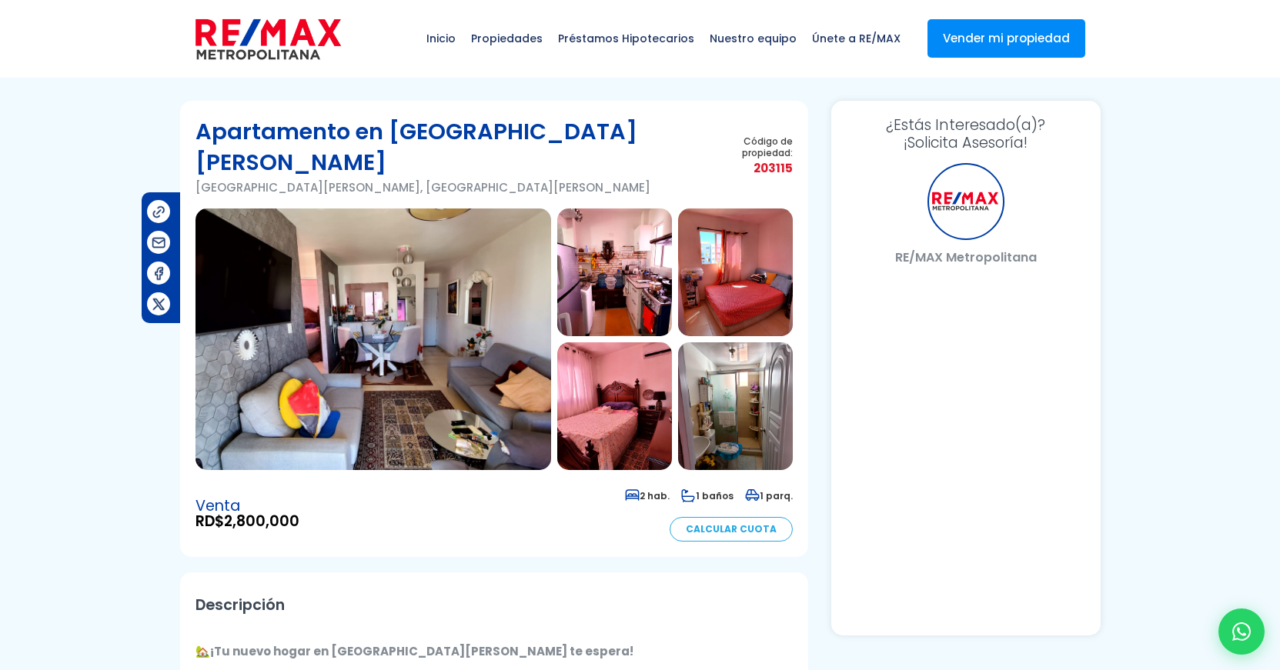
select select "US"
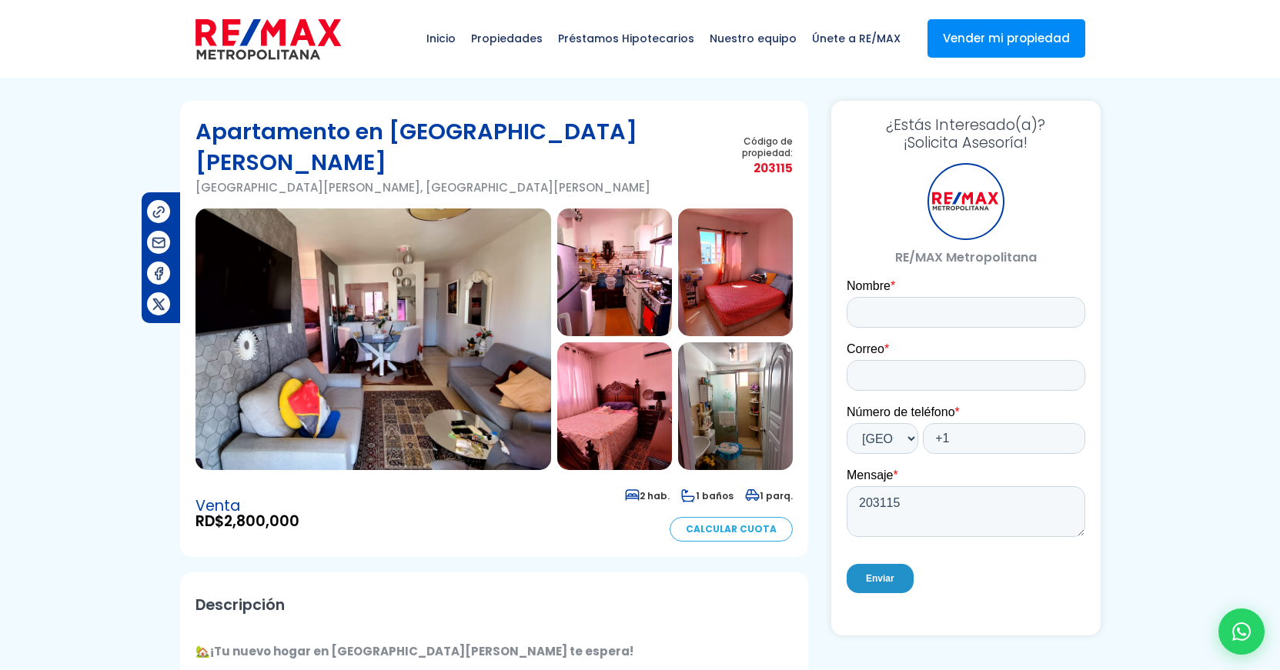
click at [476, 323] on img at bounding box center [373, 340] width 356 height 262
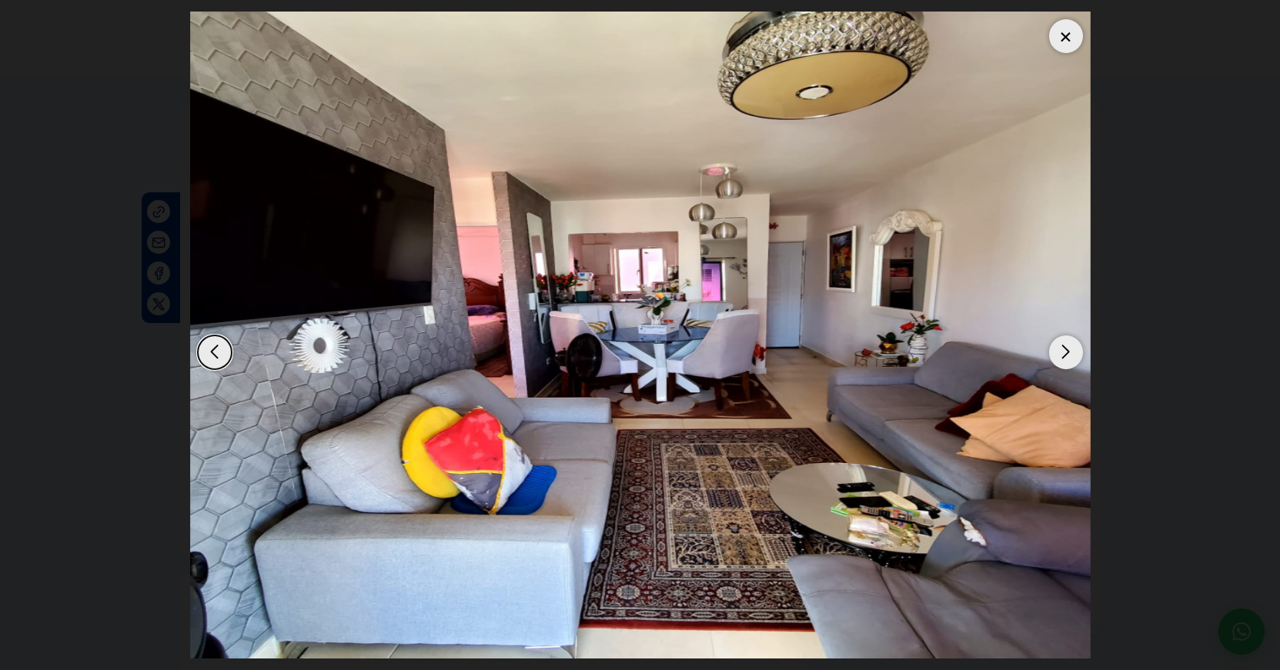
click at [1070, 352] on div "Next slide" at bounding box center [1066, 353] width 34 height 34
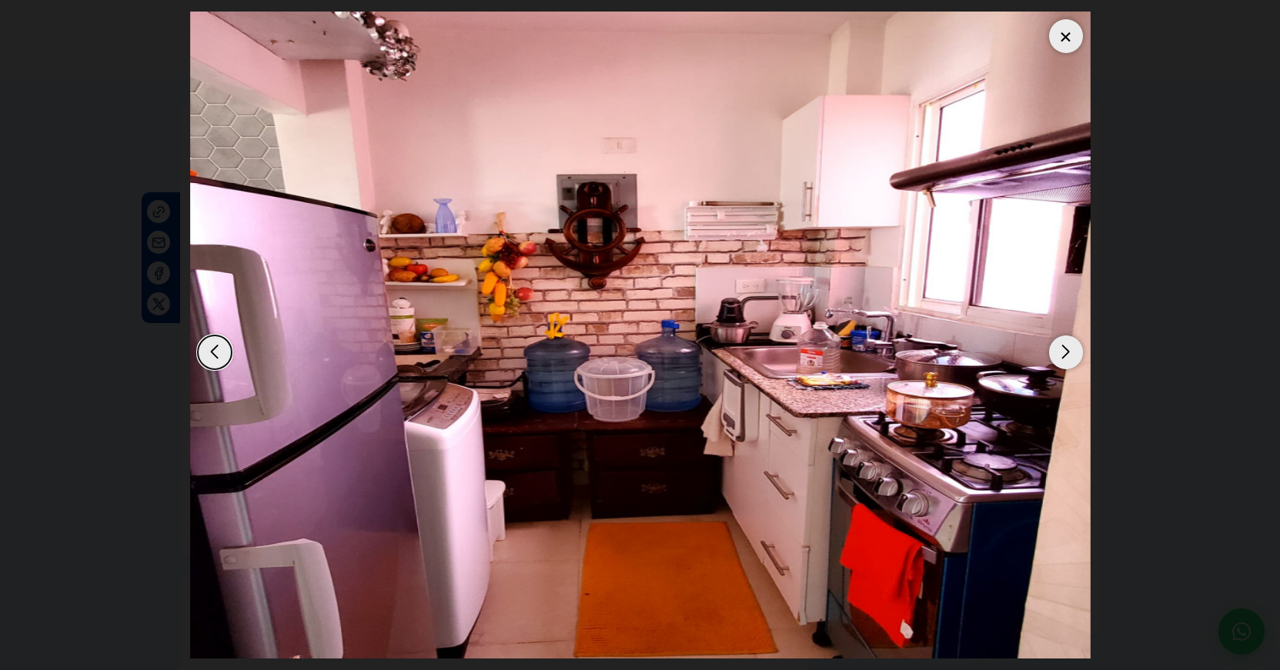
click at [1070, 352] on div "Next slide" at bounding box center [1066, 353] width 34 height 34
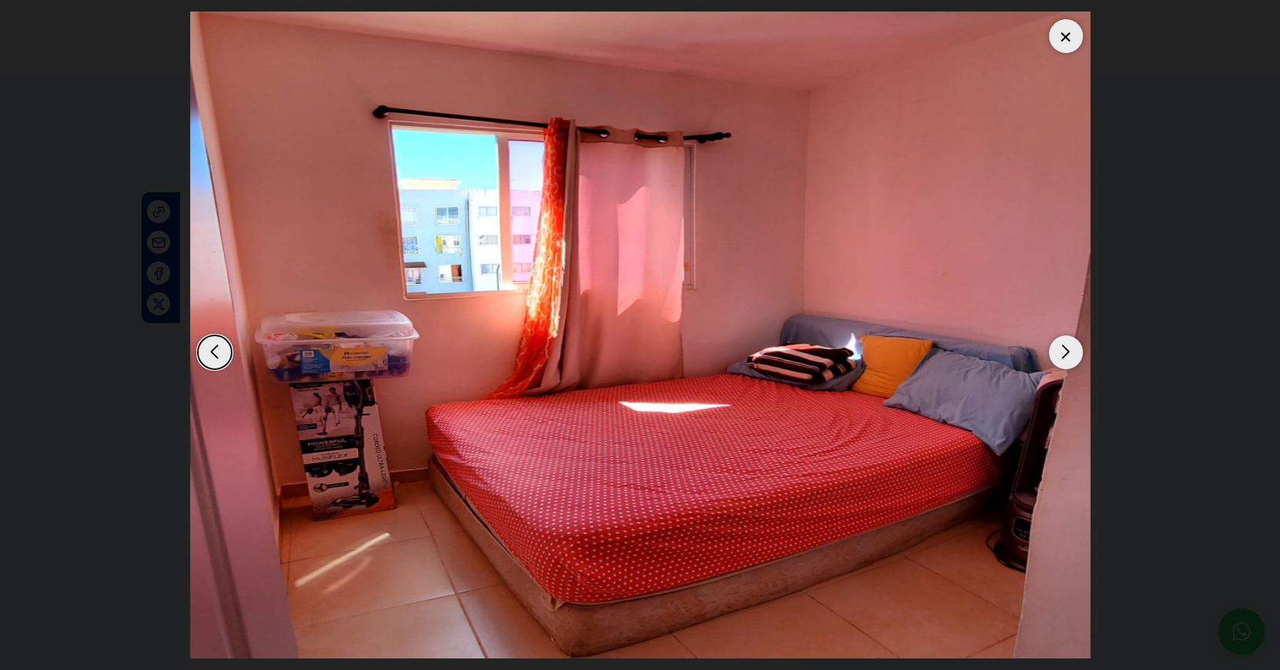
click at [1070, 352] on div "Next slide" at bounding box center [1066, 353] width 34 height 34
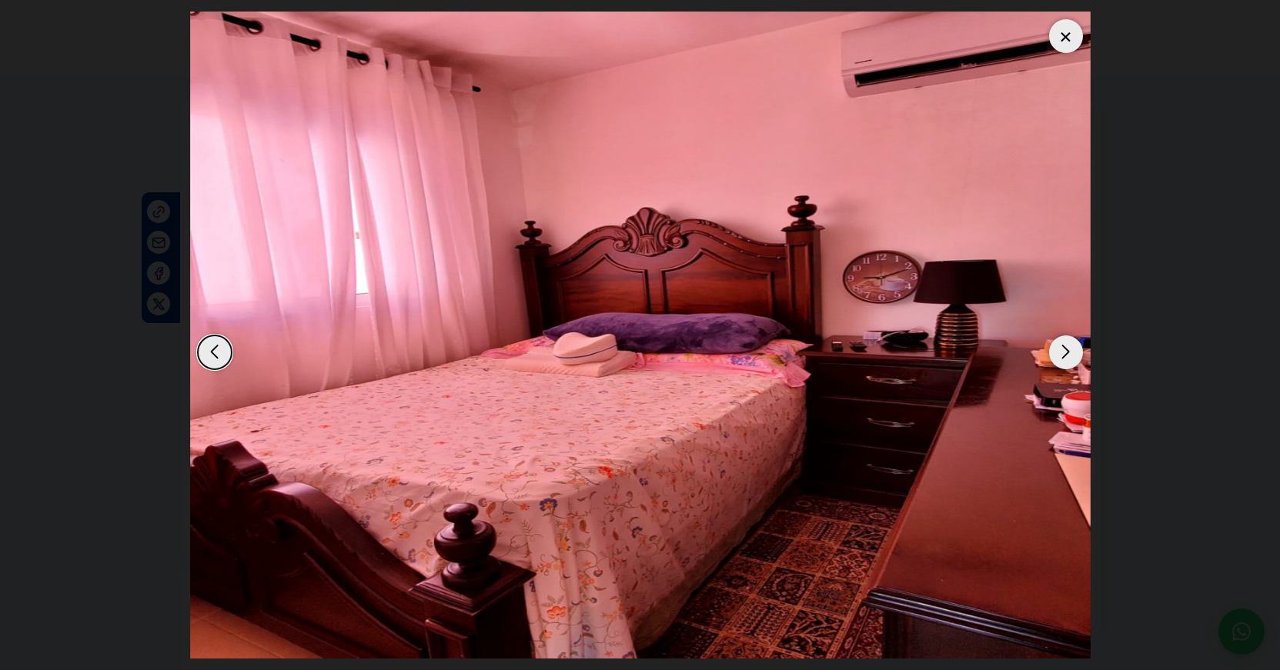
click at [1070, 352] on div "Next slide" at bounding box center [1066, 353] width 34 height 34
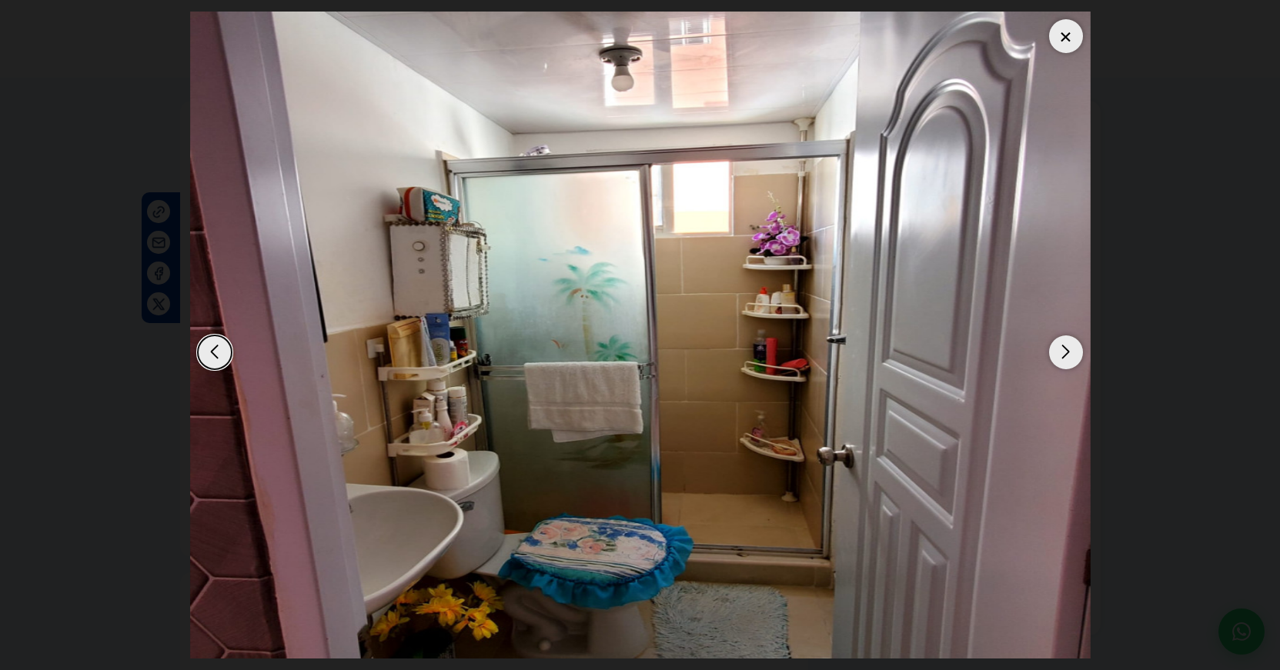
click at [1070, 352] on div "Next slide" at bounding box center [1066, 353] width 34 height 34
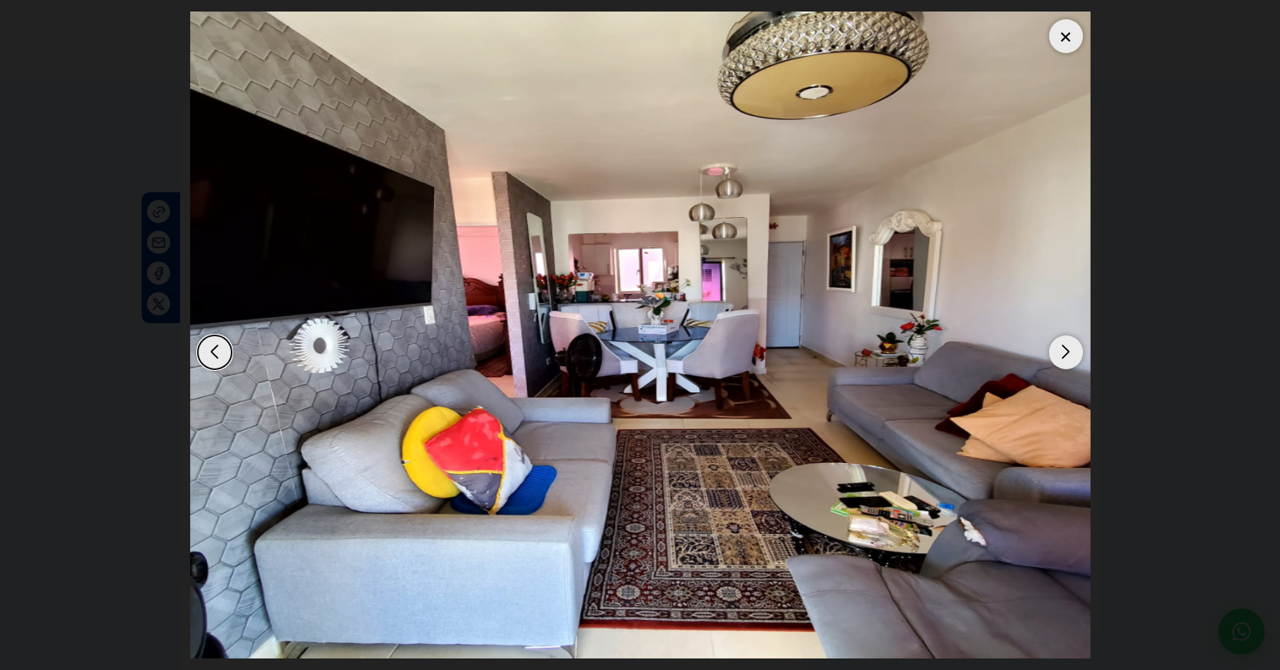
click at [1070, 352] on div "Next slide" at bounding box center [1066, 353] width 34 height 34
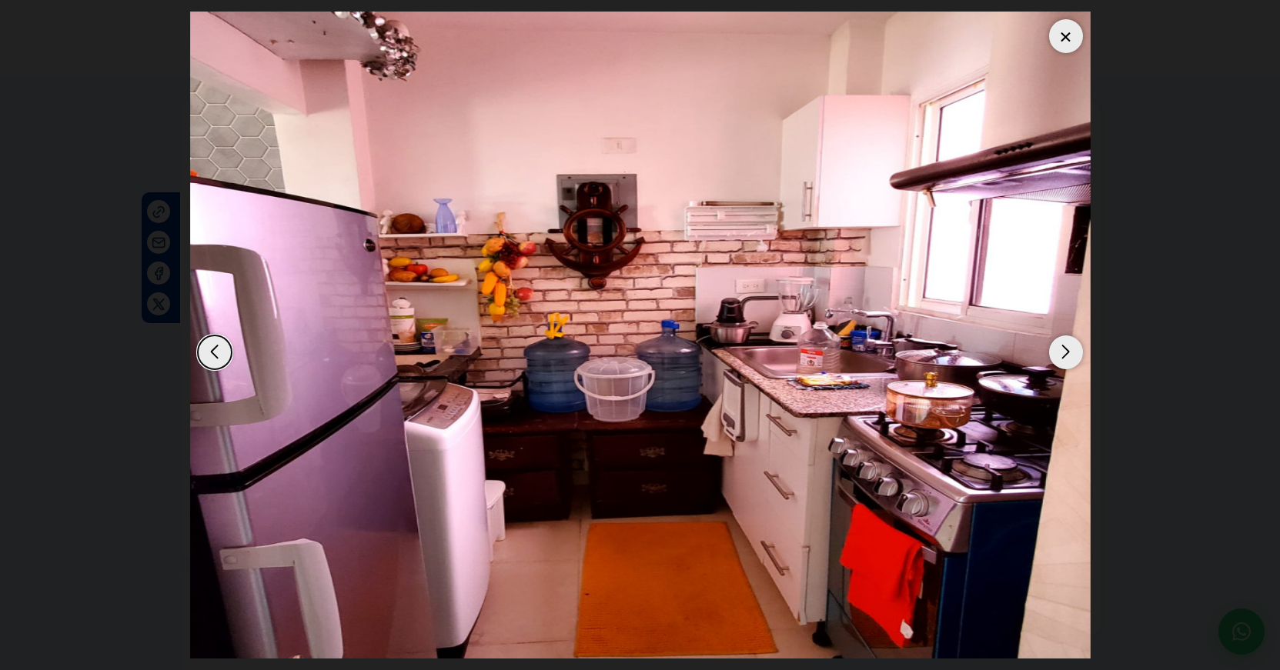
click at [1070, 352] on div "Next slide" at bounding box center [1066, 353] width 34 height 34
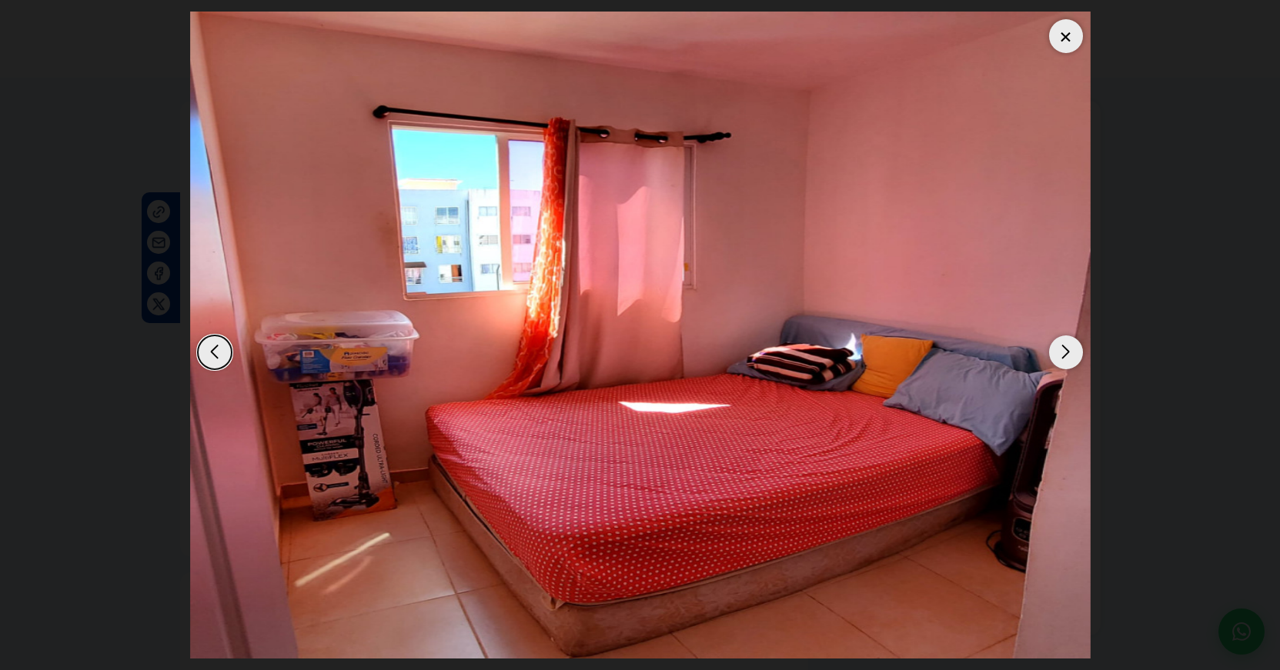
click at [1067, 32] on div at bounding box center [1066, 36] width 34 height 34
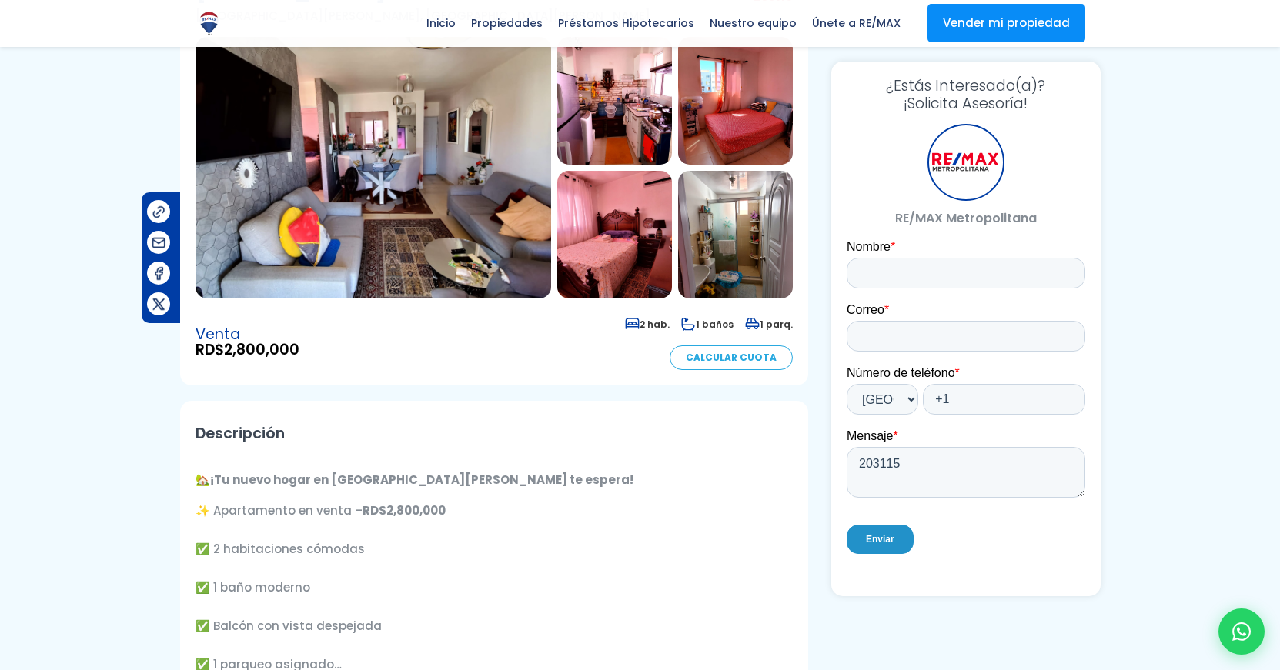
scroll to position [146, 0]
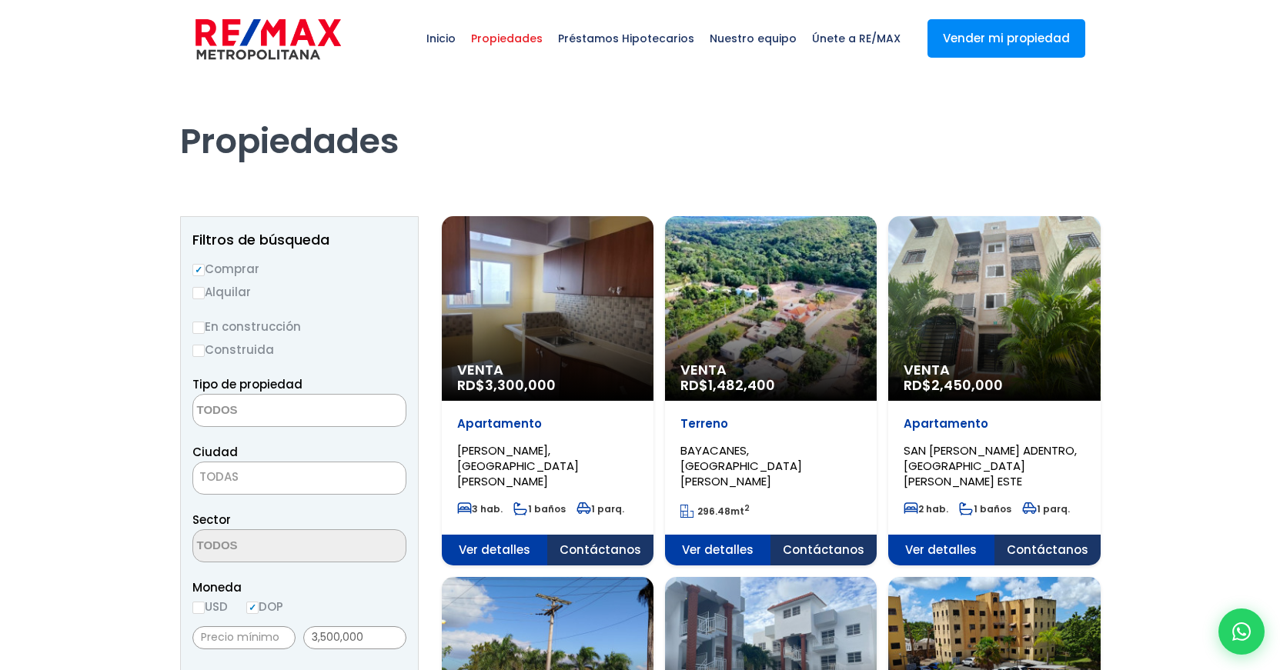
select select
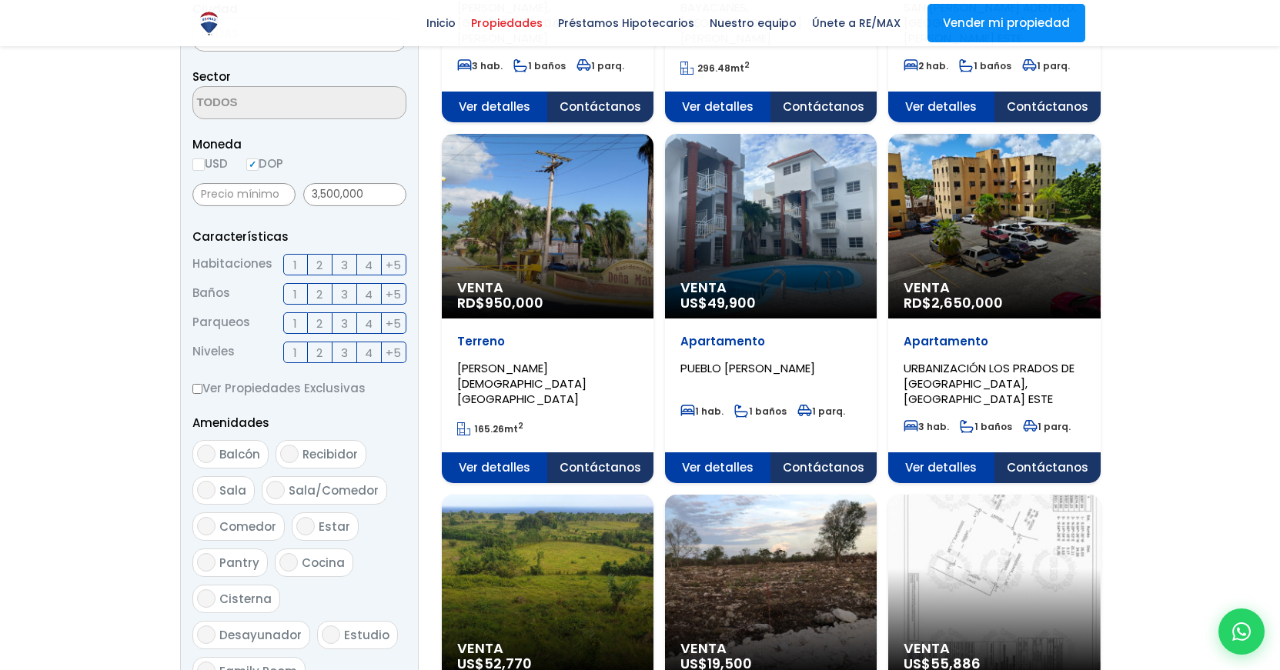
scroll to position [449, 0]
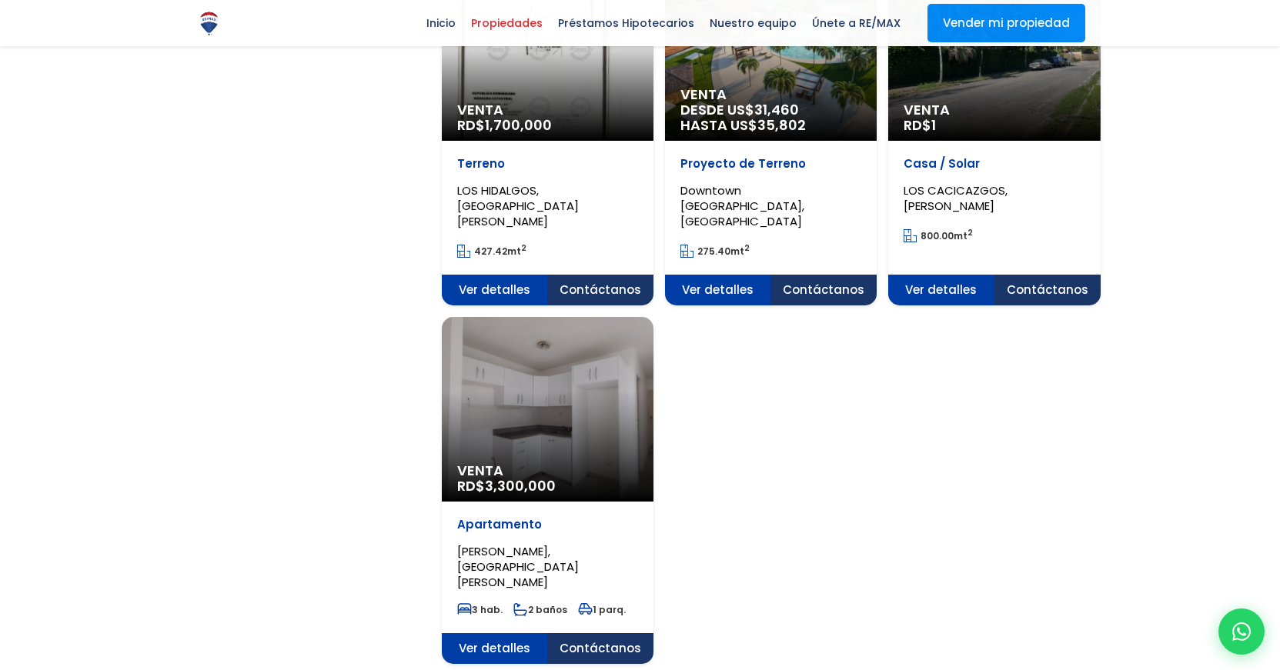
scroll to position [1679, 0]
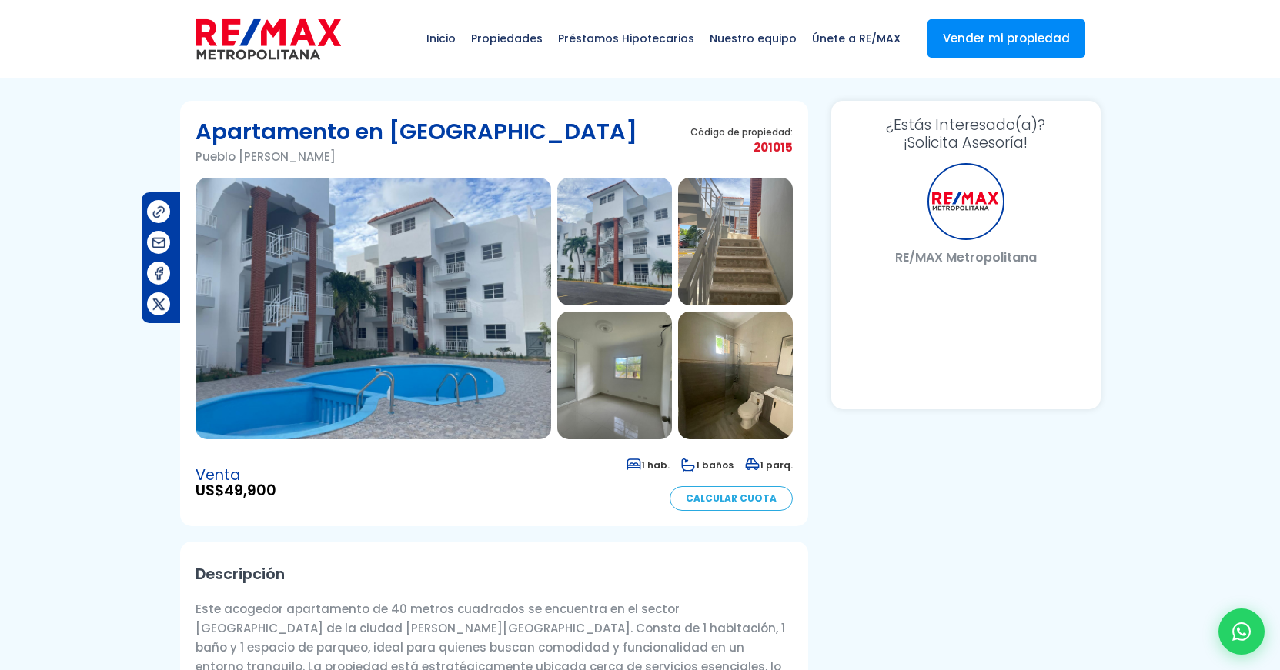
select select "US"
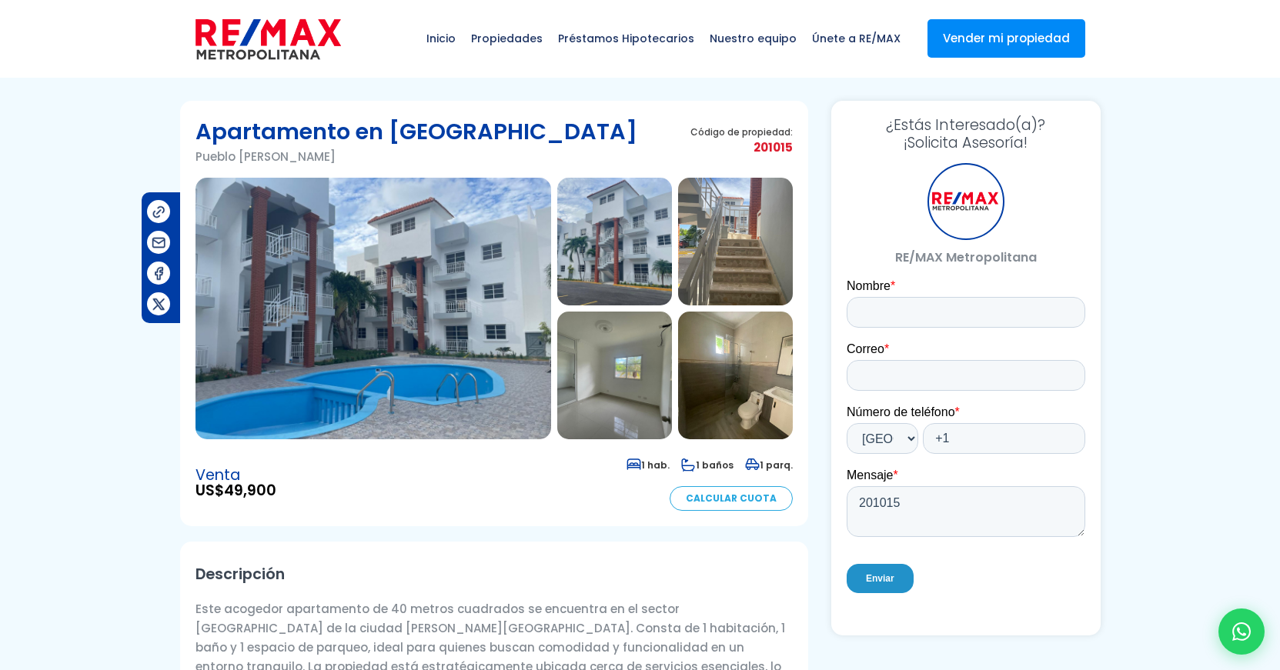
click at [425, 350] on img at bounding box center [373, 309] width 356 height 262
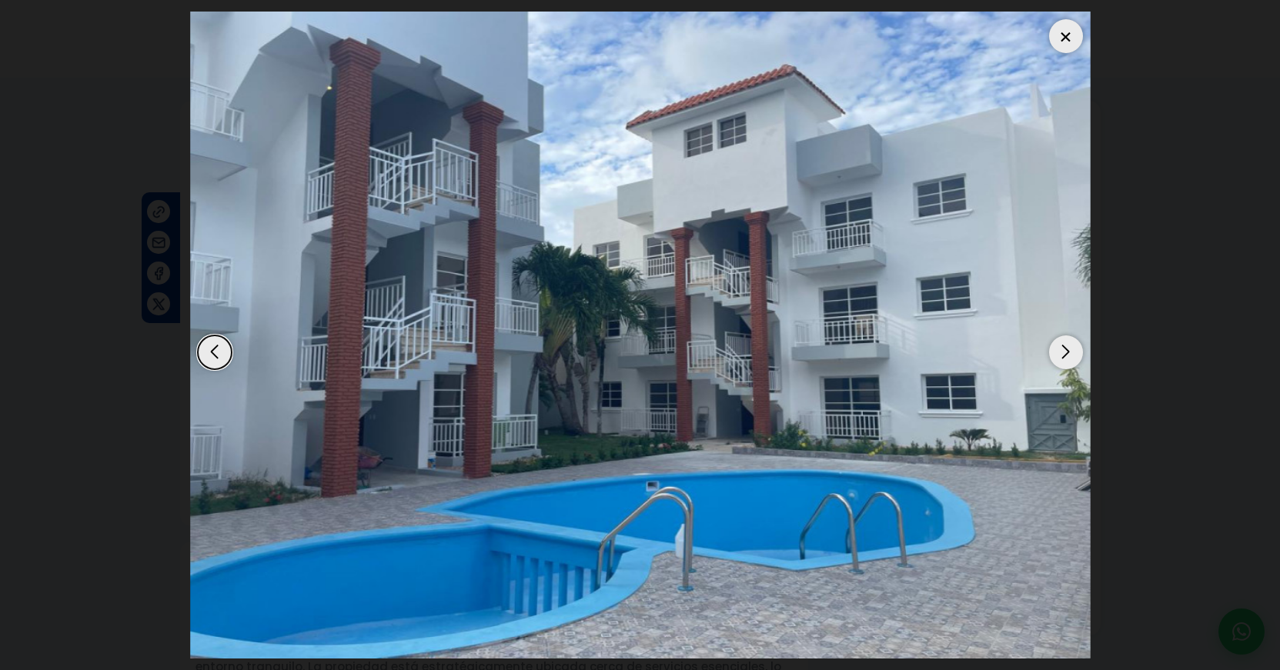
click at [1064, 357] on div "Next slide" at bounding box center [1066, 353] width 34 height 34
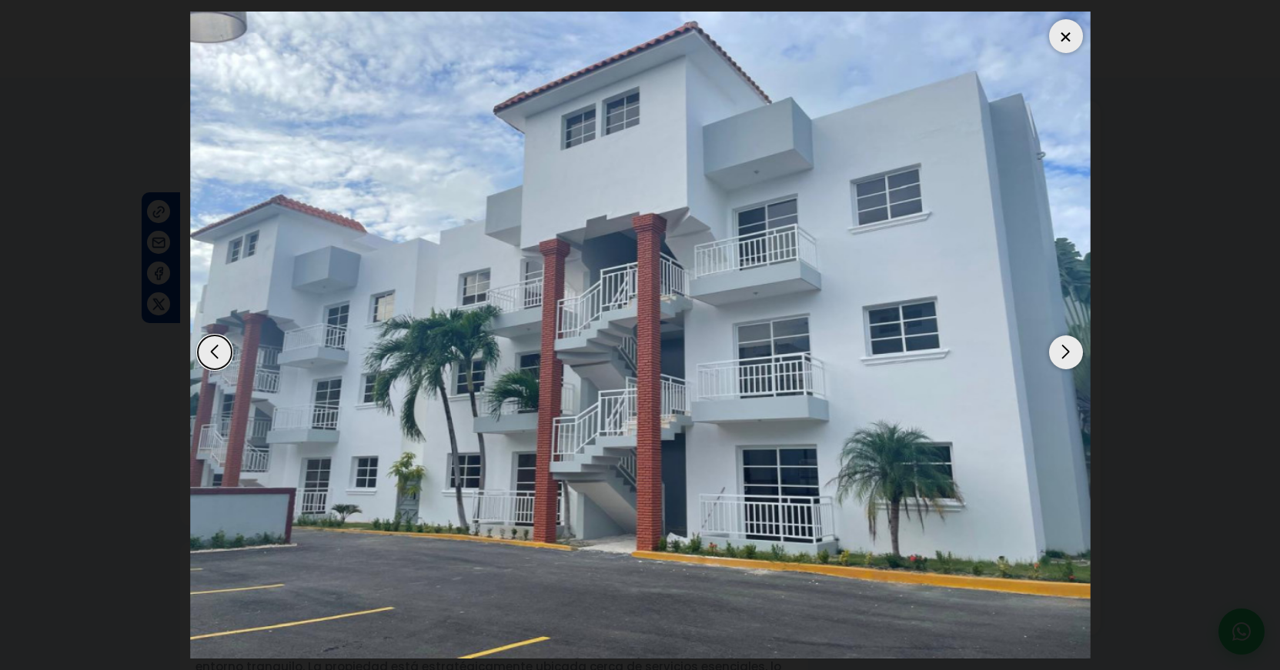
click at [1064, 357] on div "Next slide" at bounding box center [1066, 353] width 34 height 34
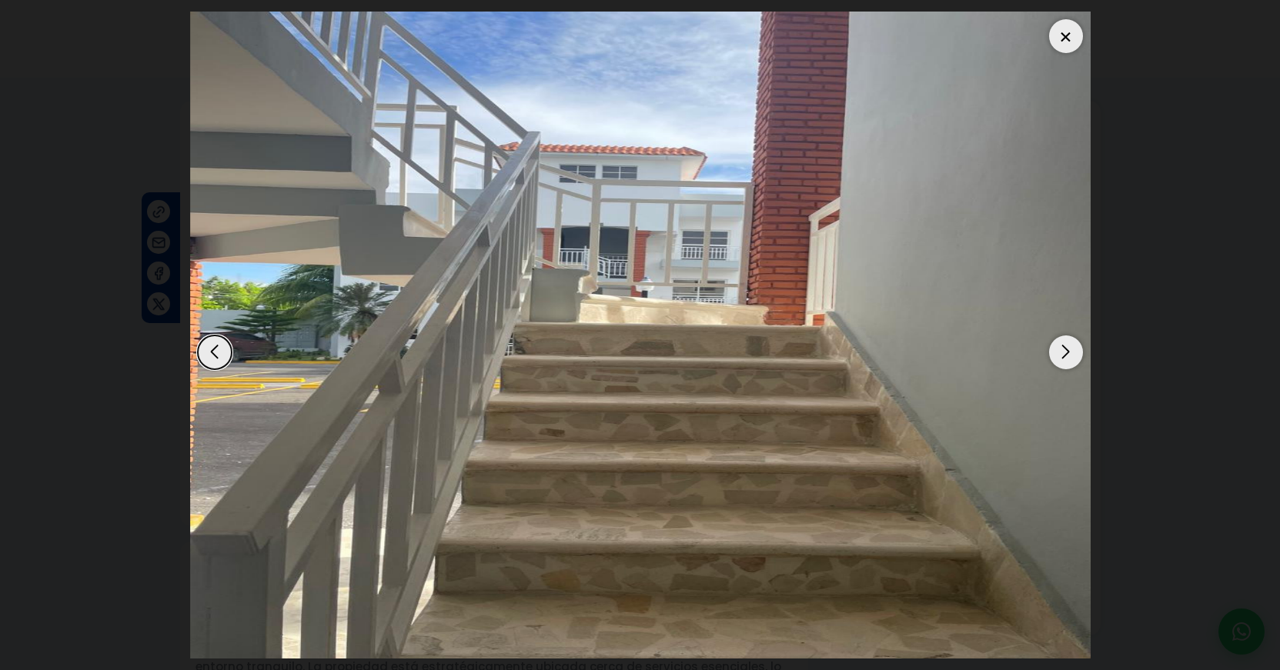
click at [1064, 357] on div "Next slide" at bounding box center [1066, 353] width 34 height 34
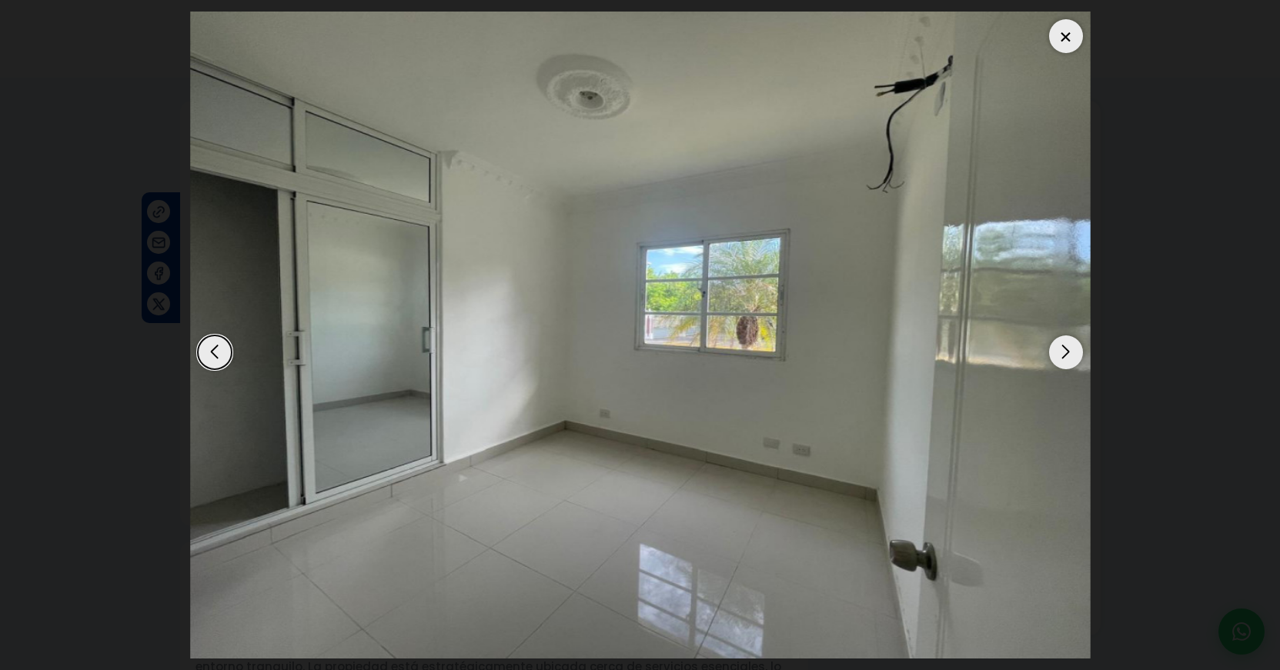
click at [1064, 357] on div "Next slide" at bounding box center [1066, 353] width 34 height 34
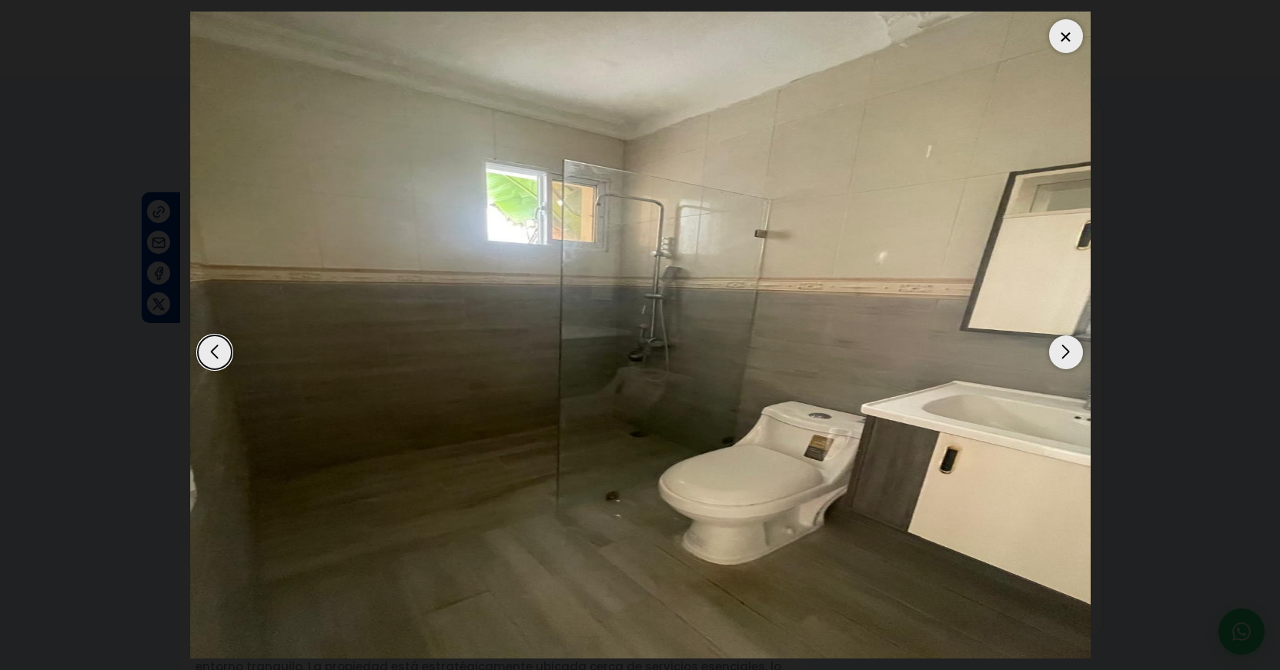
click at [1064, 357] on div "Next slide" at bounding box center [1066, 353] width 34 height 34
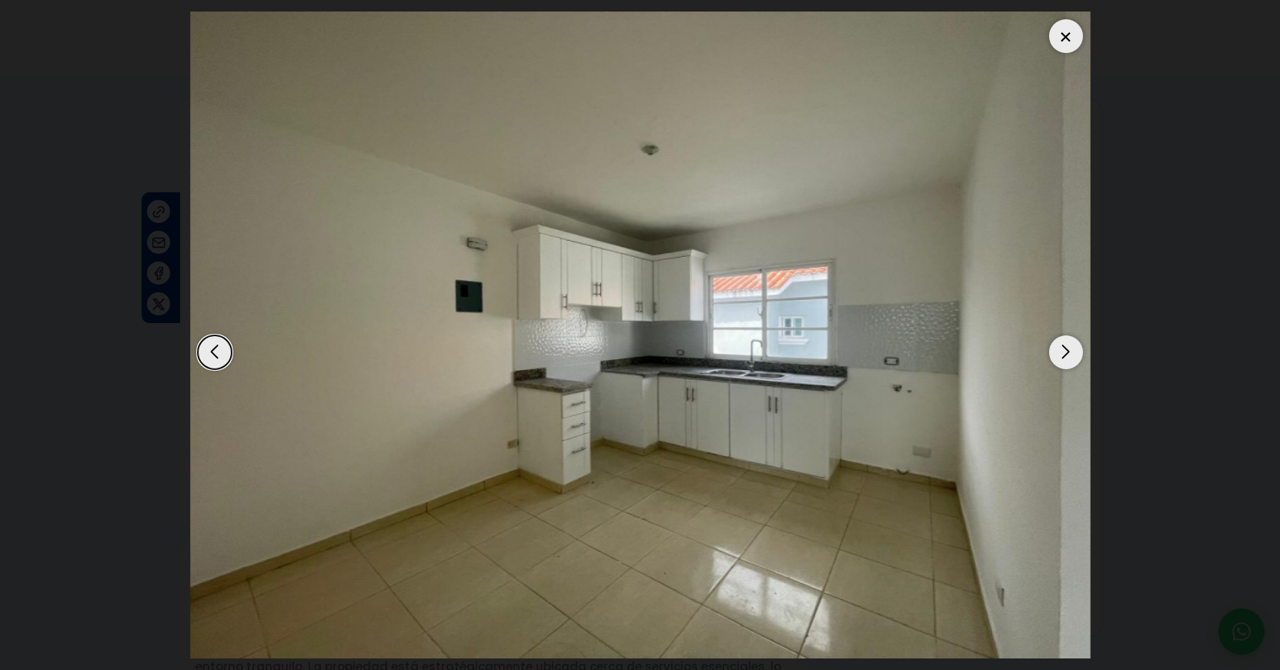
click at [1064, 357] on div "Next slide" at bounding box center [1066, 353] width 34 height 34
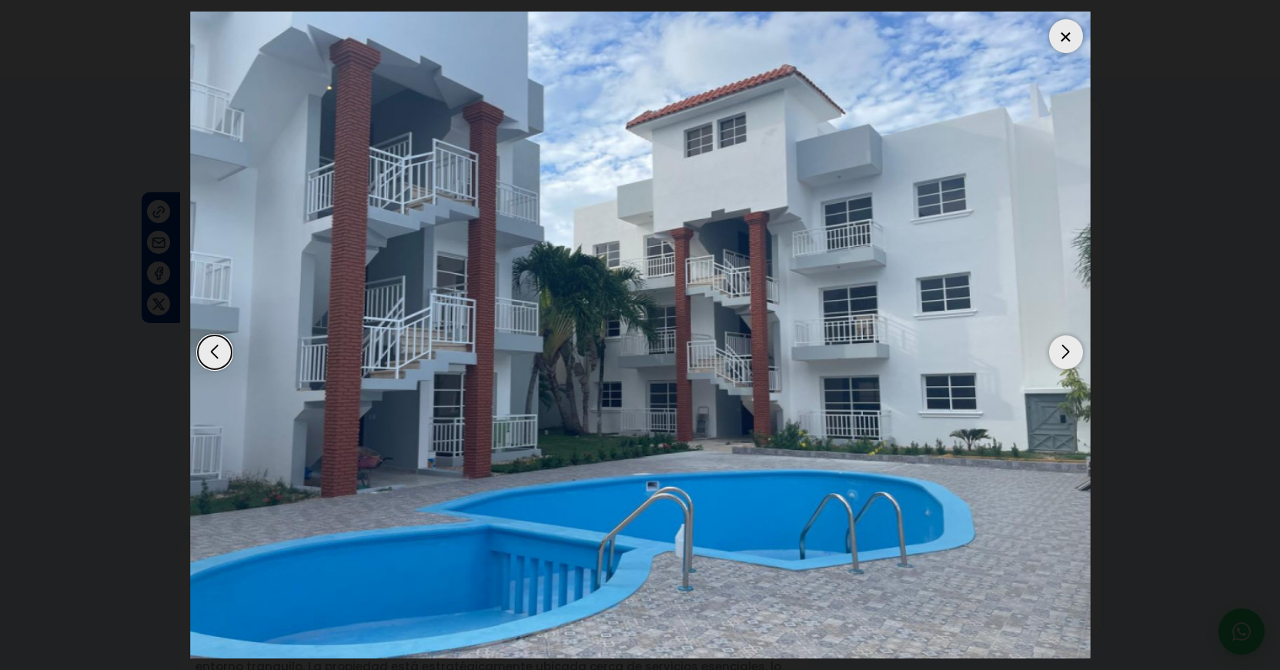
click at [1064, 357] on div "Next slide" at bounding box center [1066, 353] width 34 height 34
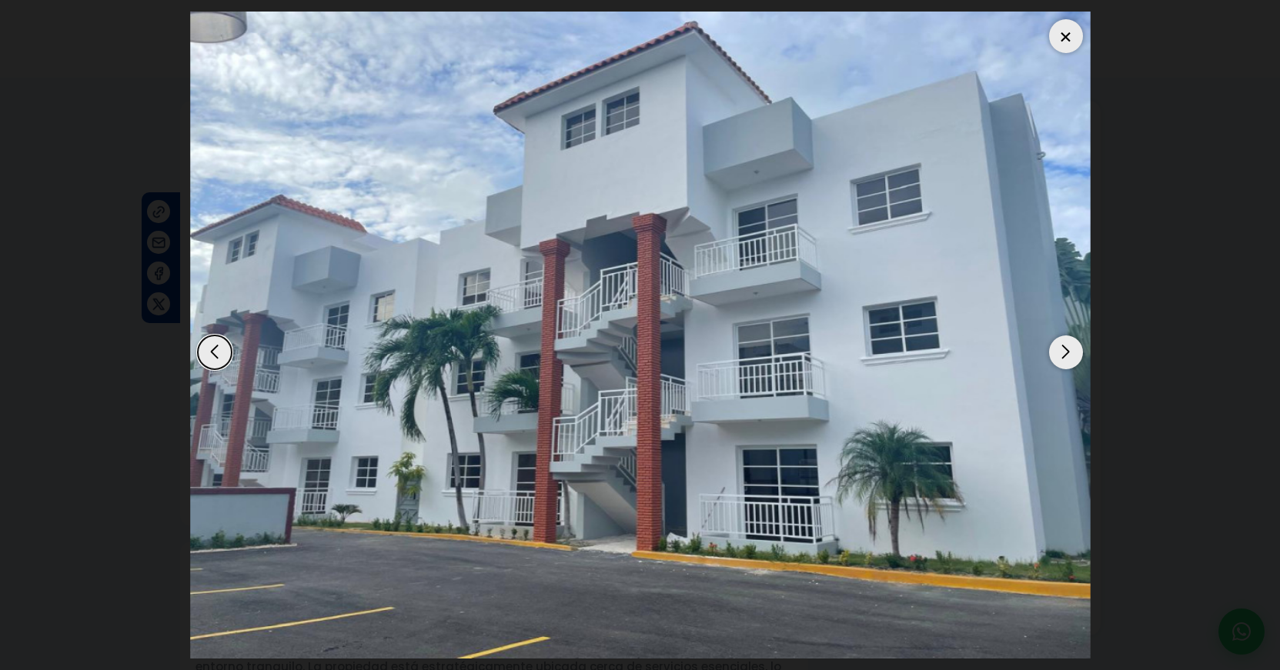
click at [1062, 38] on div at bounding box center [1066, 36] width 34 height 34
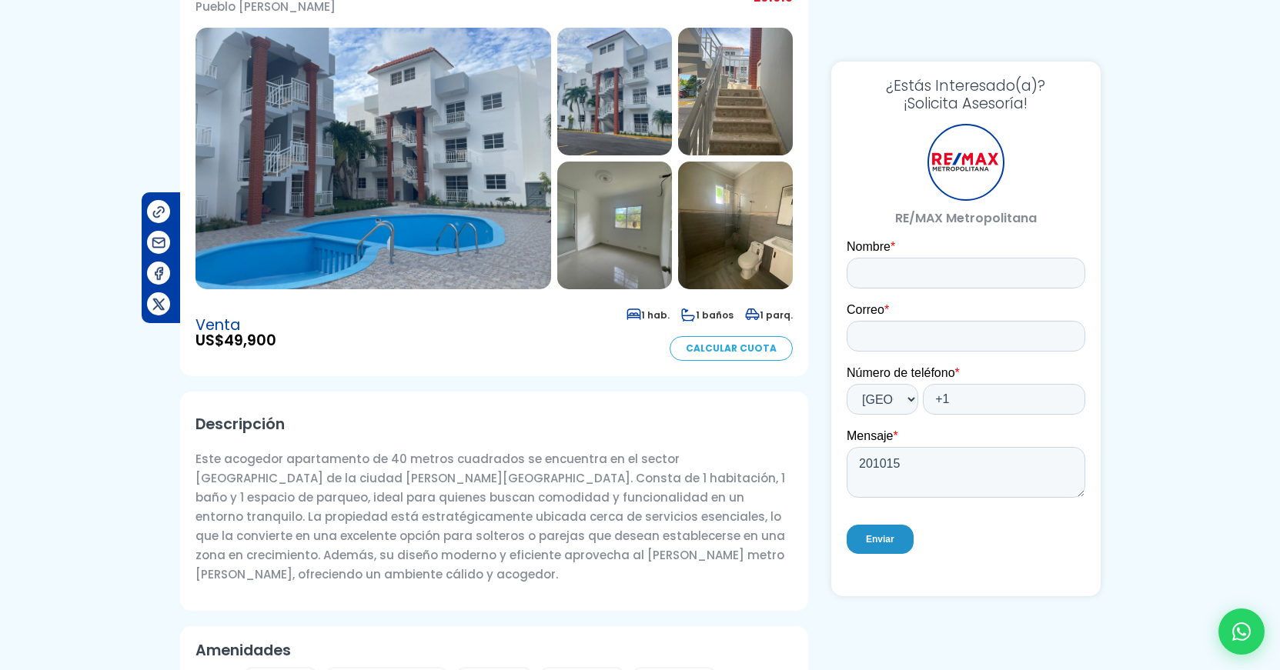
scroll to position [503, 0]
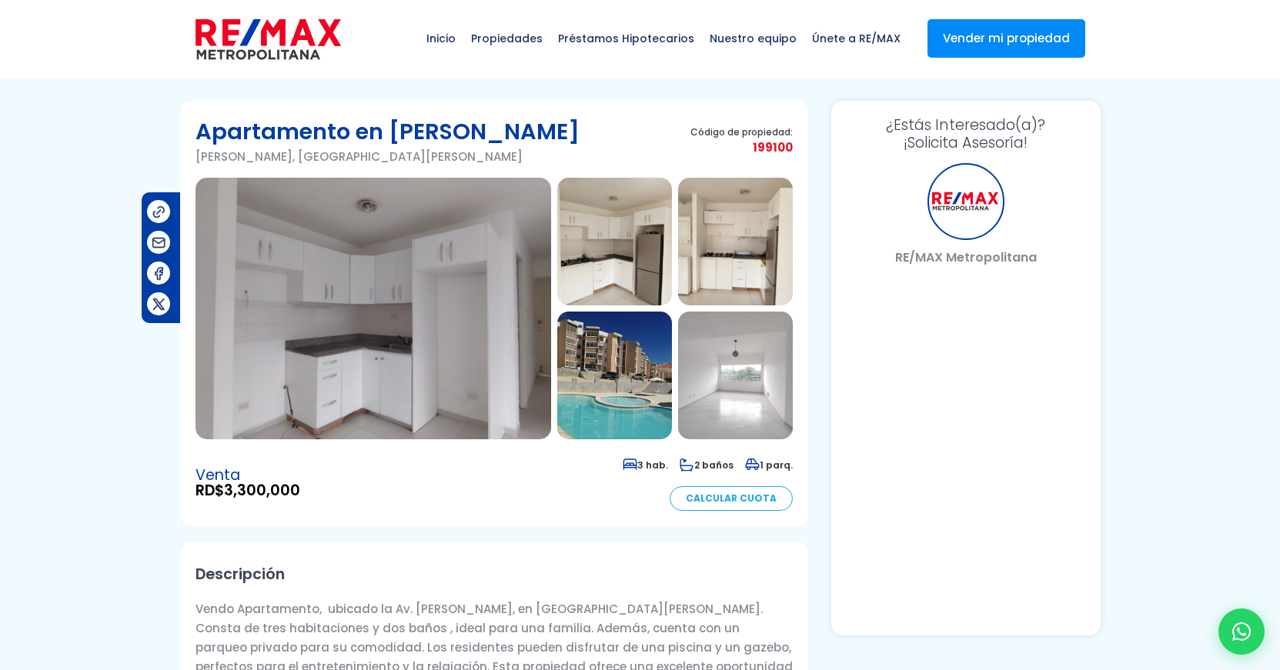
select select "US"
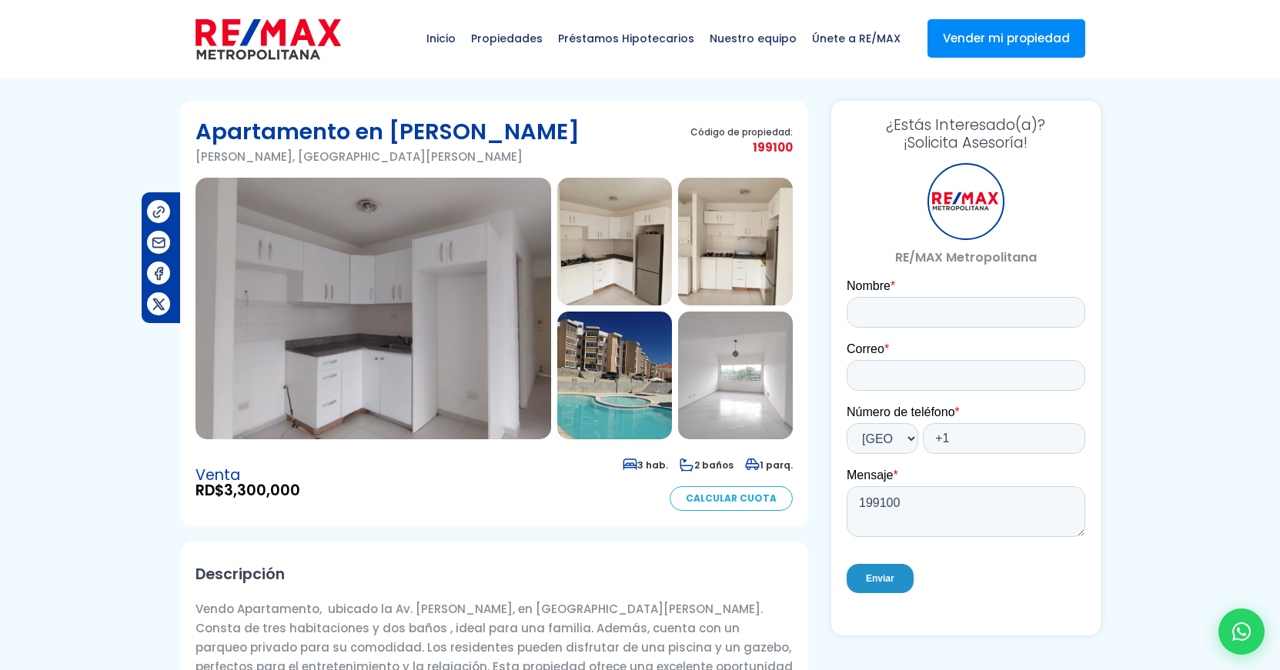
click at [457, 328] on img at bounding box center [373, 309] width 356 height 262
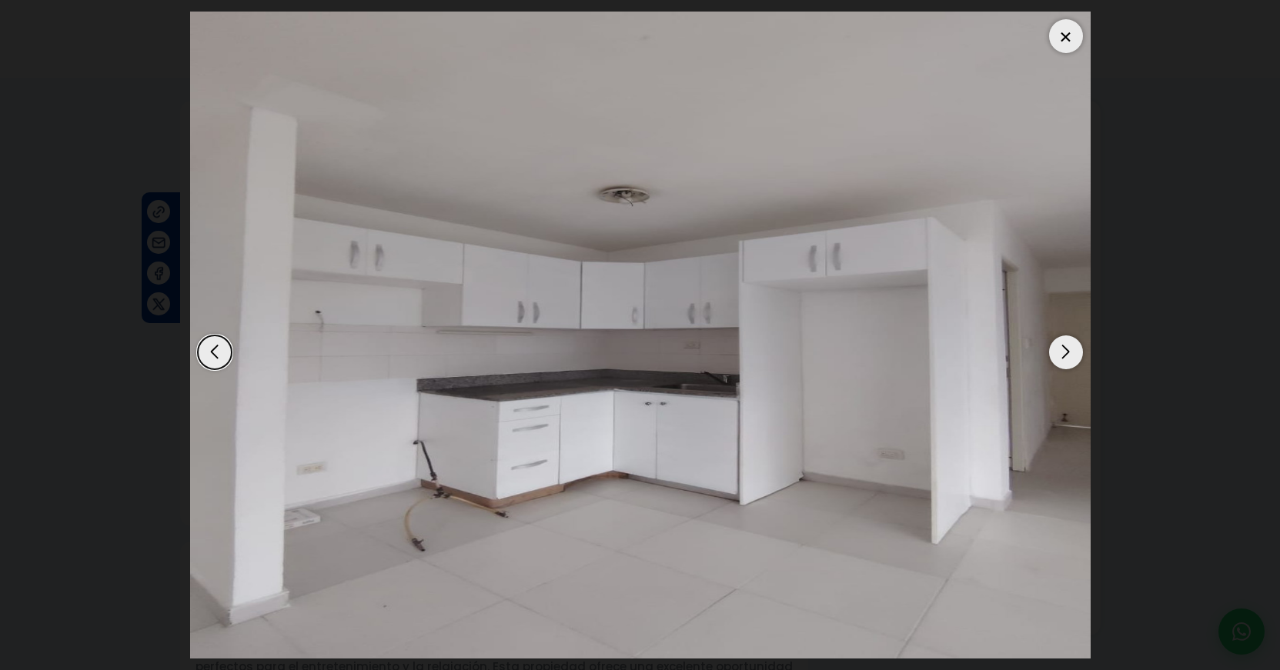
click at [1068, 354] on div "Next slide" at bounding box center [1066, 353] width 34 height 34
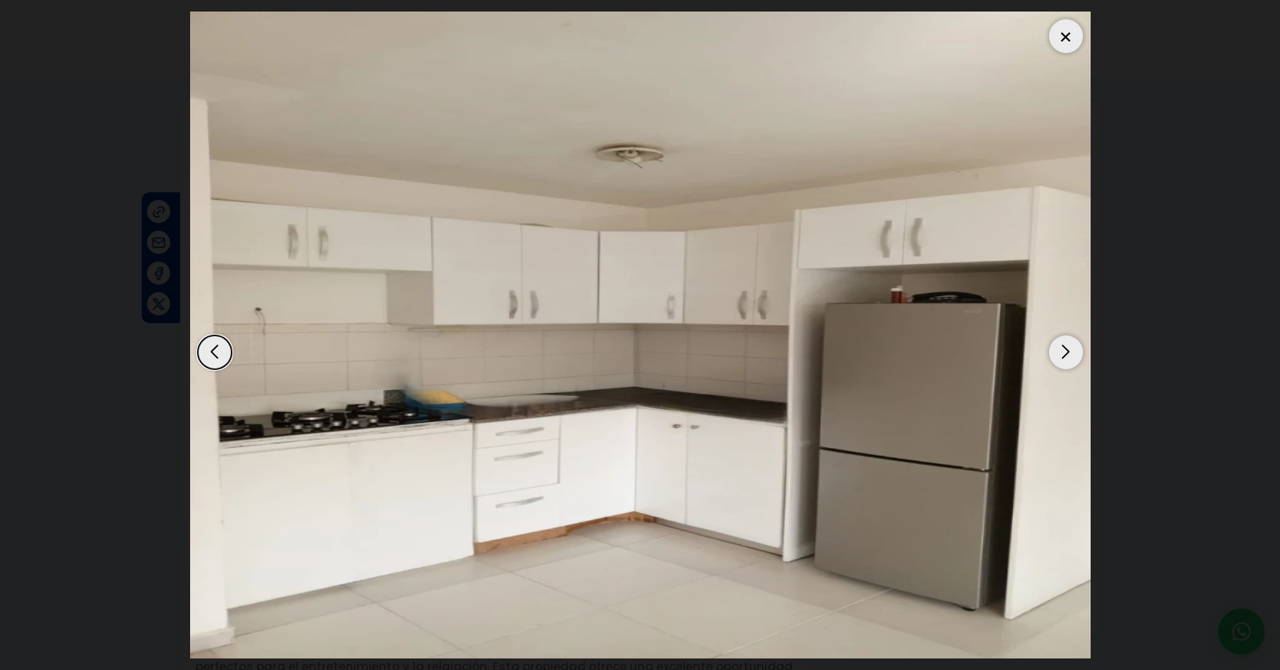
click at [1068, 354] on div "Next slide" at bounding box center [1066, 353] width 34 height 34
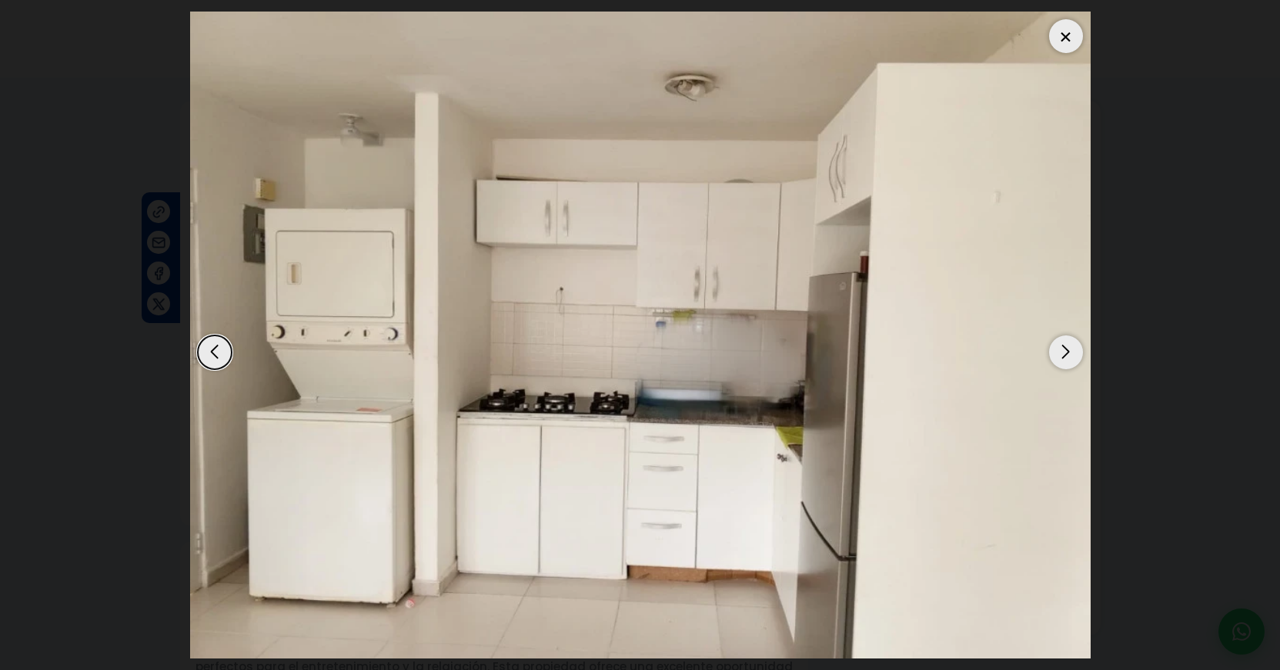
click at [1068, 354] on div "Next slide" at bounding box center [1066, 353] width 34 height 34
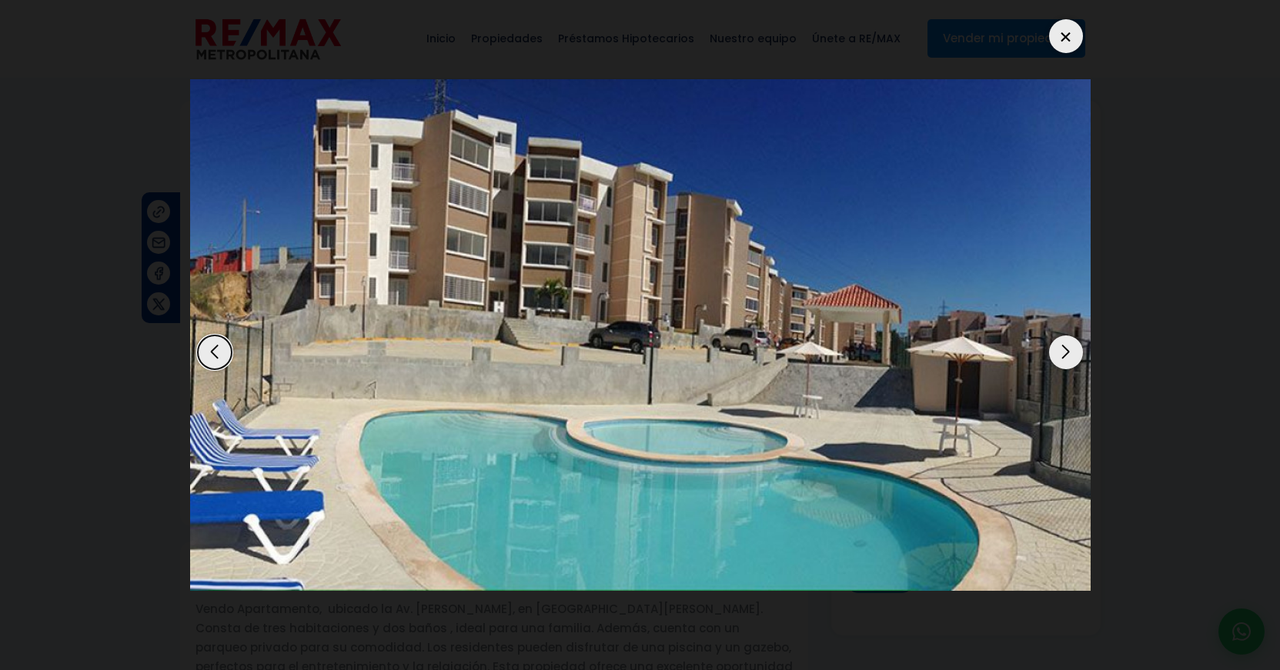
click at [1068, 352] on div "Next slide" at bounding box center [1066, 353] width 34 height 34
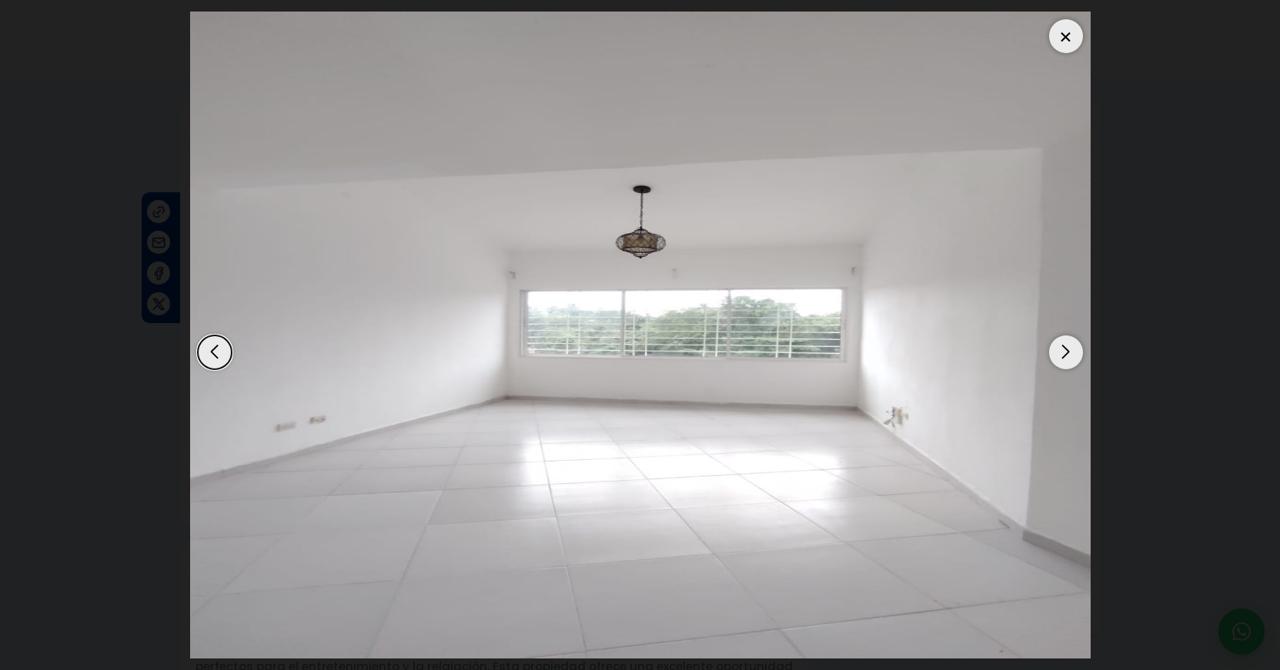
click at [1068, 352] on div "Next slide" at bounding box center [1066, 353] width 34 height 34
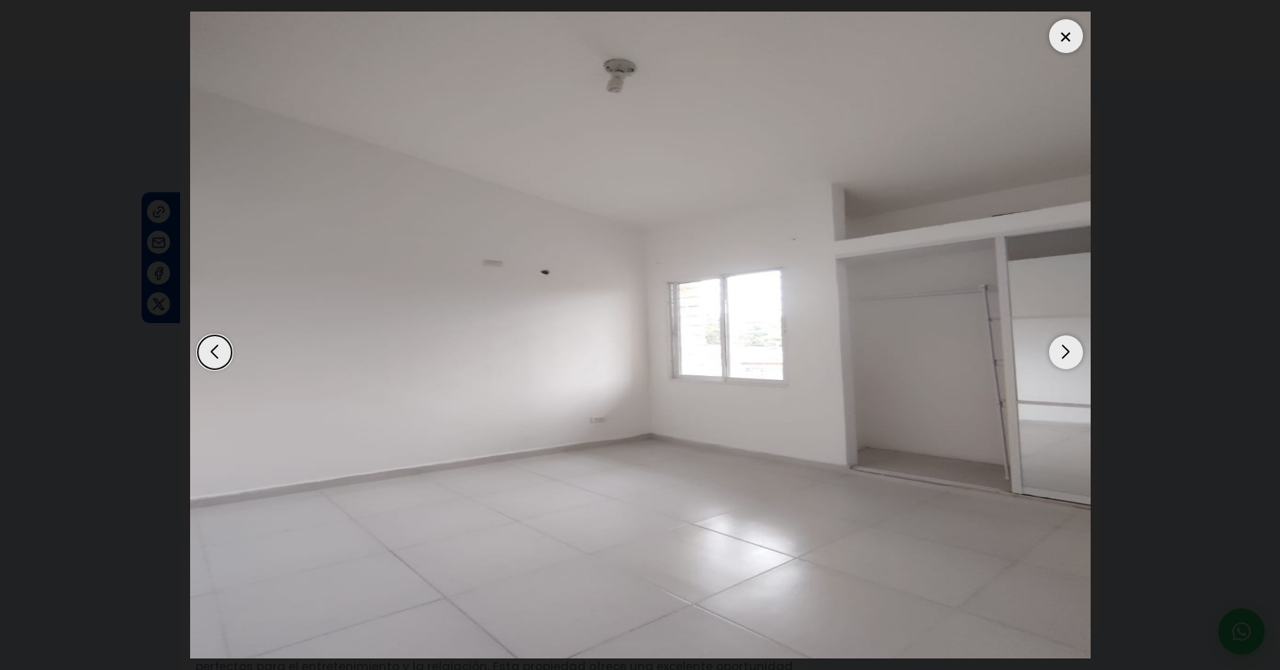
click at [1068, 352] on div "Next slide" at bounding box center [1066, 353] width 34 height 34
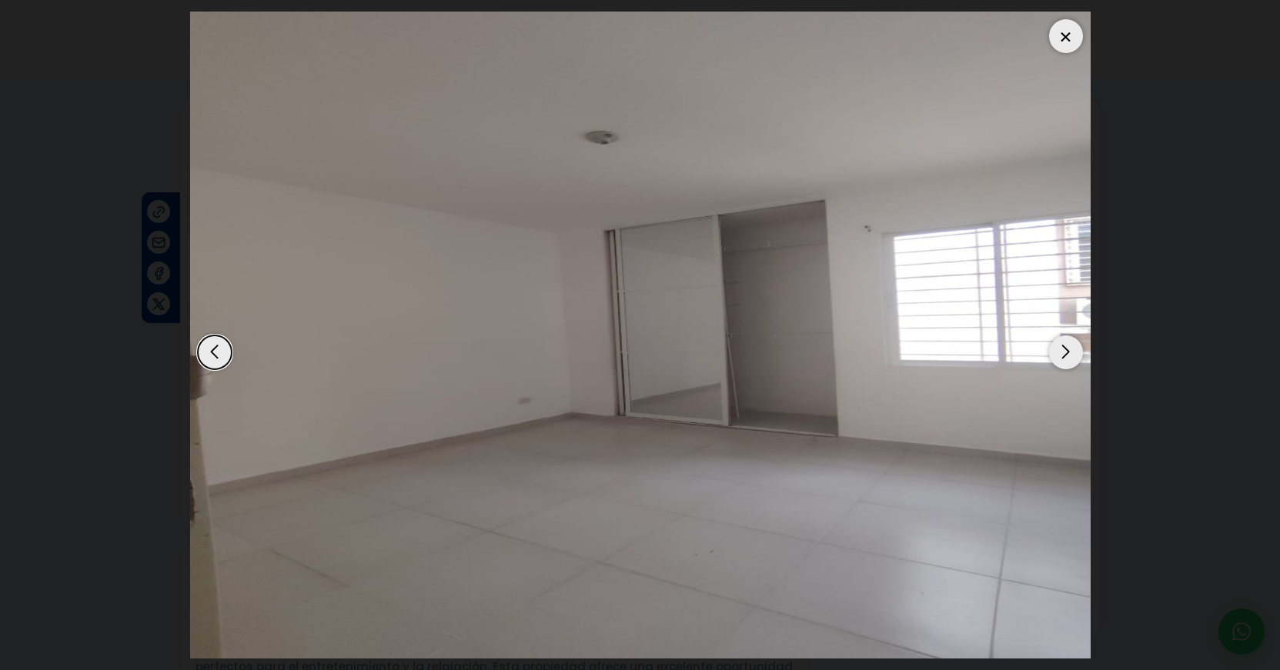
click at [1067, 348] on div "Next slide" at bounding box center [1066, 353] width 34 height 34
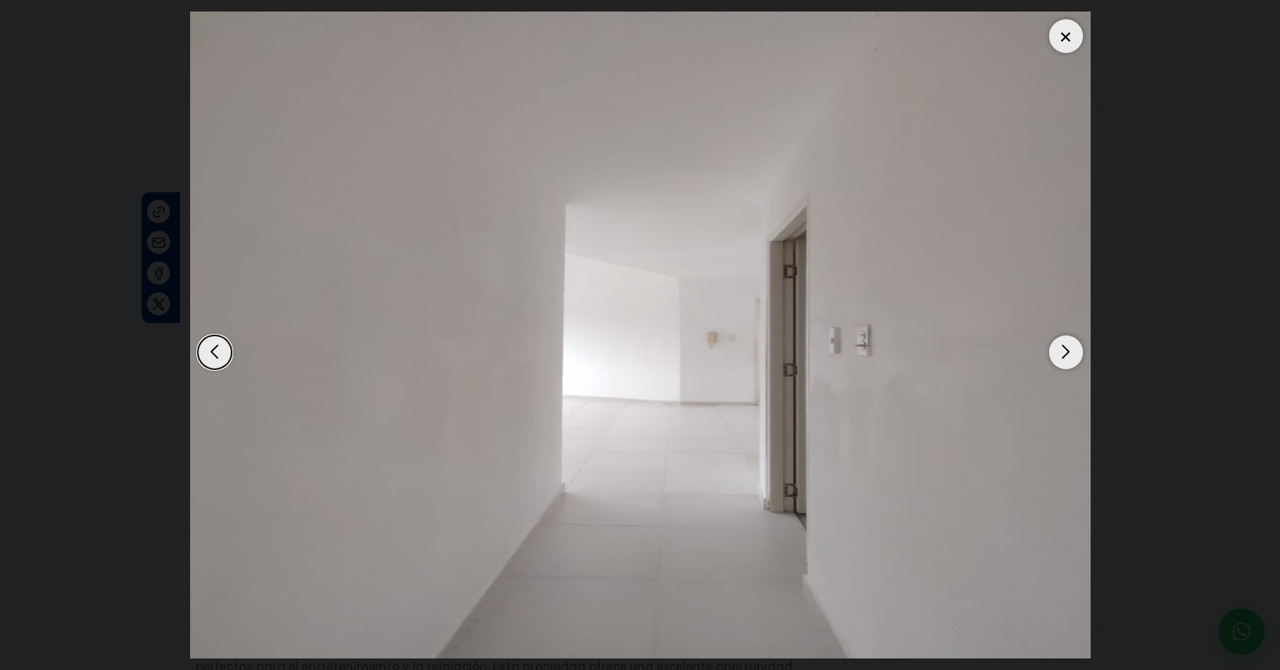
click at [1067, 348] on div "Next slide" at bounding box center [1066, 353] width 34 height 34
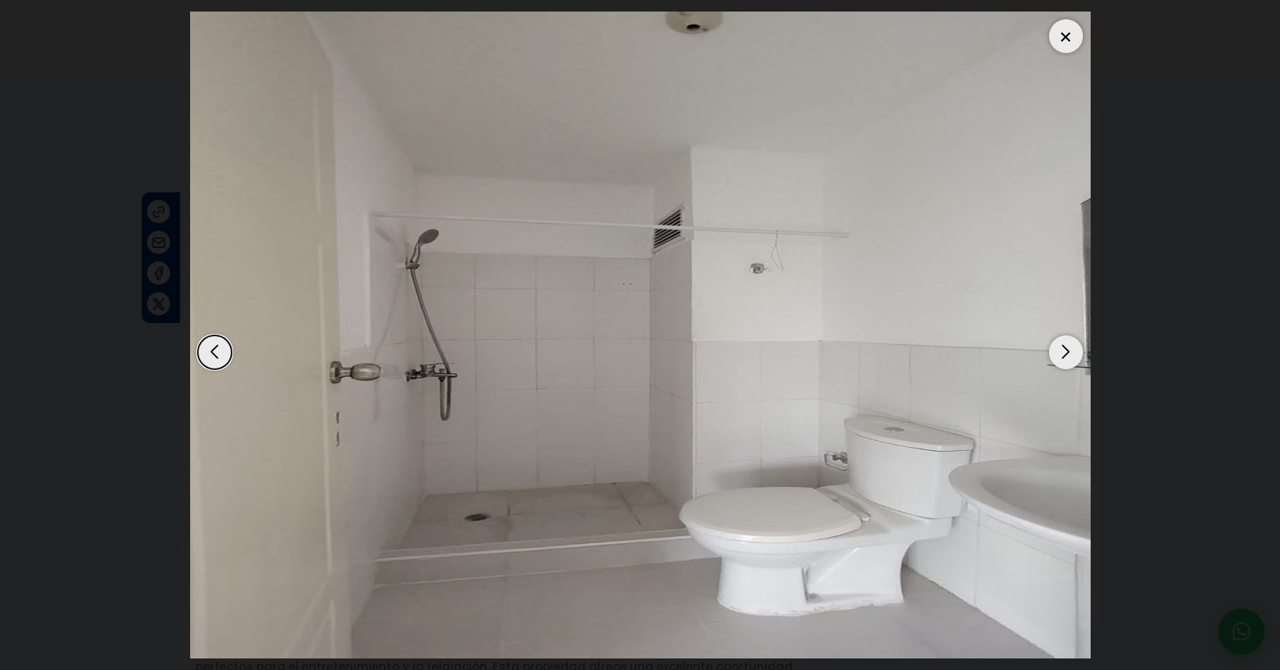
click at [1067, 348] on div "Next slide" at bounding box center [1066, 353] width 34 height 34
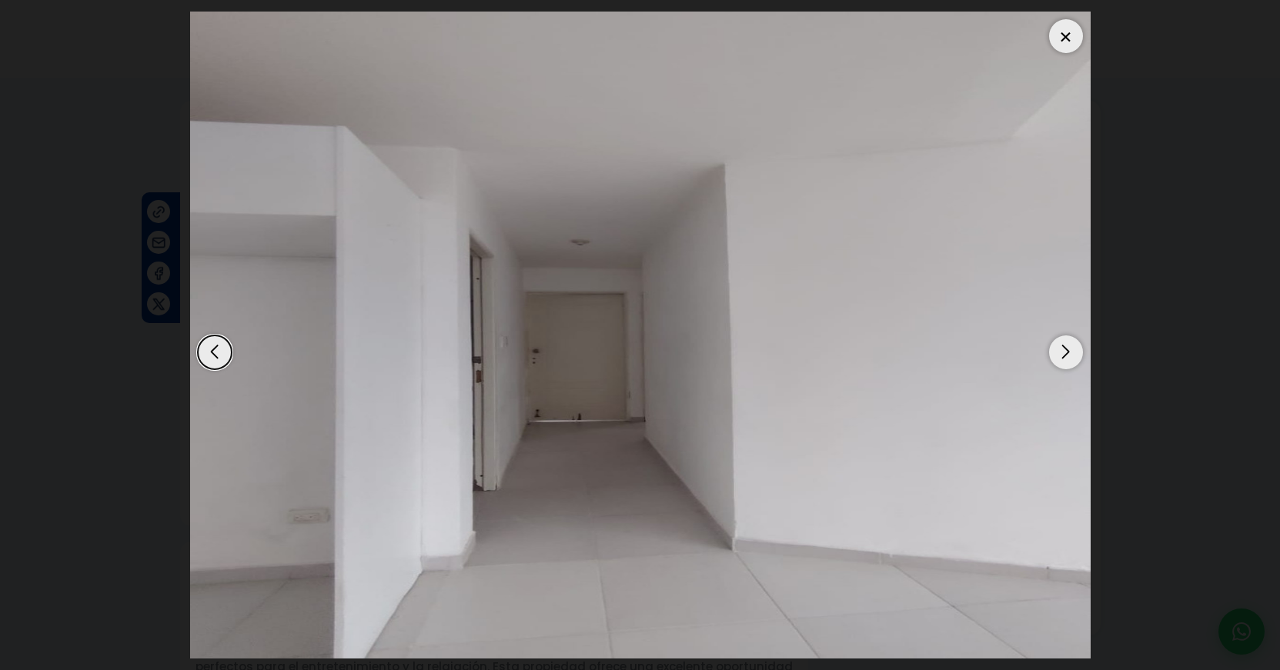
click at [1067, 348] on div "Next slide" at bounding box center [1066, 353] width 34 height 34
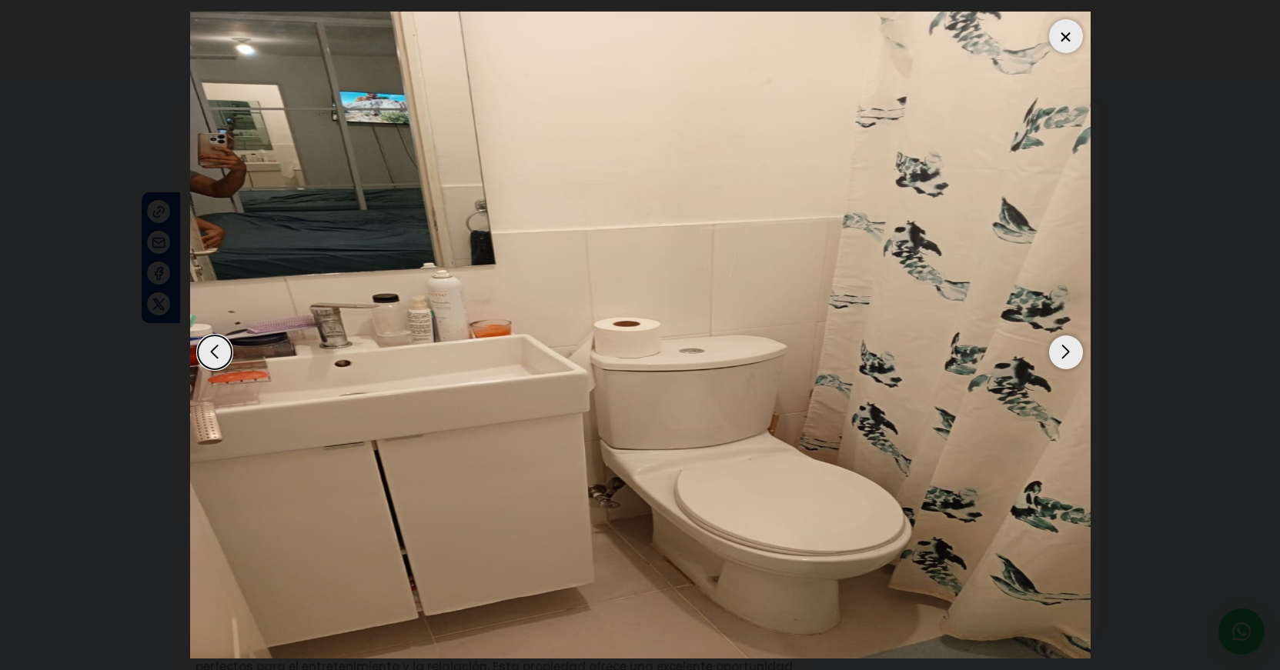
click at [1067, 348] on div "Next slide" at bounding box center [1066, 353] width 34 height 34
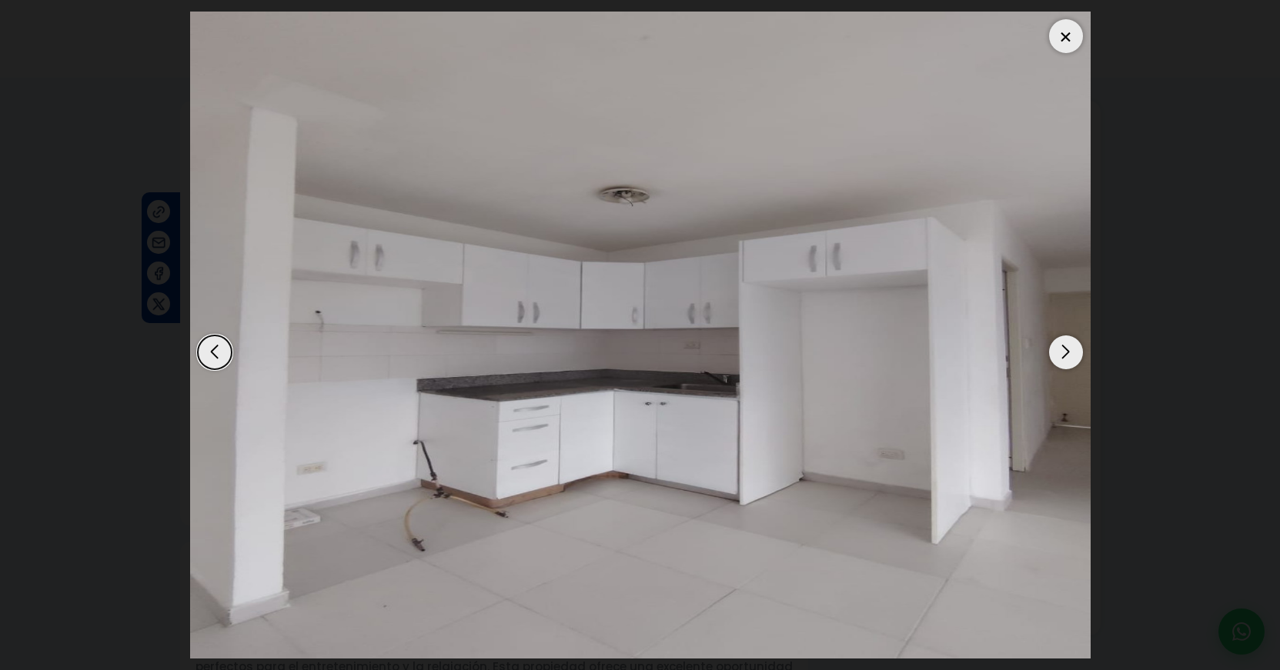
click at [218, 356] on div "Previous slide" at bounding box center [215, 353] width 34 height 34
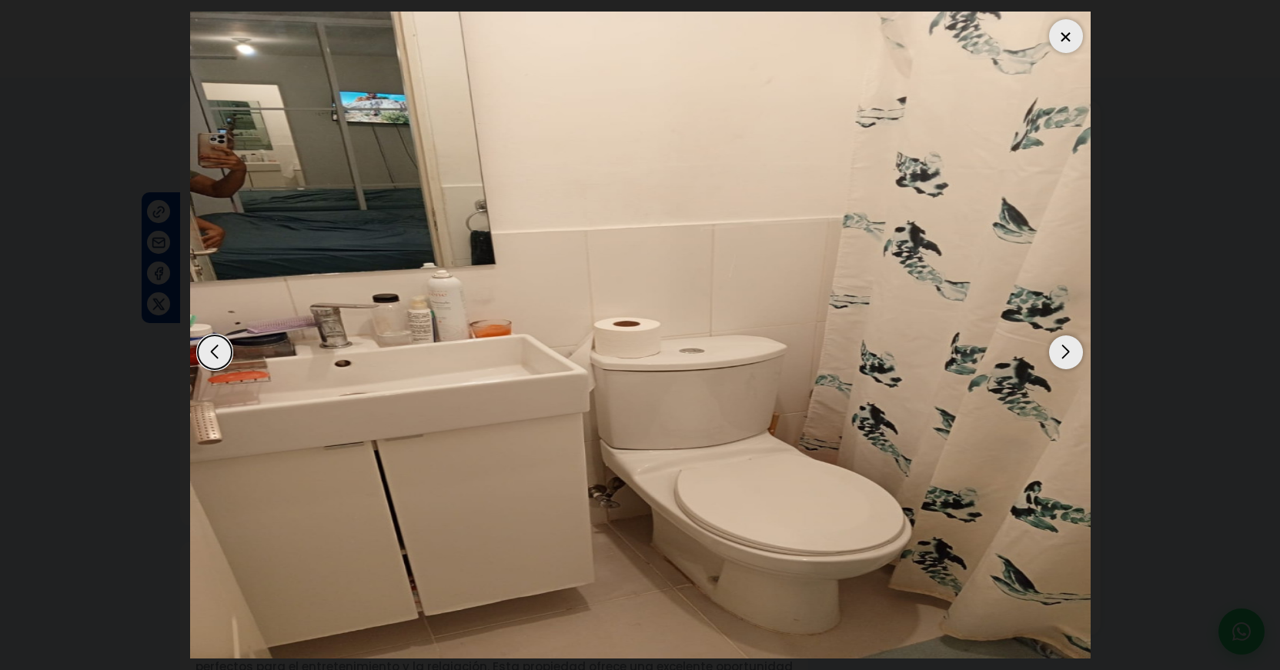
click at [1070, 353] on div "Next slide" at bounding box center [1066, 353] width 34 height 34
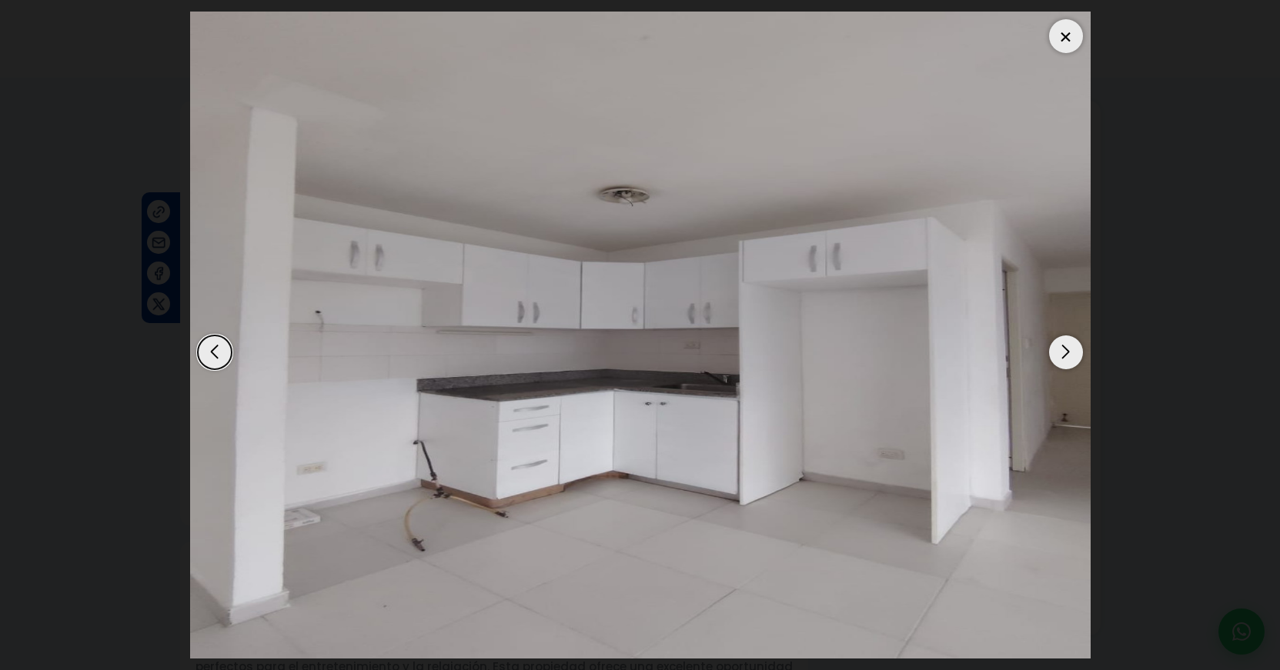
click at [1070, 353] on div "Next slide" at bounding box center [1066, 353] width 34 height 34
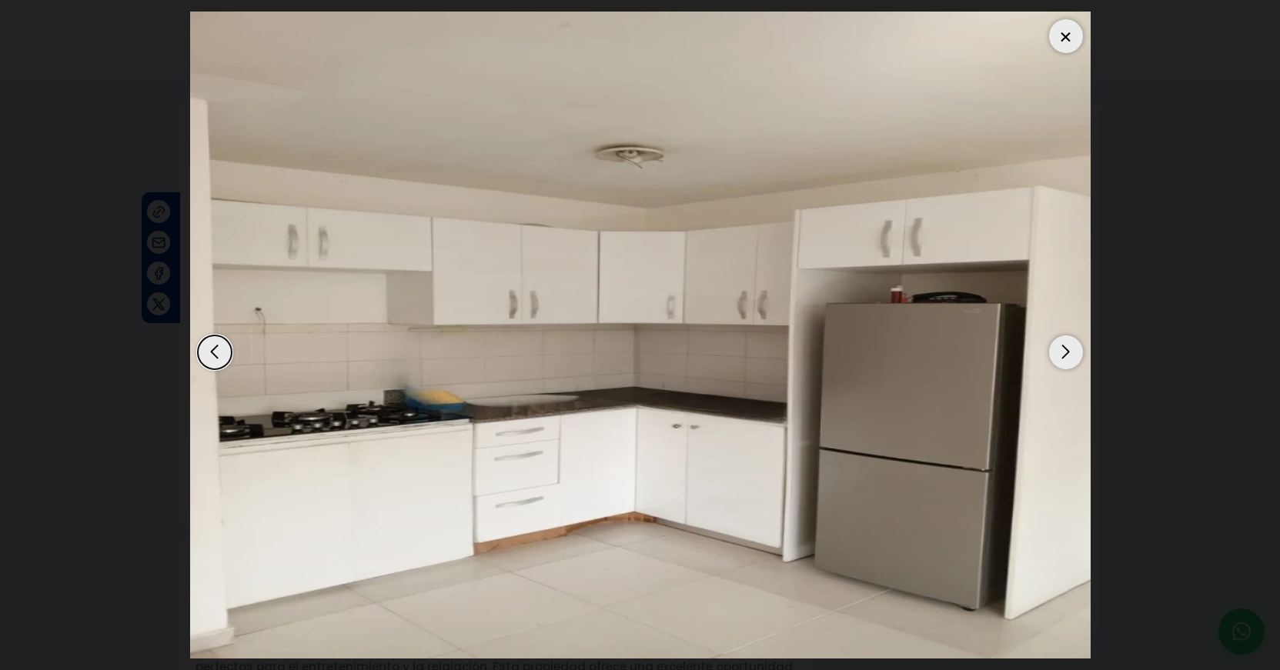
click at [1068, 36] on div at bounding box center [1066, 36] width 34 height 34
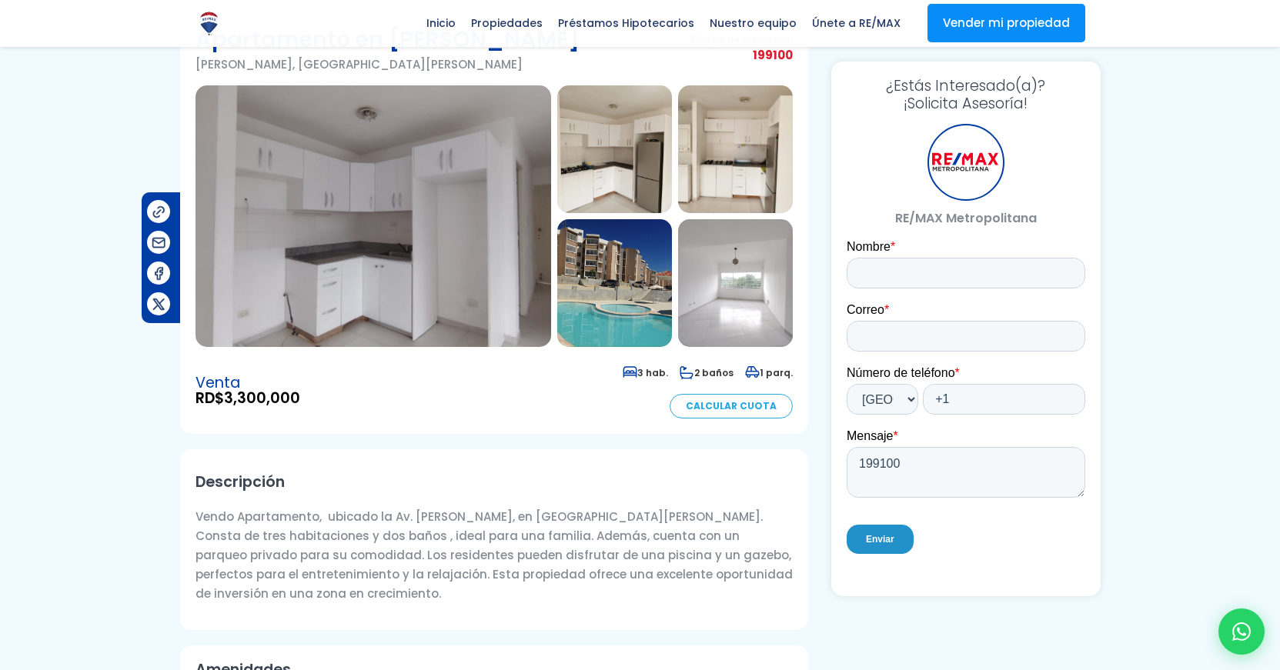
scroll to position [89, 0]
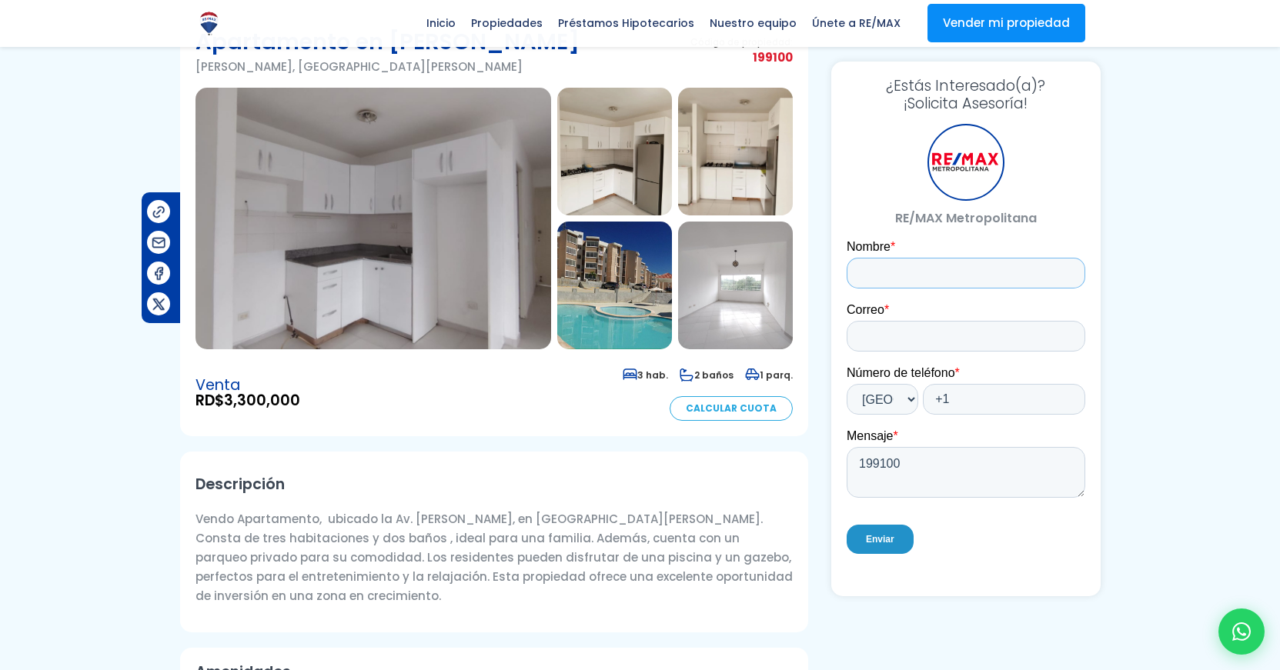
click at [884, 264] on input "Nombre *" at bounding box center [965, 273] width 239 height 31
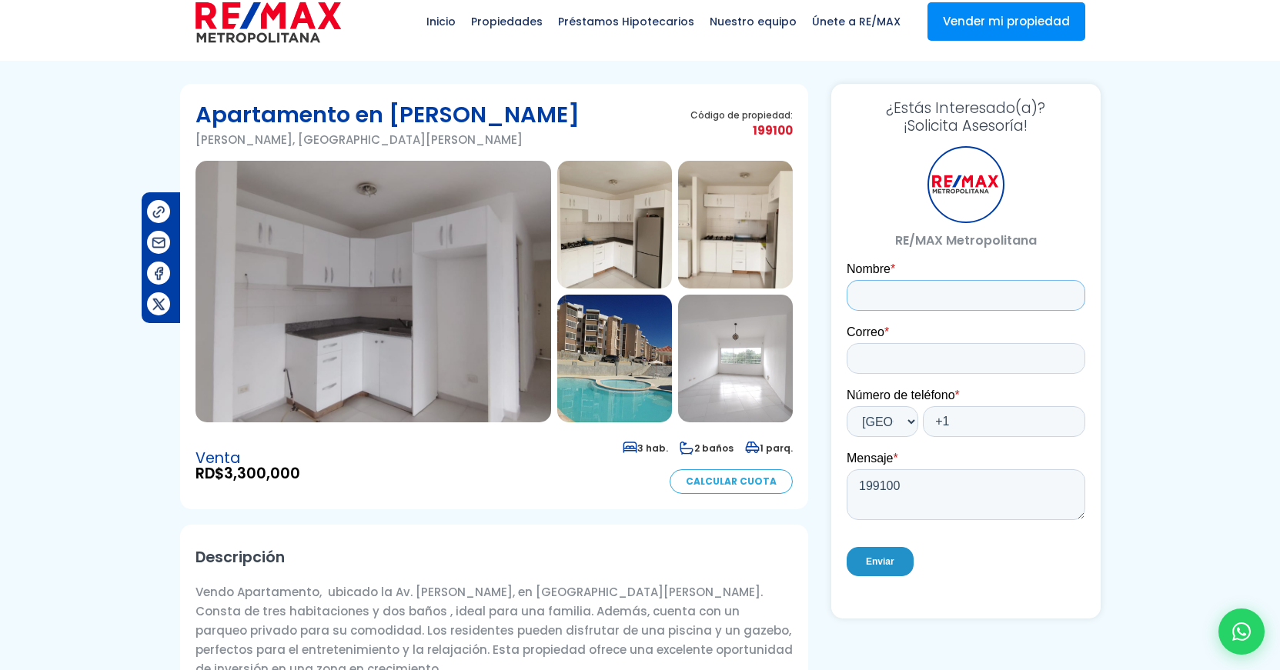
scroll to position [0, 0]
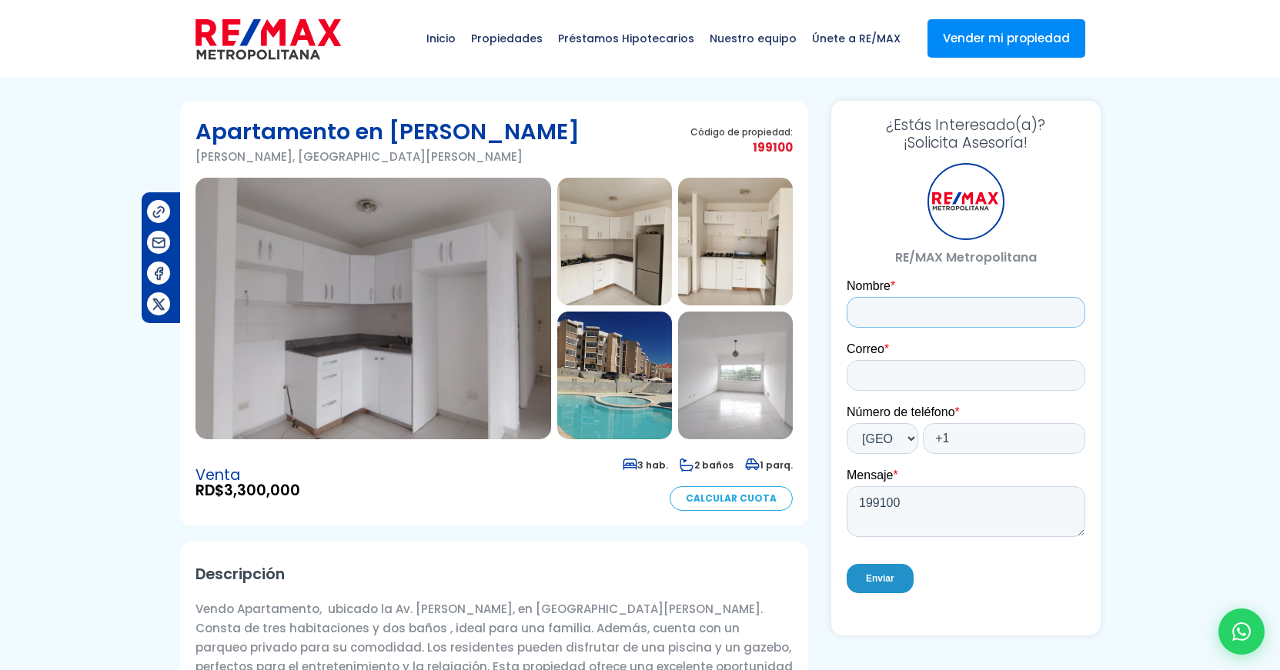
type input "[PERSON_NAME]"
type input "[EMAIL_ADDRESS][DOMAIN_NAME]"
click at [978, 447] on input "+1" at bounding box center [1003, 438] width 162 height 31
click at [998, 439] on input "[PHONE_NUMBER]" at bounding box center [1003, 438] width 162 height 31
type input "[PHONE_NUMBER]"
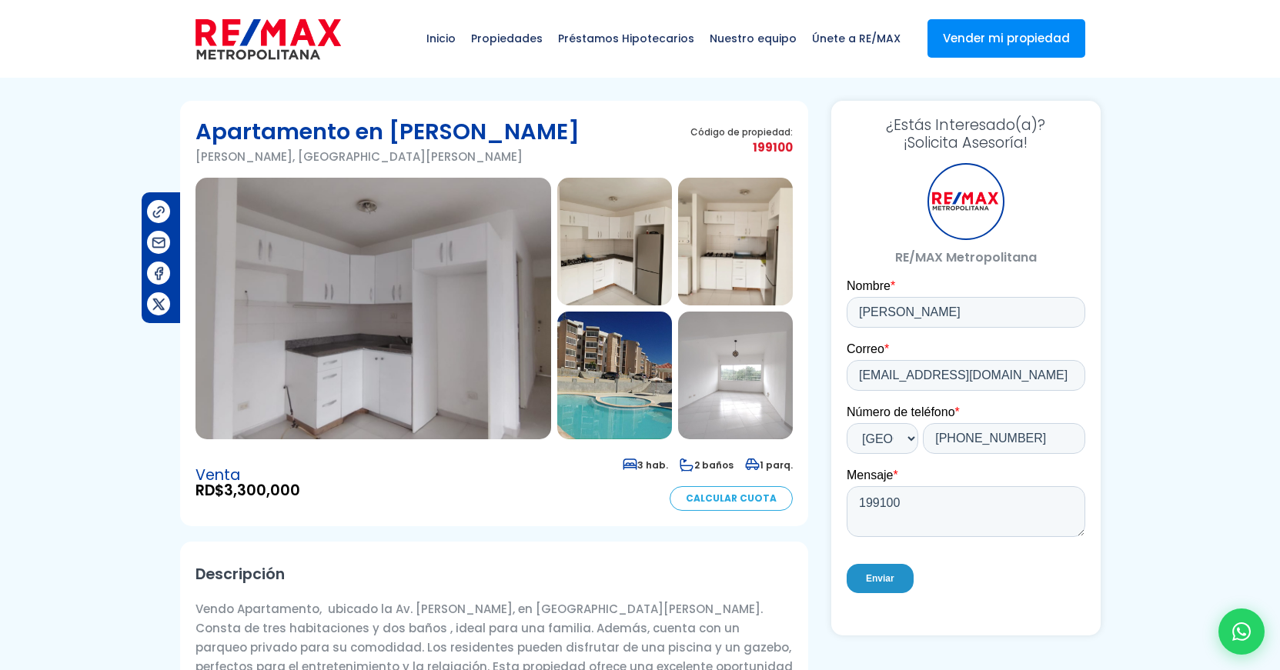
click at [889, 576] on input "Enviar" at bounding box center [879, 578] width 67 height 29
